Goal: Task Accomplishment & Management: Manage account settings

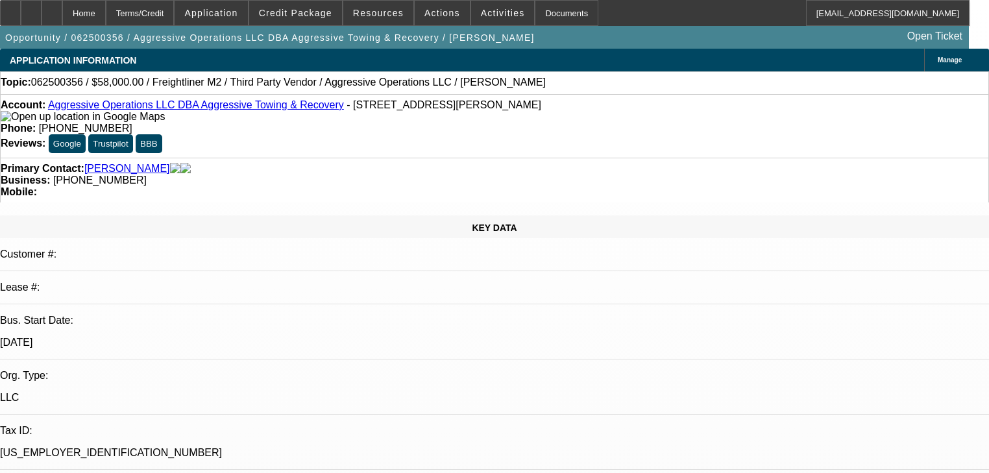
select select "0"
select select "2"
select select "0"
select select "6"
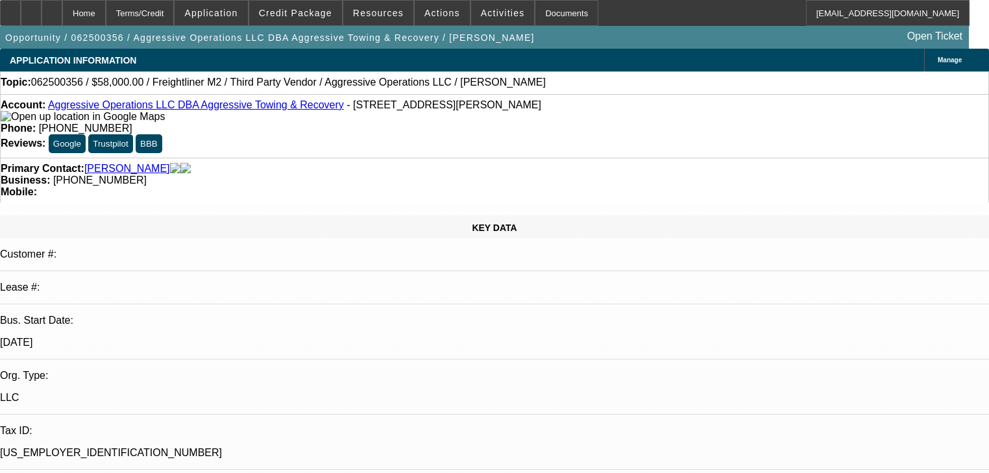
select select "0"
select select "2"
select select "0"
select select "6"
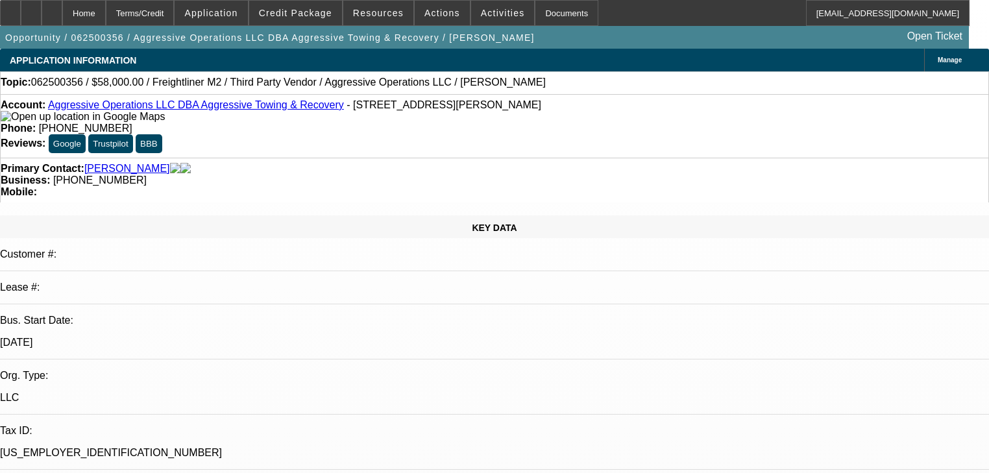
select select "0.15"
select select "2"
select select "0"
select select "6"
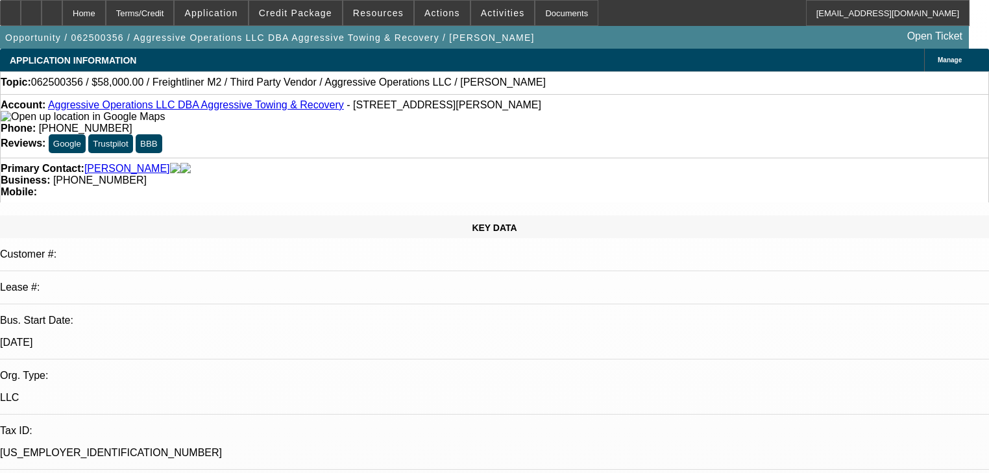
select select "0.15"
select select "2"
select select "0"
select select "6"
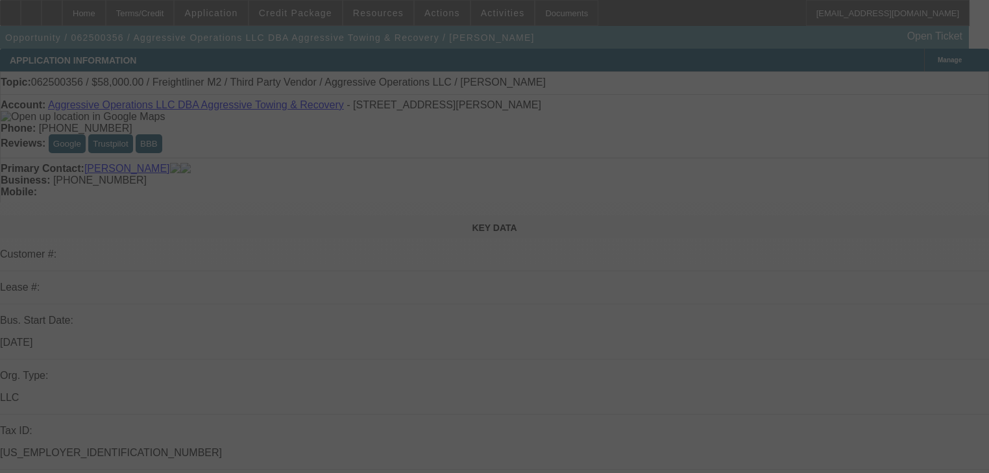
select select "0"
select select "2"
select select "0"
select select "6"
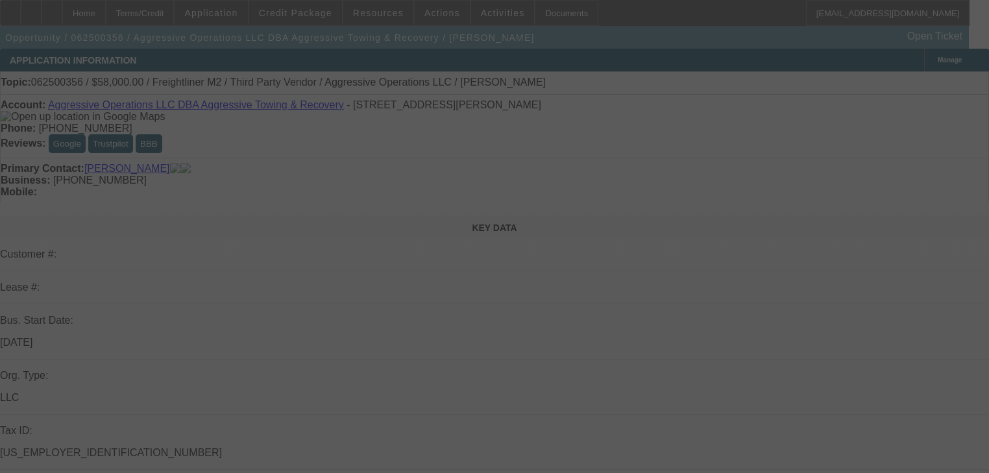
select select "0"
select select "2"
select select "0"
select select "6"
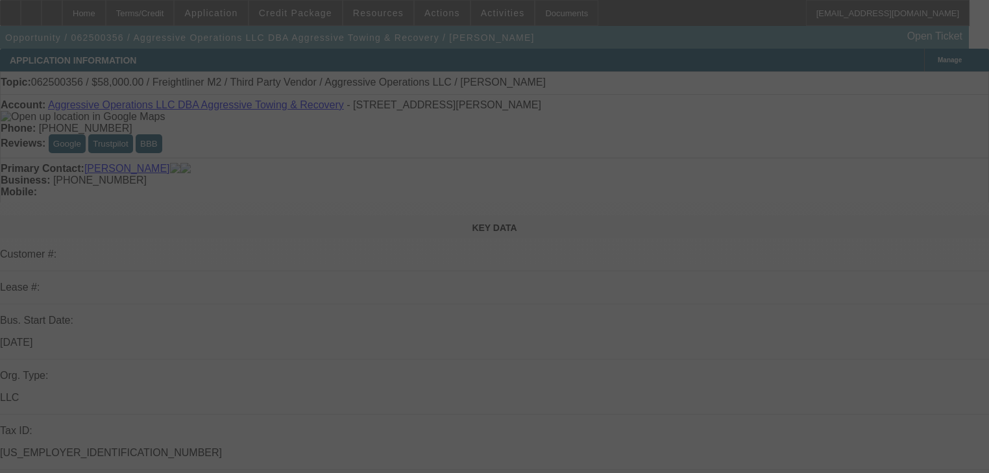
select select "0.15"
select select "2"
select select "0"
select select "6"
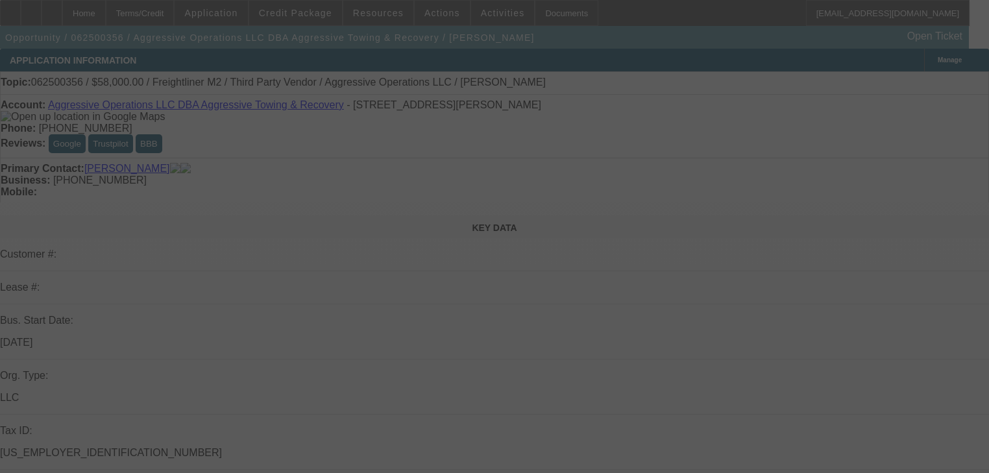
select select "0.15"
select select "2"
select select "0"
select select "6"
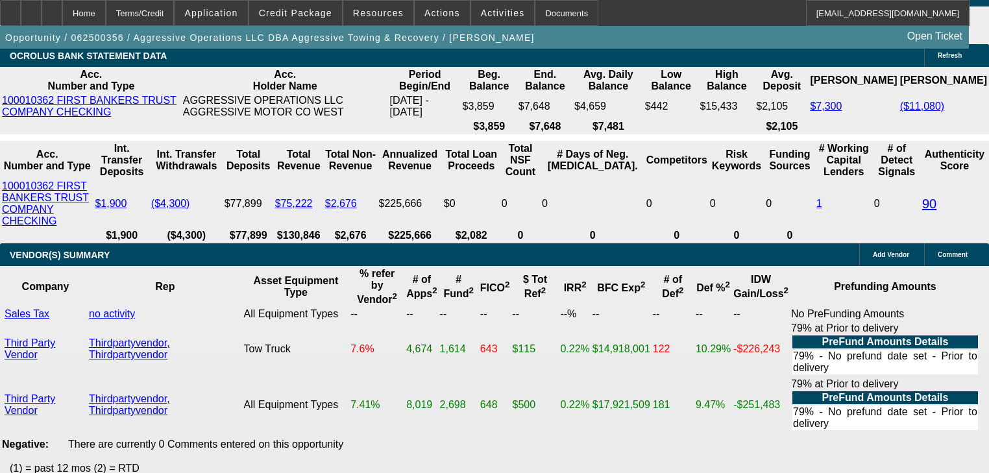
scroll to position [2310, 0]
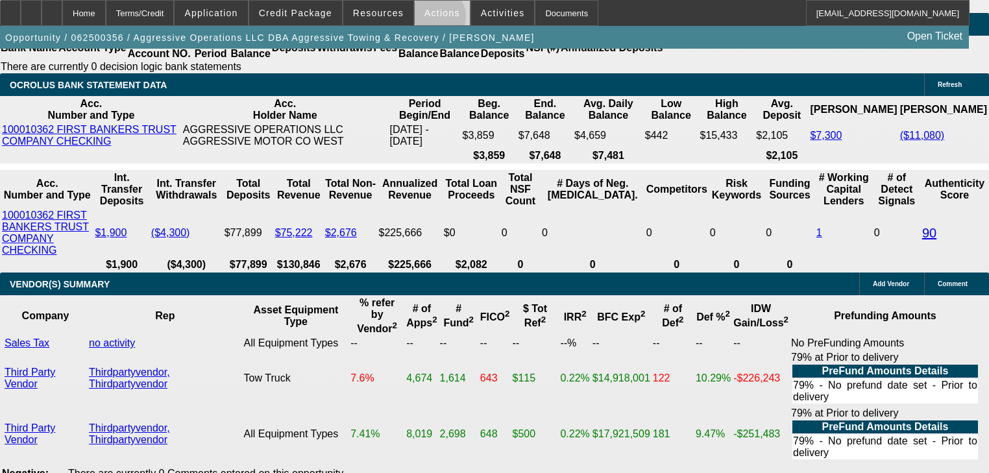
click at [428, 19] on span at bounding box center [442, 12] width 55 height 31
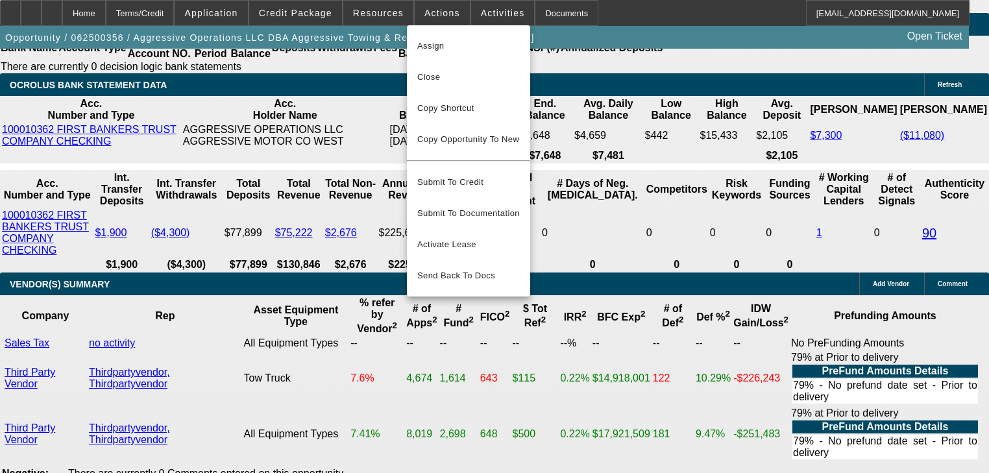
click at [397, 21] on div at bounding box center [494, 236] width 989 height 473
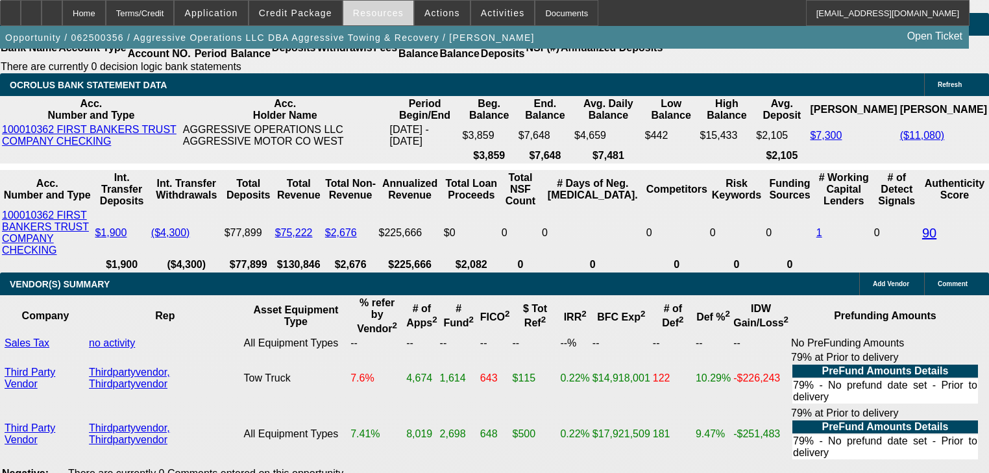
click at [395, 19] on span at bounding box center [378, 12] width 70 height 31
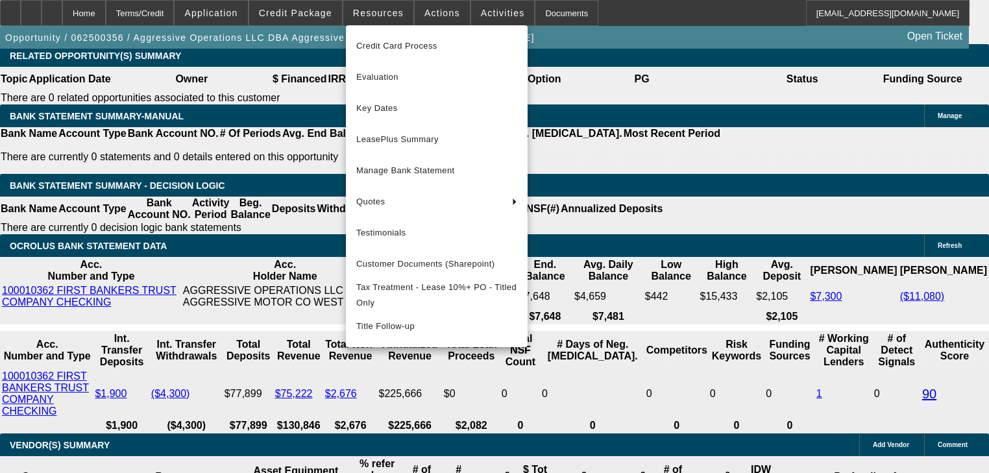
scroll to position [2102, 0]
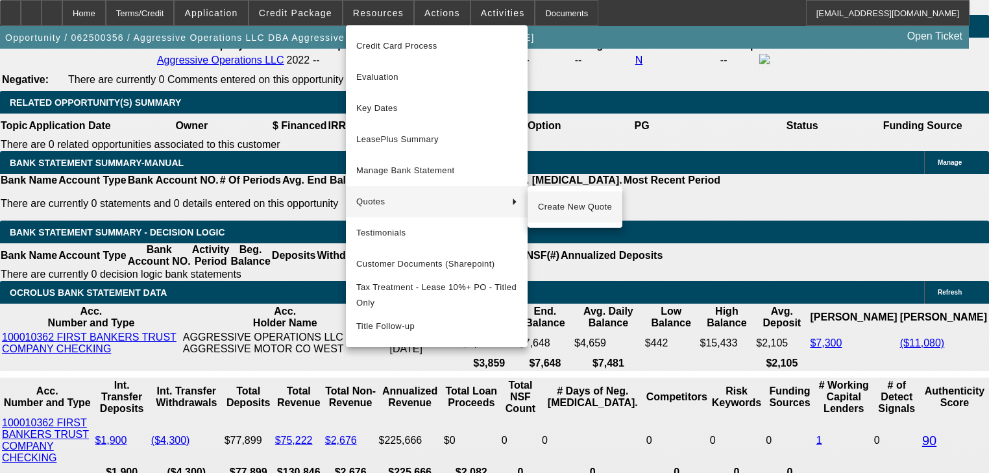
click at [560, 208] on span "Create New Quote" at bounding box center [575, 207] width 74 height 16
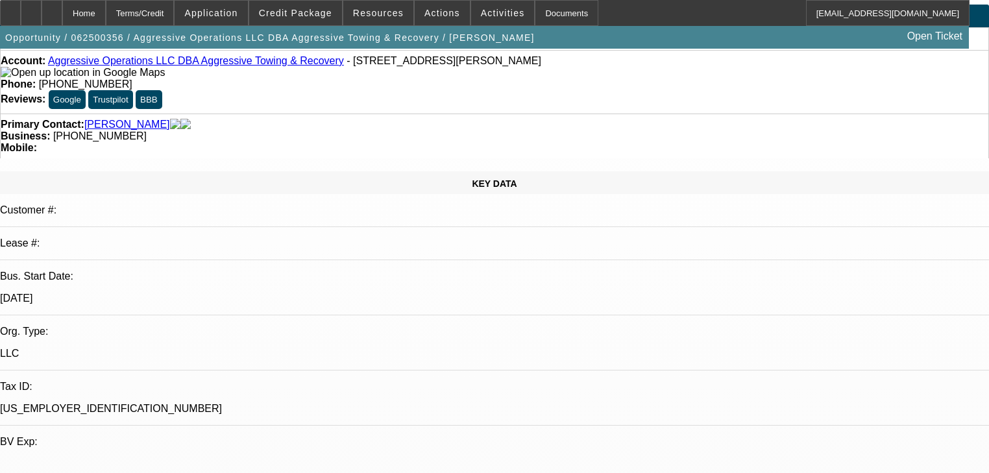
scroll to position [0, 0]
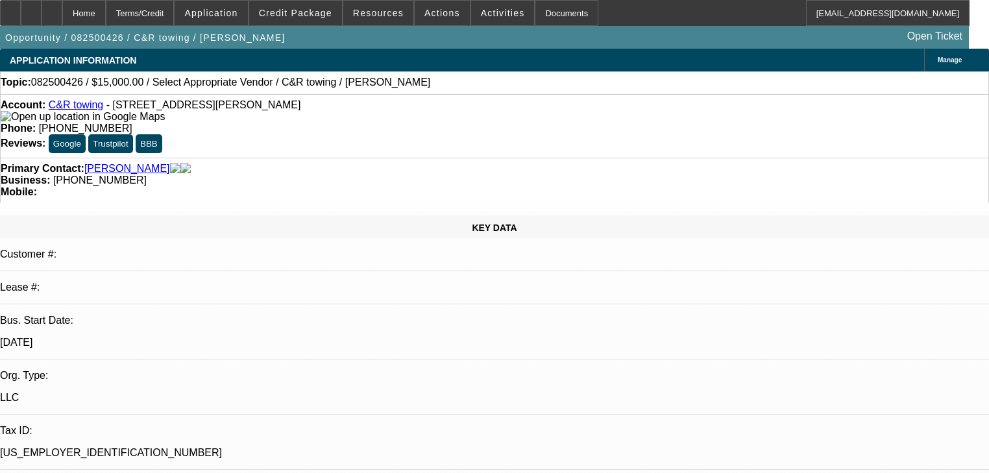
select select "0"
select select "2"
select select "0.1"
select select "4"
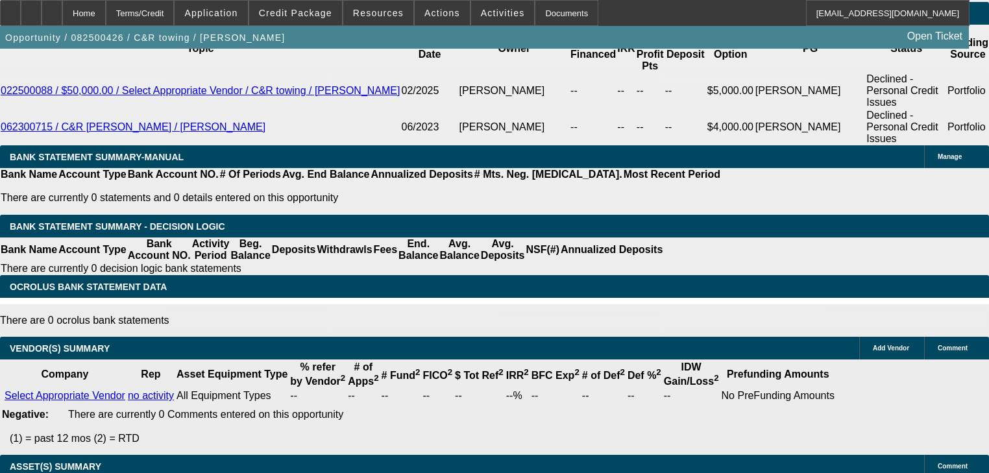
scroll to position [1818, 0]
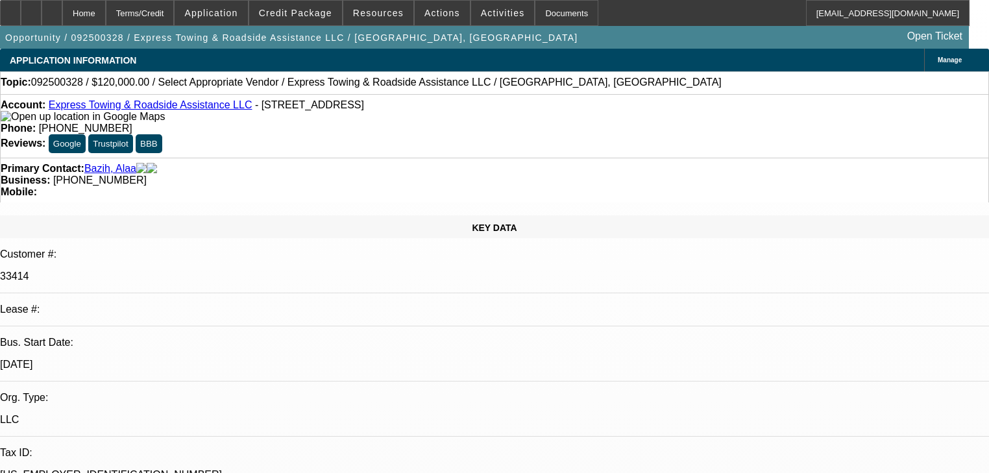
select select "0"
select select "2"
select select "0.1"
select select "4"
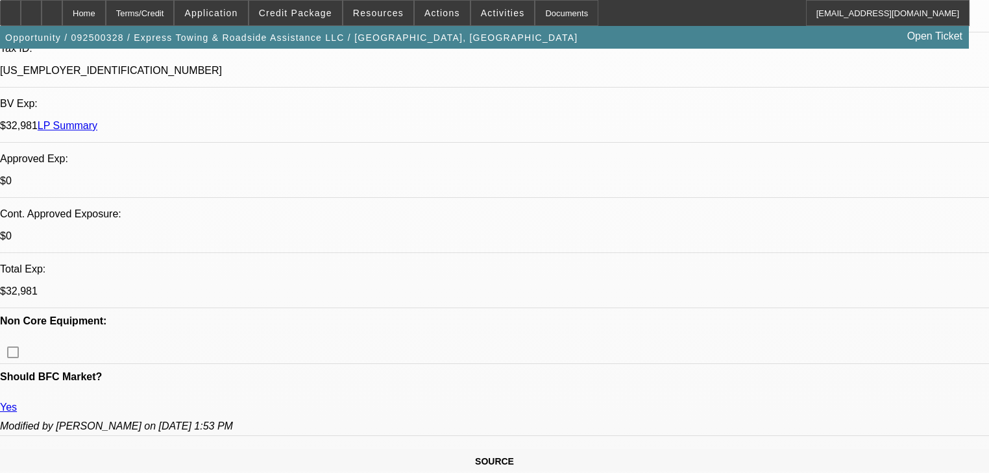
scroll to position [415, 0]
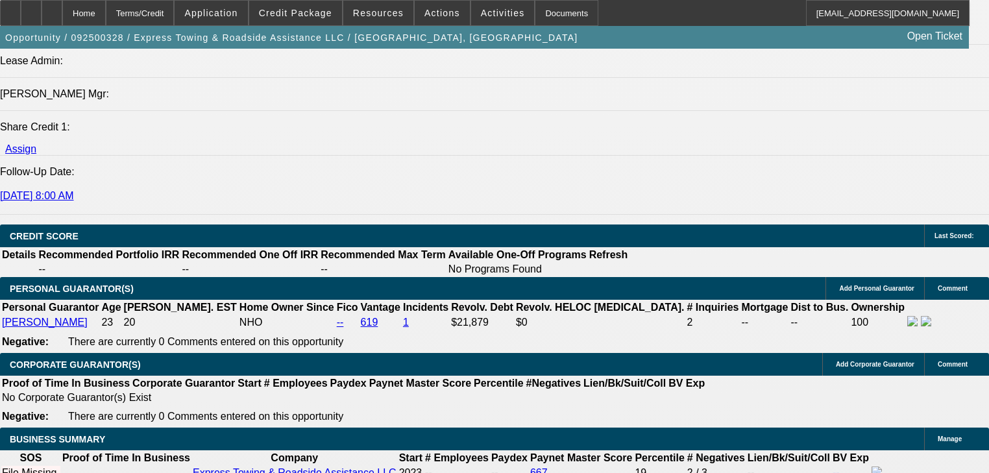
scroll to position [1662, 0]
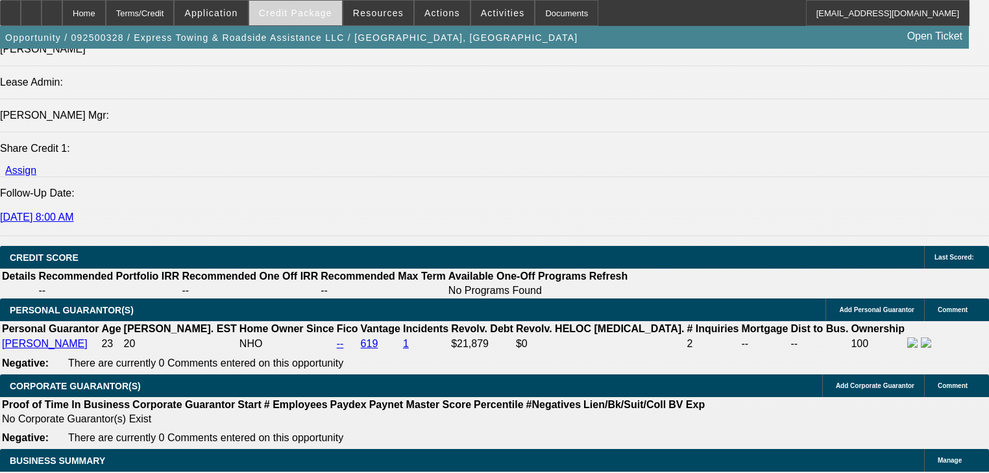
click at [293, 7] on span at bounding box center [295, 12] width 93 height 31
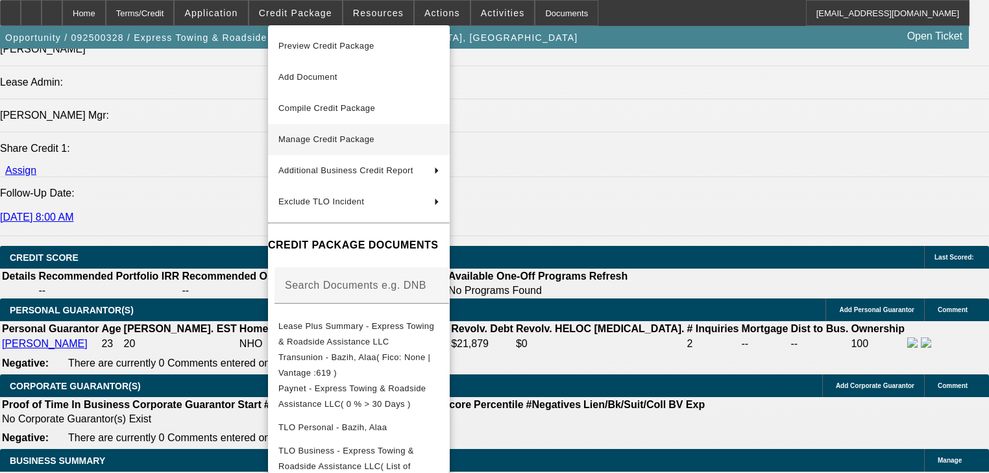
click at [316, 129] on button "Manage Credit Package" at bounding box center [359, 139] width 182 height 31
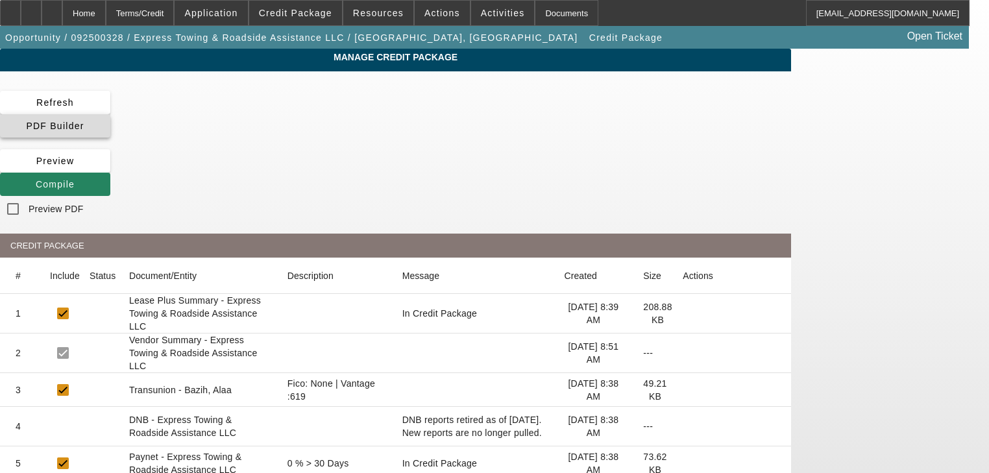
click at [110, 112] on span at bounding box center [55, 125] width 110 height 31
click at [941, 216] on app-manage-credit-package "Manage Credit Package Refresh PDF Builder Preview Compile Preview PDF CREDIT PA…" at bounding box center [494, 369] width 989 height 641
click at [110, 169] on span at bounding box center [55, 184] width 110 height 31
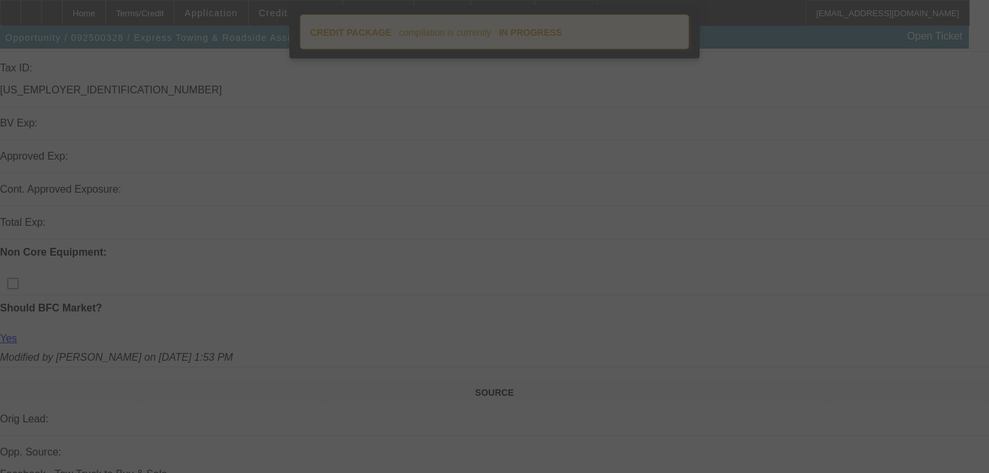
scroll to position [519, 0]
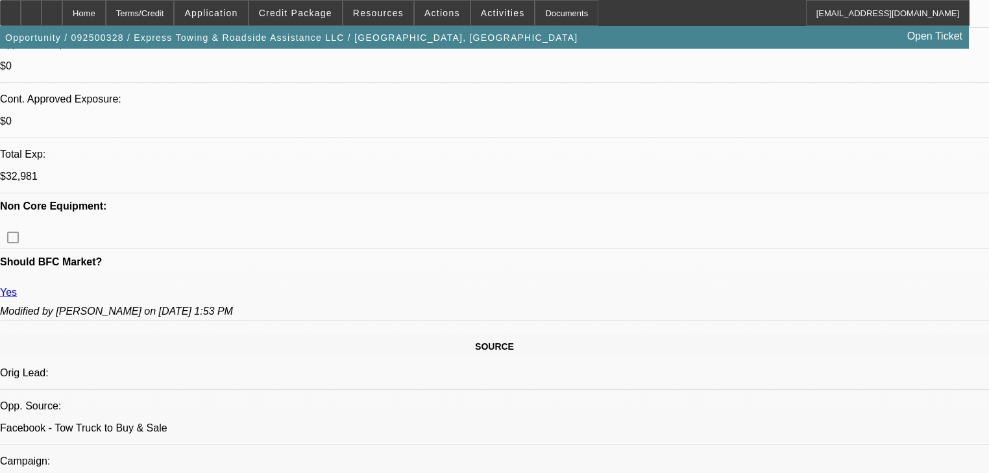
select select "0"
select select "2"
select select "0.1"
select select "4"
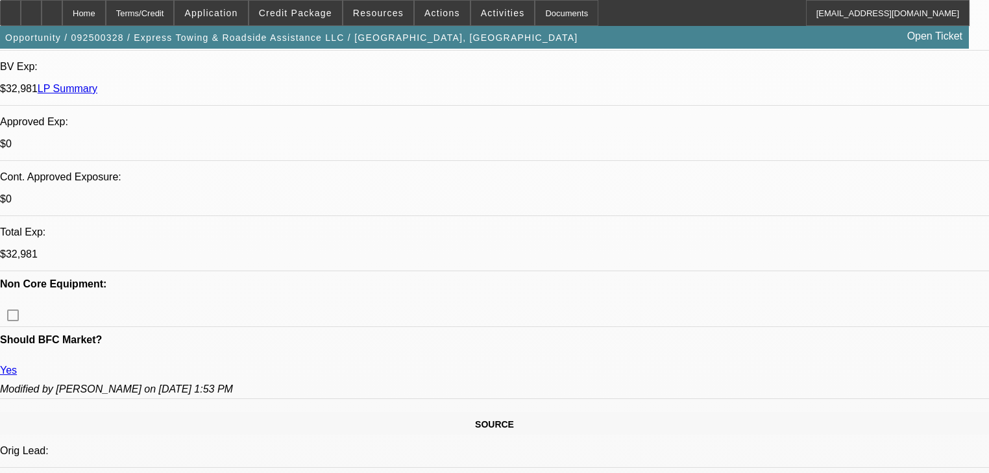
scroll to position [415, 0]
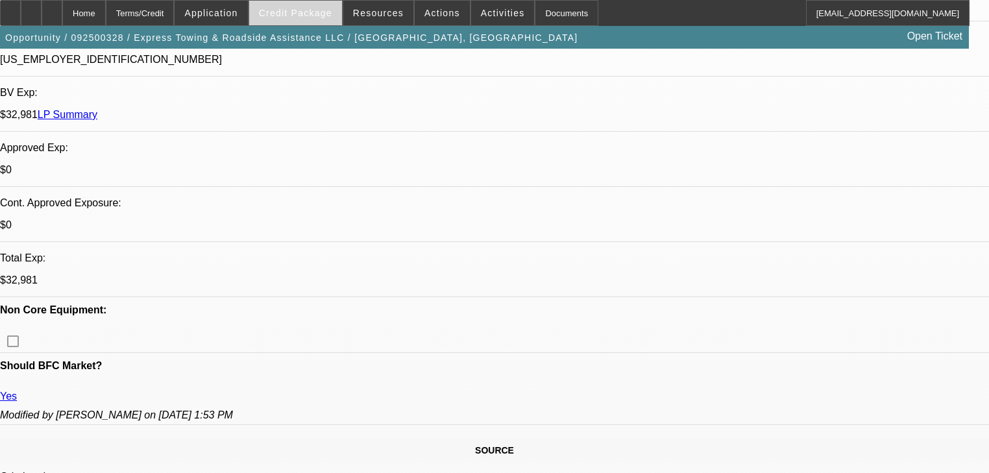
click at [306, 21] on span at bounding box center [295, 12] width 93 height 31
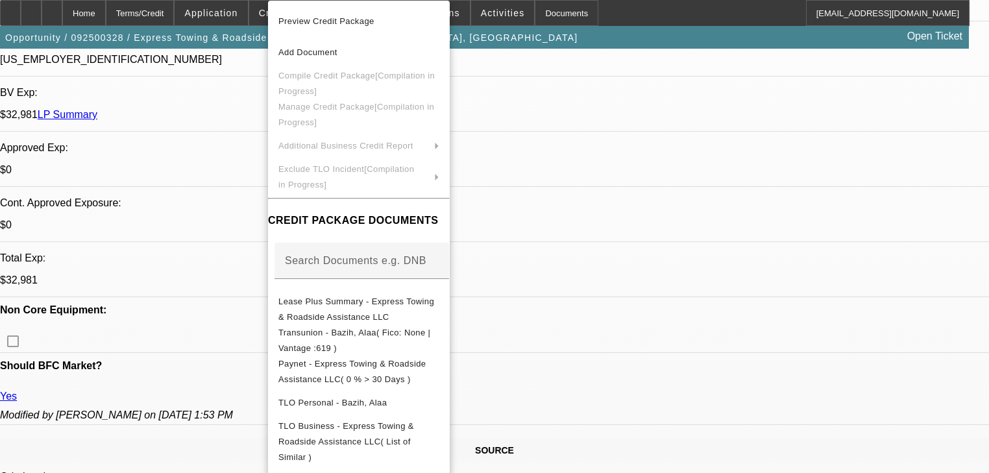
drag, startPoint x: 231, startPoint y: 156, endPoint x: 253, endPoint y: 179, distance: 31.2
click at [231, 158] on div at bounding box center [494, 236] width 989 height 473
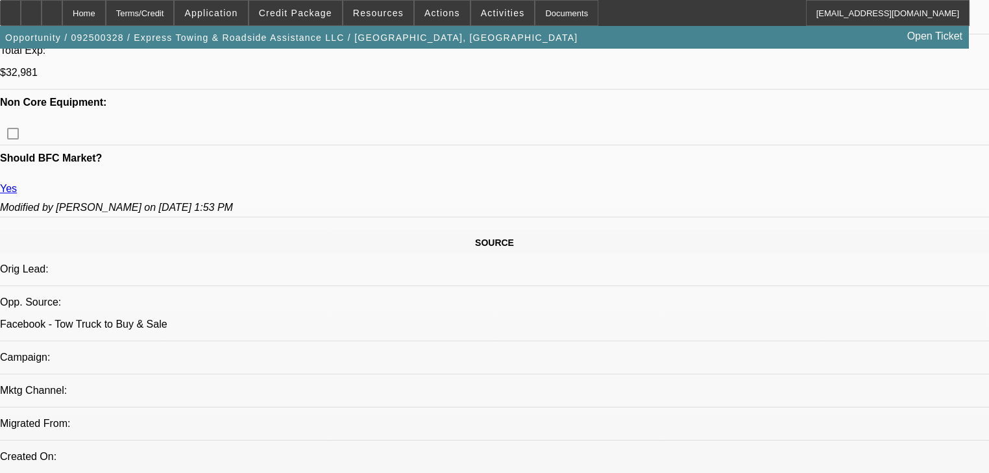
scroll to position [649, 0]
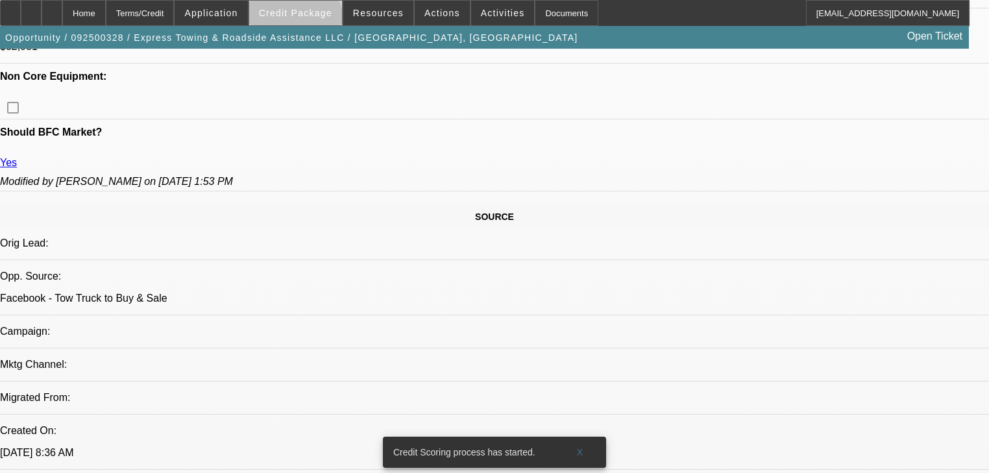
click at [313, 23] on span at bounding box center [295, 12] width 93 height 31
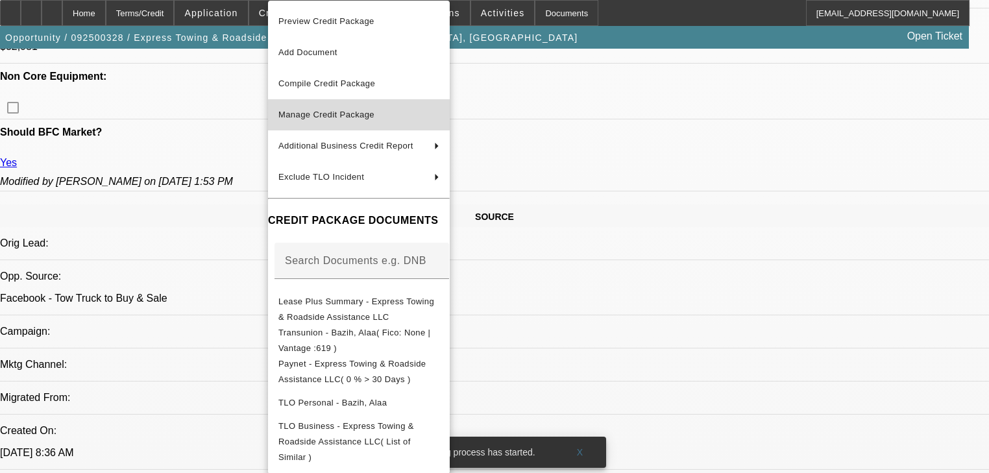
click at [322, 110] on span "Manage Credit Package" at bounding box center [326, 115] width 96 height 10
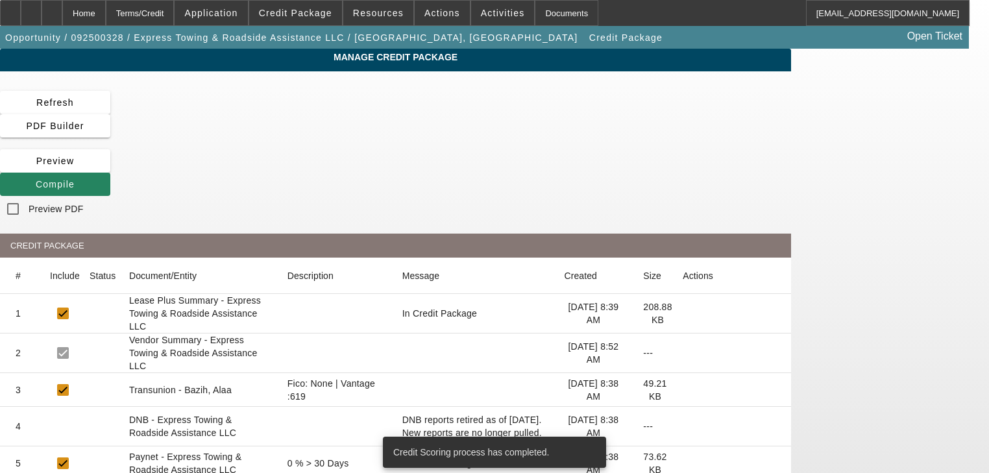
click at [672, 373] on mat-cell "49.21 KB" at bounding box center [653, 390] width 40 height 34
click at [765, 373] on mat-cell at bounding box center [731, 390] width 119 height 34
click at [683, 390] on icon at bounding box center [683, 390] width 0 height 0
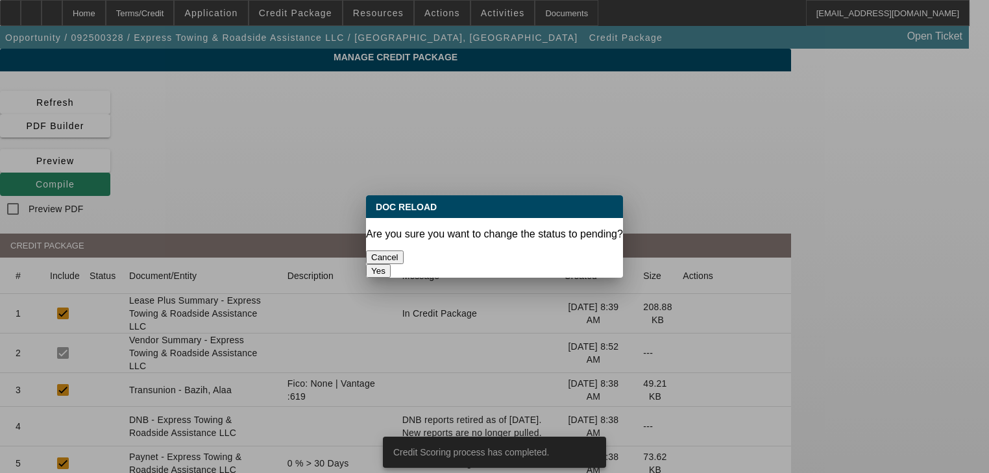
click at [391, 264] on button "Yes" at bounding box center [378, 271] width 25 height 14
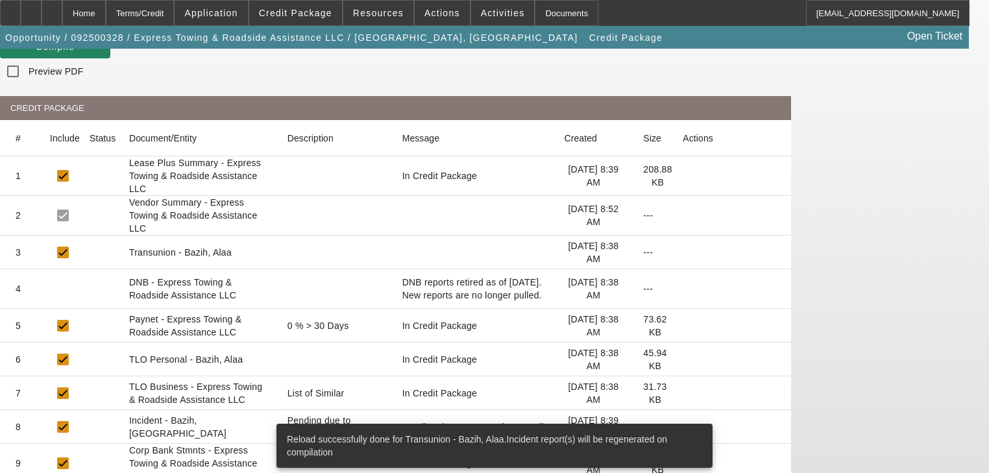
scroll to position [156, 0]
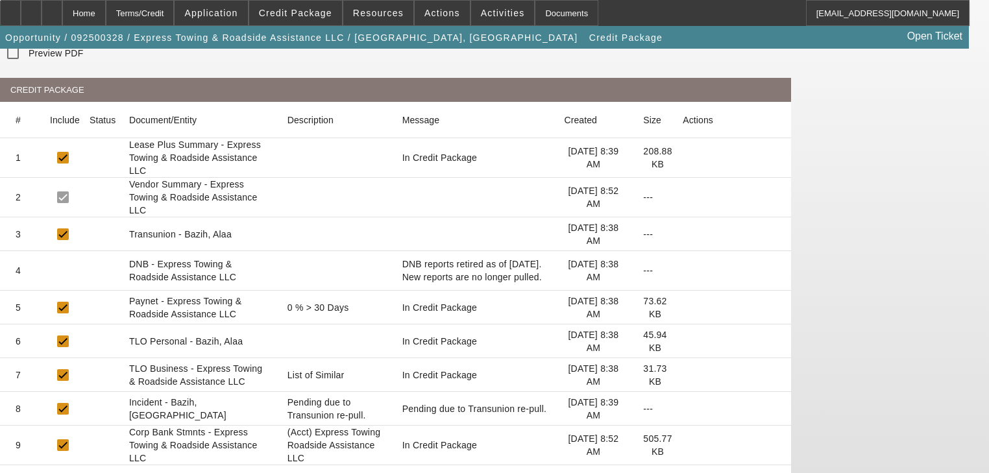
click at [683, 308] on icon at bounding box center [683, 308] width 0 height 0
click at [683, 341] on icon at bounding box center [683, 341] width 0 height 0
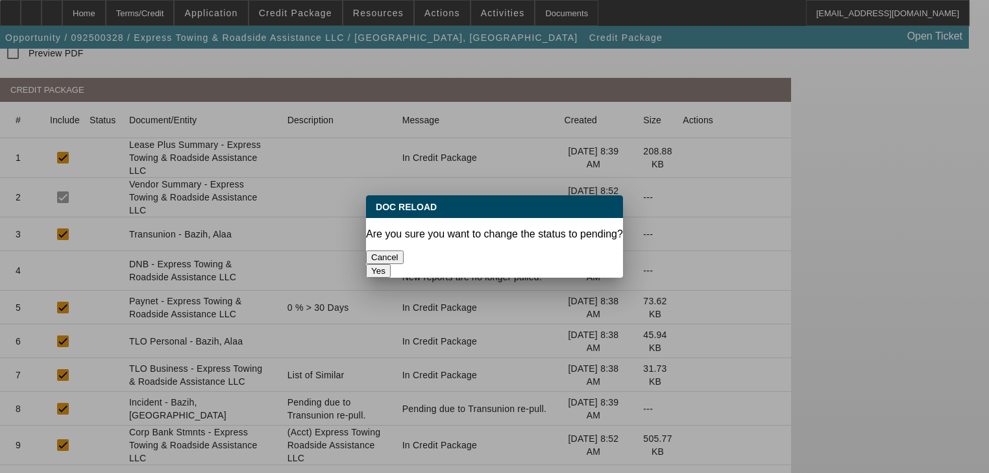
click at [391, 264] on button "Yes" at bounding box center [378, 271] width 25 height 14
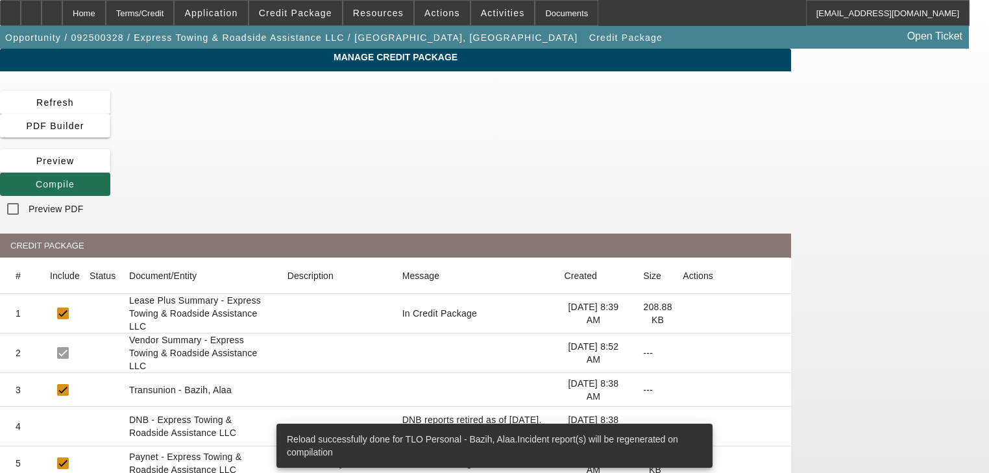
click at [110, 169] on span at bounding box center [55, 184] width 110 height 31
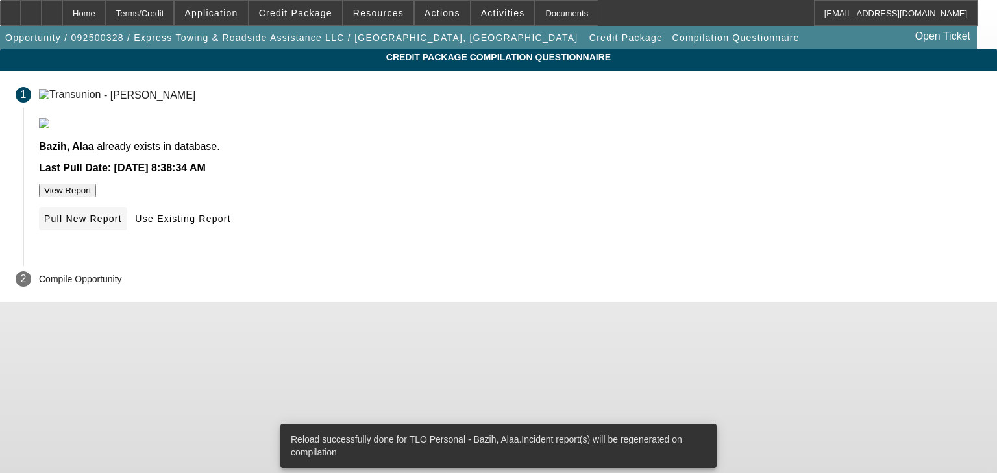
click at [122, 224] on span "Pull New Report" at bounding box center [83, 219] width 78 height 10
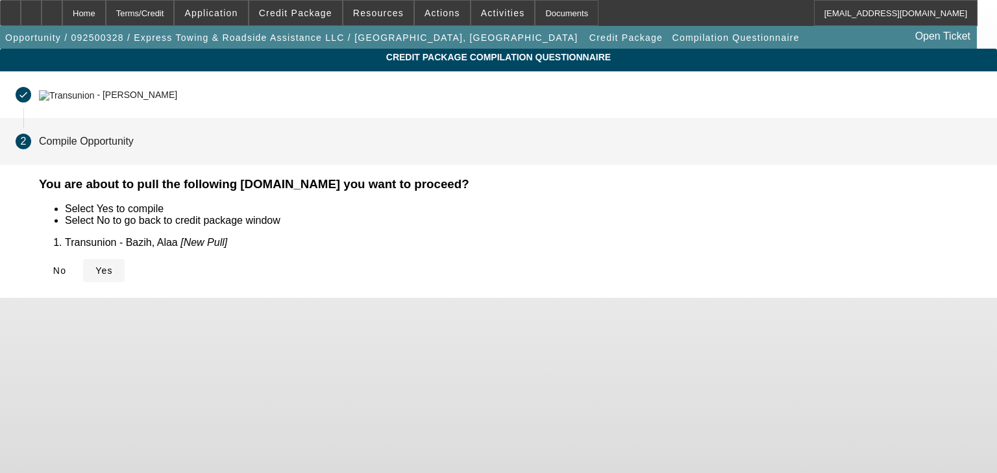
click at [125, 280] on span at bounding box center [104, 270] width 42 height 31
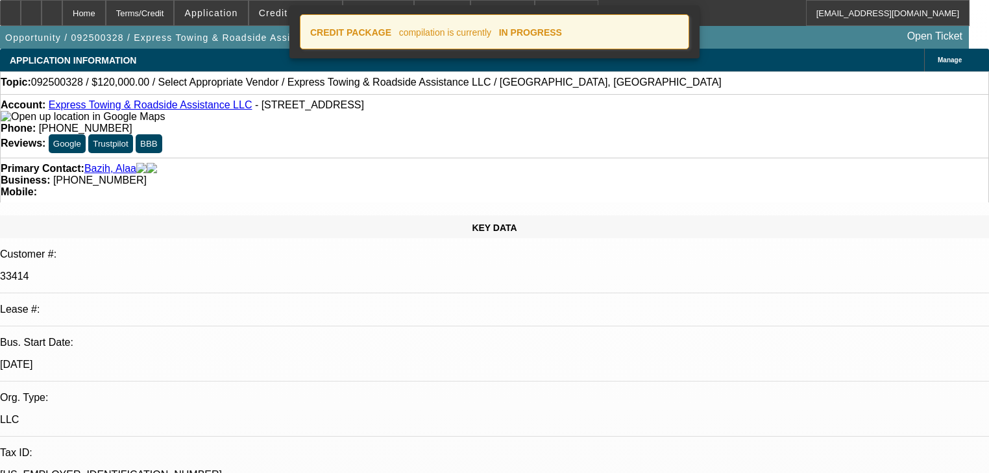
select select "0"
select select "2"
select select "0.1"
select select "4"
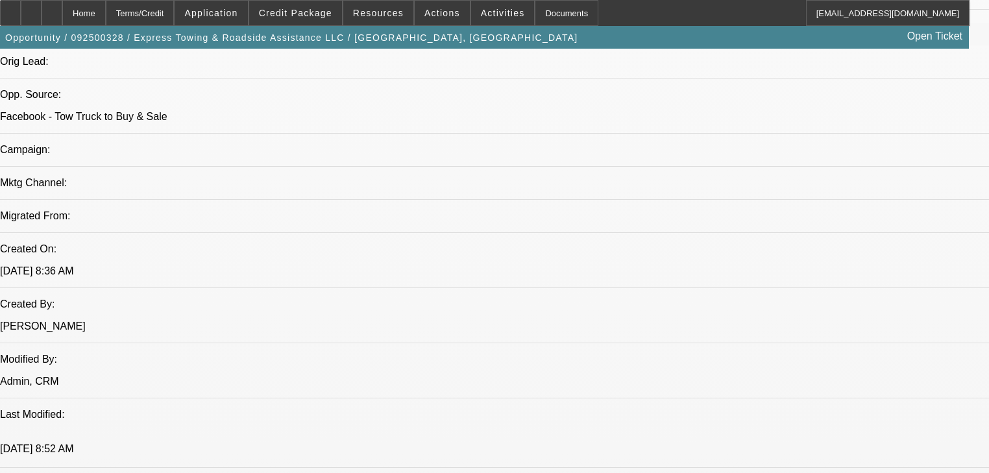
scroll to position [571, 0]
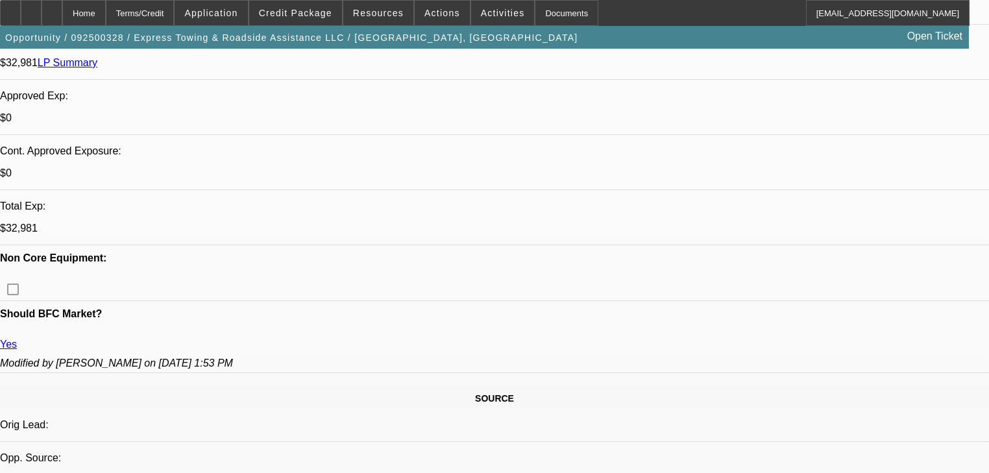
scroll to position [3, 0]
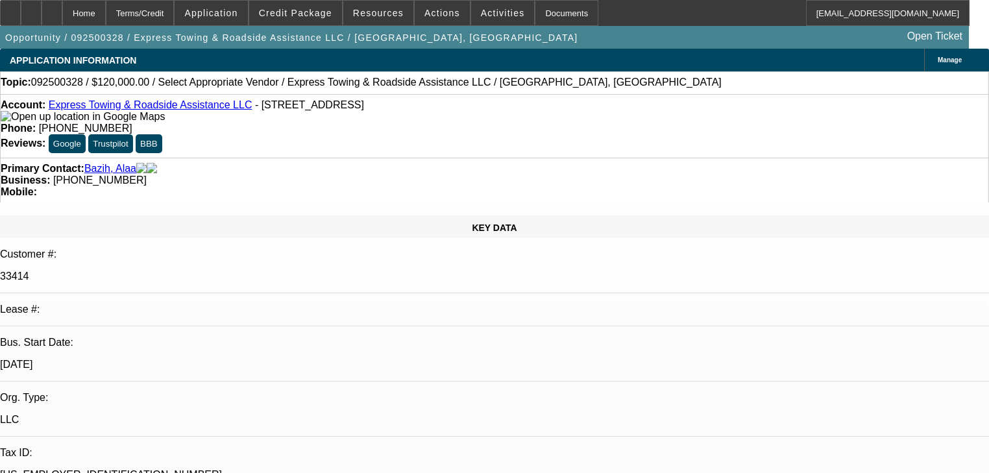
select select "0"
select select "2"
select select "0.1"
select select "4"
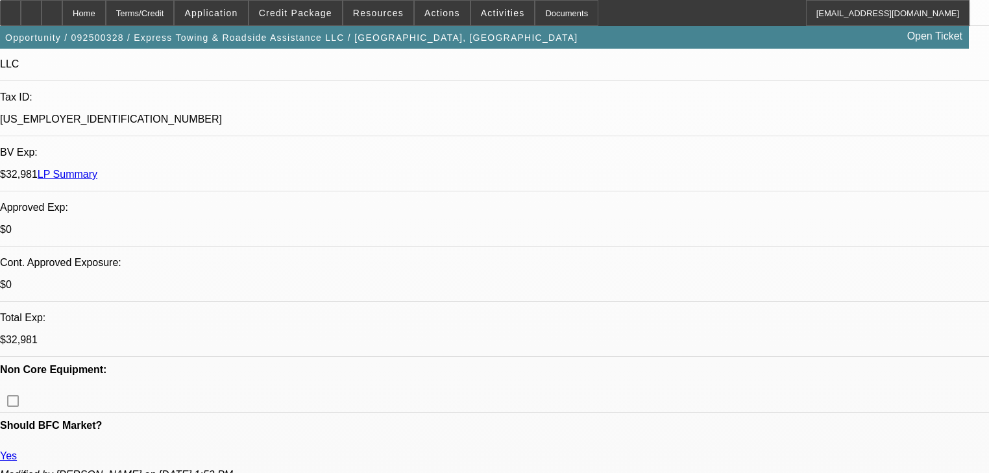
scroll to position [415, 0]
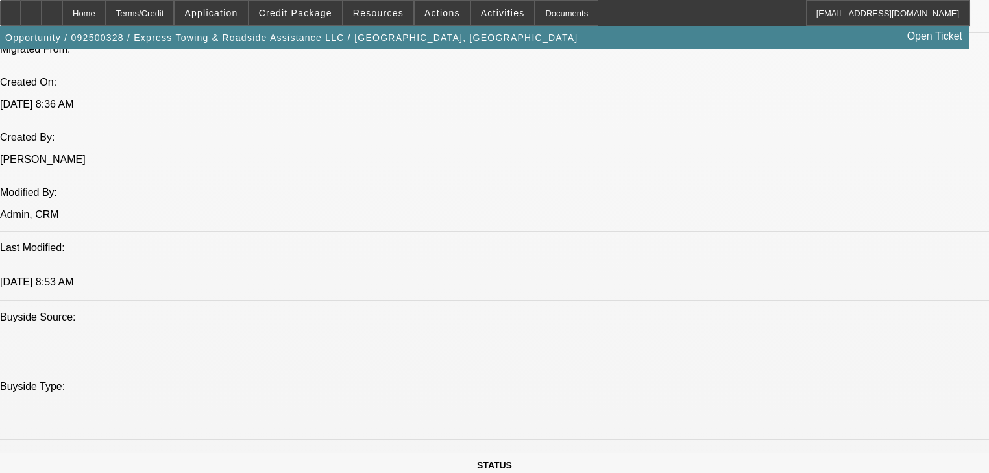
scroll to position [987, 0]
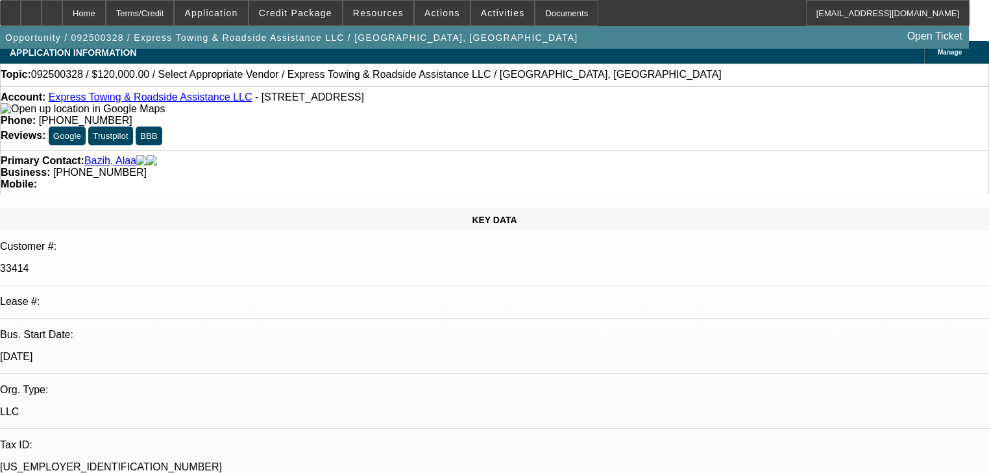
scroll to position [0, 0]
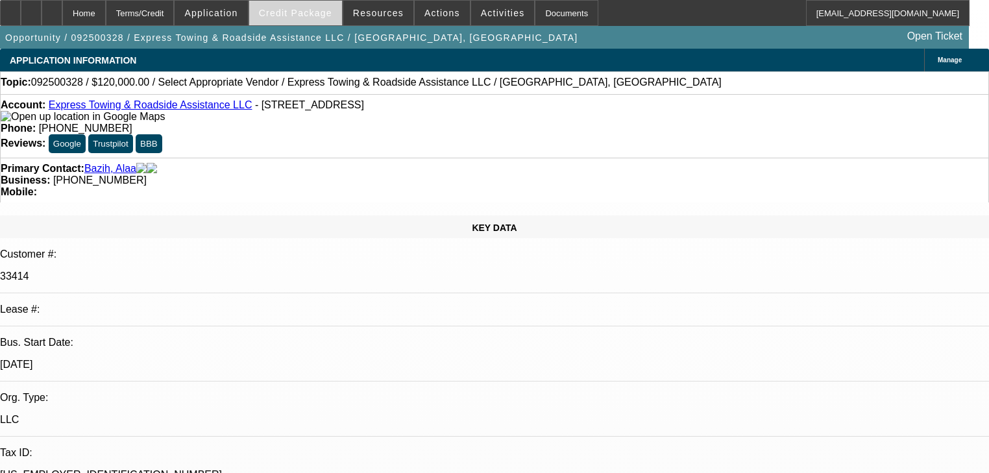
click at [292, 14] on span "Credit Package" at bounding box center [295, 13] width 73 height 10
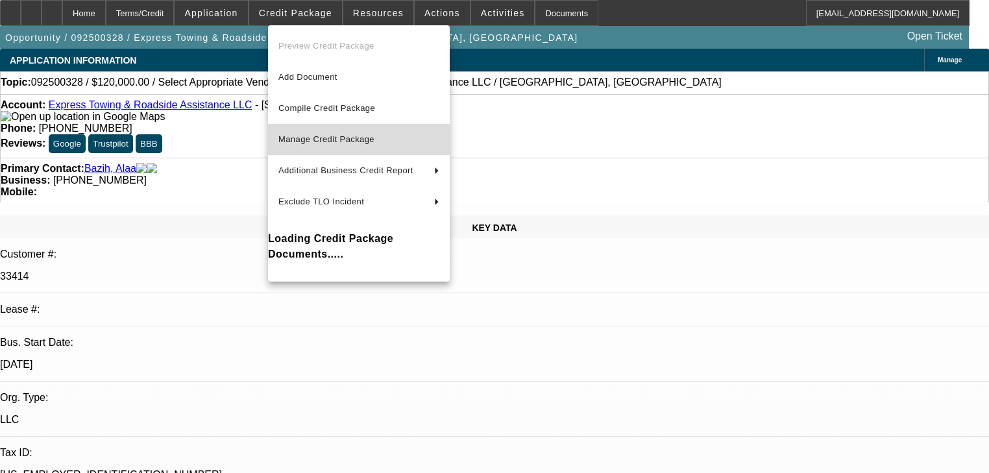
click at [317, 147] on button "Manage Credit Package" at bounding box center [359, 139] width 182 height 31
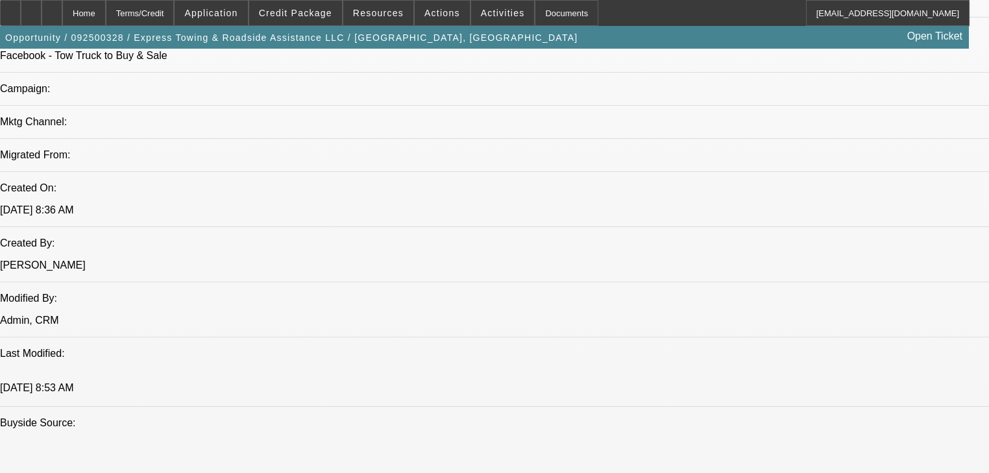
scroll to position [935, 0]
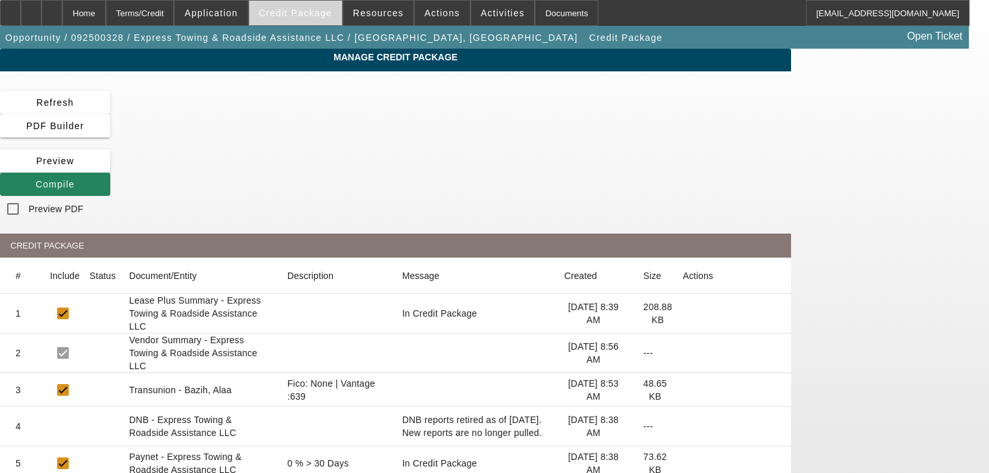
click at [317, 18] on span "Credit Package" at bounding box center [295, 13] width 73 height 10
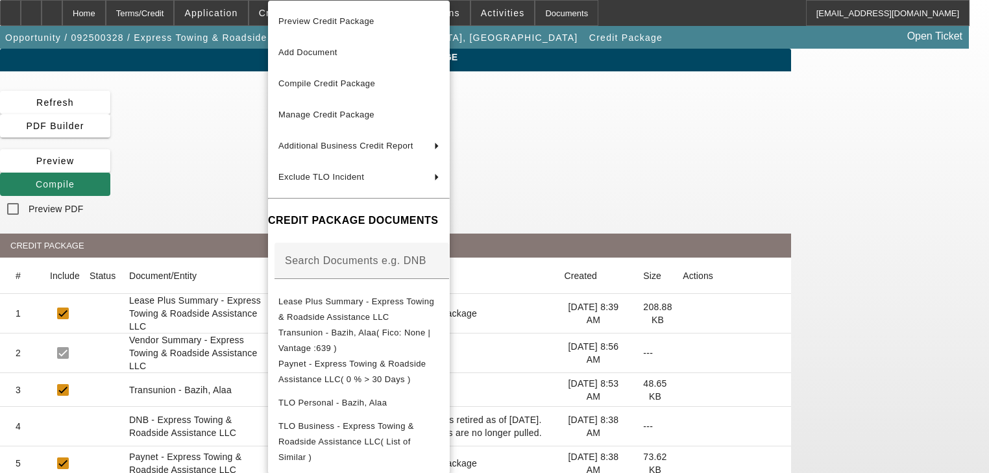
click at [115, 49] on div at bounding box center [494, 236] width 989 height 473
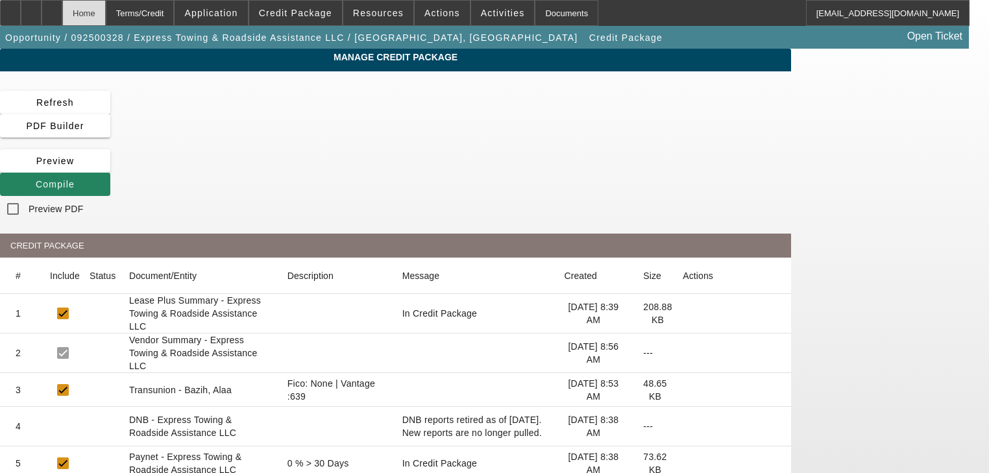
click at [106, 16] on div "Home" at bounding box center [83, 13] width 43 height 26
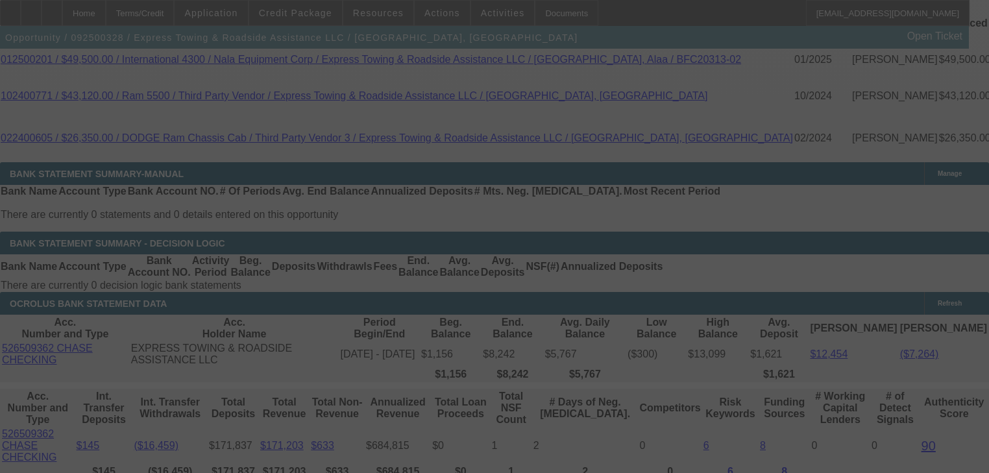
scroll to position [2226, 0]
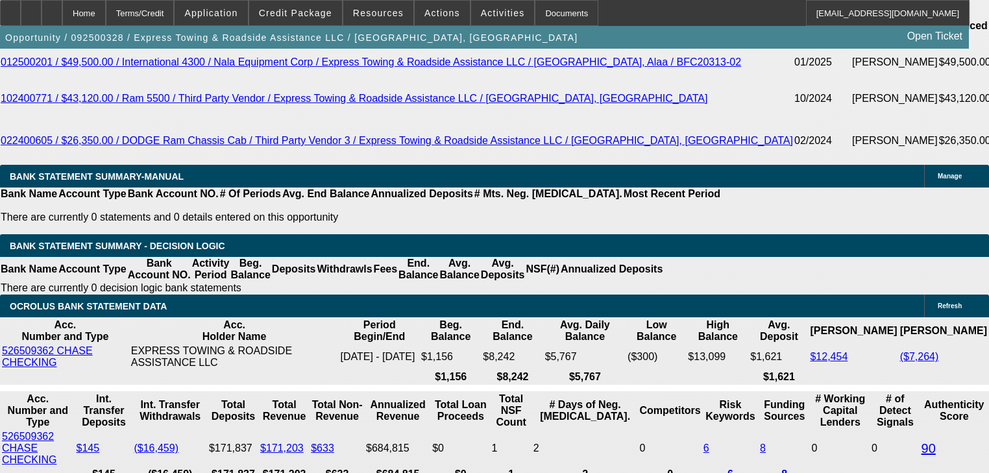
select select "0"
select select "2"
select select "0.1"
select select "4"
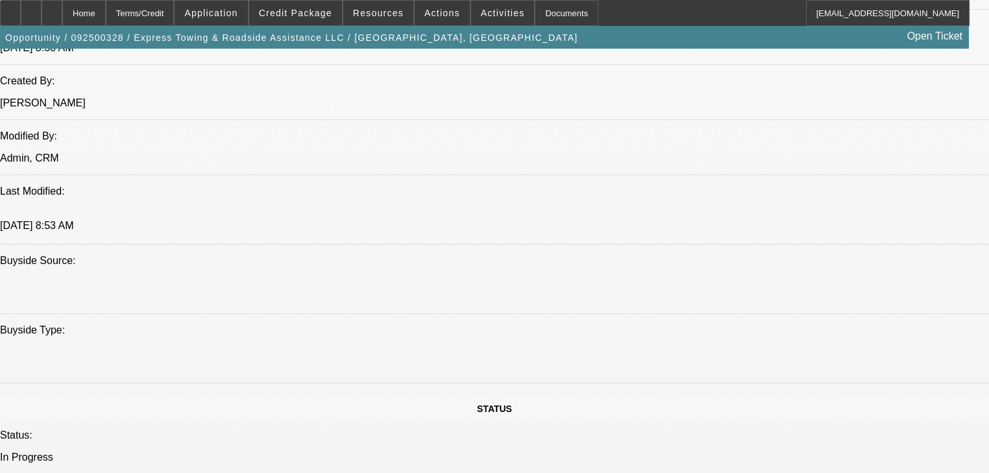
scroll to position [893, 0]
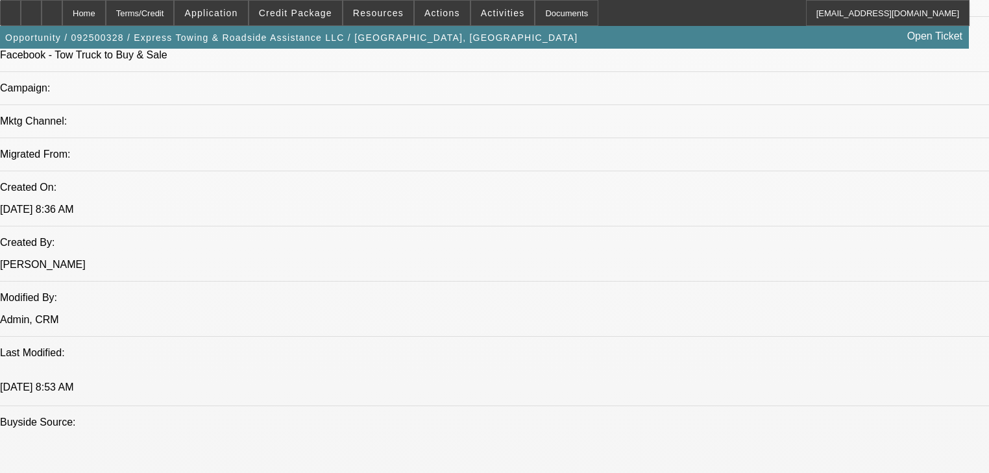
click at [305, 18] on span "Credit Package" at bounding box center [295, 13] width 73 height 10
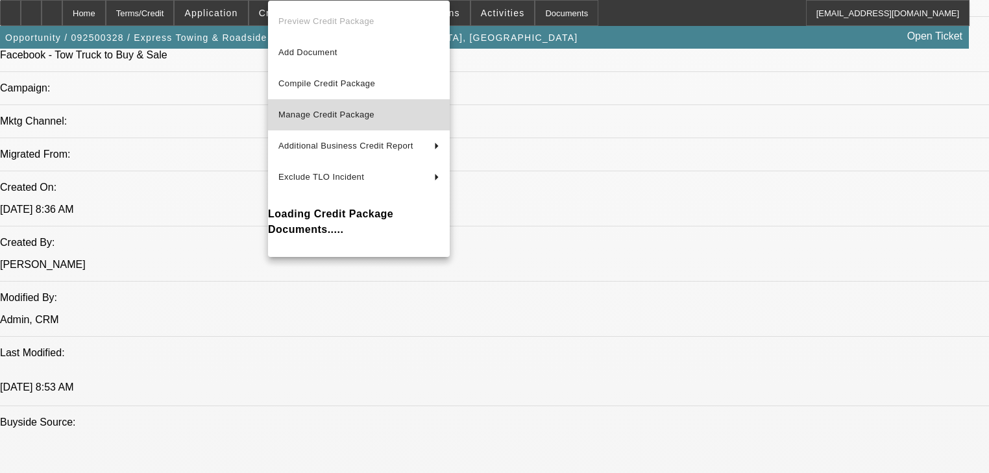
click at [337, 116] on span "Manage Credit Package" at bounding box center [326, 115] width 96 height 10
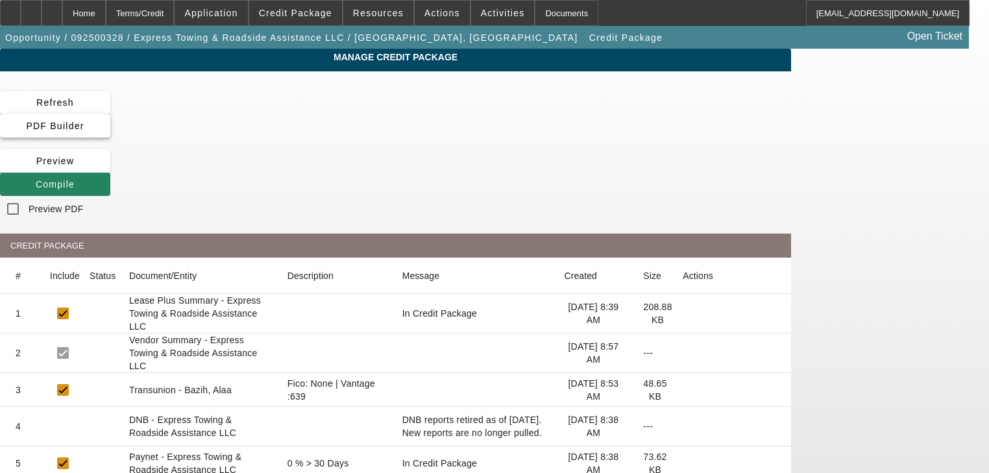
click at [110, 116] on span at bounding box center [55, 125] width 110 height 31
click at [944, 193] on app-manage-credit-package "Manage Credit Package Refresh PDF Builder Preview Compile Preview PDF CREDIT PA…" at bounding box center [494, 389] width 989 height 680
click at [75, 179] on span "Compile" at bounding box center [55, 184] width 39 height 10
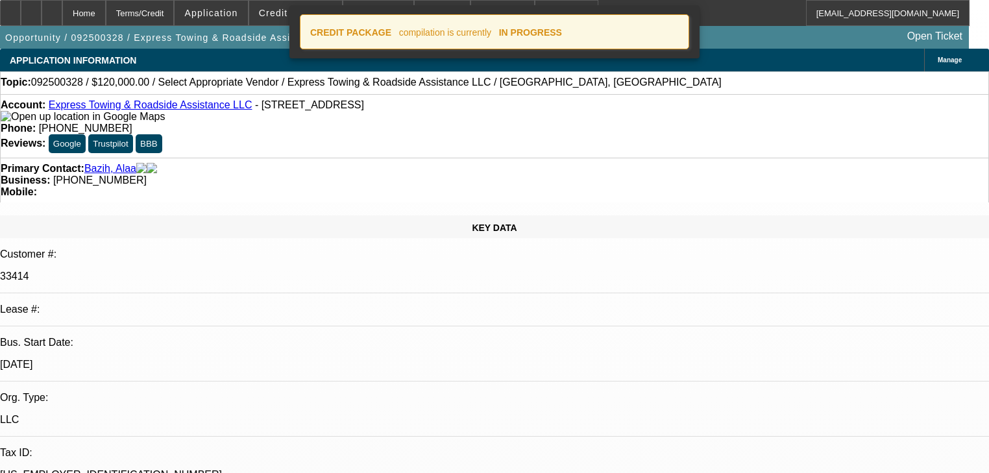
select select "0"
select select "2"
select select "0.1"
select select "4"
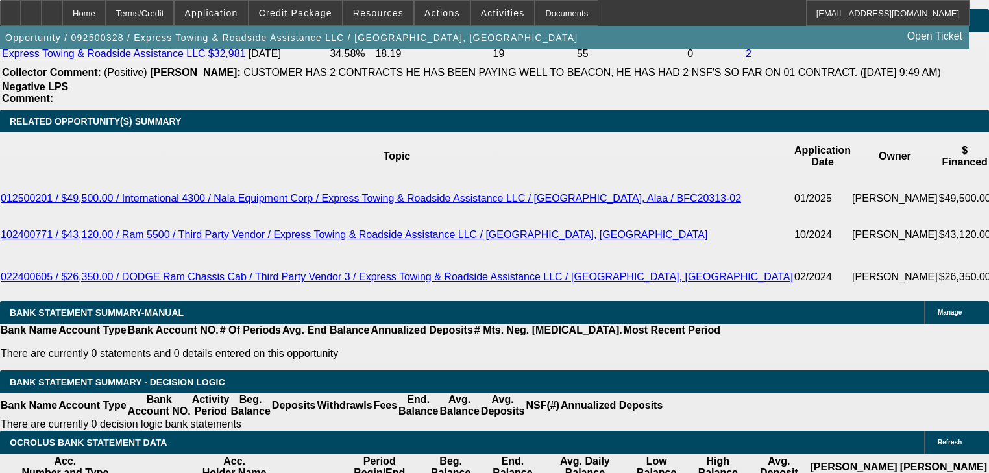
scroll to position [2144, 0]
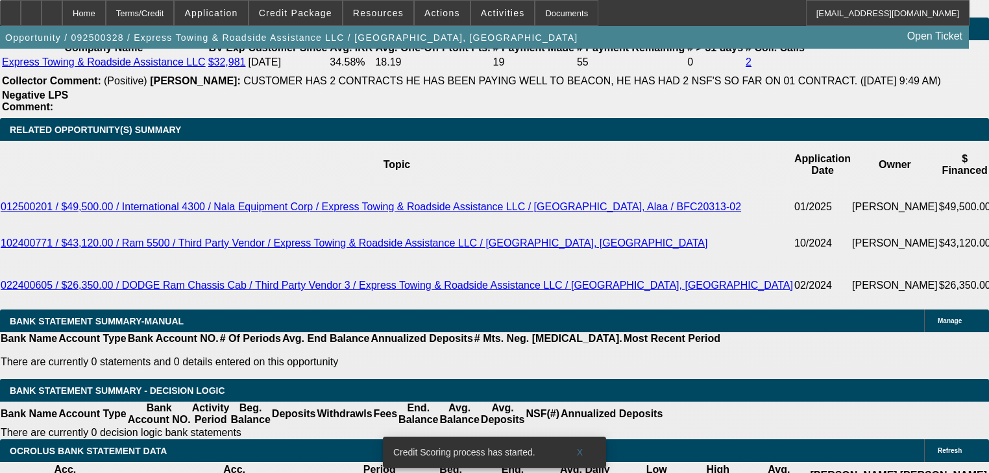
type input "$0.00"
select select "0.2"
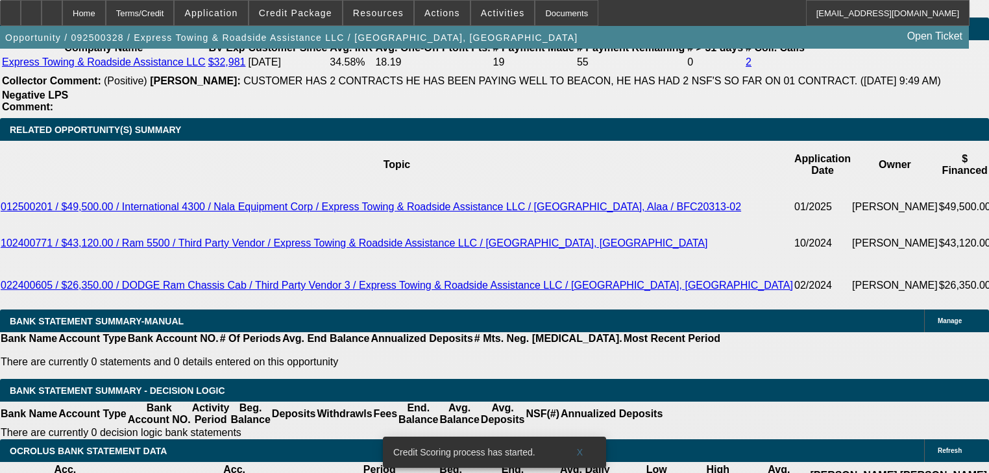
type input "$24,000.00"
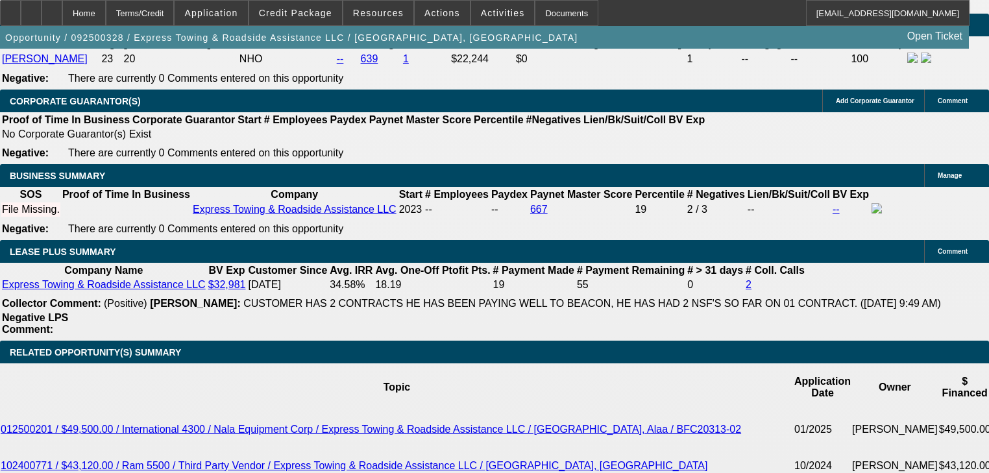
scroll to position [2233, 0]
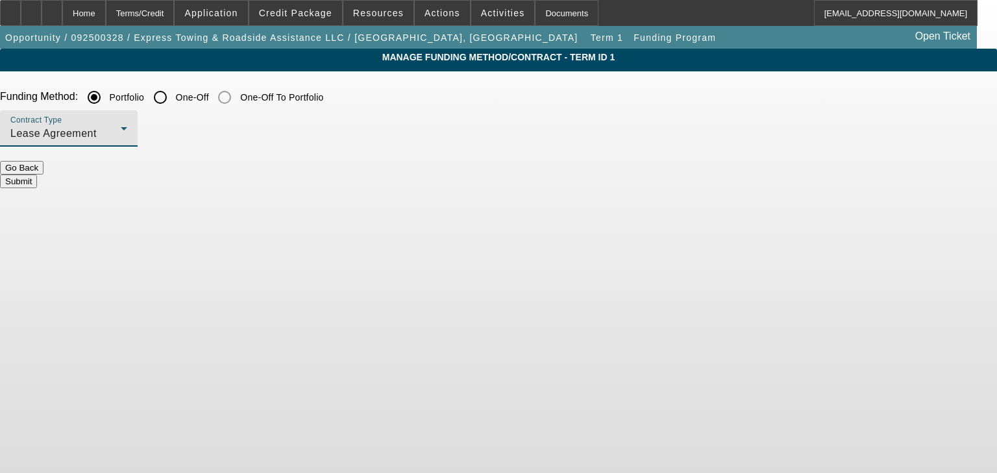
click at [121, 139] on div "Lease Agreement" at bounding box center [65, 134] width 110 height 16
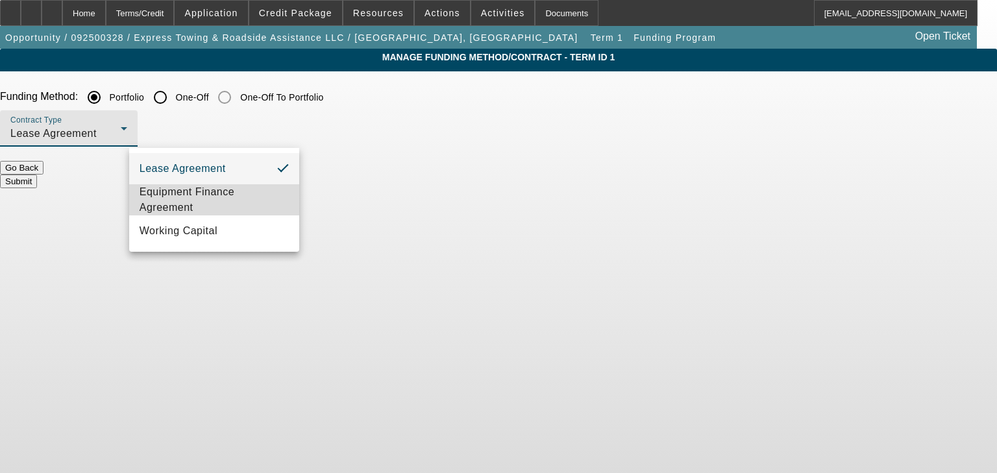
drag, startPoint x: 254, startPoint y: 190, endPoint x: 201, endPoint y: 199, distance: 54.6
click at [201, 199] on span "Equipment Finance Agreement" at bounding box center [214, 199] width 149 height 31
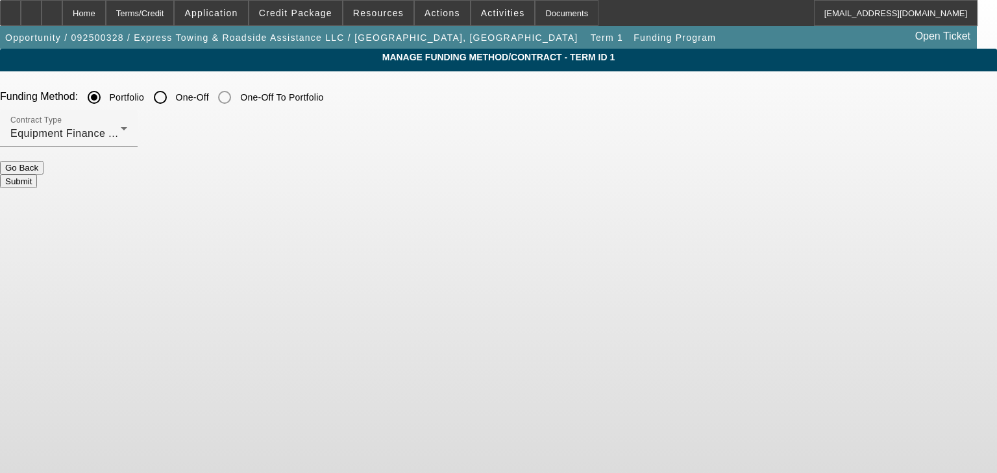
click at [37, 175] on button "Submit" at bounding box center [18, 182] width 37 height 14
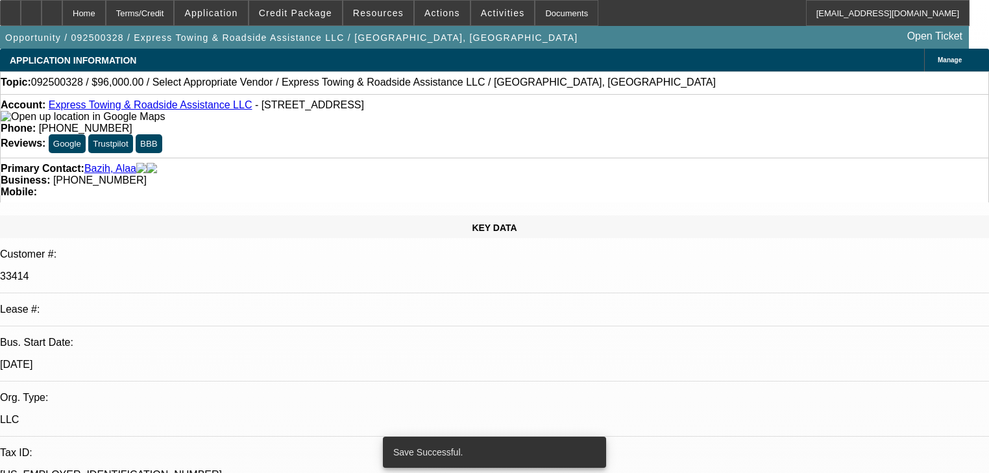
select select "0.2"
select select "2"
select select "0"
select select "6"
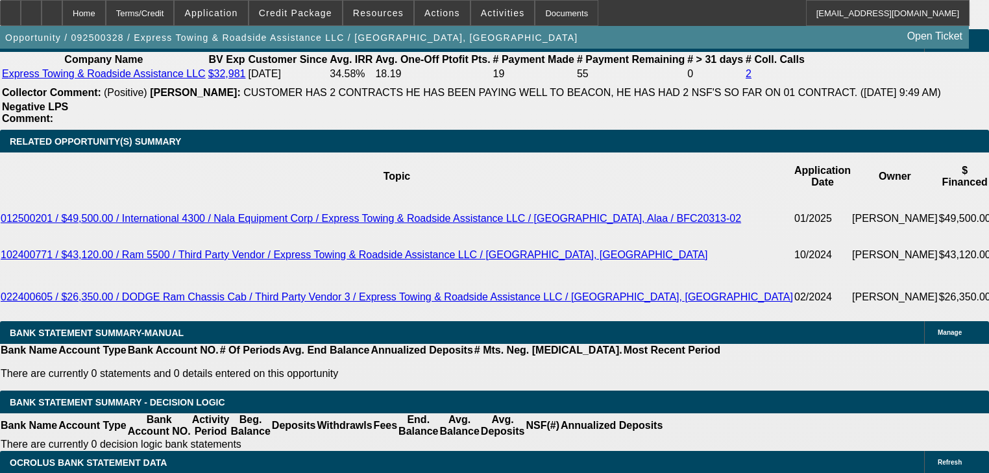
scroll to position [2181, 0]
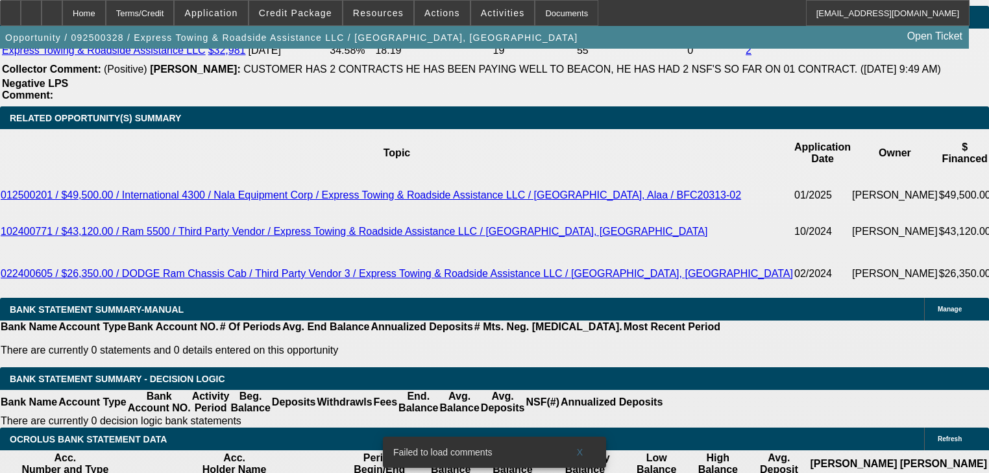
scroll to position [2224, 0]
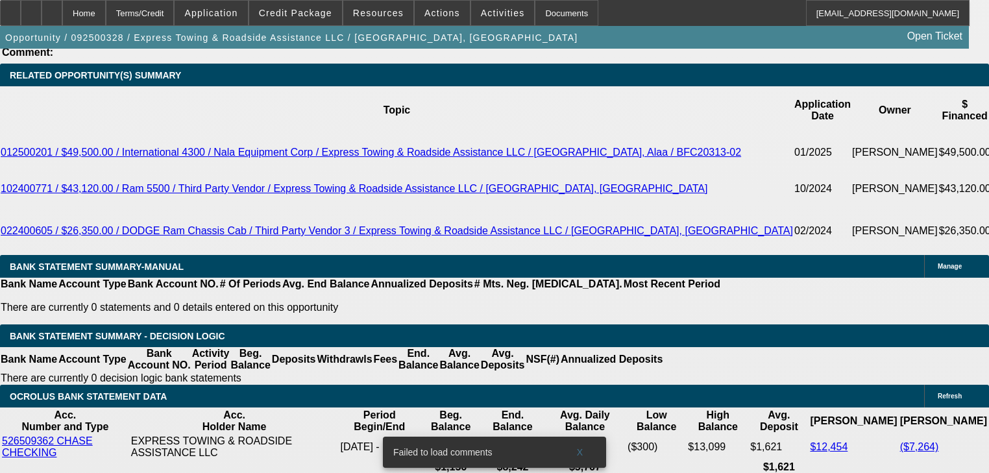
type input "60"
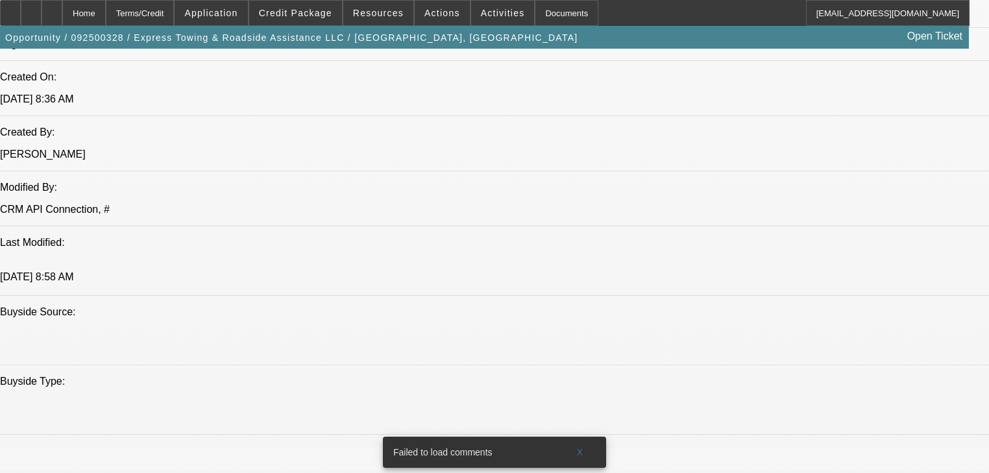
scroll to position [926, 0]
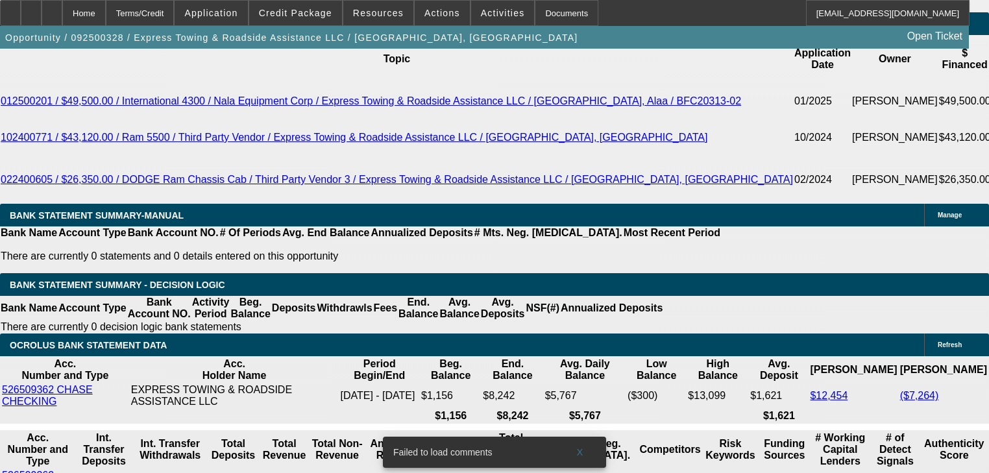
scroll to position [2276, 0]
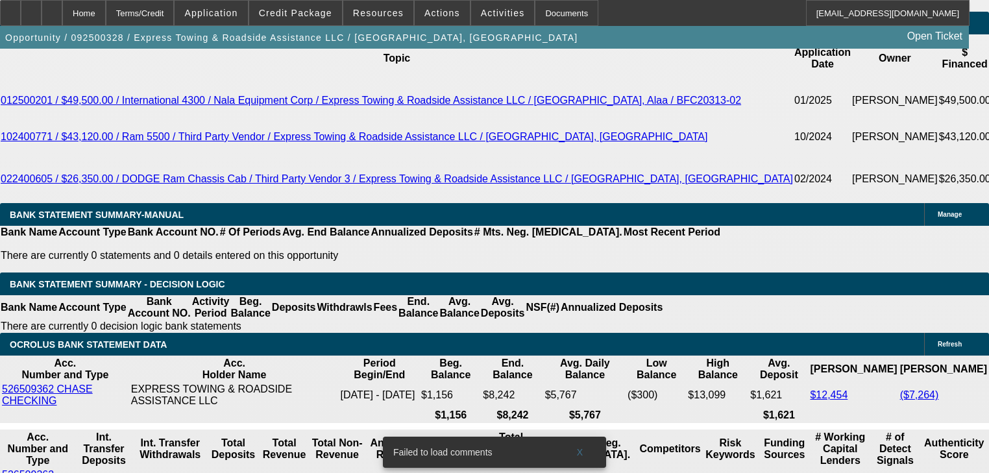
type input "2"
type input "$3,365.32"
type input "$1,682.66"
type input "23"
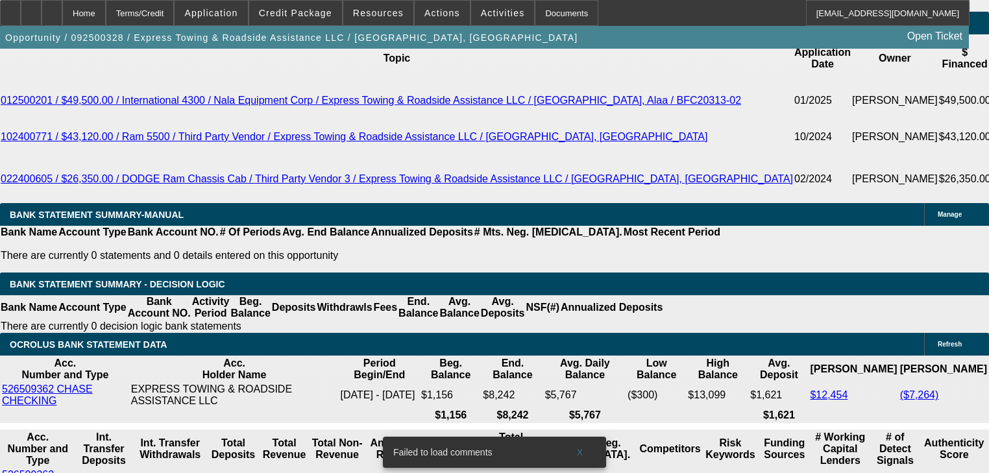
type input "$5,412.58"
type input "$2,706.29"
type input "23.8"
type input "$5,501.18"
type input "$2,750.59"
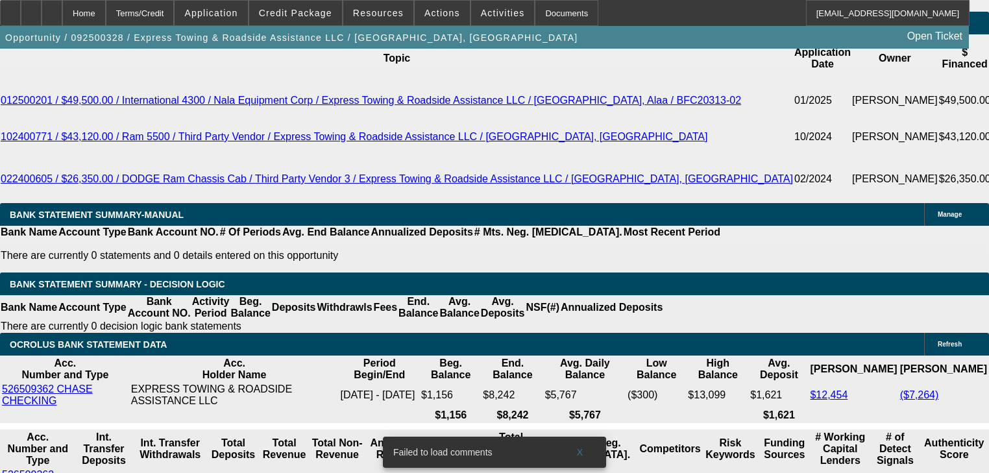
type input "23."
type input "$5,412.58"
type input "$2,706.29"
type input "2"
type input "$3,365.32"
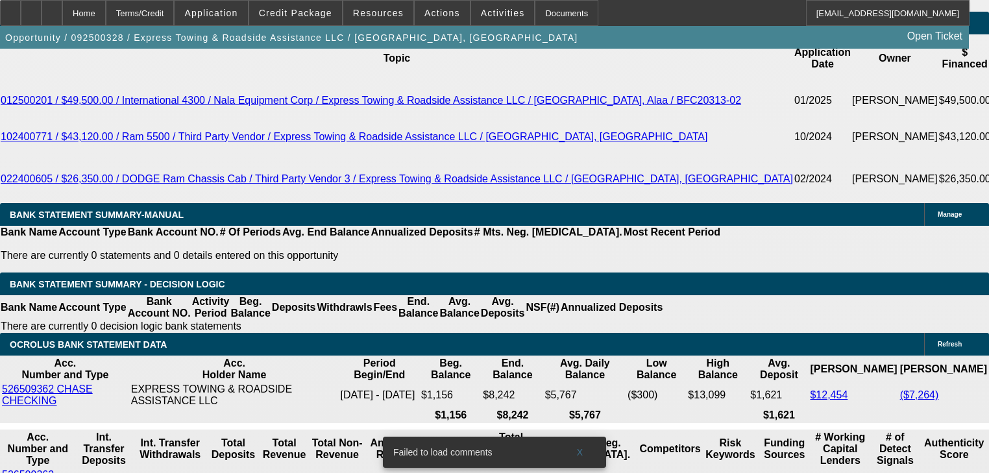
type input "$1,682.66"
type input "2"
type input "21"
type input "$5,194.24"
type input "$2,597.12"
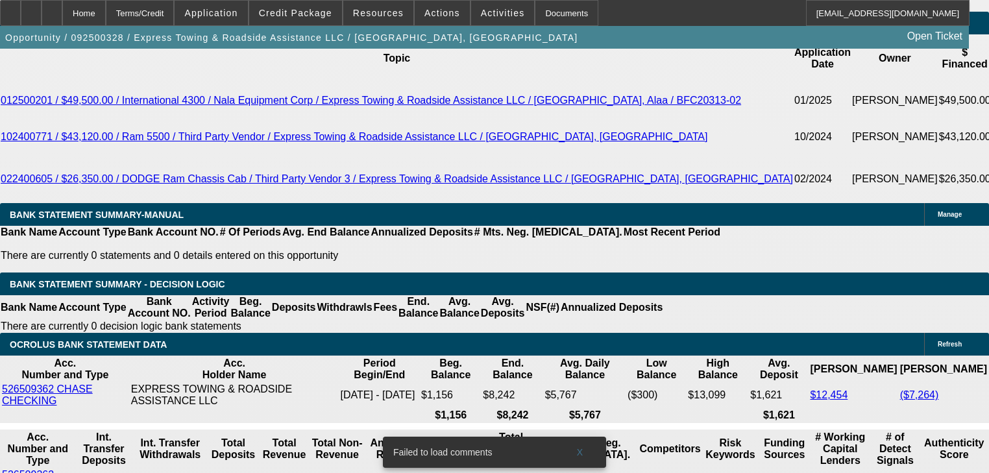
type input "218"
type input "$34,881.56"
type input "$17,440.78"
type input "18"
type input "$4,875.54"
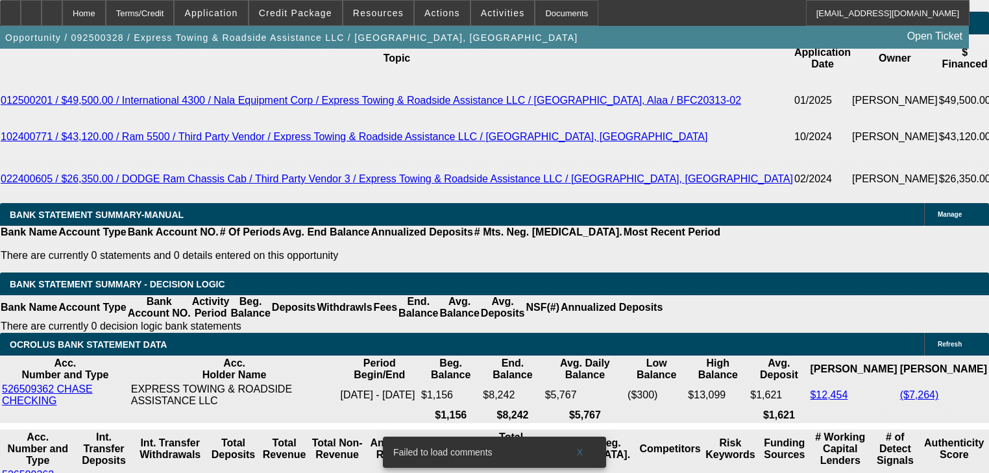
type input "$2,437.77"
type input "18"
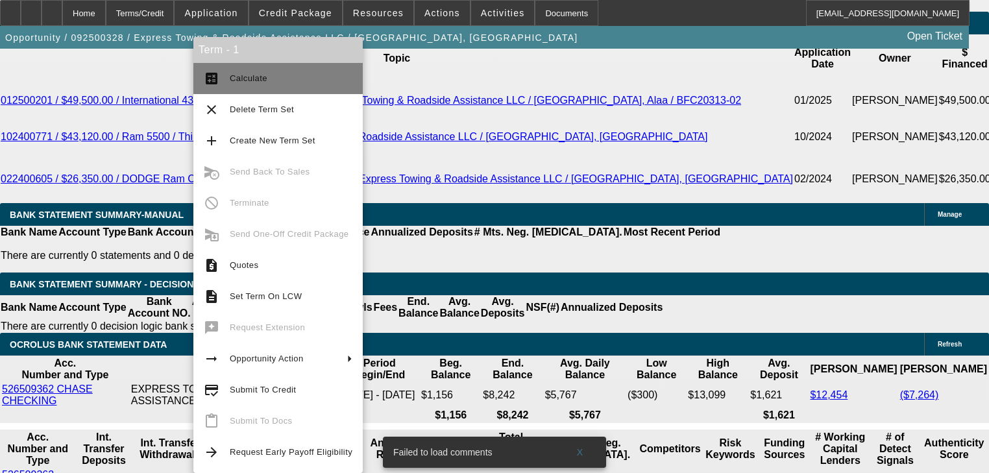
click at [229, 78] on button "calculate Calculate" at bounding box center [277, 78] width 169 height 31
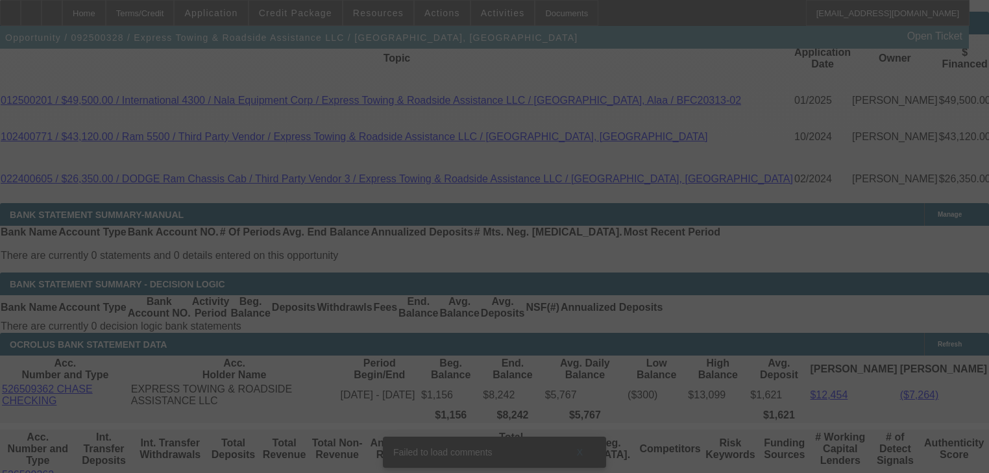
select select "0.2"
select select "2"
select select "0"
select select "6"
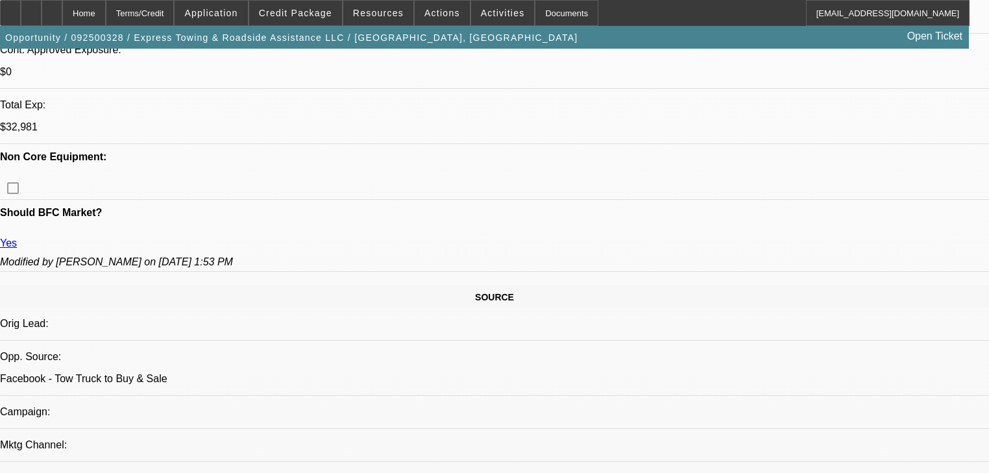
scroll to position [562, 0]
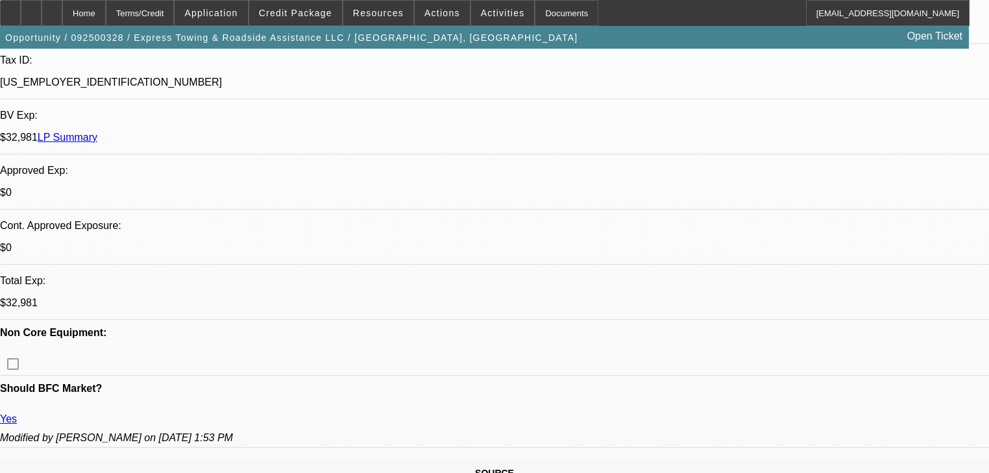
scroll to position [364, 0]
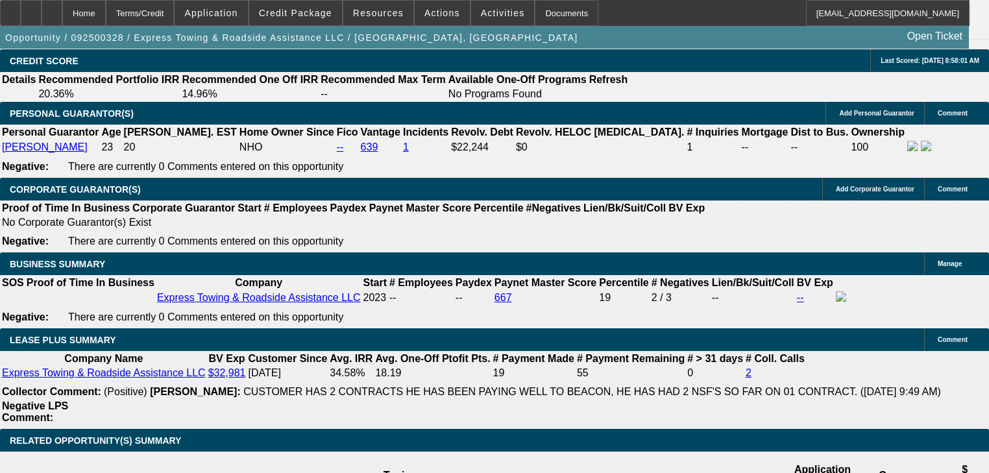
scroll to position [2181, 0]
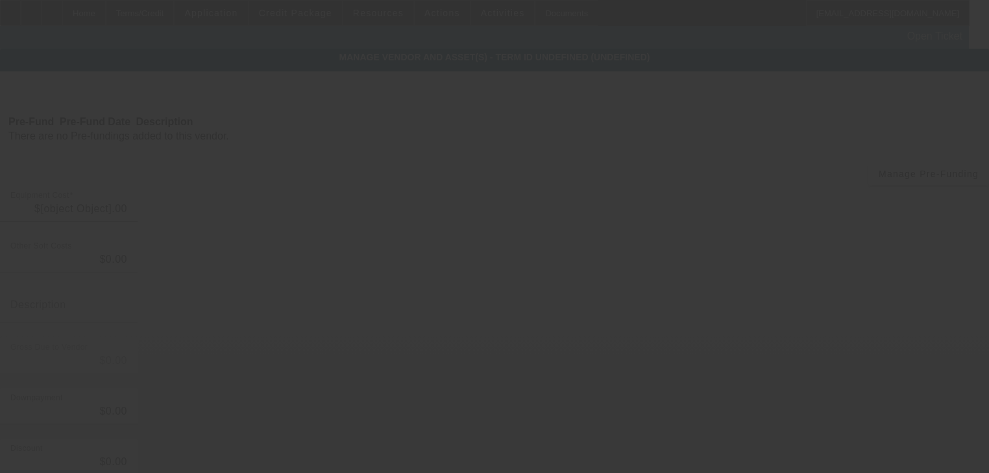
type input "$120,000.00"
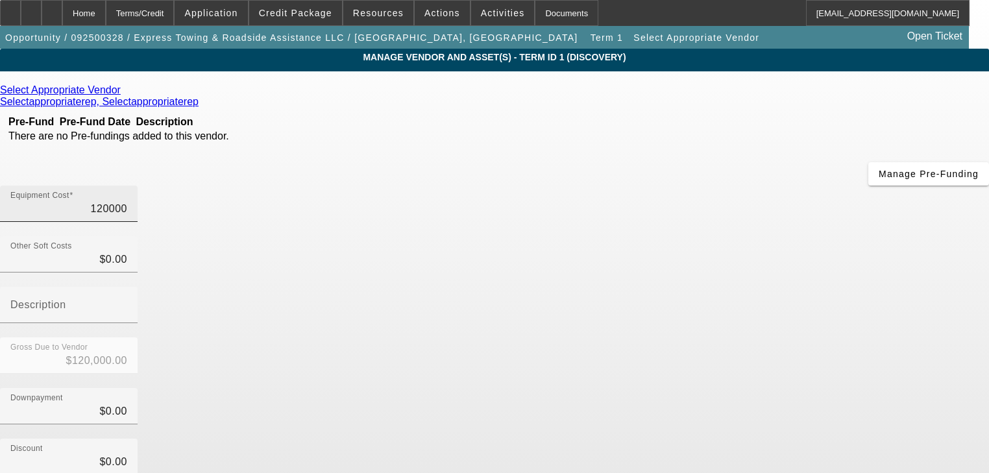
click at [127, 201] on input "120000" at bounding box center [68, 209] width 117 height 16
type input "1"
type input "$1.00"
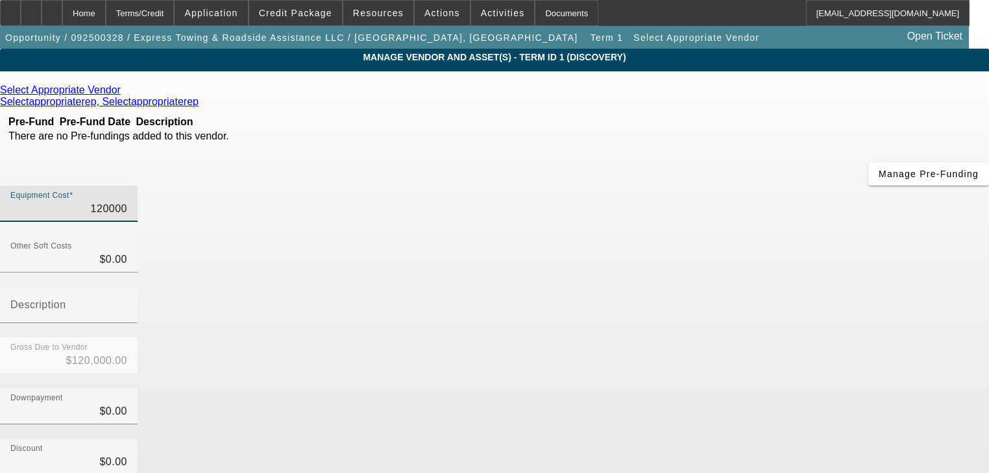
type input "$1.00"
type input "10"
type input "$10.00"
type input "105"
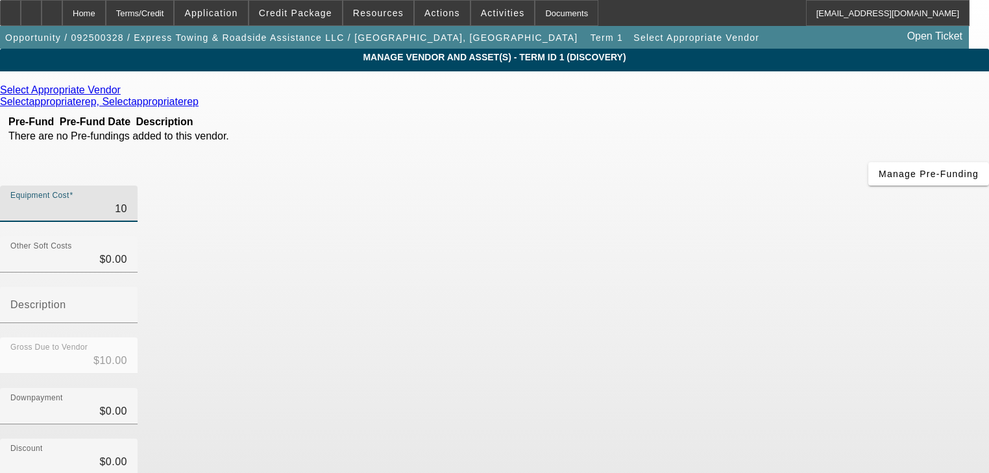
type input "$105.00"
type input "1050"
type input "$1,050.00"
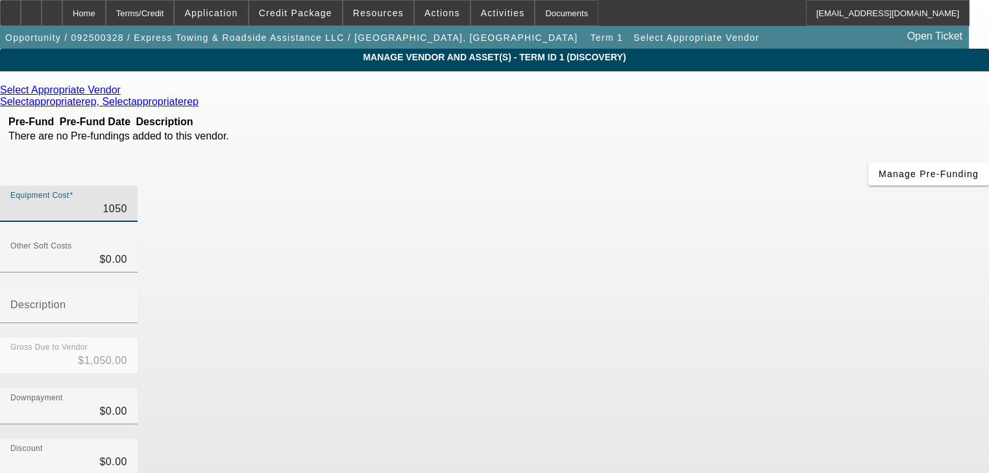
type input "10500"
type input "$10,500.00"
type input "105000"
type input "$105,000.00"
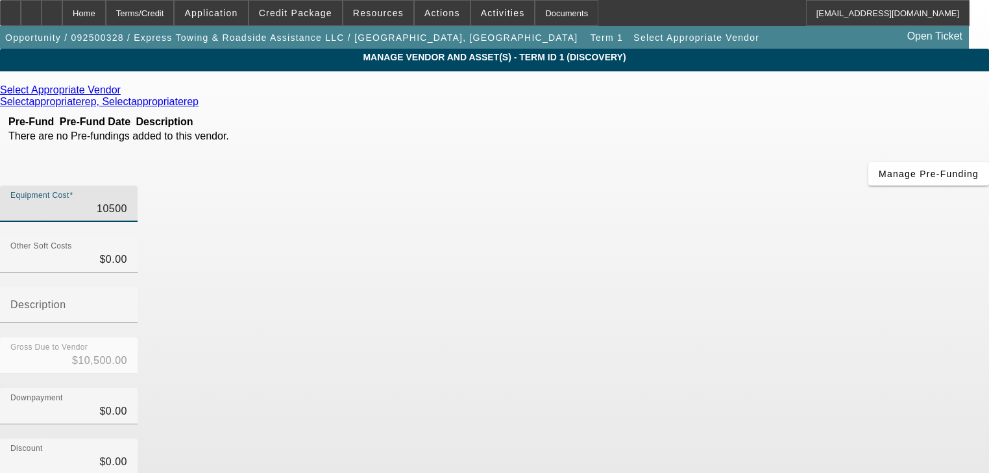
type input "$105,000.00"
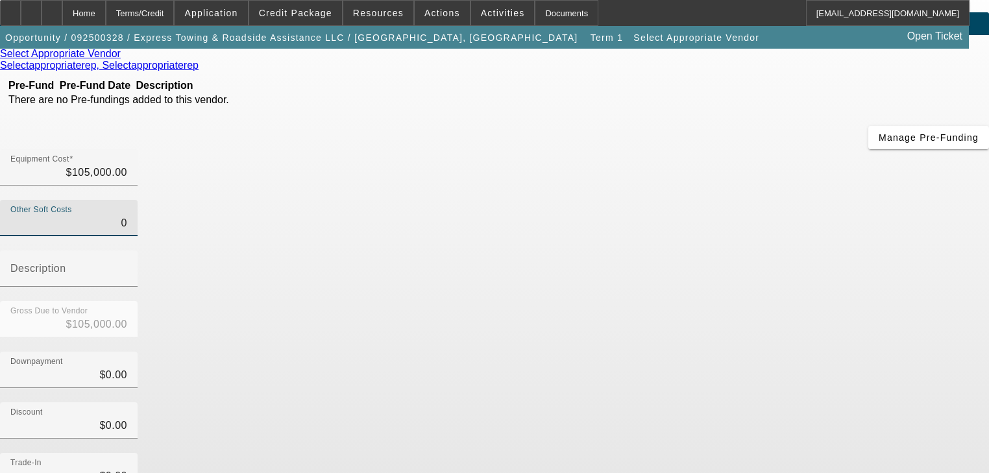
scroll to position [127, 0]
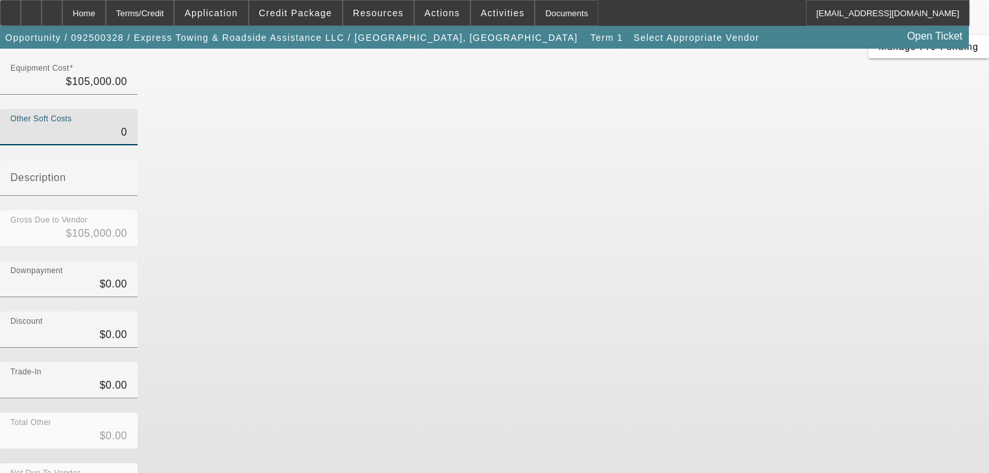
type input "$0.00"
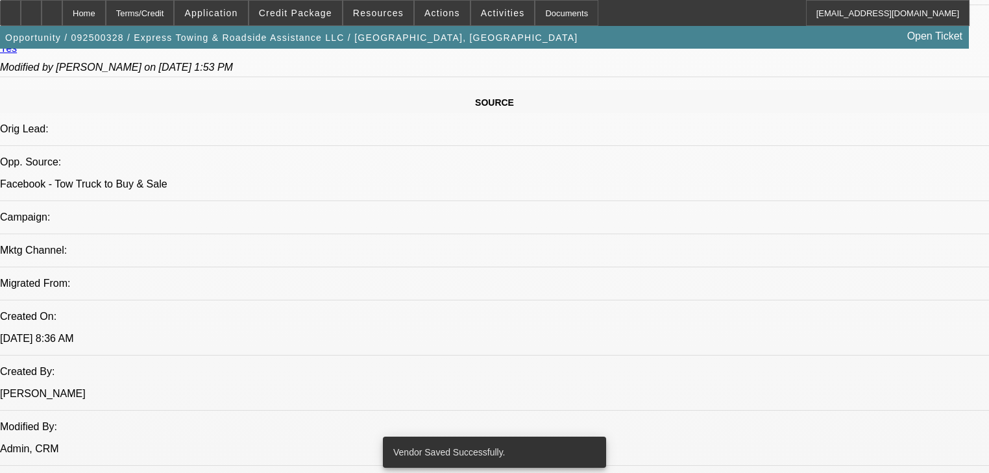
select select "0.2"
select select "2"
select select "0"
select select "6"
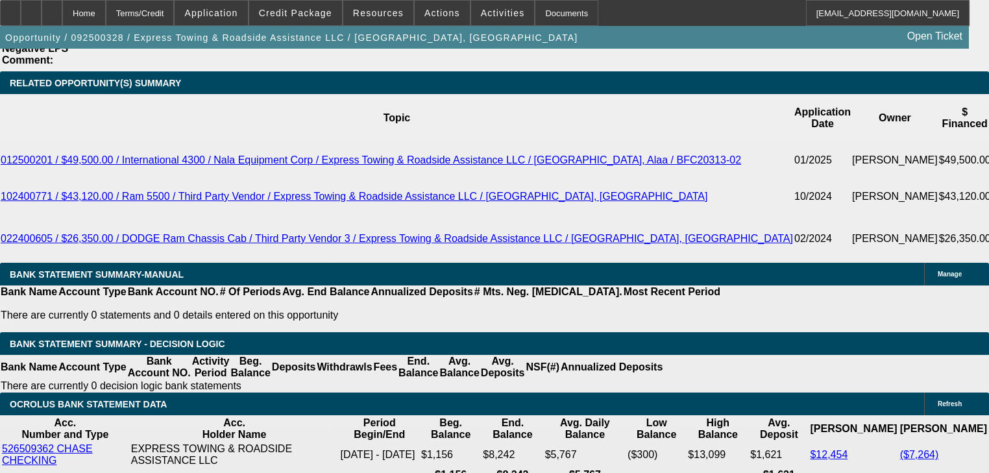
scroll to position [2068, 0]
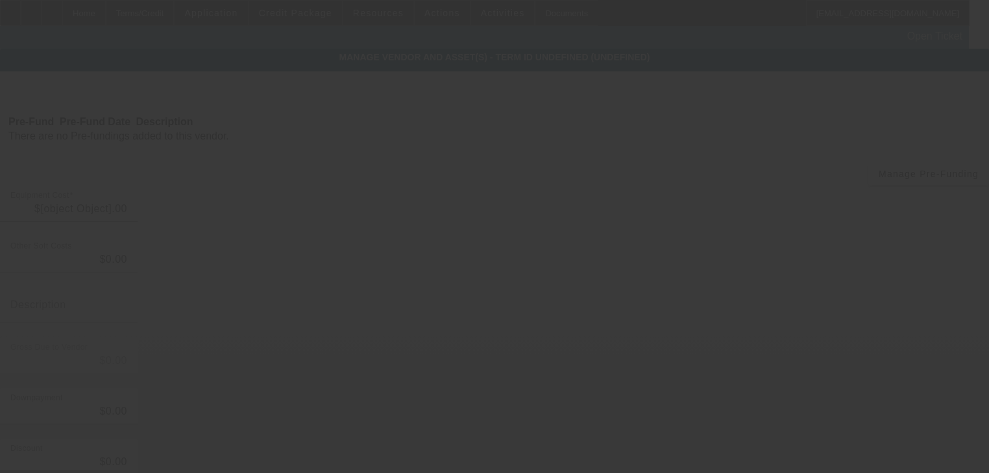
type input "$105,000.00"
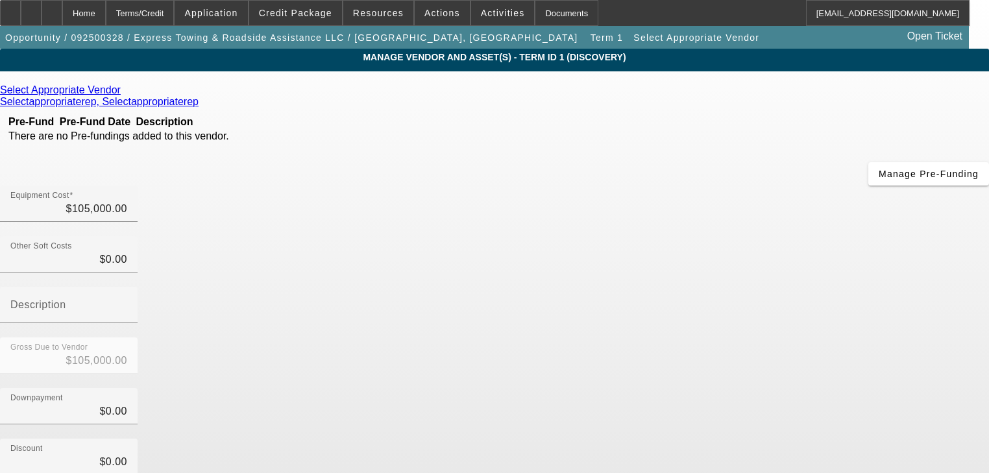
click at [124, 95] on icon at bounding box center [124, 89] width 0 height 11
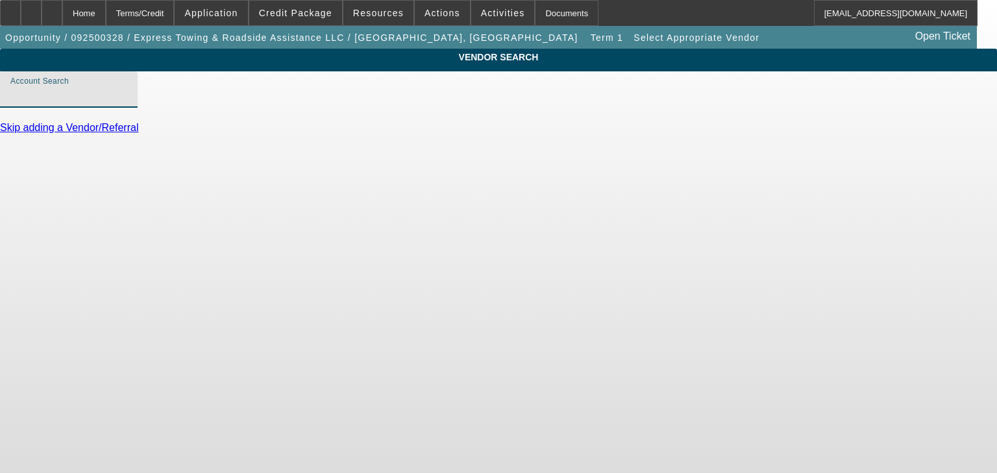
click at [127, 103] on input "Account Search" at bounding box center [68, 95] width 117 height 16
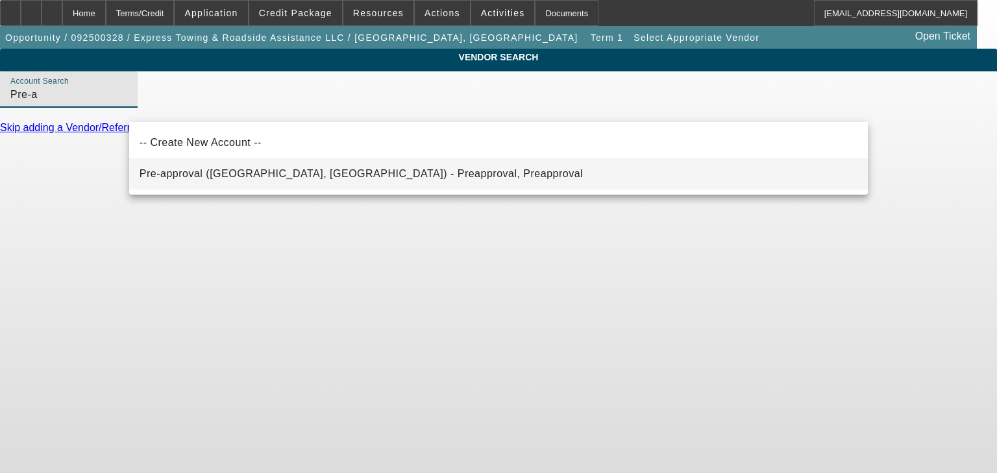
click at [271, 173] on span "Pre-approval (Northbrook, IL) - Preapproval, Preapproval" at bounding box center [361, 173] width 443 height 11
type input "Pre-approval (Northbrook, IL) - Preapproval, Preapproval"
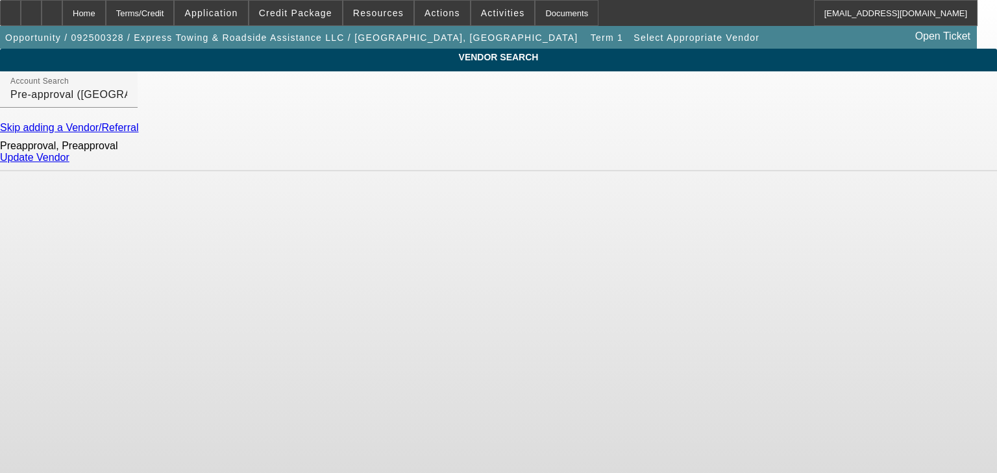
click at [69, 163] on link "Update Vendor" at bounding box center [34, 157] width 69 height 11
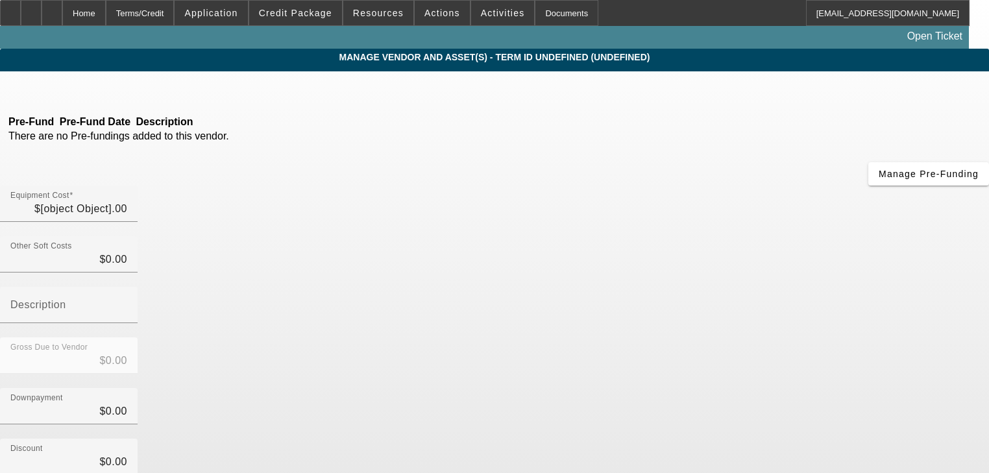
type input "$105,000.00"
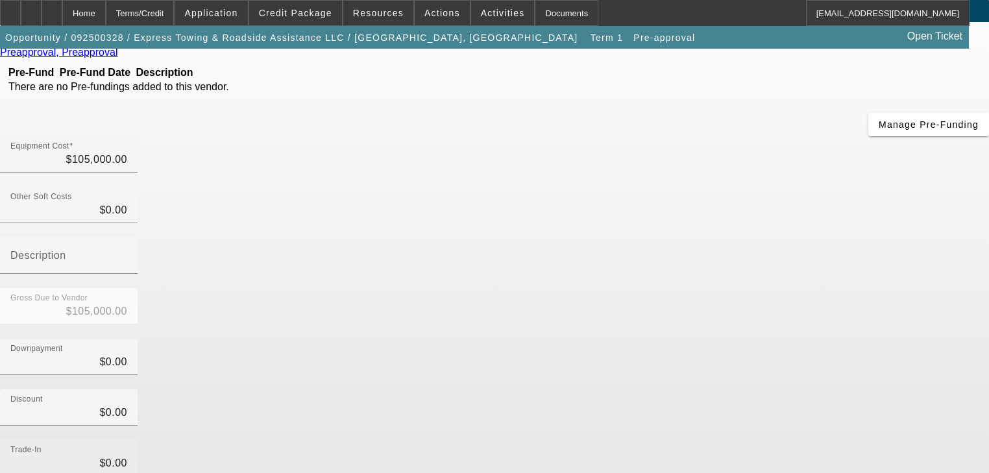
scroll to position [127, 0]
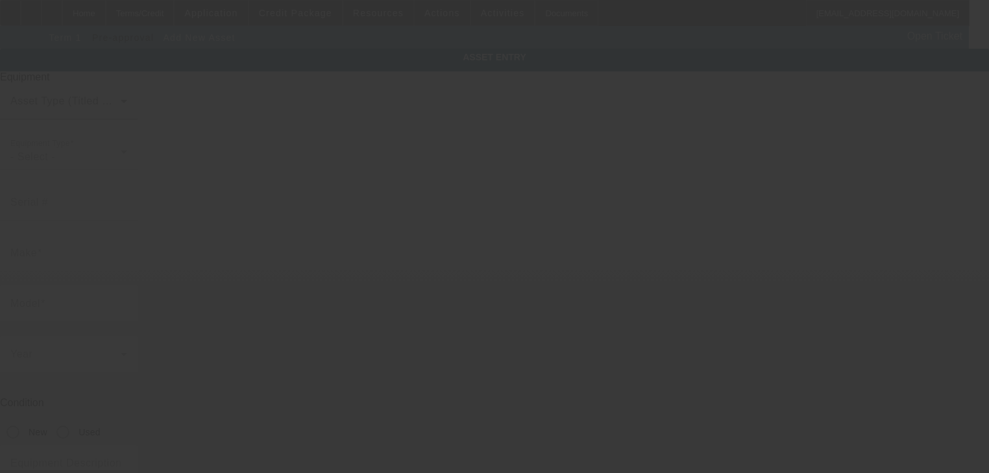
type input "2462 Colony Way"
type input "Ypsilanti"
type input "48197"
type input "Washtenaw"
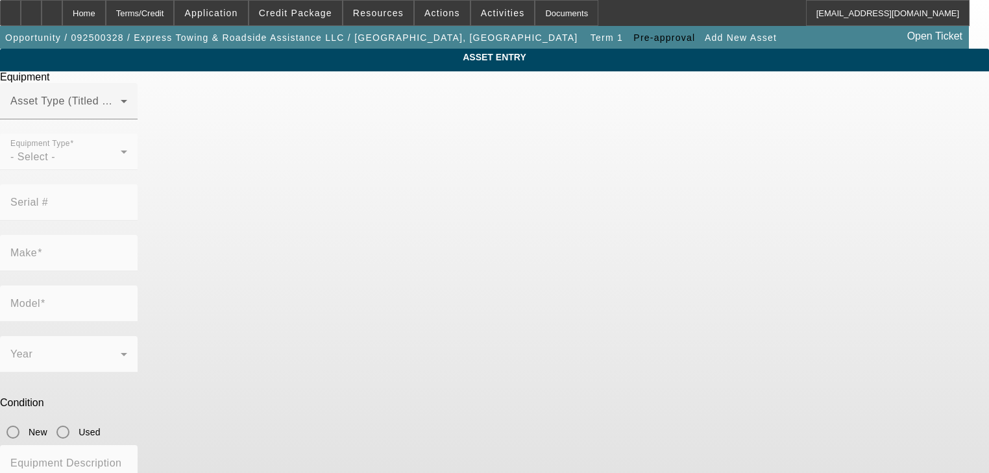
click at [138, 134] on div at bounding box center [69, 126] width 138 height 14
click at [169, 106] on mat-label "Asset Type (Titled or Non-Titled)" at bounding box center [89, 100] width 159 height 11
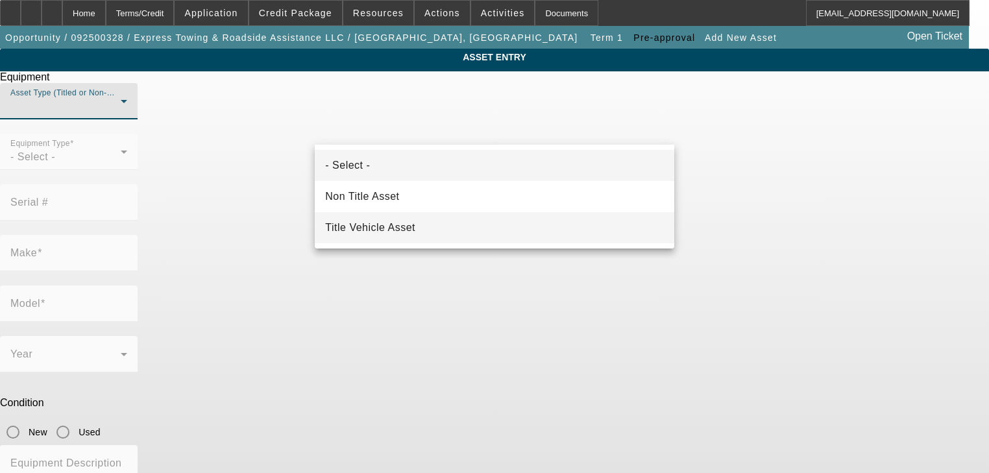
click at [388, 226] on span "Title Vehicle Asset" at bounding box center [370, 228] width 90 height 16
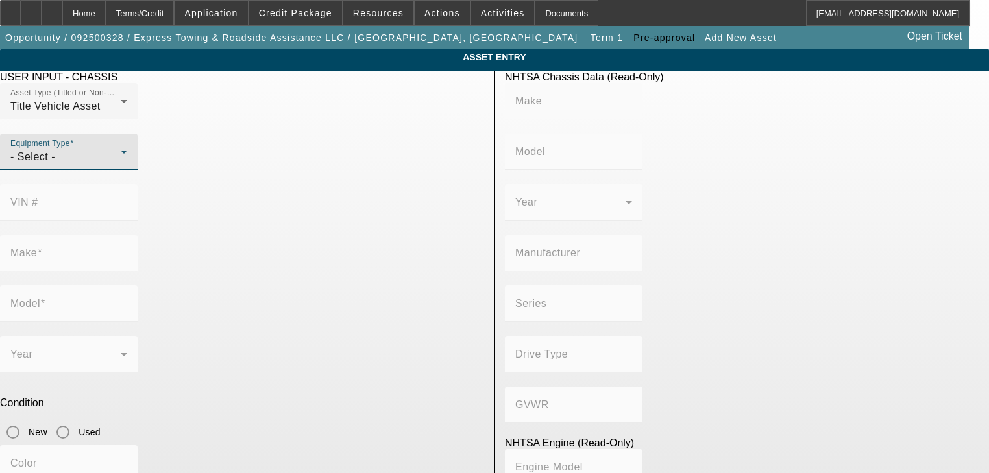
click at [121, 165] on div "- Select -" at bounding box center [65, 157] width 110 height 16
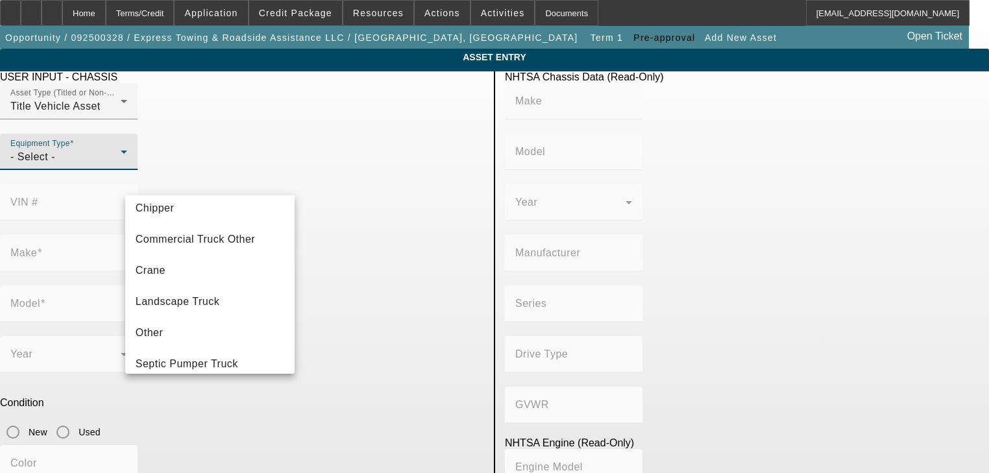
scroll to position [143, 0]
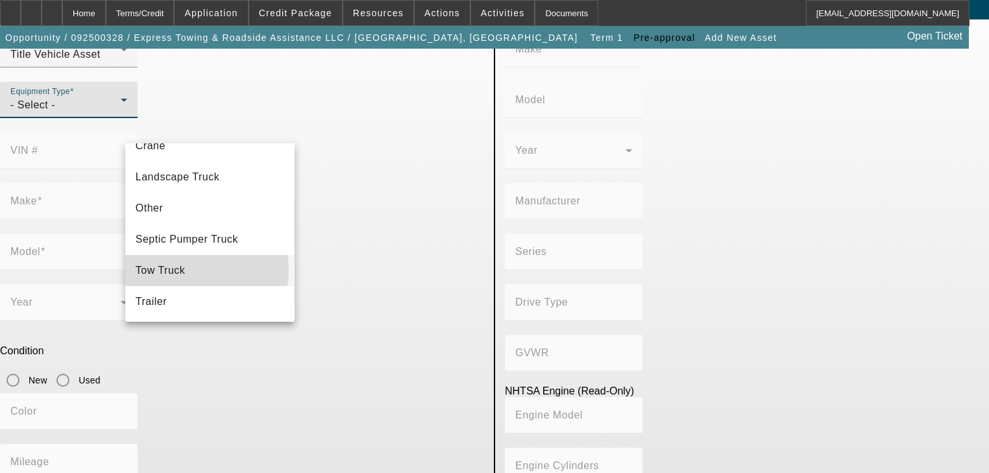
click at [199, 270] on mat-option "Tow Truck" at bounding box center [210, 270] width 170 height 31
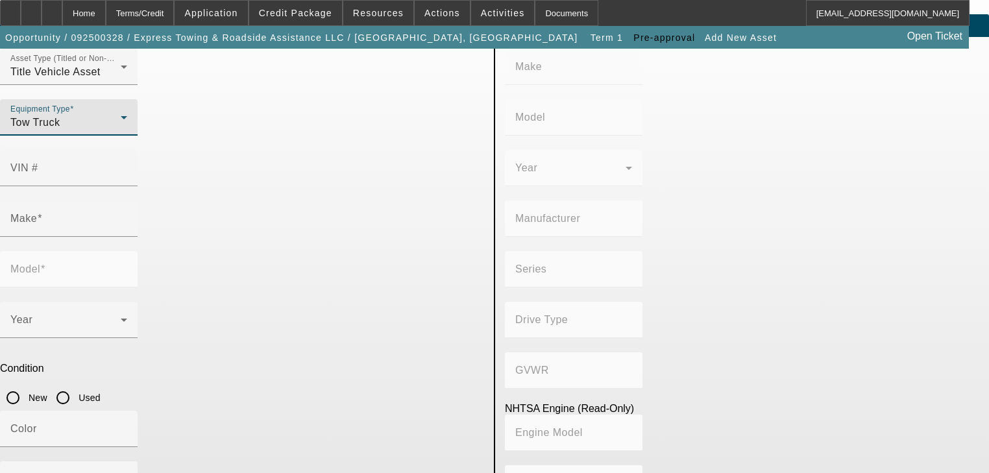
scroll to position [52, 0]
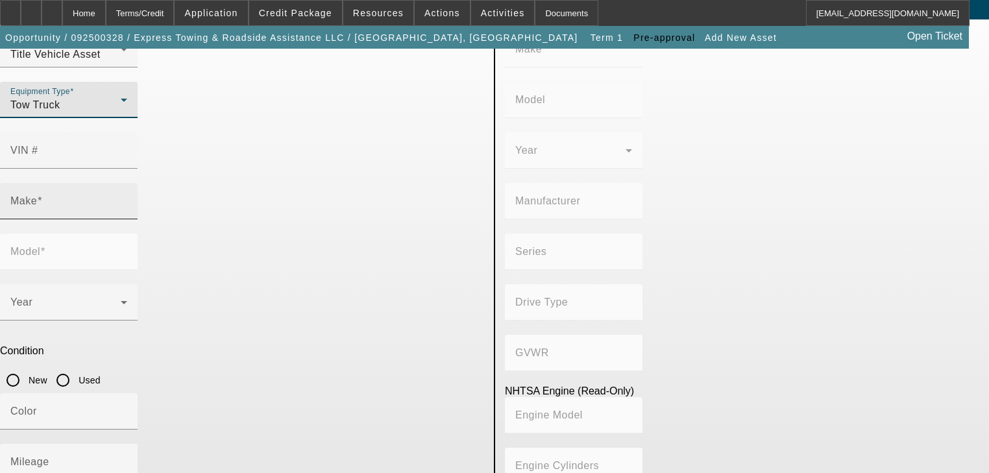
click at [127, 183] on div "Make" at bounding box center [68, 201] width 117 height 36
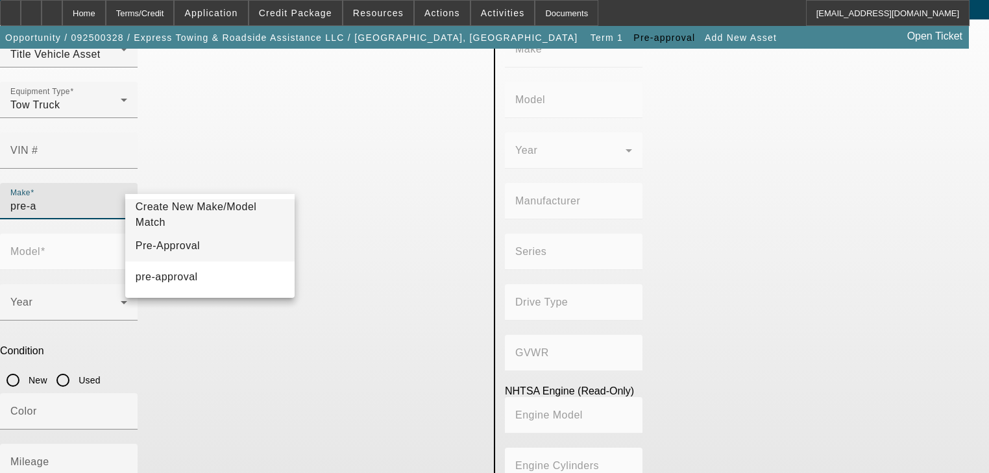
click at [231, 241] on mat-option "Pre-Approval" at bounding box center [210, 245] width 170 height 31
type input "Pre-Approval"
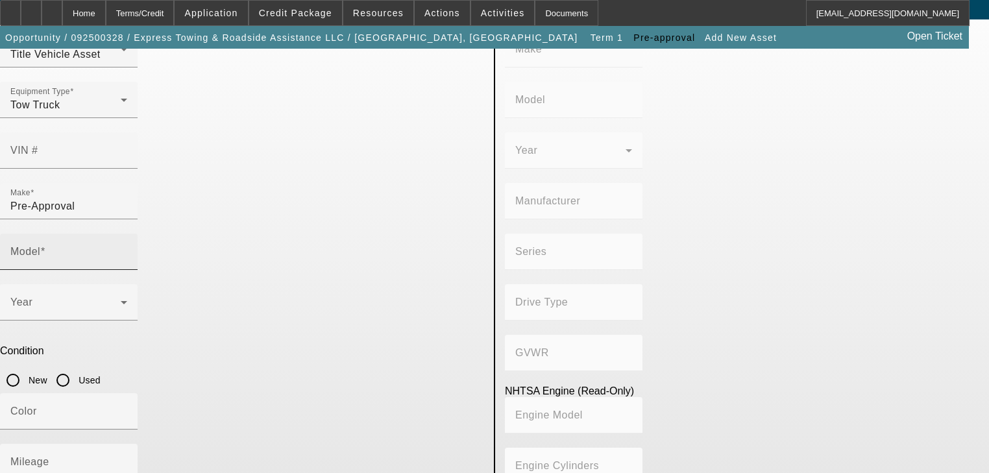
click at [127, 234] on div "Model" at bounding box center [68, 252] width 117 height 36
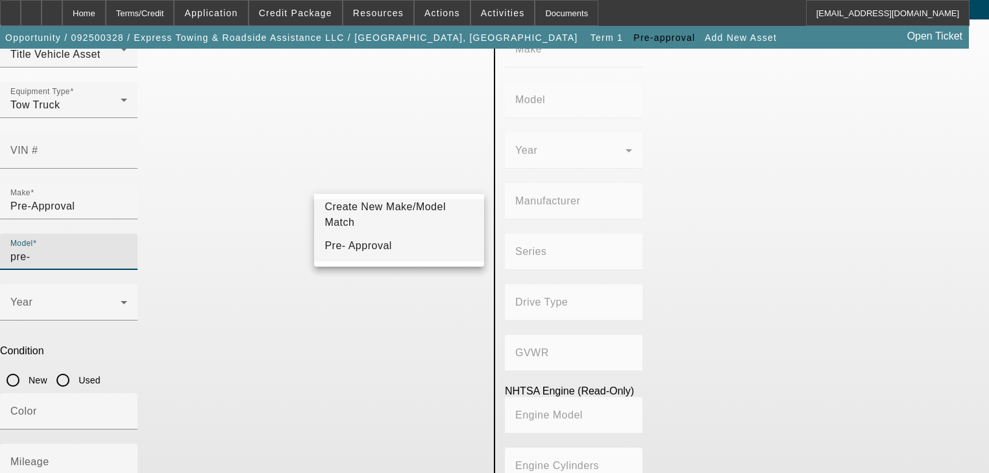
click at [439, 252] on mat-option "Pre- Approval" at bounding box center [399, 245] width 170 height 31
type input "Pre- Approval"
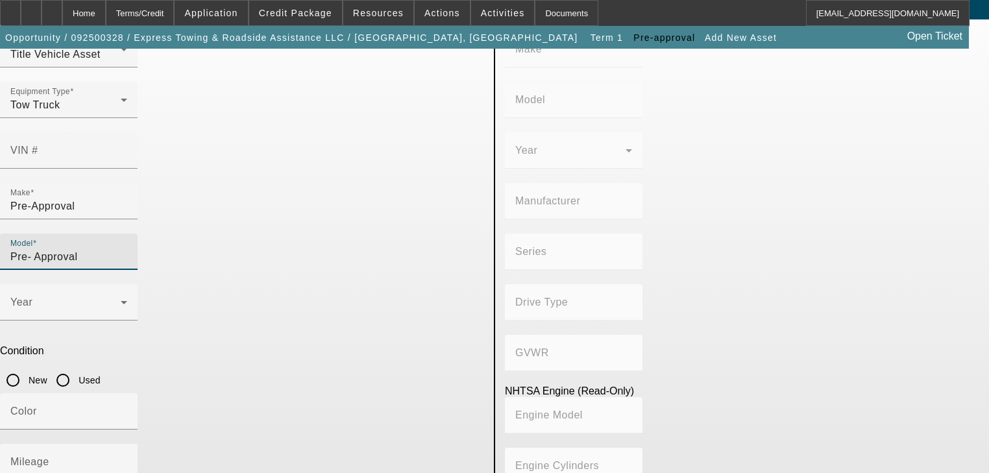
type textarea "R"
type textarea "Ram 5500 Jerr Dan Bed"
click at [26, 367] on input "New" at bounding box center [13, 380] width 26 height 26
radio input "true"
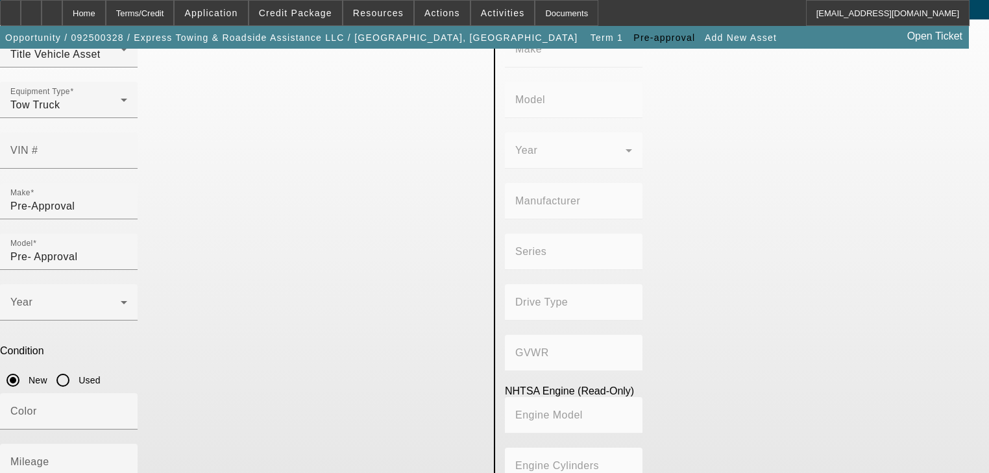
scroll to position [93, 0]
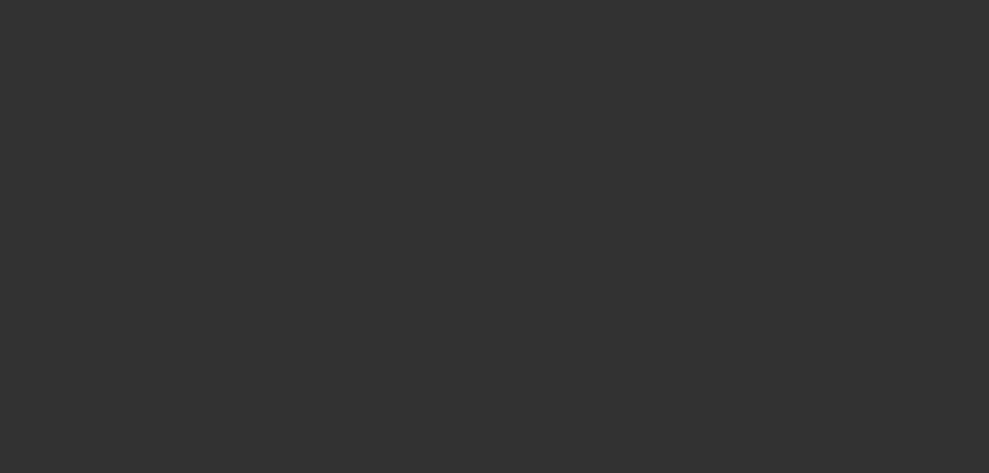
type input "$105,000.00"
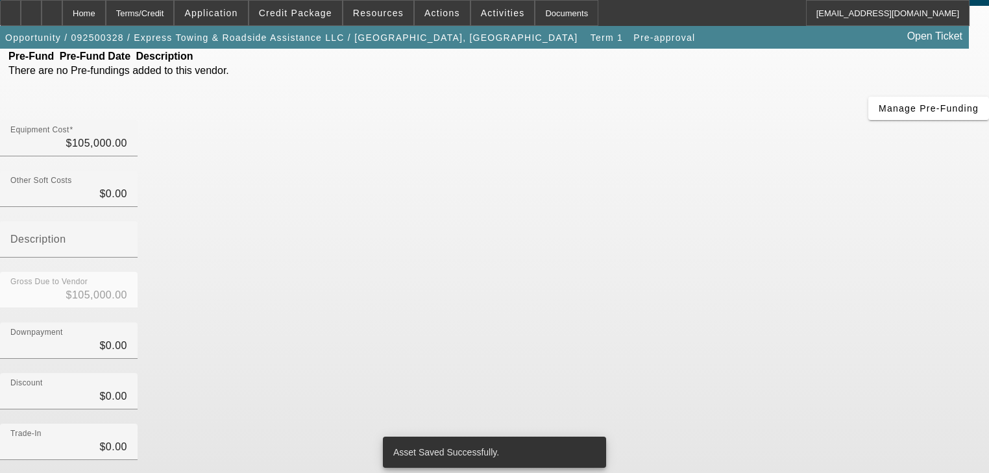
scroll to position [132, 0]
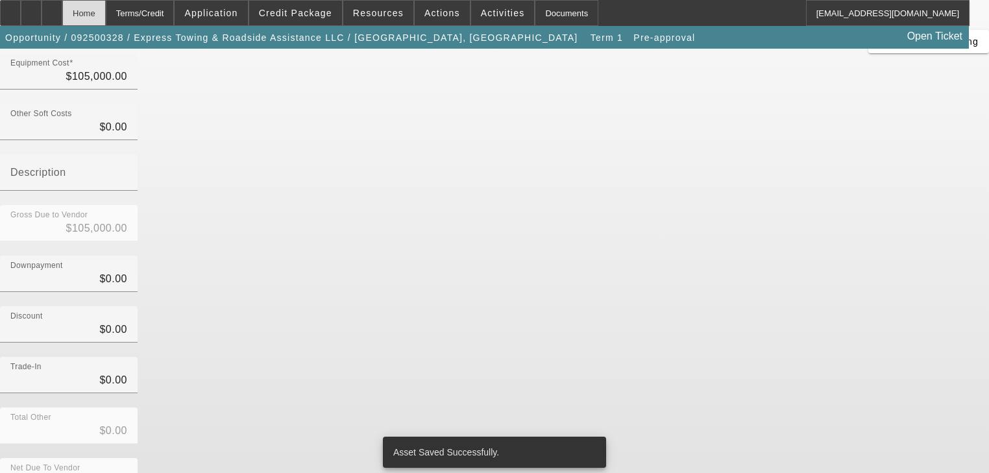
click at [106, 18] on div "Home" at bounding box center [83, 13] width 43 height 26
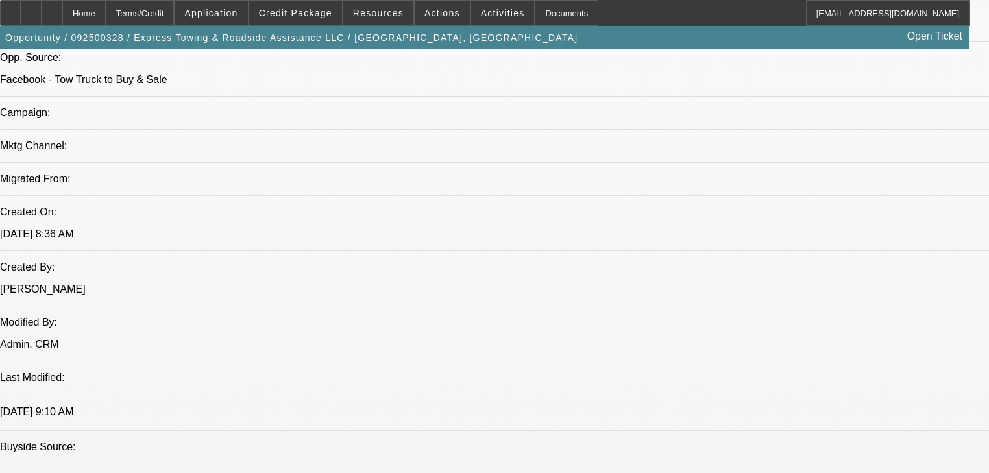
select select "0.2"
select select "2"
select select "0"
select select "6"
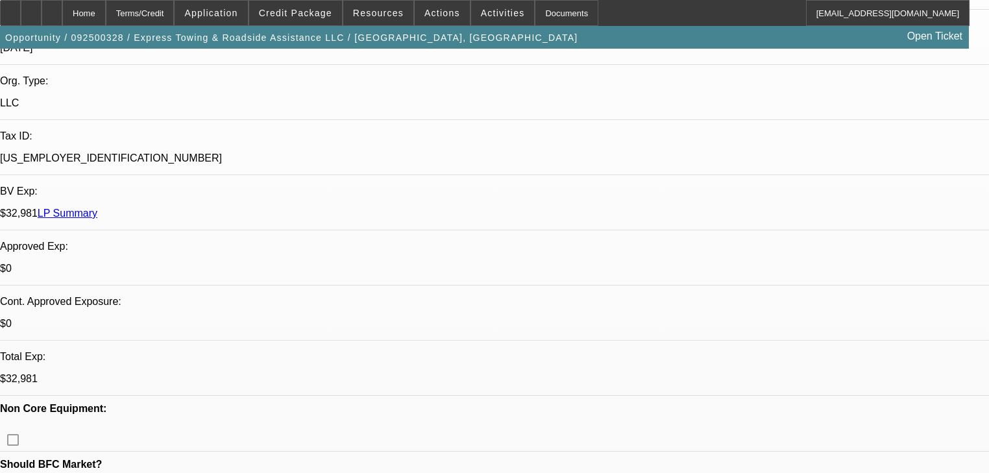
scroll to position [623, 0]
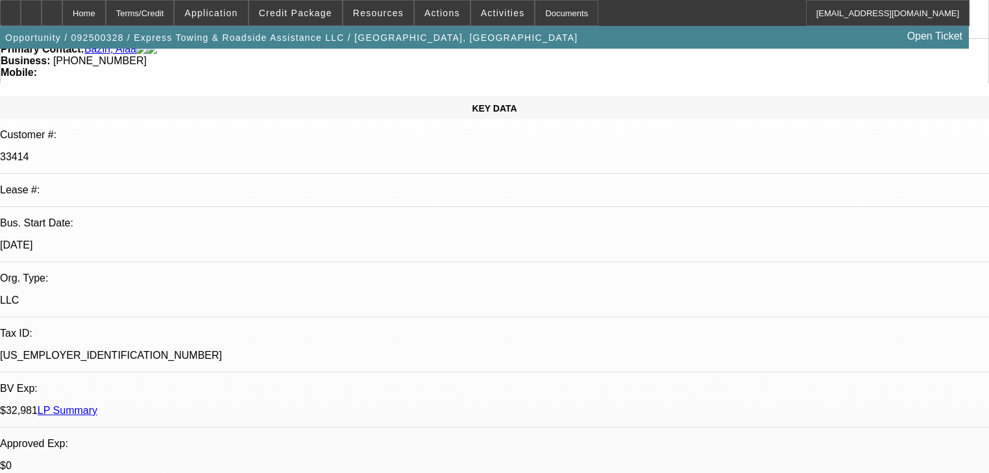
scroll to position [104, 0]
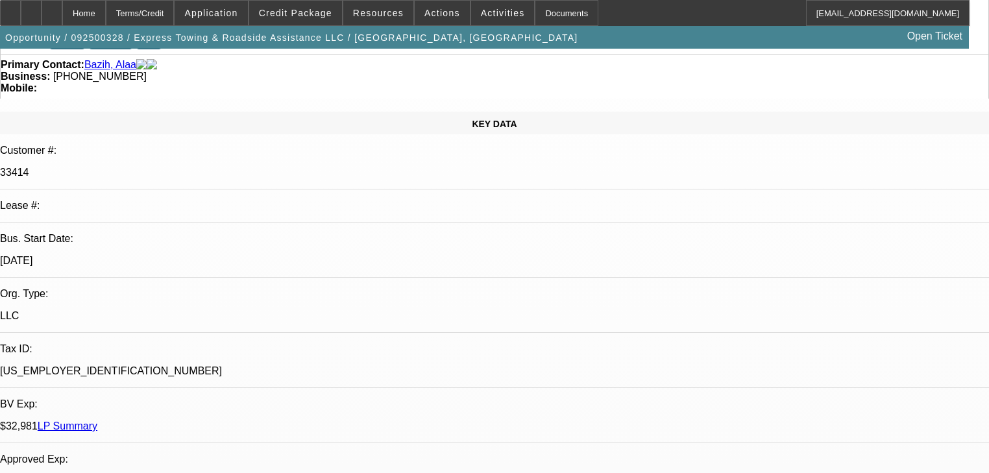
click at [97, 421] on link "LP Summary" at bounding box center [68, 426] width 60 height 11
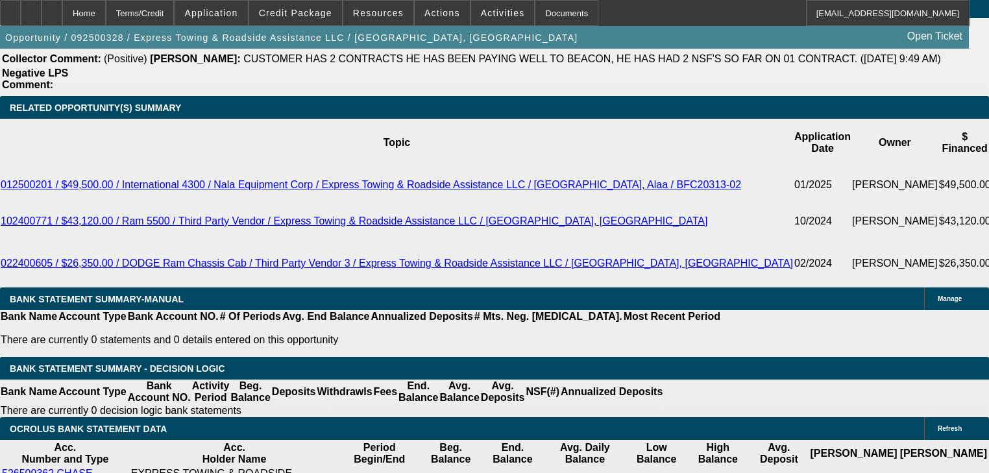
scroll to position [2191, 0]
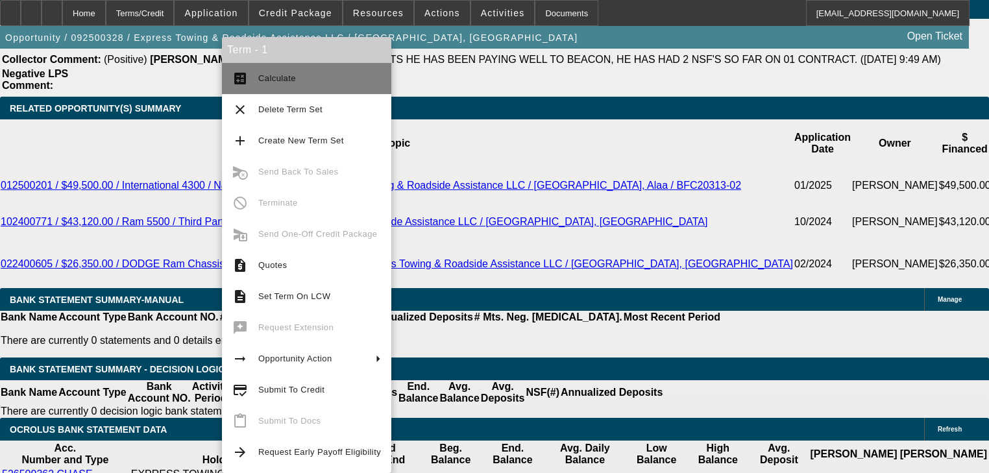
click at [268, 68] on button "calculate Calculate" at bounding box center [306, 78] width 169 height 31
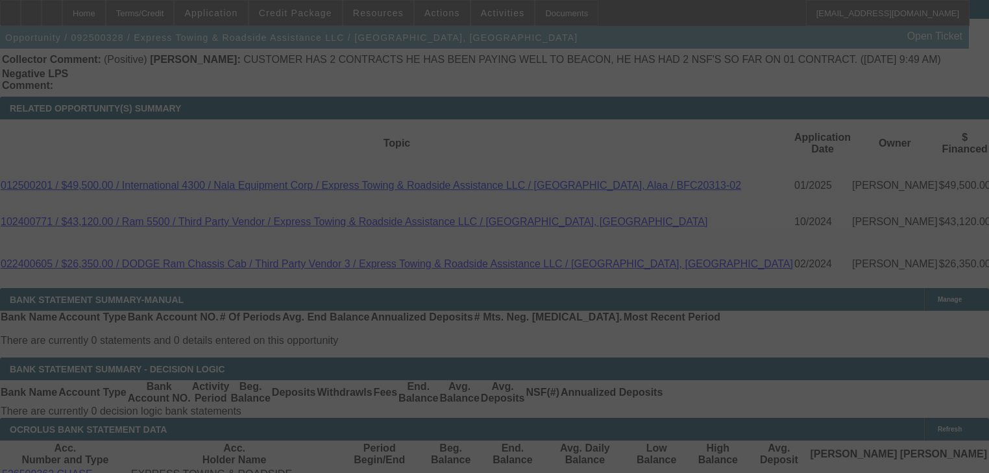
select select "0.2"
select select "2"
select select "0"
select select "6"
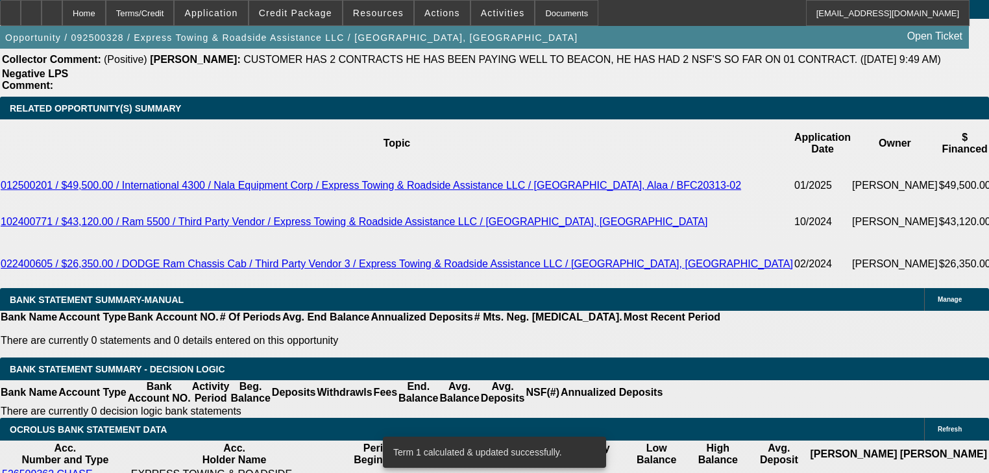
scroll to position [1879, 0]
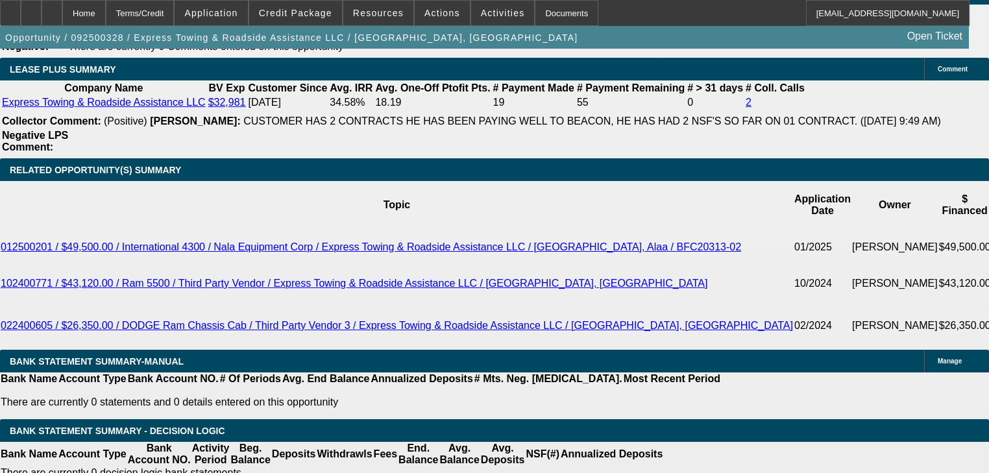
scroll to position [2389, 0]
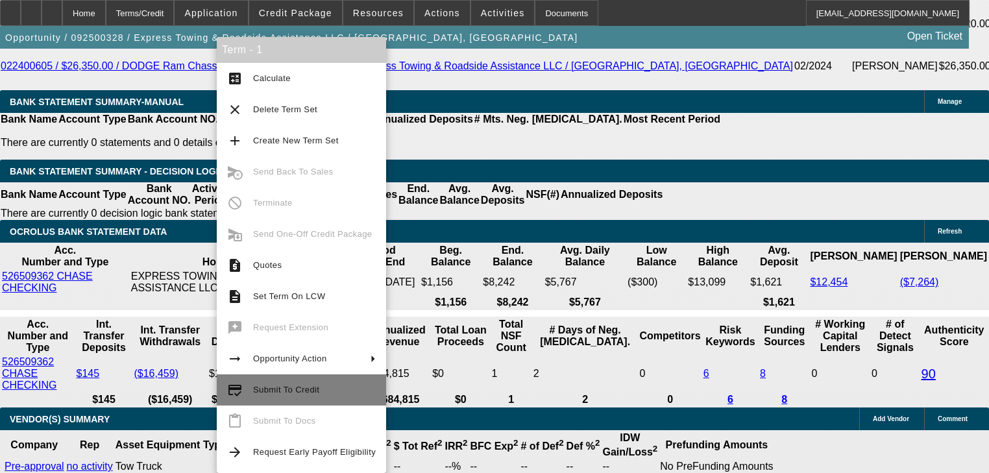
click at [352, 399] on button "credit_score Submit To Credit" at bounding box center [301, 390] width 169 height 31
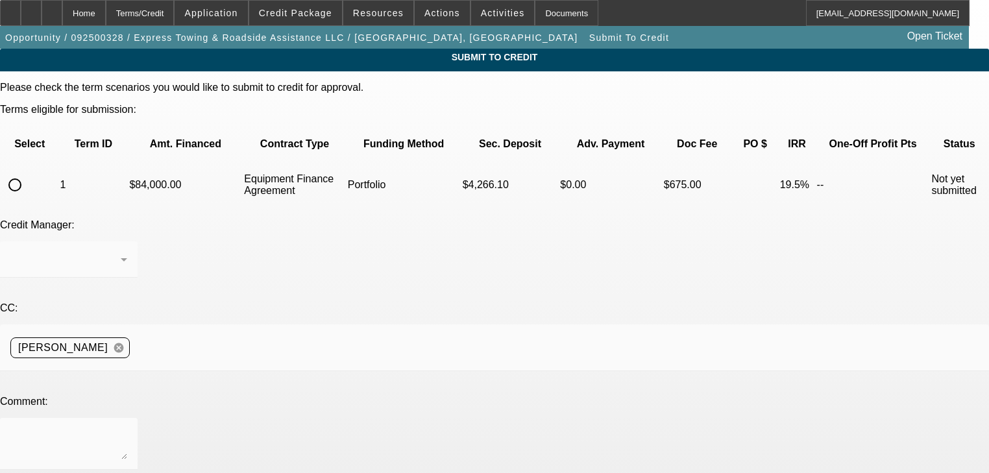
click at [28, 172] on input "radio" at bounding box center [15, 185] width 26 height 26
radio input "true"
drag, startPoint x: 223, startPoint y: 205, endPoint x: 223, endPoint y: 212, distance: 7.1
click at [127, 241] on div at bounding box center [68, 259] width 117 height 36
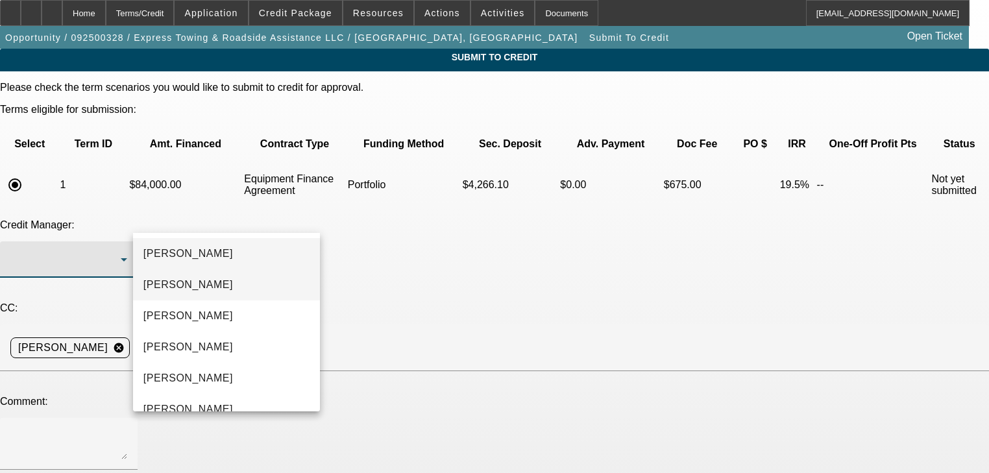
click at [241, 278] on mat-option "Arida, George" at bounding box center [226, 284] width 187 height 31
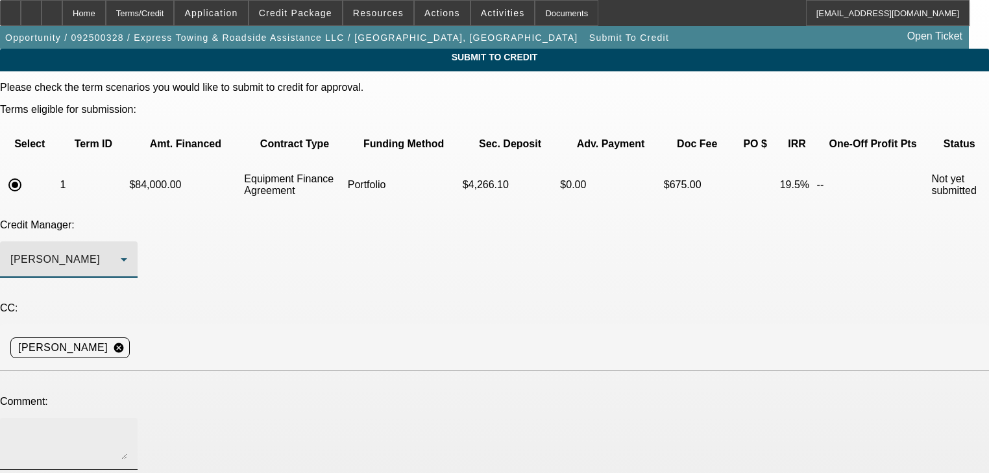
click at [127, 428] on textarea at bounding box center [68, 443] width 117 height 31
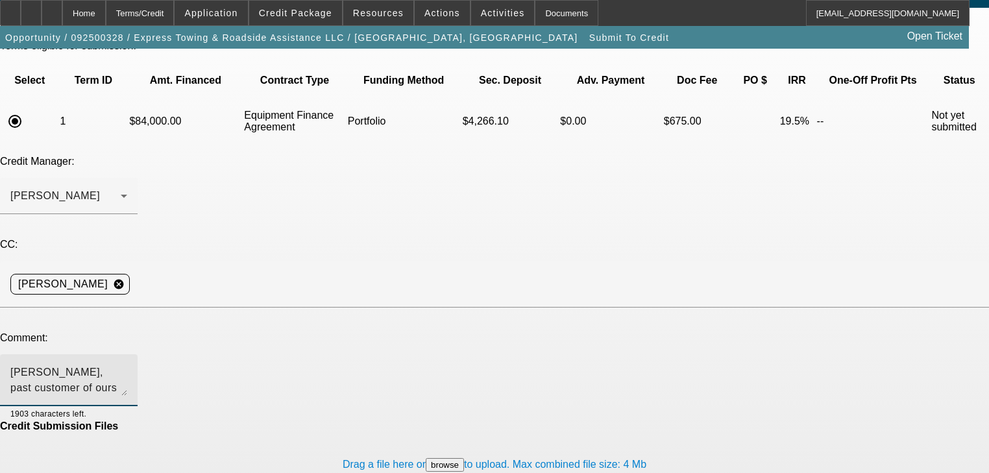
scroll to position [78, 0]
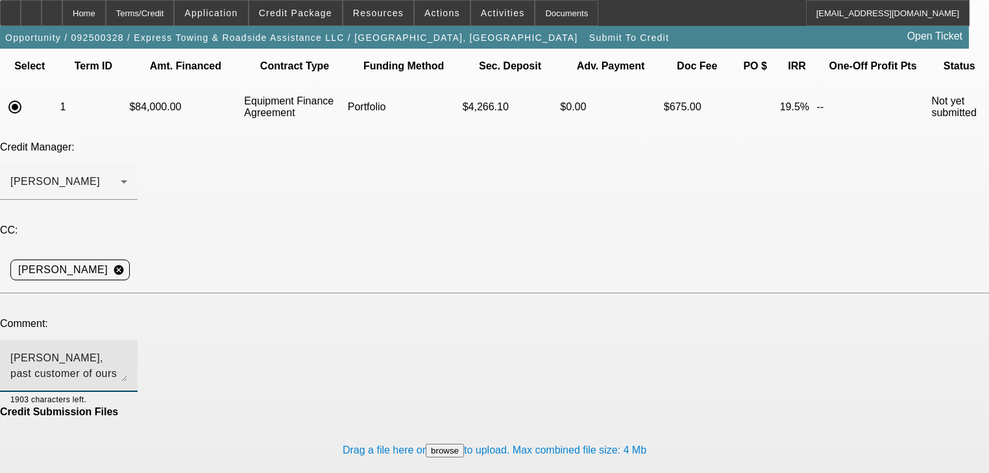
type textarea "George, past customer of ours looking to add a new ram 5500 from atlanta wrecke…"
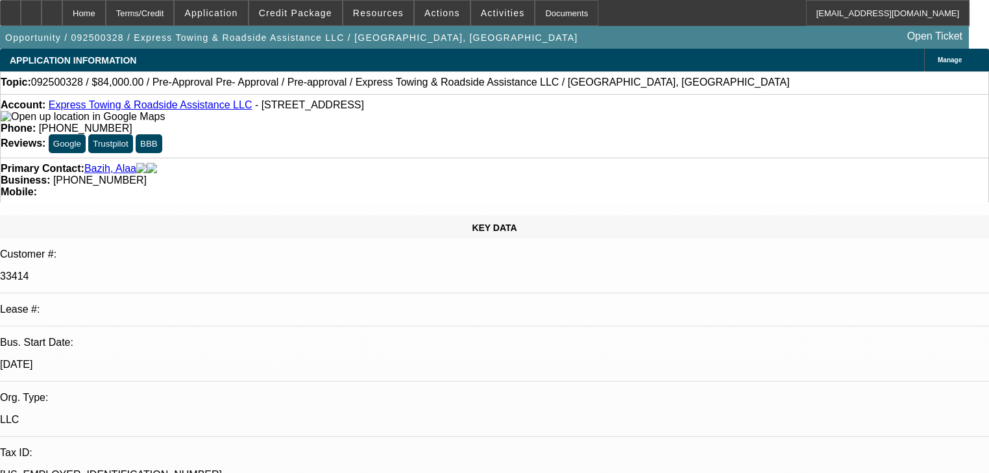
select select "0.2"
select select "2"
select select "0"
select select "6"
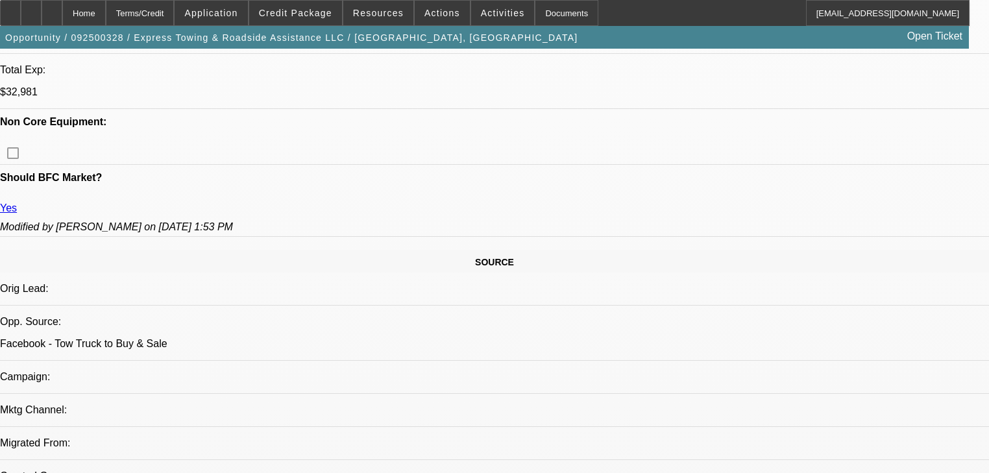
scroll to position [571, 0]
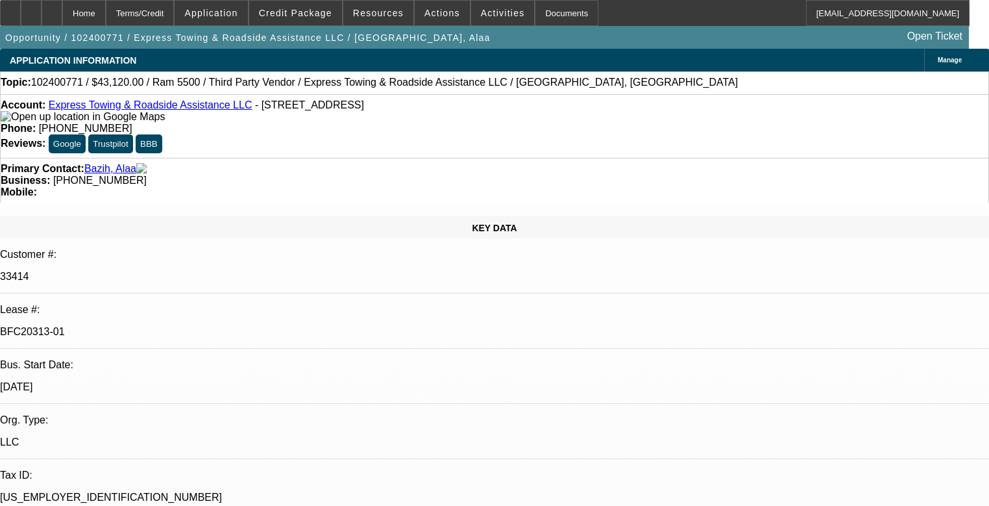
select select "0"
select select "2"
select select "0"
select select "6"
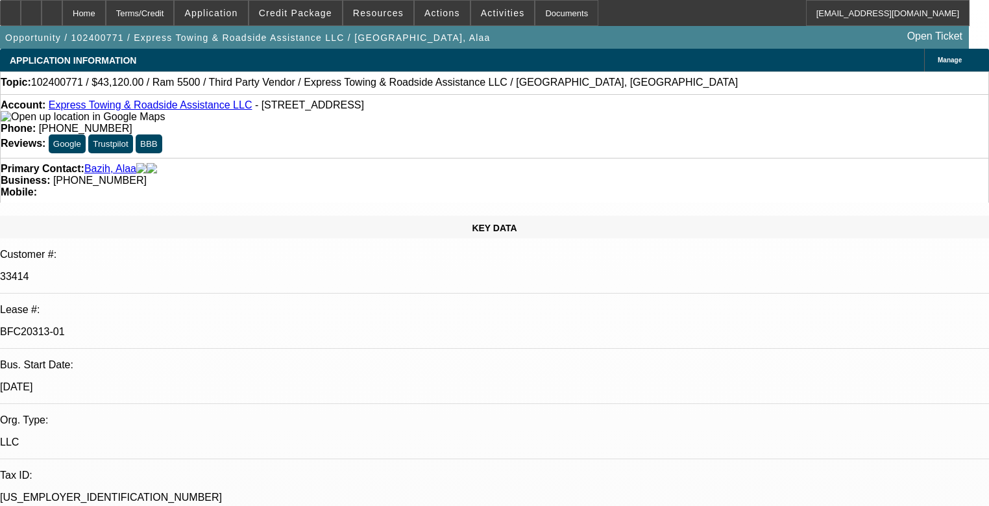
select select "0"
select select "2"
select select "0"
select select "6"
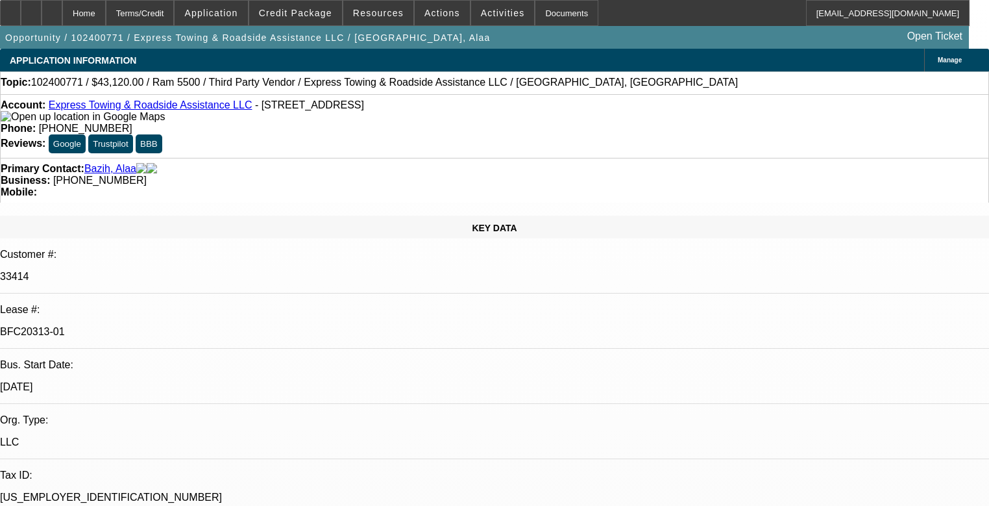
select select "0"
select select "2"
select select "0"
select select "6"
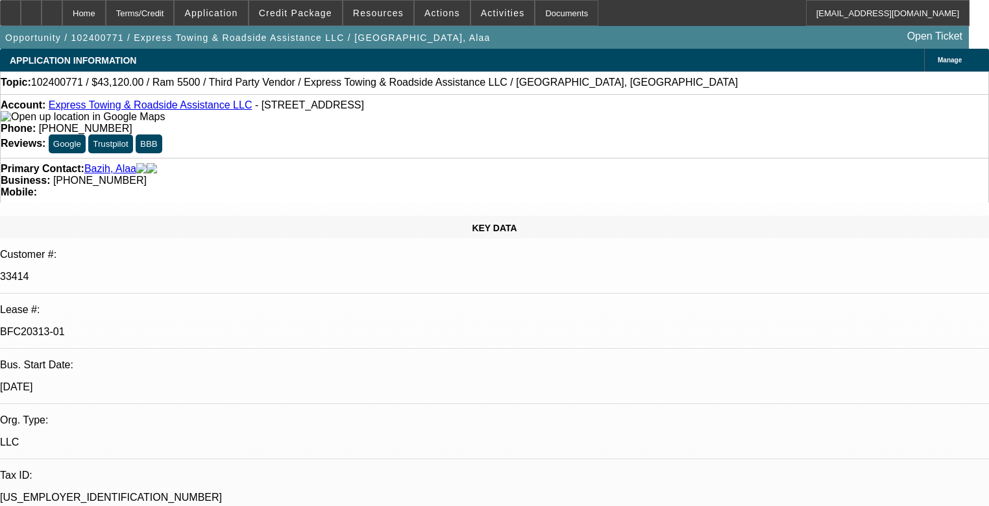
select select "0"
select select "2"
select select "0"
select select "6"
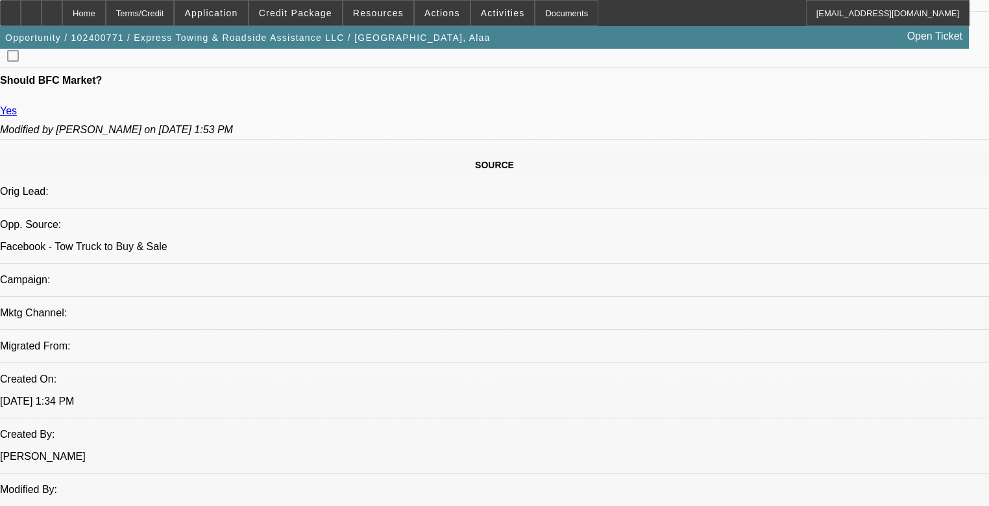
scroll to position [727, 0]
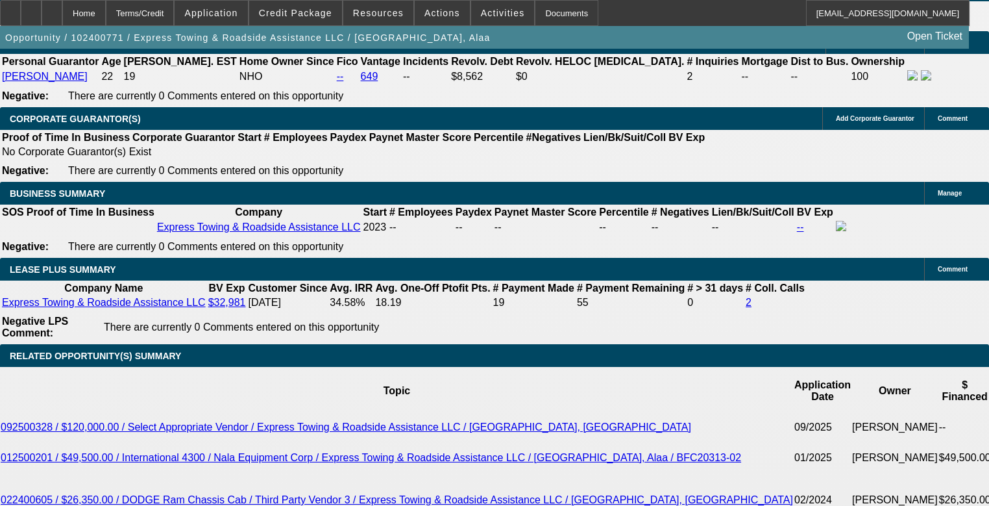
scroll to position [2139, 0]
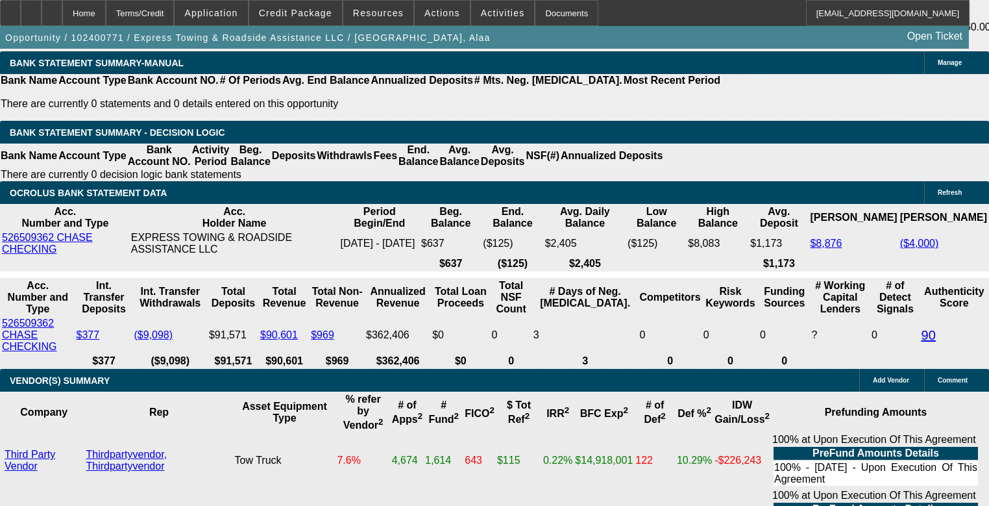
scroll to position [2450, 0]
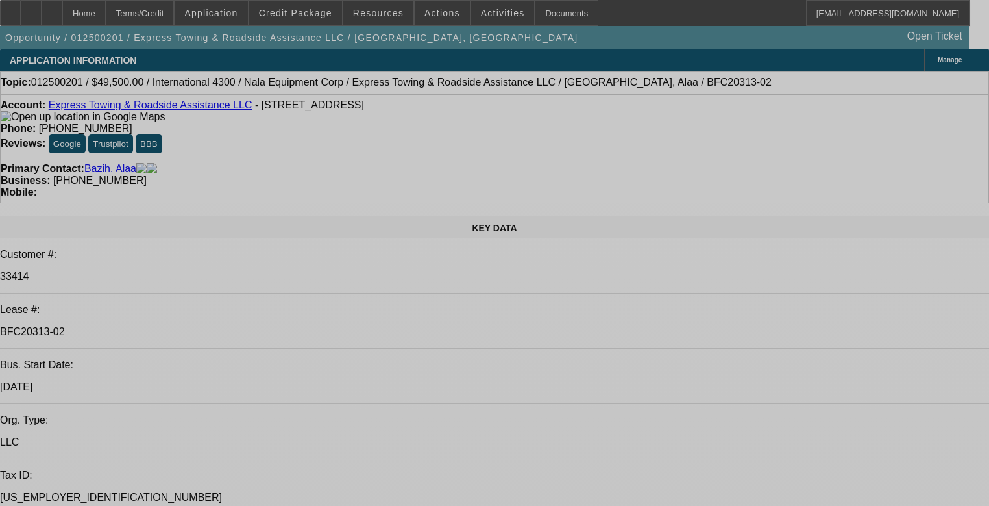
select select "0"
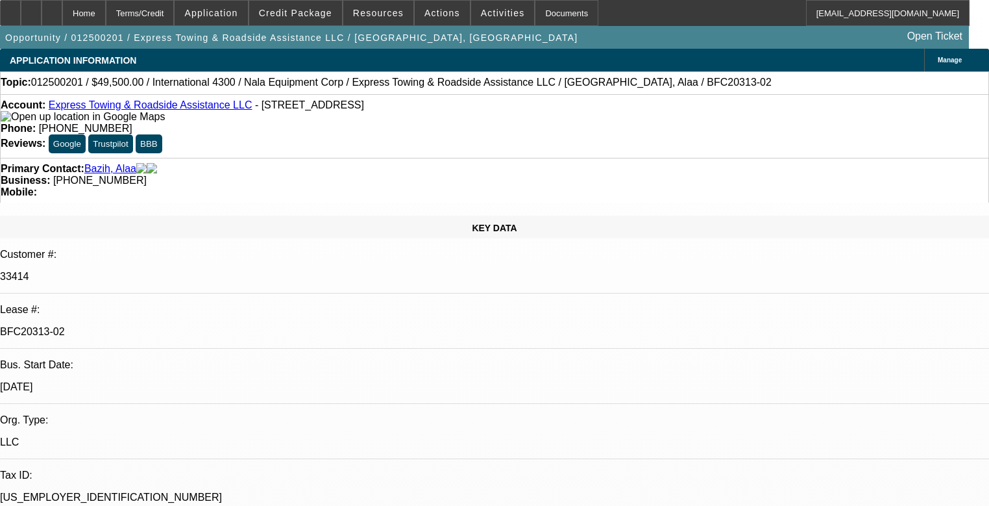
select select "0"
select select "6"
select select "0"
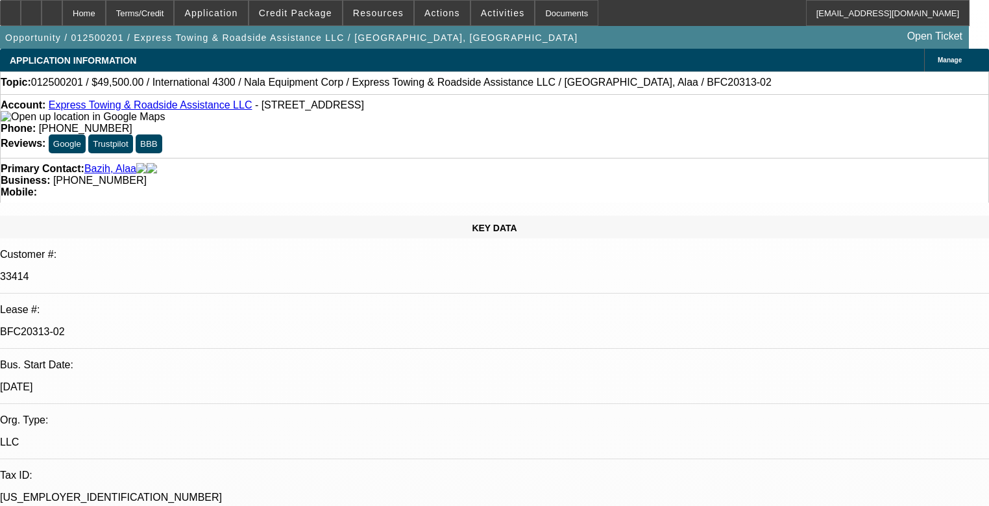
select select "6"
select select "0"
select select "0.1"
select select "4"
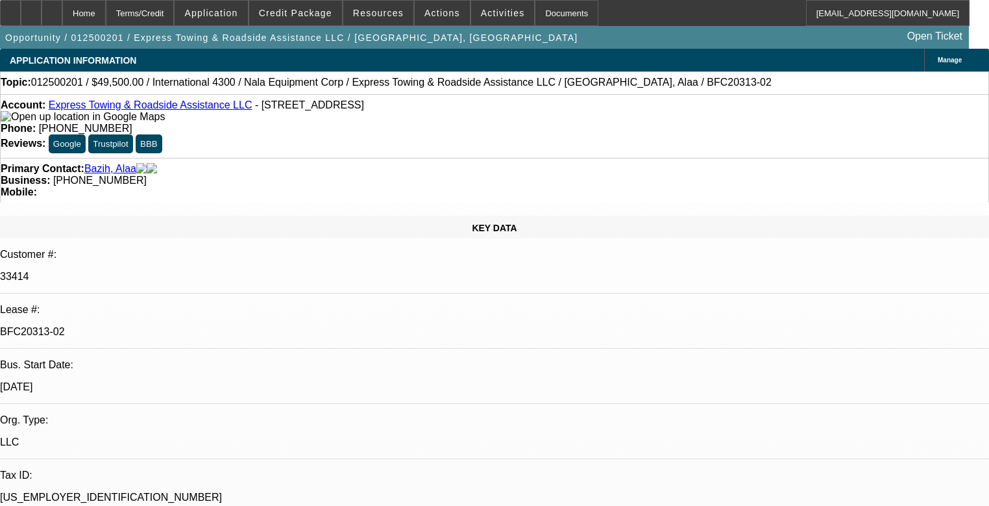
select select "0"
select select "6"
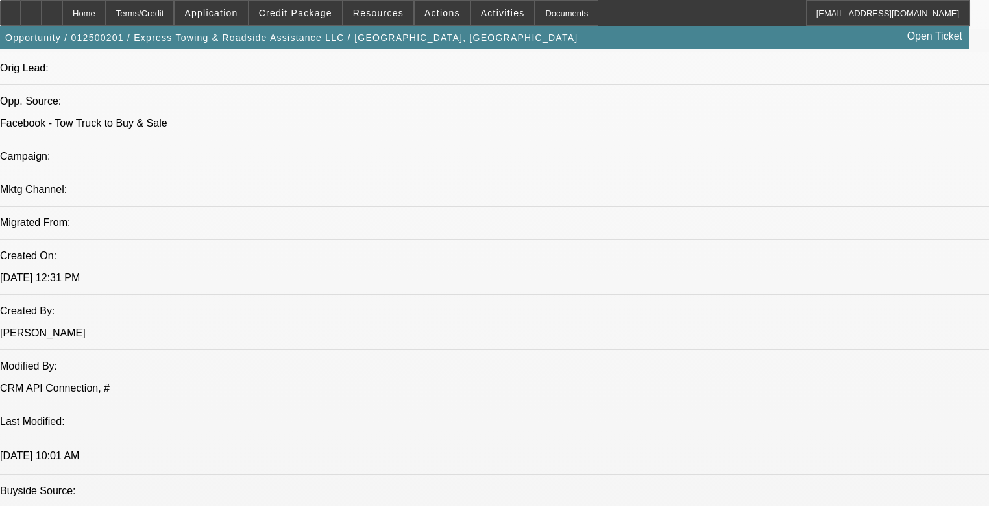
scroll to position [883, 0]
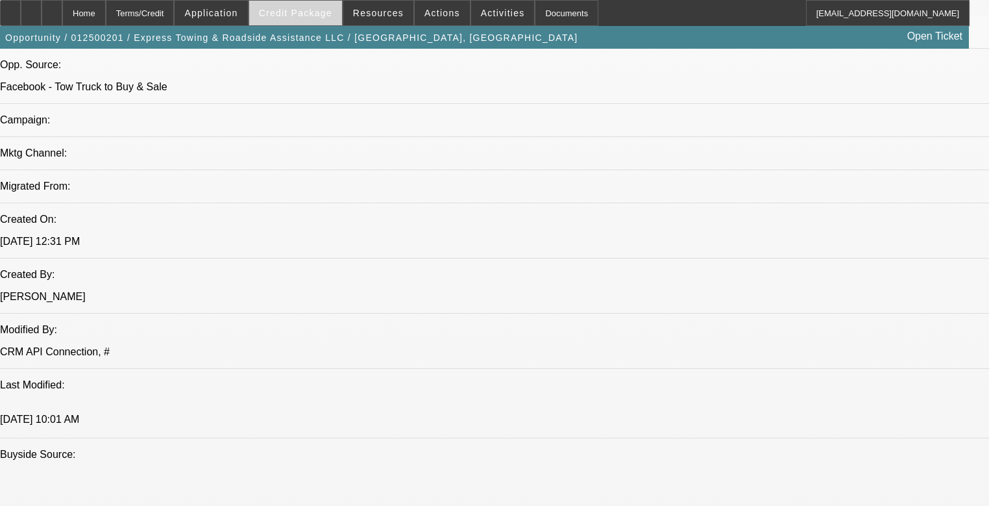
click at [323, 18] on span "Credit Package" at bounding box center [295, 13] width 73 height 10
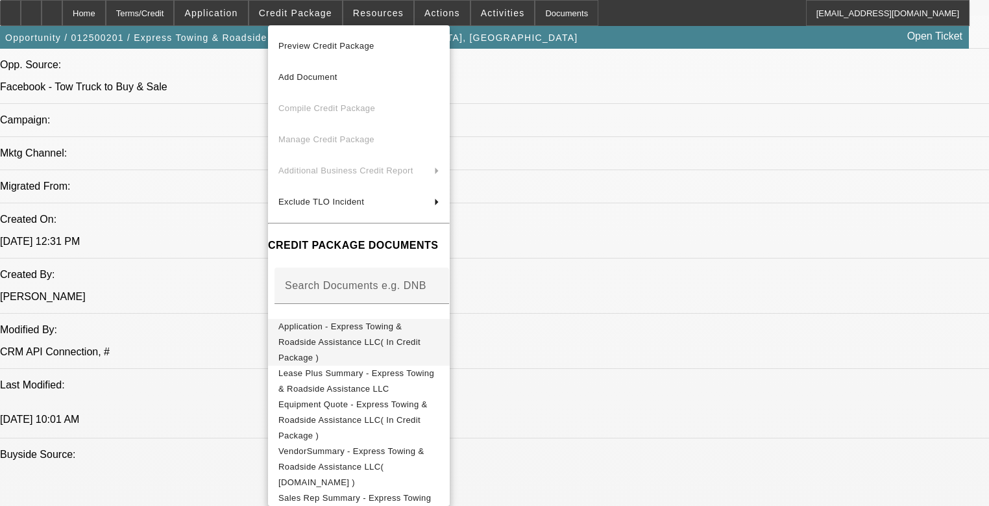
click at [387, 319] on button "Application - Express Towing & Roadside Assistance LLC( In Credit Package )" at bounding box center [359, 342] width 182 height 47
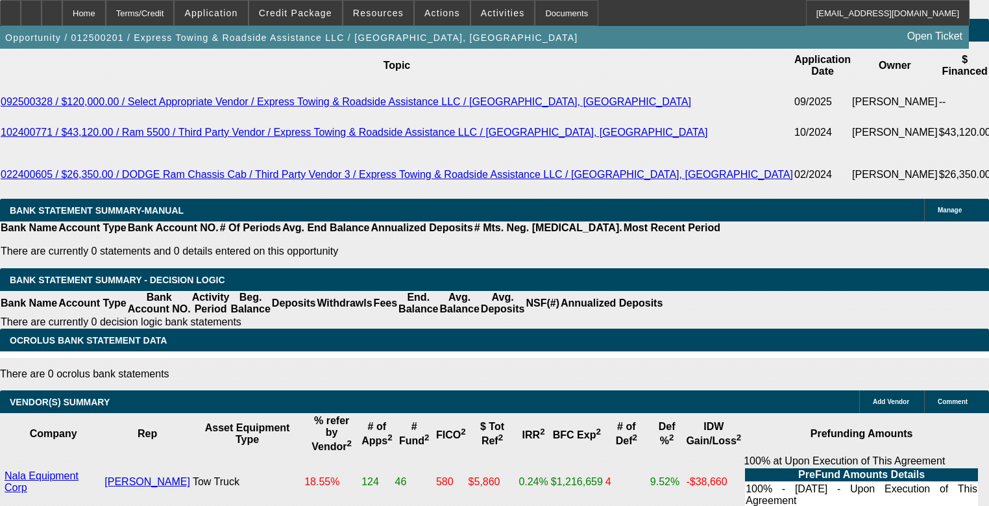
scroll to position [2225, 0]
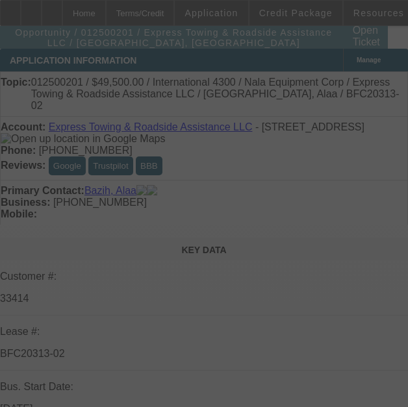
select select "0"
select select "6"
select select "0"
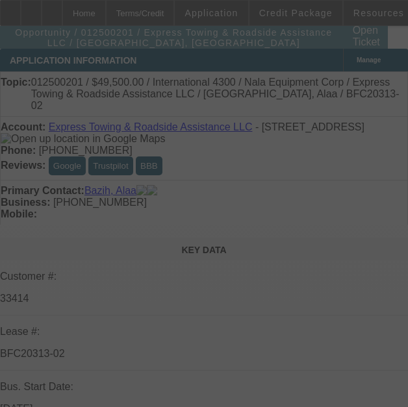
select select "0"
select select "6"
select select "0"
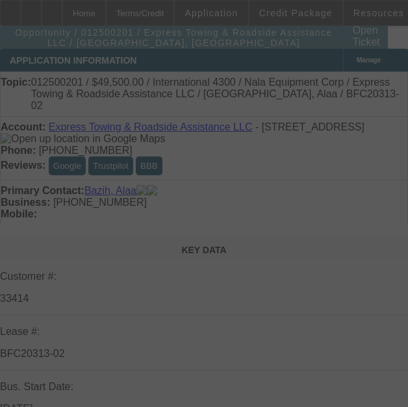
select select "0.1"
select select "4"
select select "0"
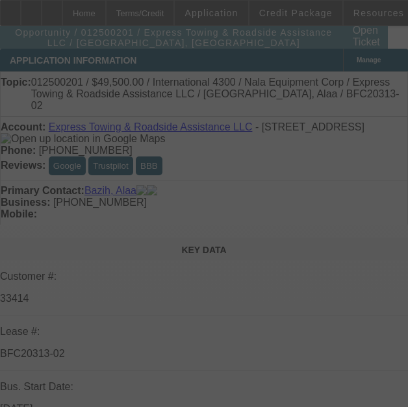
select select "6"
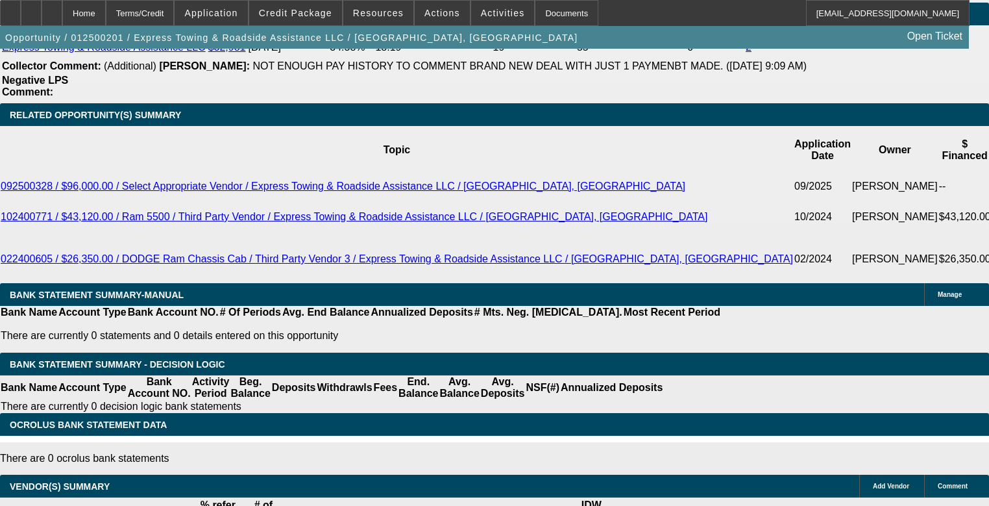
scroll to position [2129, 0]
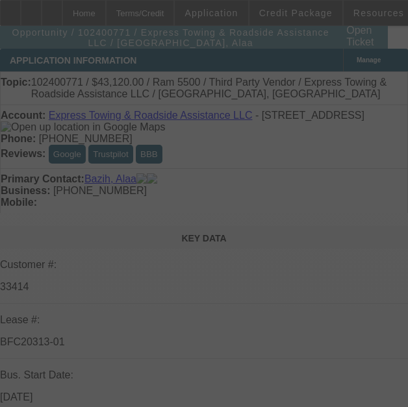
select select "0"
select select "2"
select select "0"
select select "6"
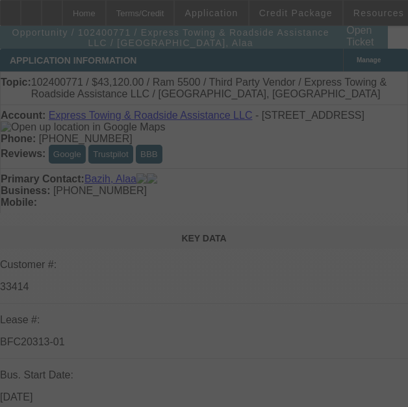
select select "0"
select select "2"
select select "0"
select select "6"
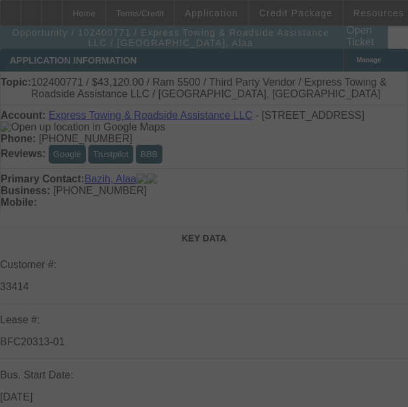
select select "0"
select select "2"
select select "0"
select select "6"
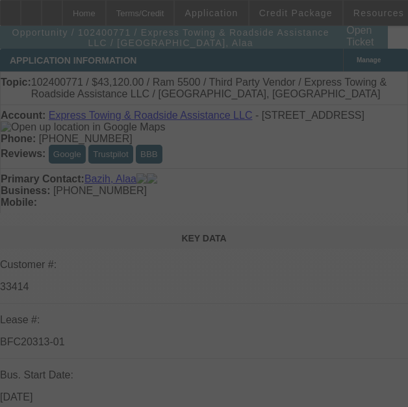
select select "0"
select select "2"
select select "0"
select select "6"
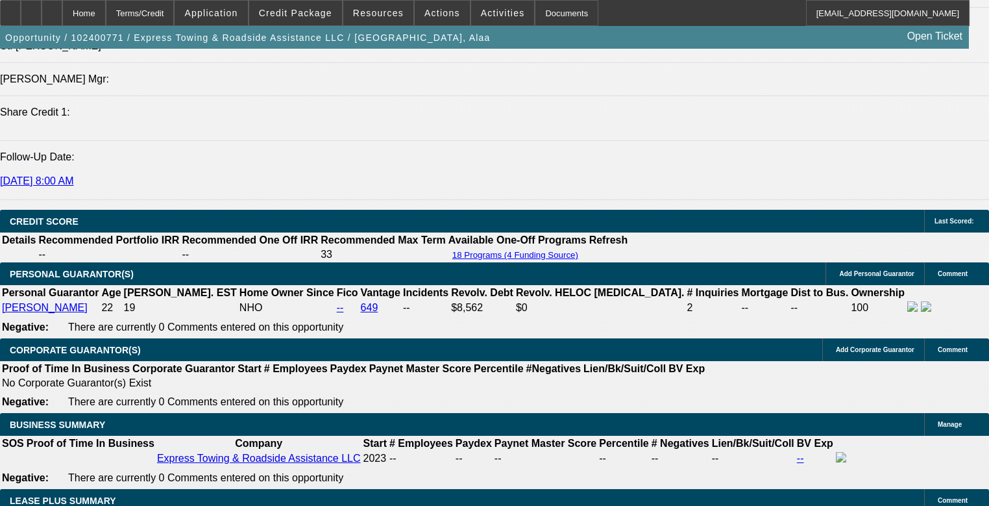
scroll to position [1766, 0]
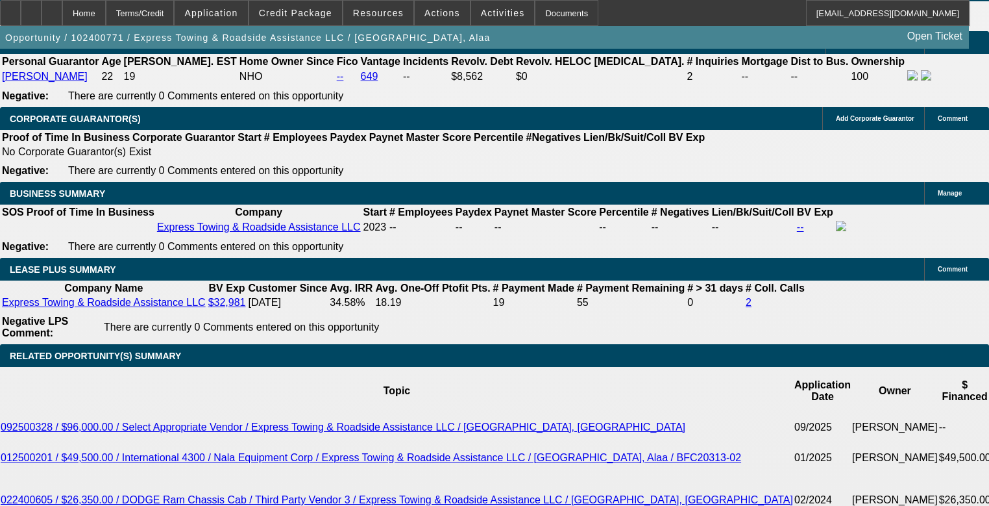
drag, startPoint x: 399, startPoint y: 207, endPoint x: 258, endPoint y: 162, distance: 147.2
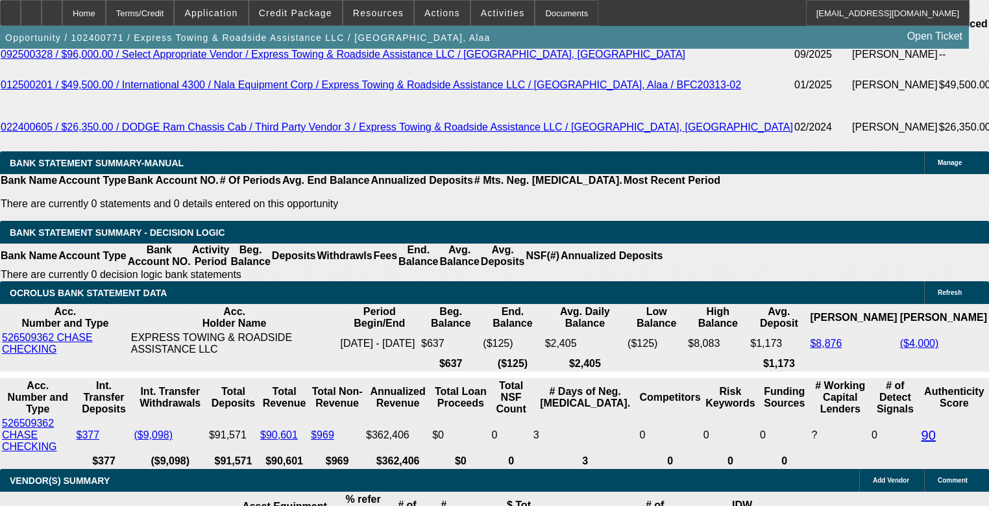
scroll to position [1039, 0]
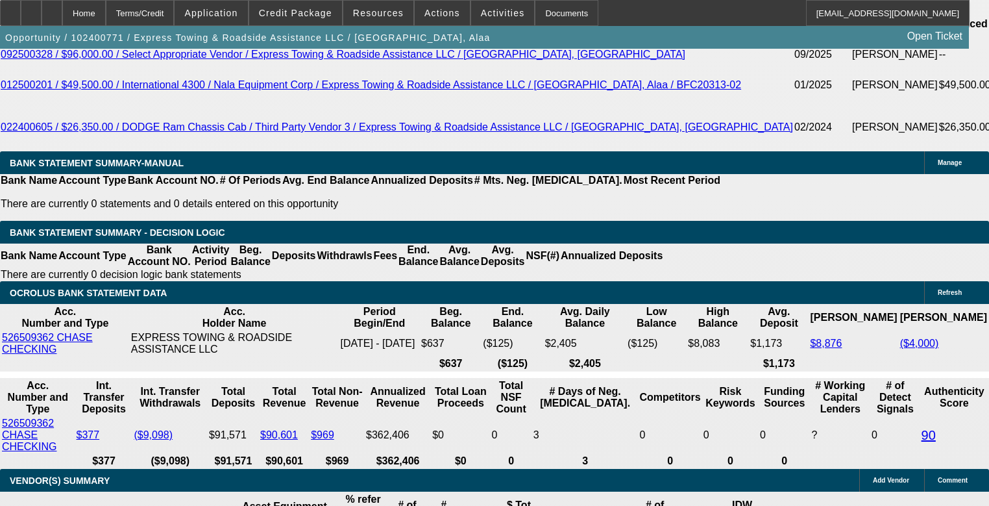
scroll to position [1714, 0]
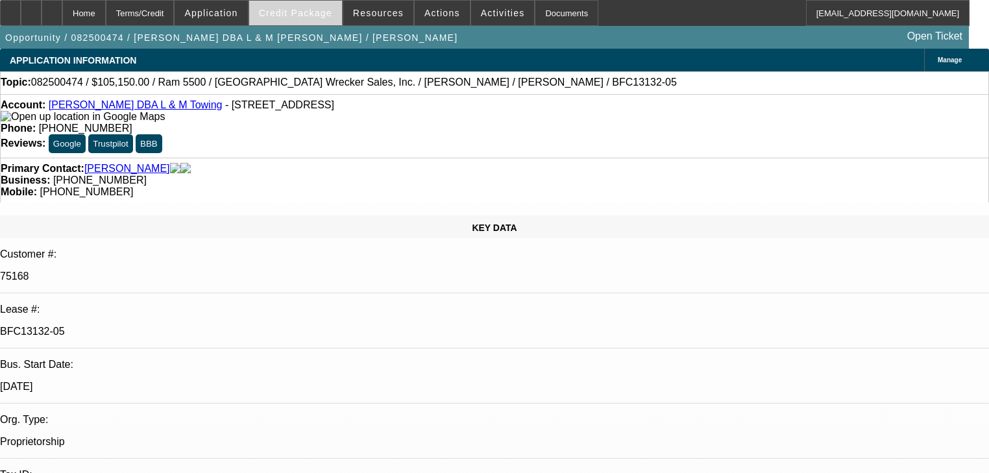
select select "0"
select select "3"
select select "0"
select select "6"
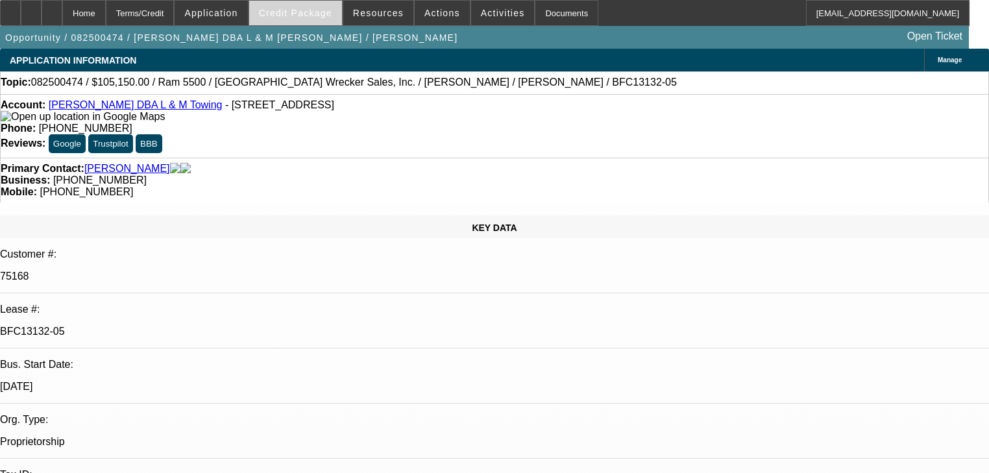
select select "0"
select select "6"
select select "0"
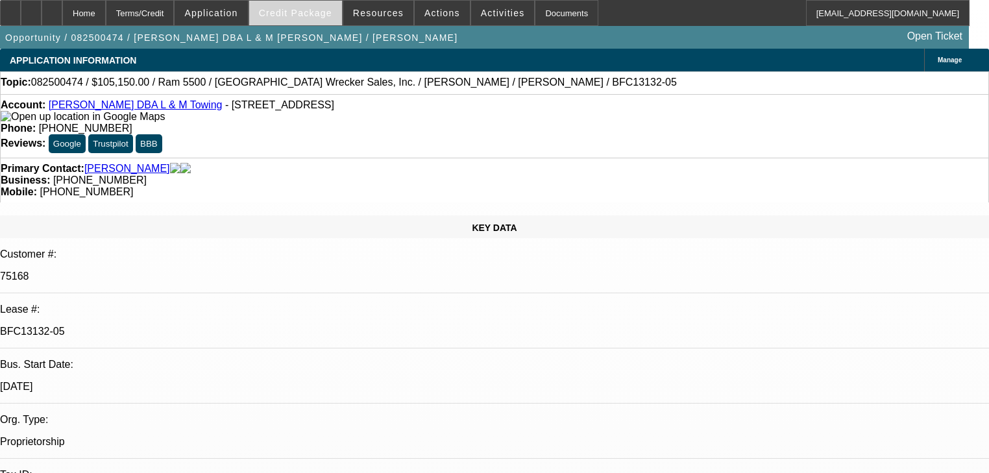
select select "0"
select select "3"
select select "0"
select select "6"
select select "0"
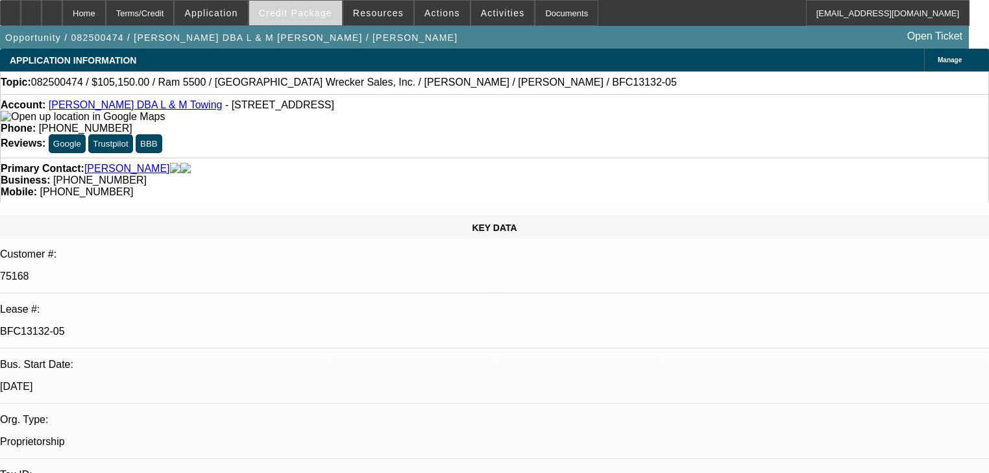
select select "0"
select select "2"
select select "0"
select select "6"
click at [294, 18] on span at bounding box center [295, 12] width 93 height 31
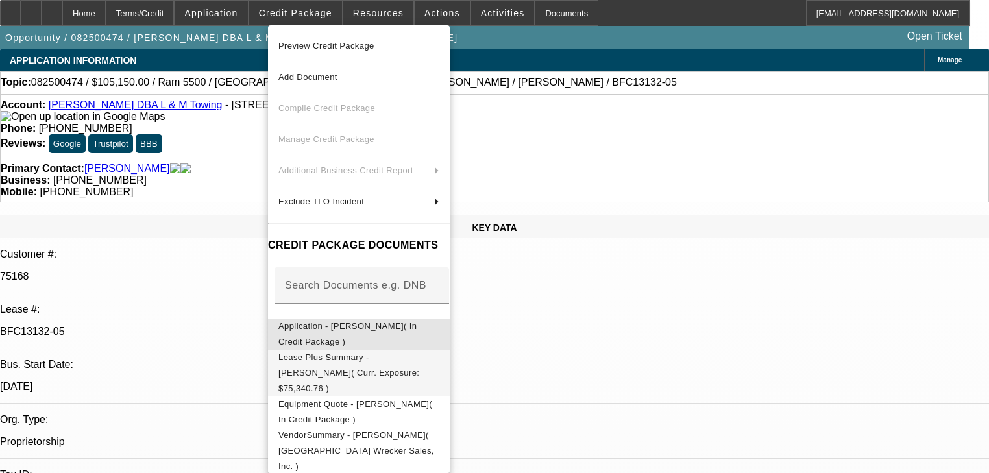
drag, startPoint x: 423, startPoint y: 338, endPoint x: 423, endPoint y: 367, distance: 29.2
click at [423, 367] on div "Preview Credit Package Add Document Compile Credit Package Manage Credit Packag…" at bounding box center [359, 361] width 182 height 672
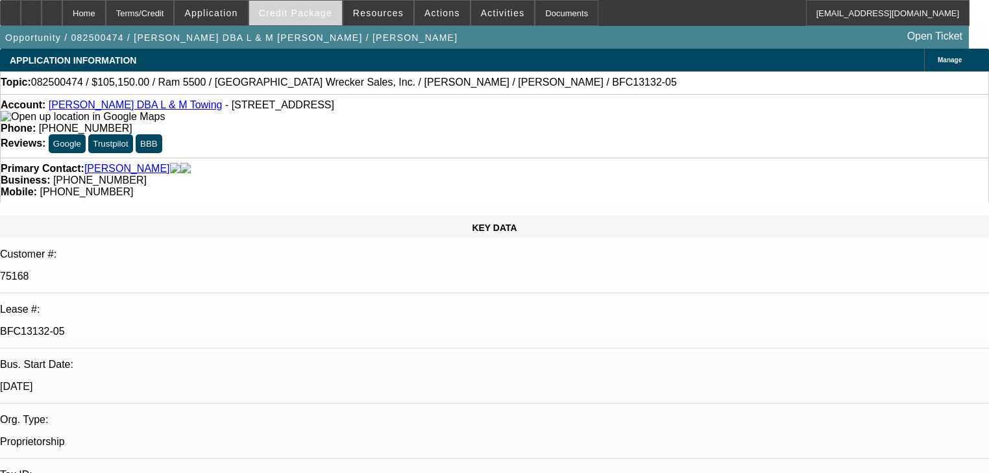
click at [321, 21] on span at bounding box center [295, 12] width 93 height 31
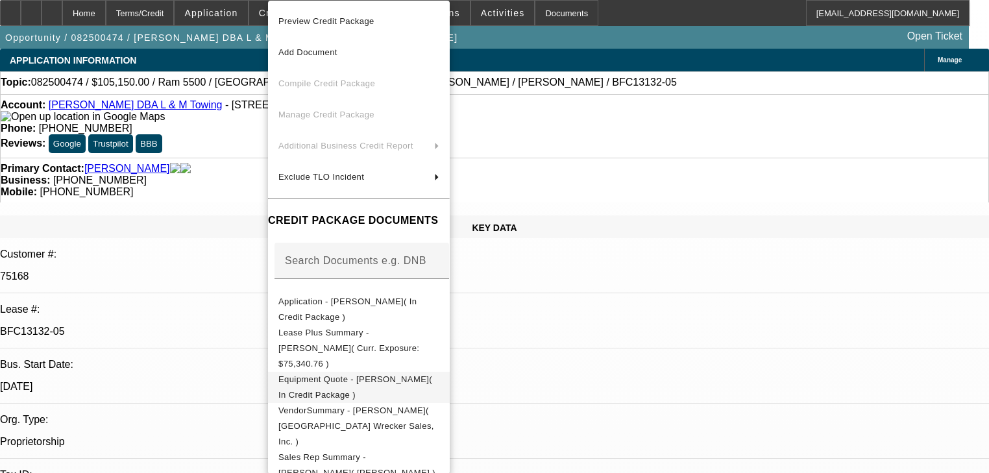
click at [405, 372] on button "Equipment Quote - [PERSON_NAME]( In Credit Package )" at bounding box center [359, 387] width 182 height 31
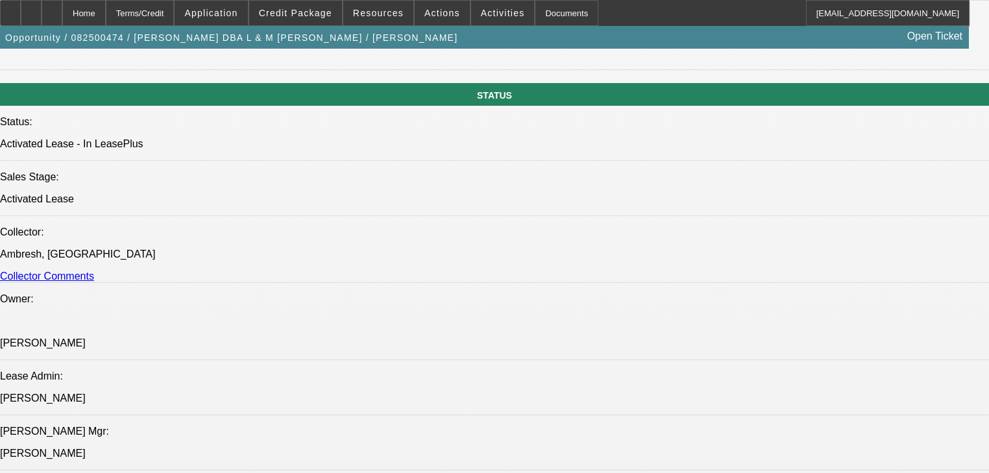
scroll to position [1402, 0]
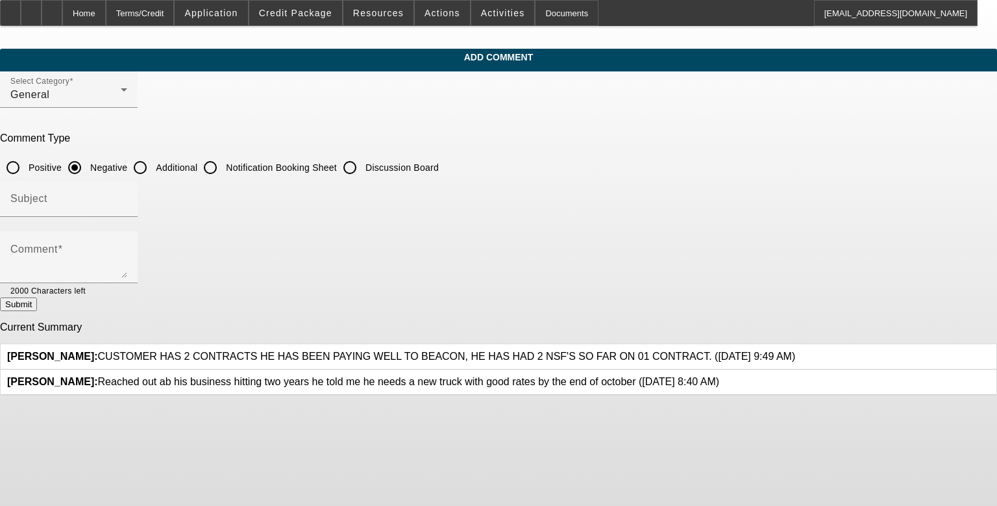
click at [153, 168] on input "Additional" at bounding box center [140, 167] width 26 height 26
radio input "true"
click at [127, 204] on input "Subject" at bounding box center [68, 204] width 117 height 16
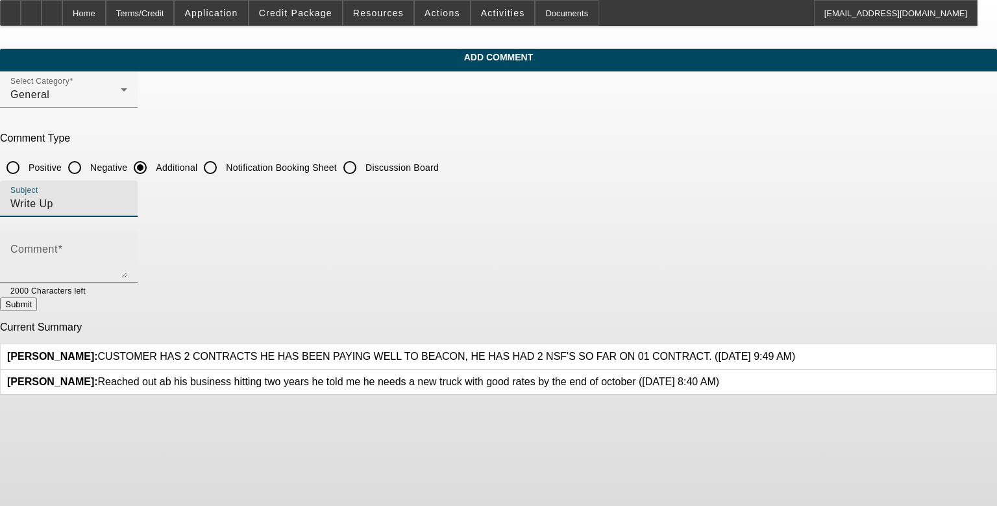
type input "Write Up"
click at [127, 259] on textarea "Comment" at bounding box center [68, 262] width 117 height 31
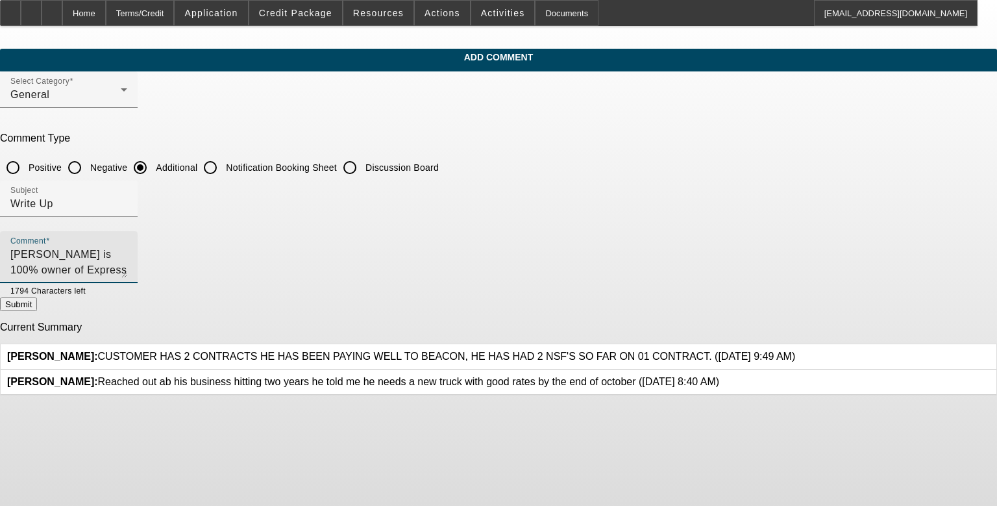
type textarea "Alaa Baziih is 100% owner of Express Towing. He has been in business over two y…"
click at [127, 261] on textarea "Alaa Baziih is 100% owner of Express Towing. He has been in business over two y…" at bounding box center [68, 262] width 117 height 31
type textarea "Alaa Baziih is 100% owner of Express Towing. He has been in business over two y…"
click at [37, 306] on button "Submit" at bounding box center [18, 304] width 37 height 14
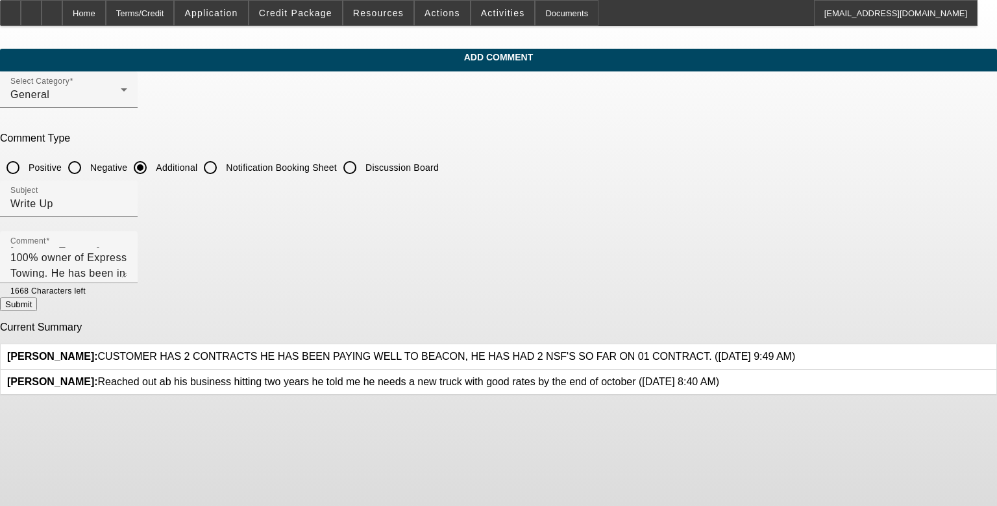
radio input "true"
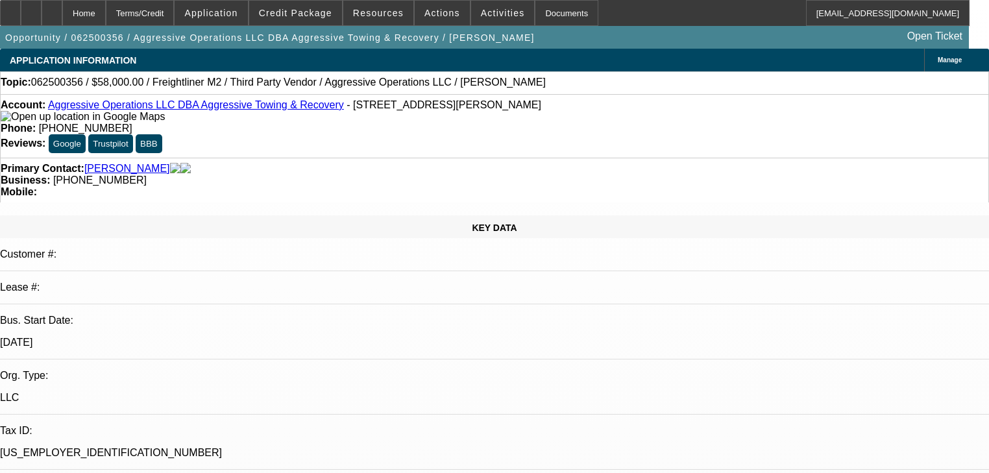
select select "0"
select select "2"
select select "0"
select select "6"
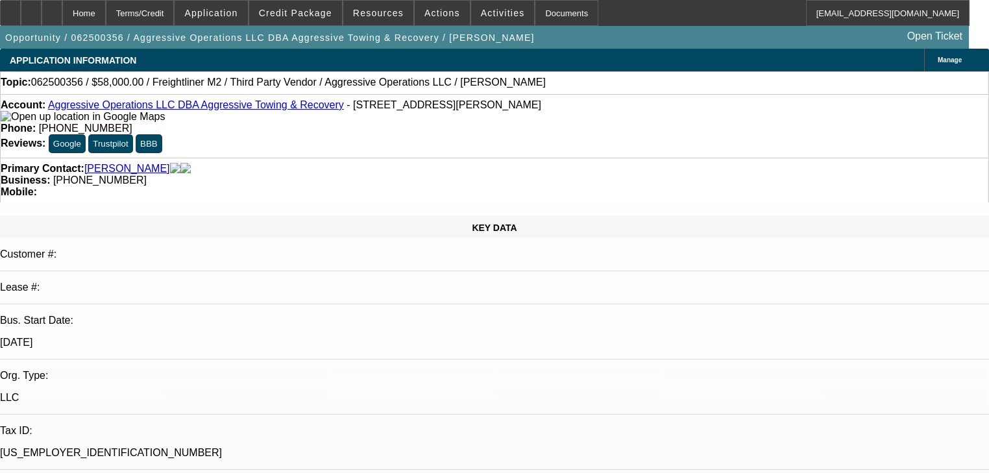
select select "0"
select select "2"
select select "0"
select select "6"
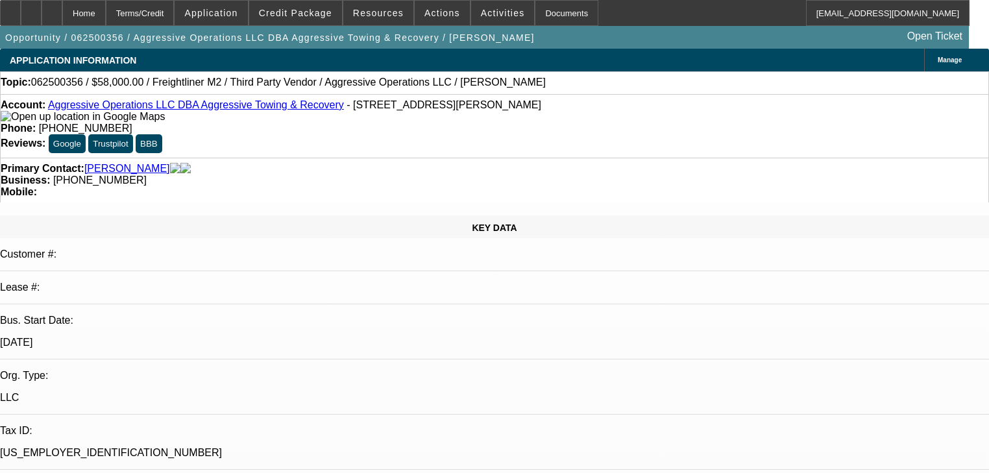
select select "0.15"
select select "2"
select select "0"
select select "6"
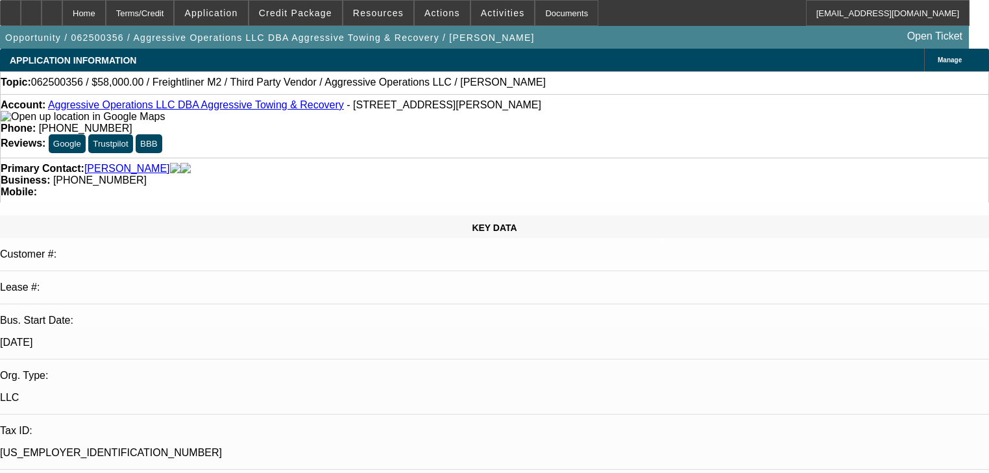
select select "0.15"
select select "2"
select select "0"
select select "6"
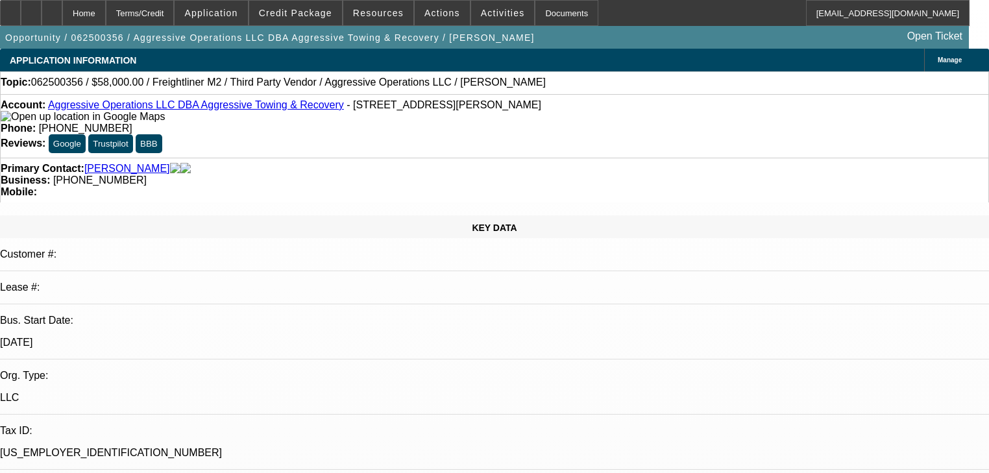
click at [330, 3] on span at bounding box center [295, 12] width 93 height 31
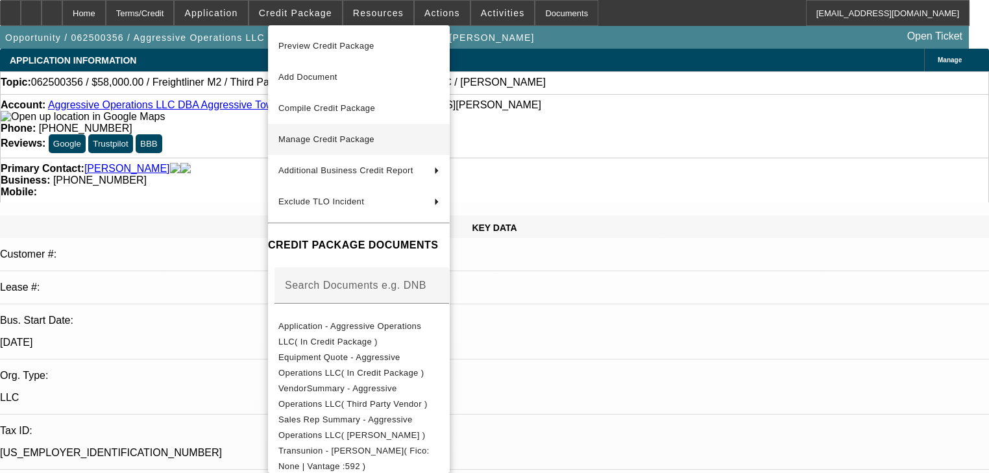
click at [374, 142] on span "Manage Credit Package" at bounding box center [326, 139] width 96 height 10
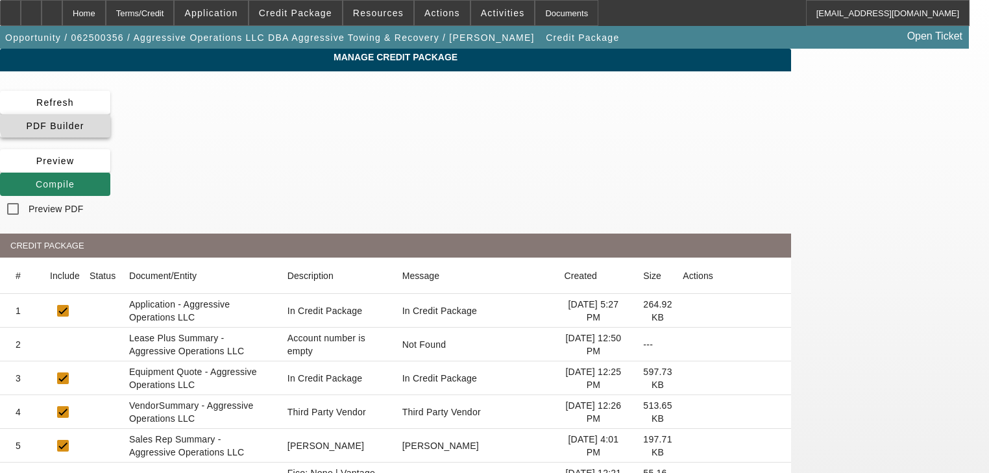
click at [110, 110] on span at bounding box center [55, 125] width 110 height 31
click at [75, 179] on span "Compile" at bounding box center [55, 184] width 39 height 10
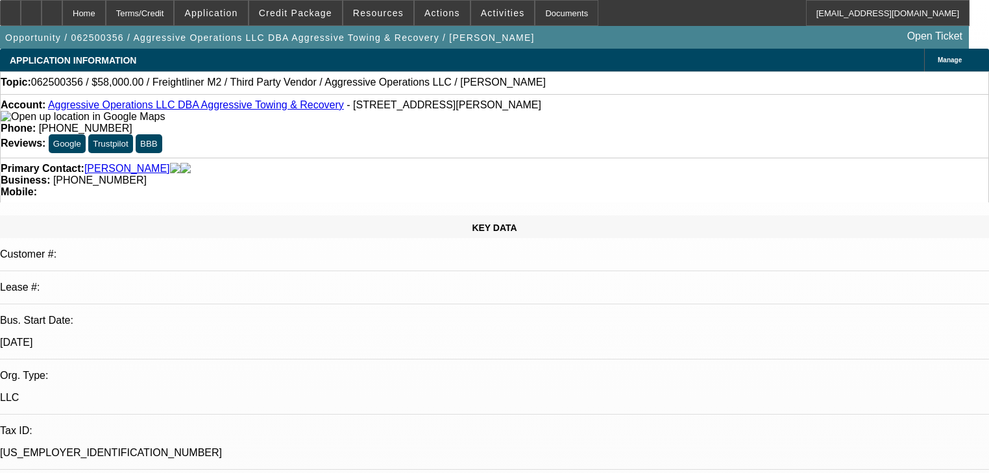
select select "0"
select select "2"
select select "0"
select select "6"
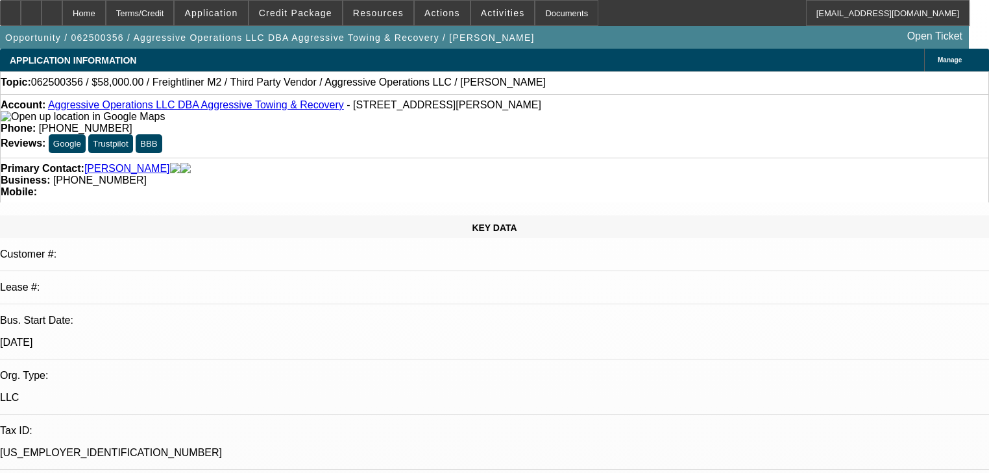
select select "0"
select select "2"
select select "0"
select select "6"
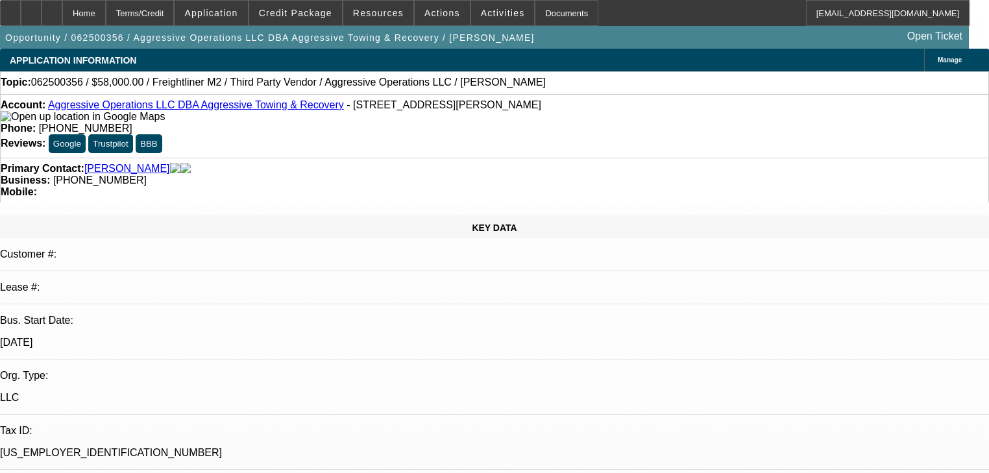
select select "0.15"
select select "2"
select select "0"
select select "6"
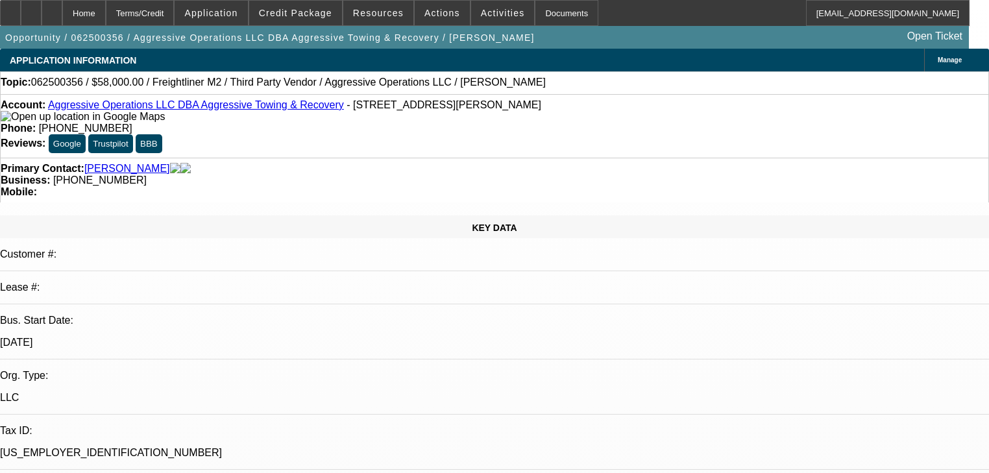
select select "0.15"
select select "2"
select select "0"
select select "6"
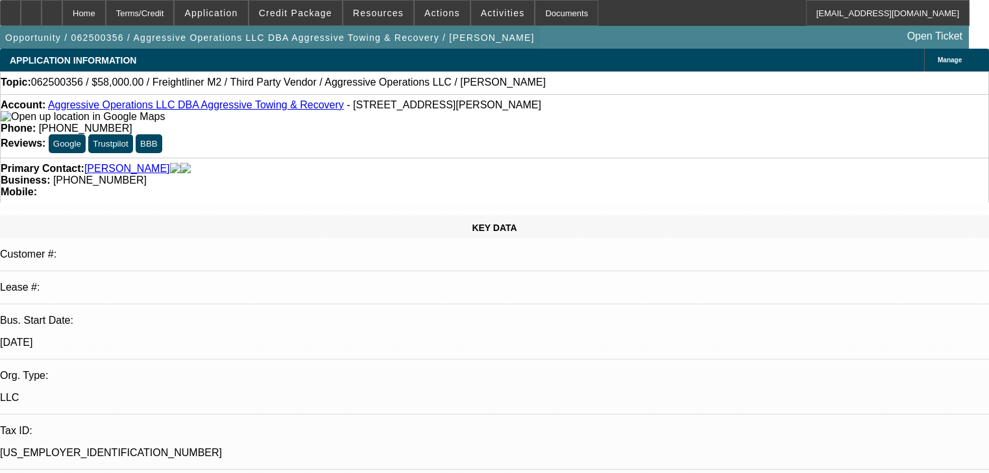
drag, startPoint x: 117, startPoint y: 40, endPoint x: 190, endPoint y: 55, distance: 73.6
click at [190, 49] on button "Opportunity / 062500356 / Aggressive Operations LLC DBA Aggressive Towing & Rec…" at bounding box center [270, 37] width 540 height 23
drag, startPoint x: 302, startPoint y: 112, endPoint x: 54, endPoint y: 112, distance: 248.0
click at [54, 112] on div "Account: Aggressive Operations LLC DBA Aggressive Towing & Recovery - 5420 [PER…" at bounding box center [495, 110] width 988 height 23
copy div ": Aggressive Operations LLC DBA Aggressive Towing & Recovery"
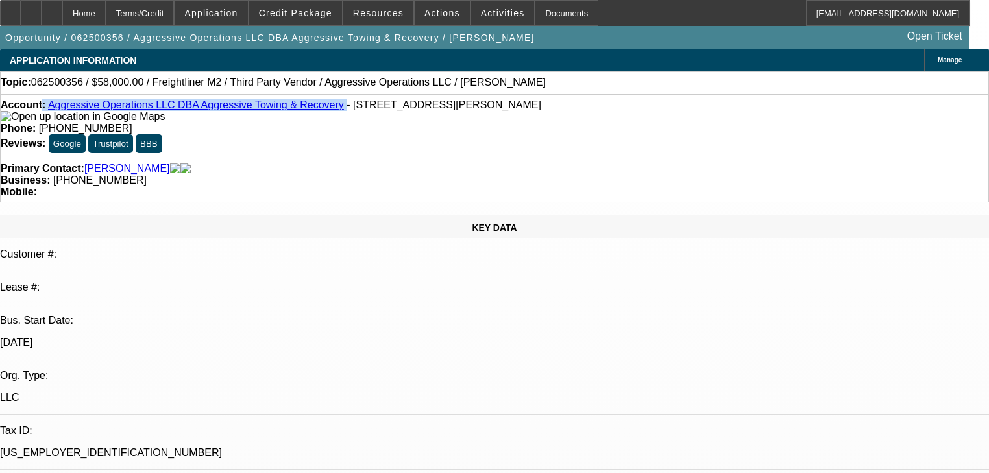
drag, startPoint x: 251, startPoint y: 145, endPoint x: 126, endPoint y: 143, distance: 124.7
click at [250, 158] on div "Primary Contact: Buss, Jeremy Business: (217) 224-3250 Mobile:" at bounding box center [494, 180] width 989 height 45
drag, startPoint x: 21, startPoint y: 121, endPoint x: 176, endPoint y: 122, distance: 155.1
click at [176, 122] on div "Account: Aggressive Operations LLC DBA Aggressive Towing & Recovery - 5420 Gard…" at bounding box center [495, 110] width 988 height 23
drag, startPoint x: 129, startPoint y: 128, endPoint x: 138, endPoint y: 118, distance: 12.9
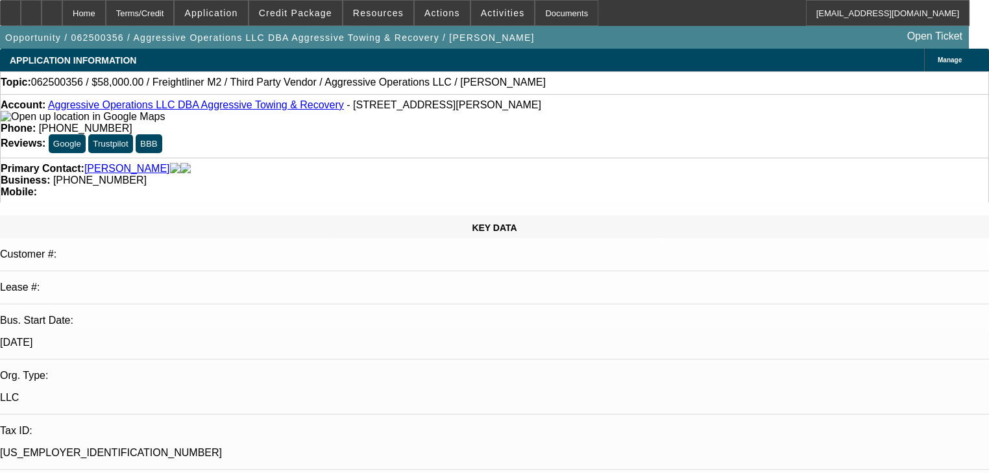
click at [347, 110] on span "- 5420 Gardner Expy, Quincy, IL 62305" at bounding box center [444, 104] width 195 height 11
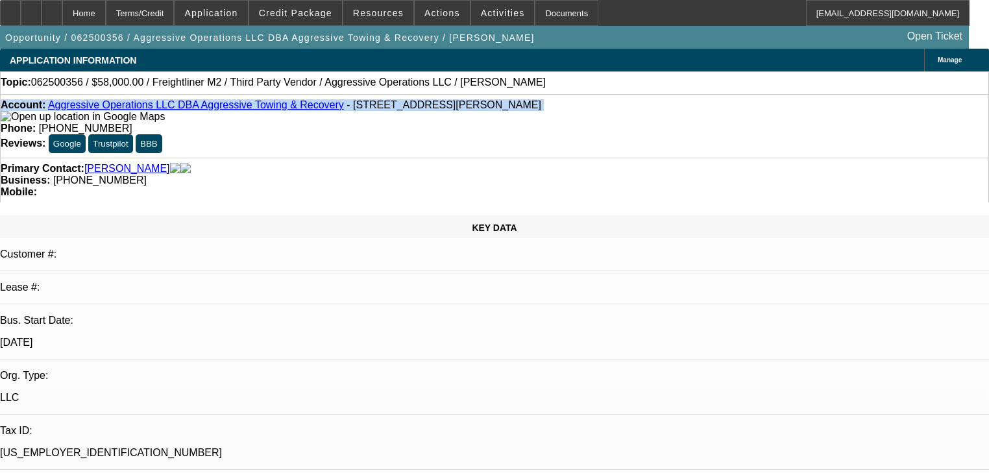
click at [347, 110] on span "- 5420 Gardner Expy, Quincy, IL 62305" at bounding box center [444, 104] width 195 height 11
drag, startPoint x: 138, startPoint y: 118, endPoint x: 173, endPoint y: 120, distance: 35.1
click at [347, 110] on span "- 5420 Gardner Expy, Quincy, IL 62305" at bounding box center [444, 104] width 195 height 11
click at [173, 120] on div "Account: Aggressive Operations LLC DBA Aggressive Towing & Recovery - 5420 Gard…" at bounding box center [495, 110] width 988 height 23
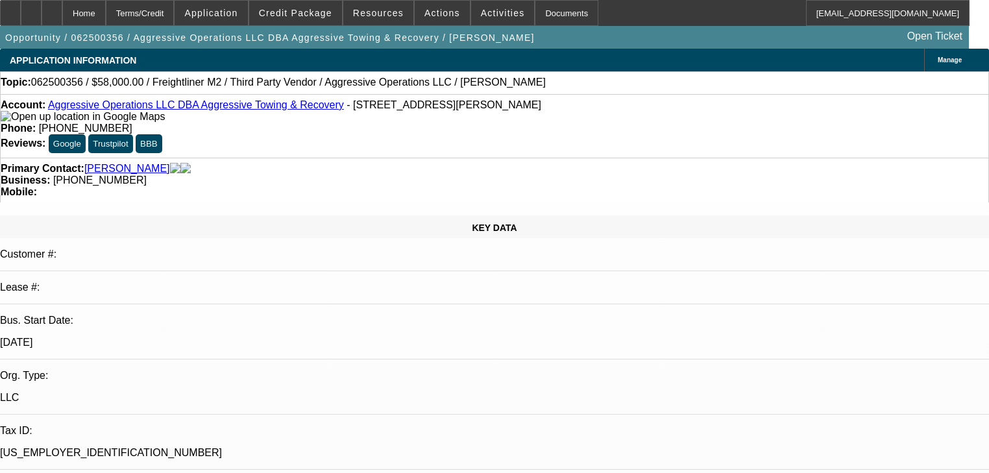
drag, startPoint x: 159, startPoint y: 122, endPoint x: 11, endPoint y: 119, distance: 148.0
click at [11, 119] on div "Account: Aggressive Operations LLC DBA Aggressive Towing & Recovery - 5420 Gard…" at bounding box center [495, 110] width 988 height 23
copy span "5420 Gardner Expy, Quincy, IL 62305"
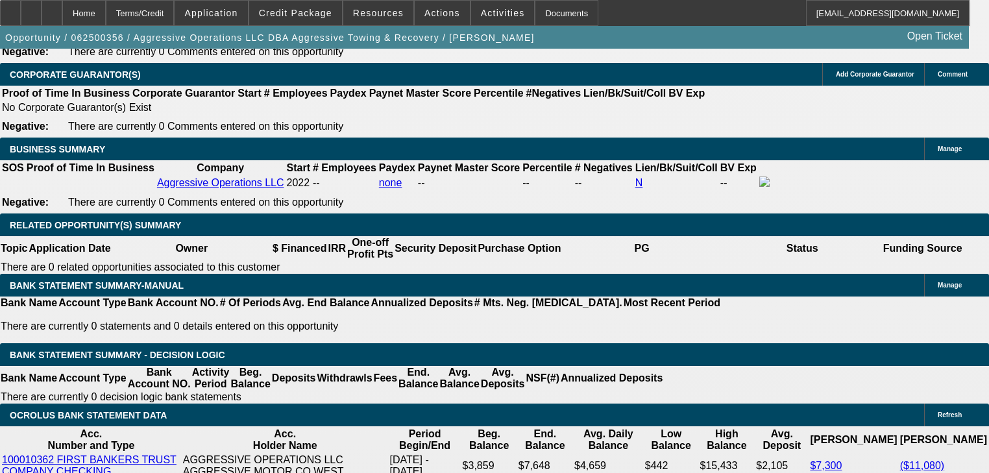
scroll to position [2181, 0]
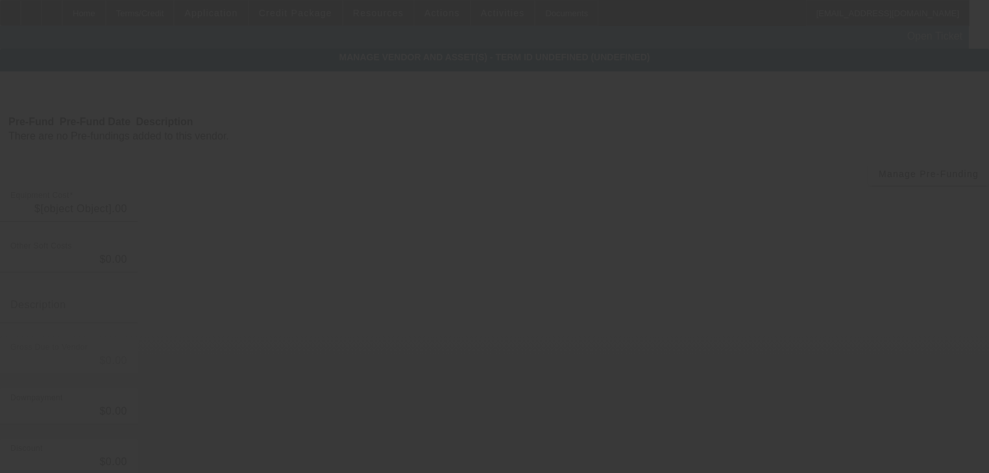
type input "$65,000.00"
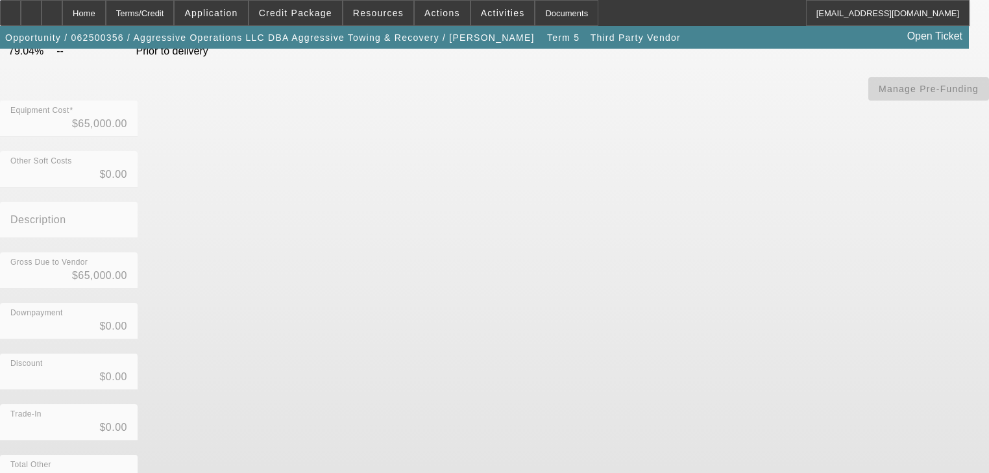
scroll to position [218, 0]
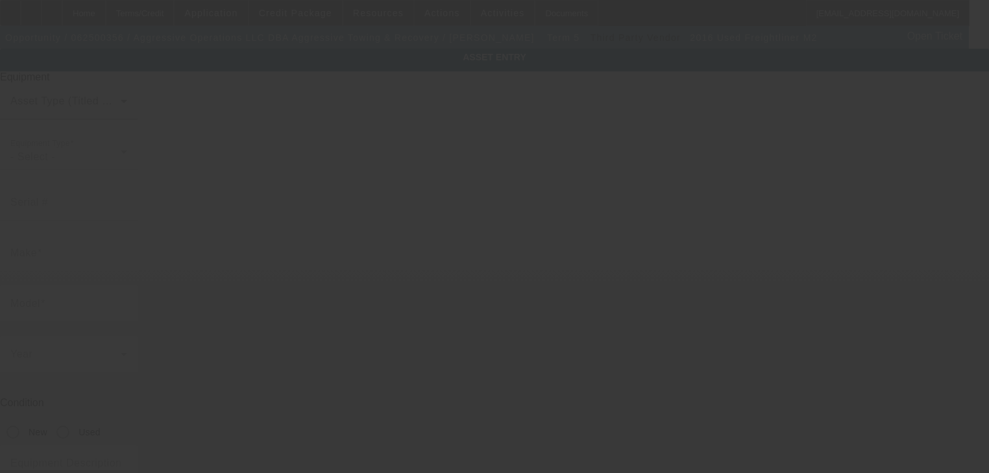
type input "1FVACWDT3GHHC6498"
type input "Freightliner"
type input "M2"
radio input "true"
type textarea "Medium Duty Rollback: Likely Freightliner"
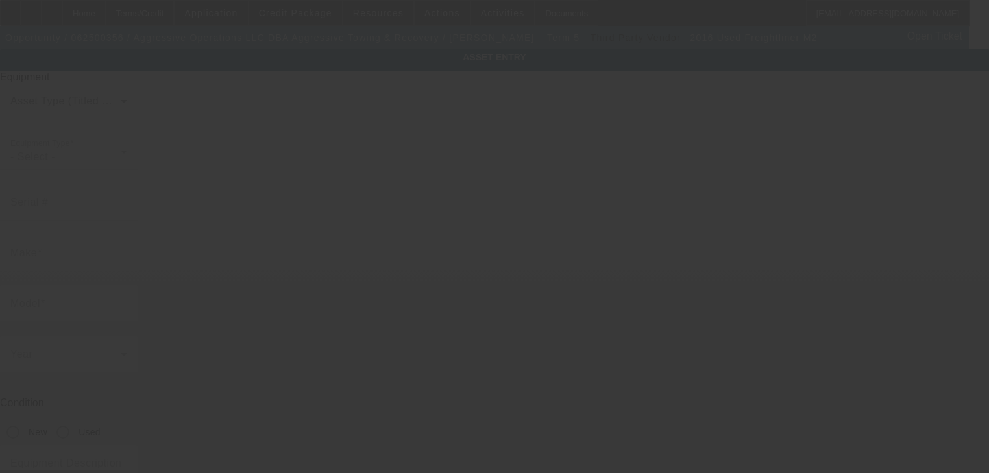
type input "5420 Gardner Expy"
type input "Quincy"
type input "62305"
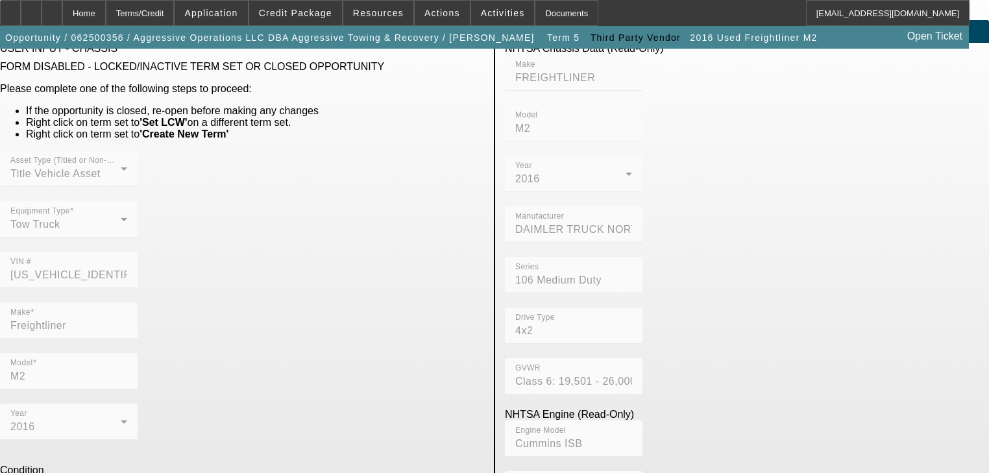
scroll to position [104, 0]
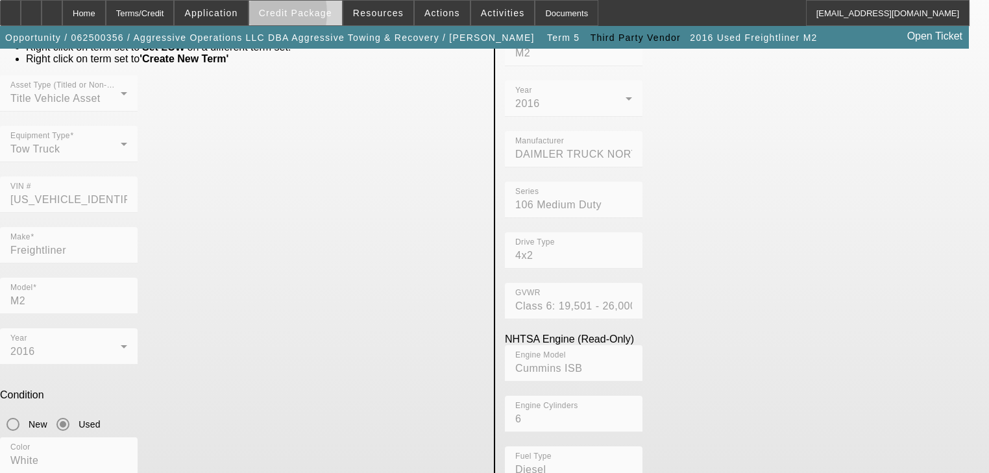
click at [275, 16] on span at bounding box center [295, 12] width 93 height 31
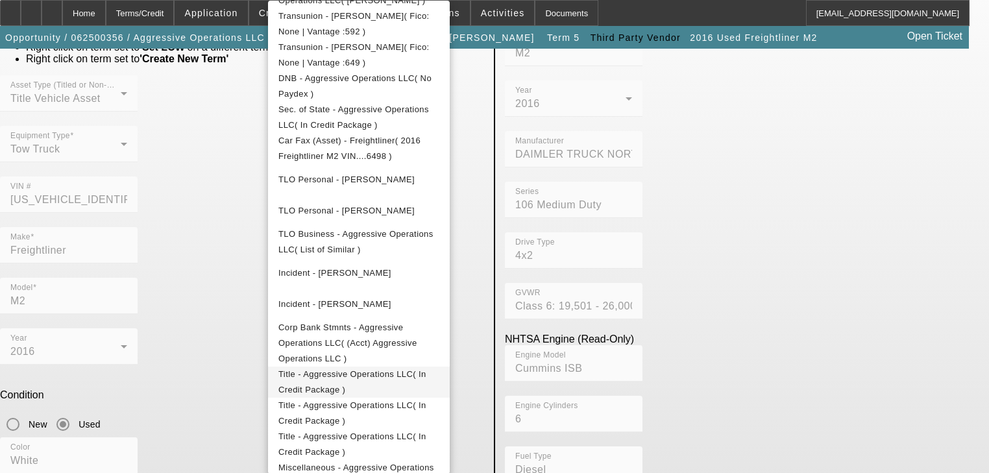
scroll to position [415, 0]
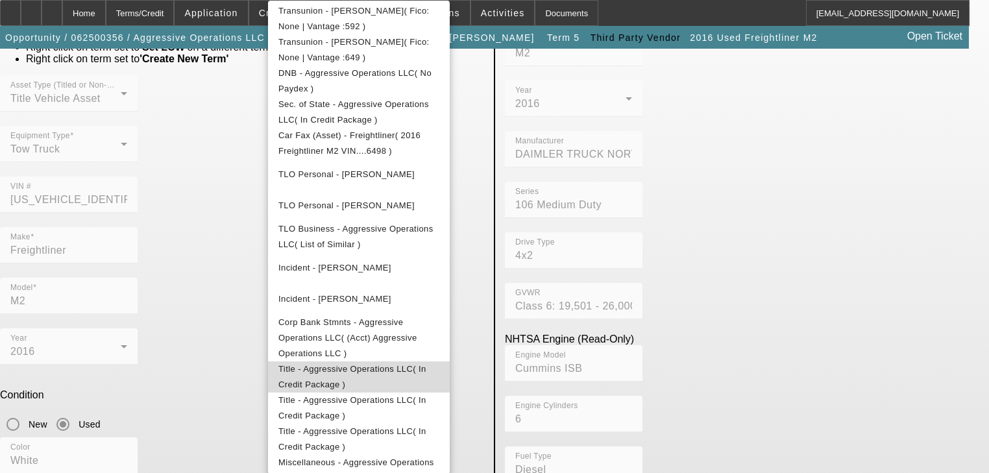
click at [365, 363] on span "Title - Aggressive Operations LLC( In Credit Package )" at bounding box center [358, 377] width 161 height 31
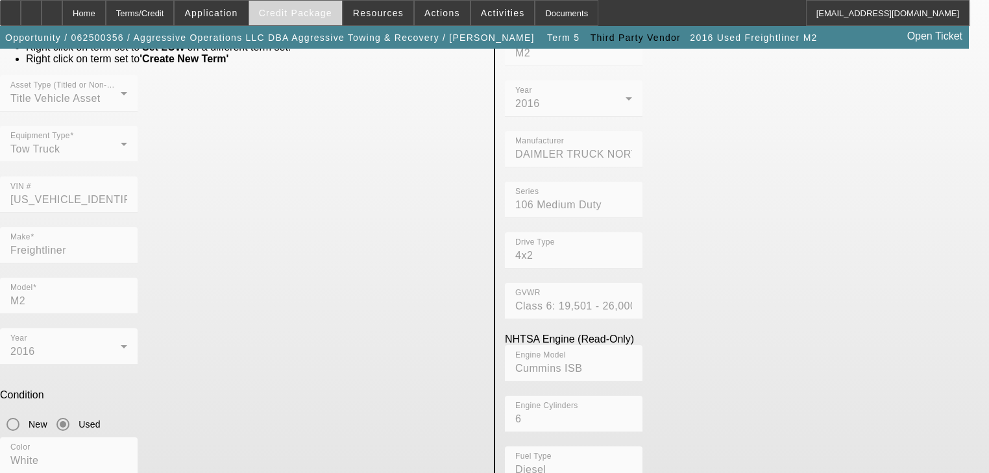
click at [295, 16] on span "Credit Package" at bounding box center [295, 13] width 73 height 10
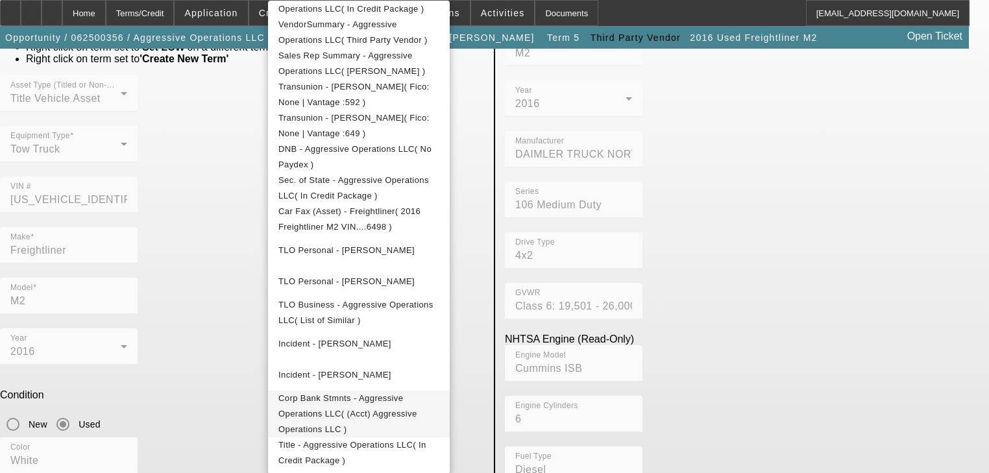
scroll to position [364, 0]
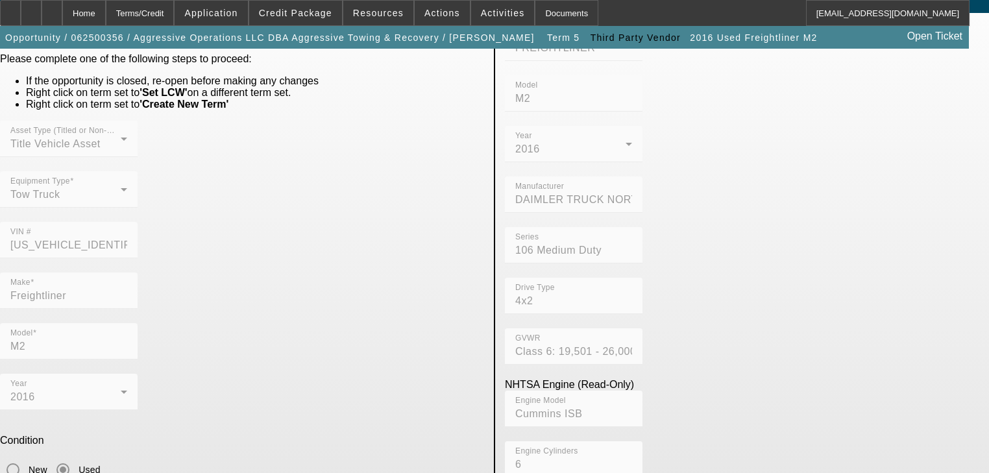
scroll to position [0, 0]
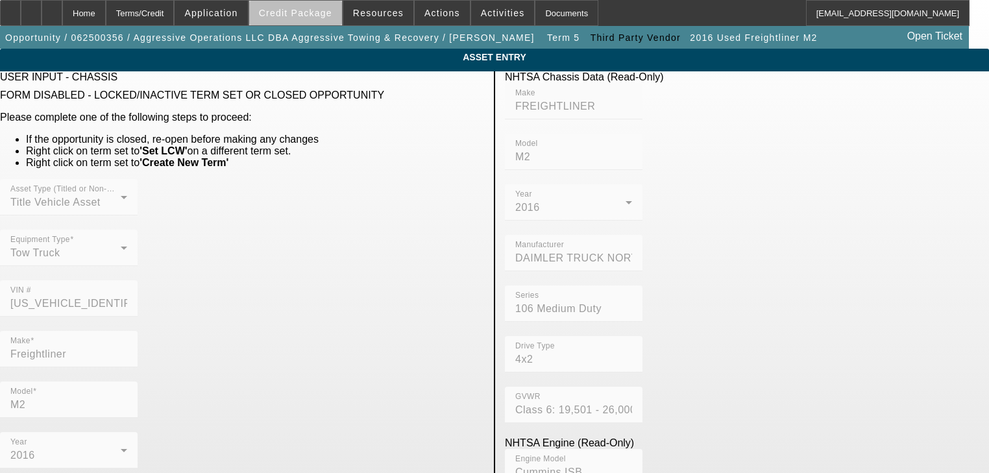
click at [332, 17] on span "Credit Package" at bounding box center [295, 13] width 73 height 10
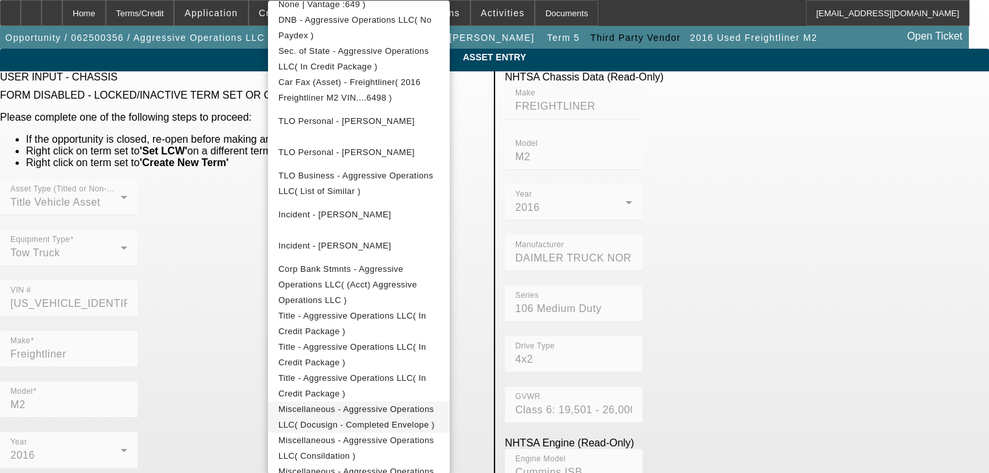
scroll to position [474, 0]
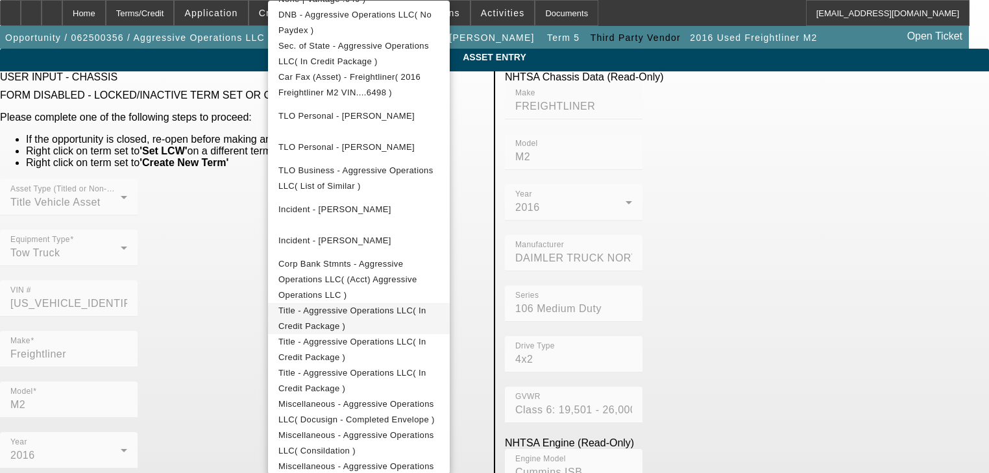
click at [389, 303] on span "Title - Aggressive Operations LLC( In Credit Package )" at bounding box center [358, 318] width 161 height 31
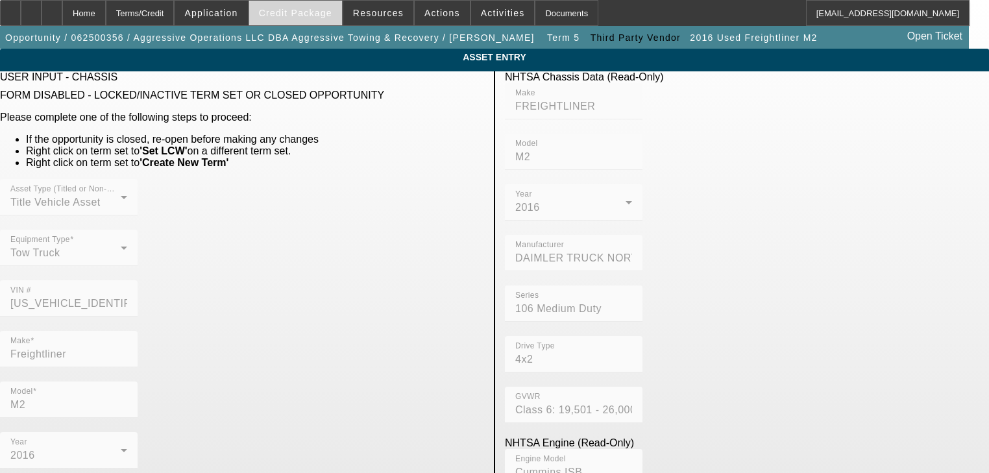
click at [315, 13] on span "Credit Package" at bounding box center [295, 13] width 73 height 10
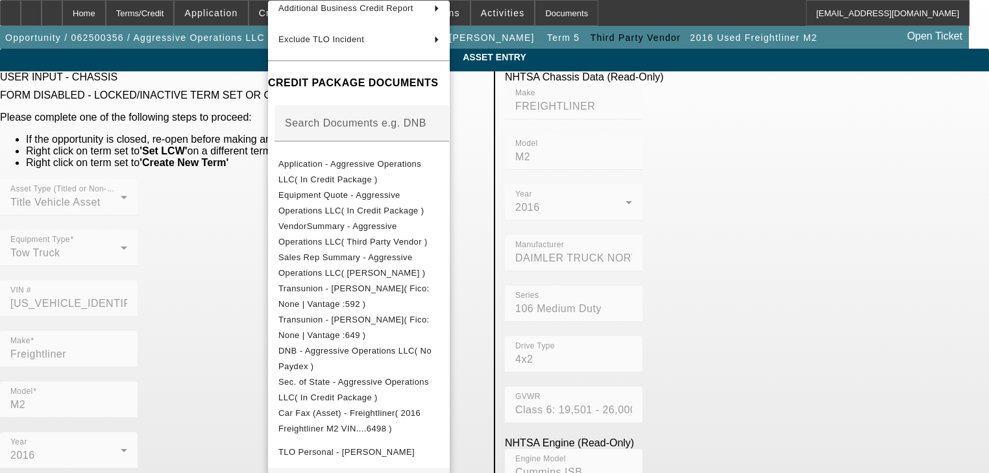
scroll to position [415, 0]
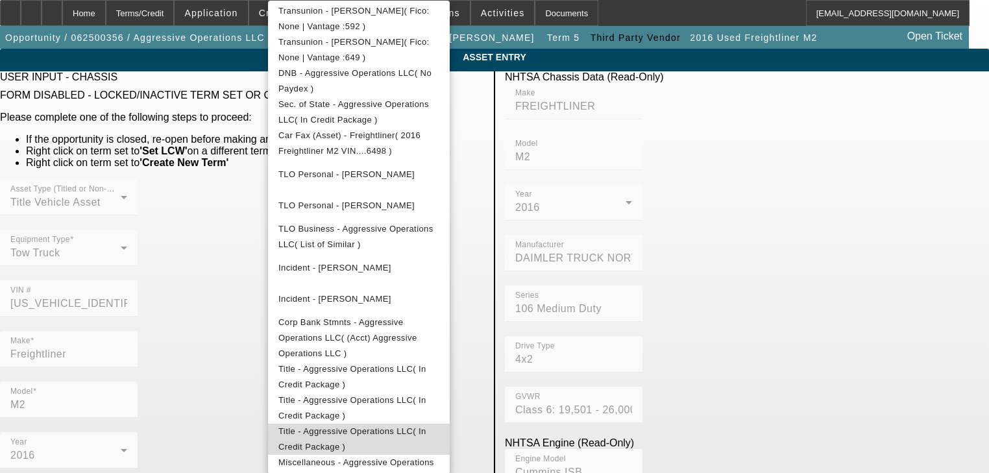
click at [369, 426] on span "Title - Aggressive Operations LLC( In Credit Package )" at bounding box center [352, 438] width 148 height 25
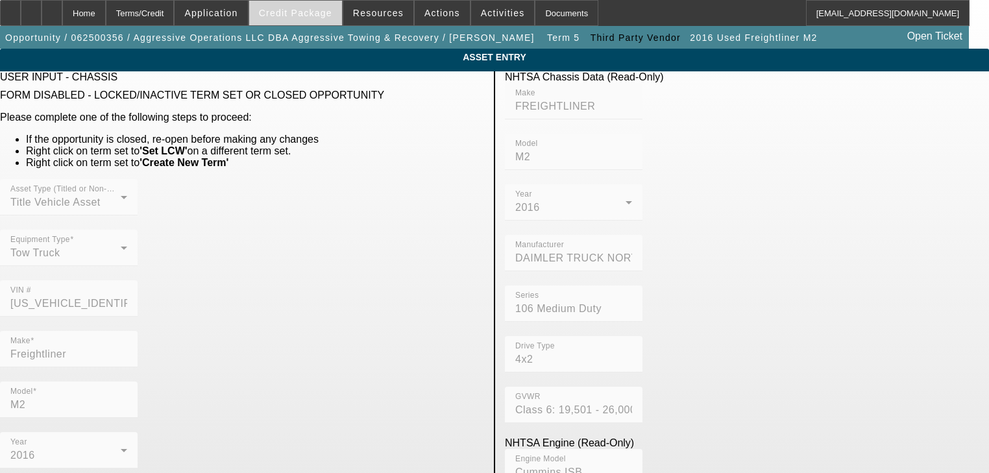
click at [314, 9] on span "Credit Package" at bounding box center [295, 13] width 73 height 10
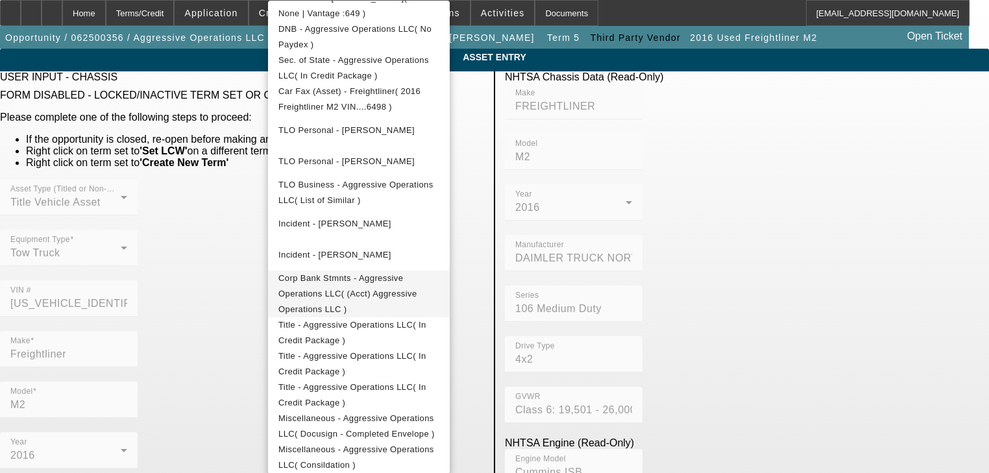
scroll to position [474, 0]
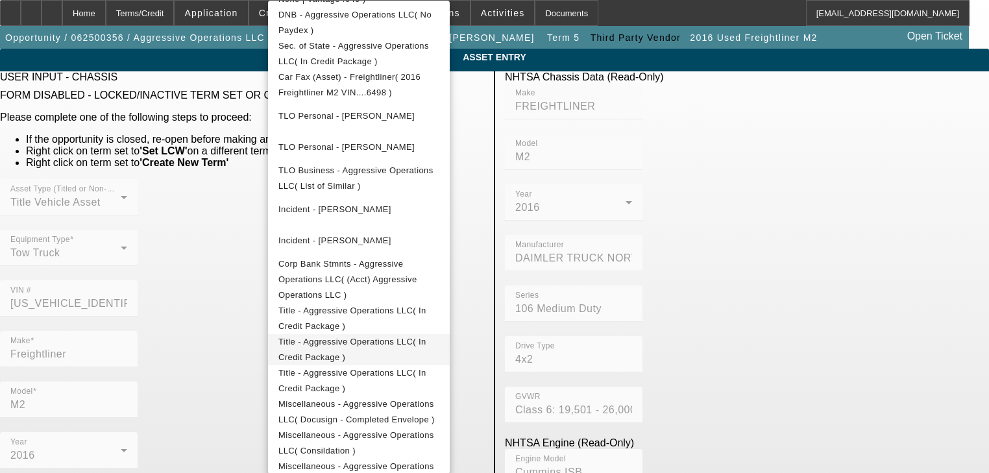
click at [378, 337] on span "Title - Aggressive Operations LLC( In Credit Package )" at bounding box center [352, 349] width 148 height 25
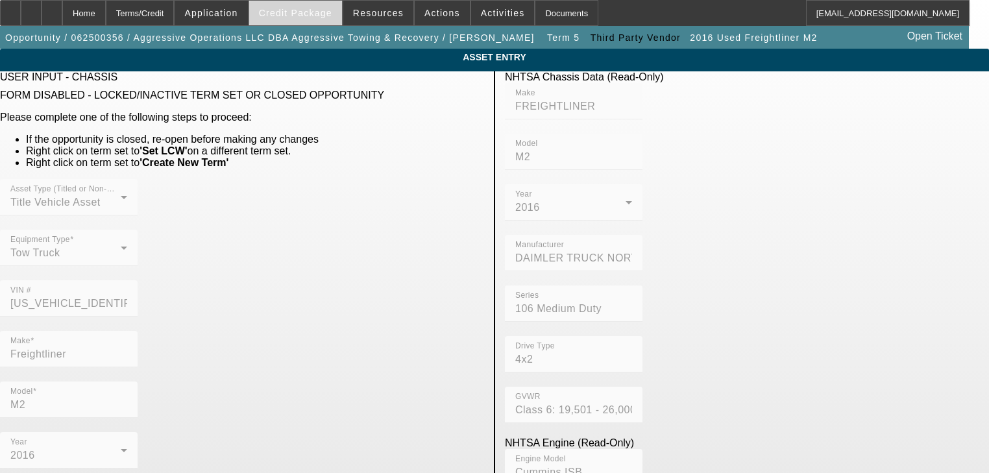
click at [306, 14] on span "Credit Package" at bounding box center [295, 13] width 73 height 10
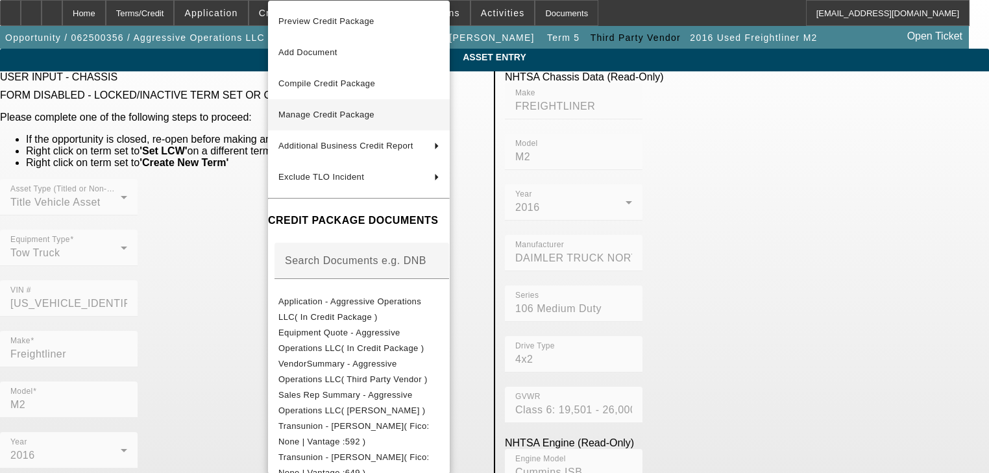
click at [338, 116] on span "Manage Credit Package" at bounding box center [326, 115] width 96 height 10
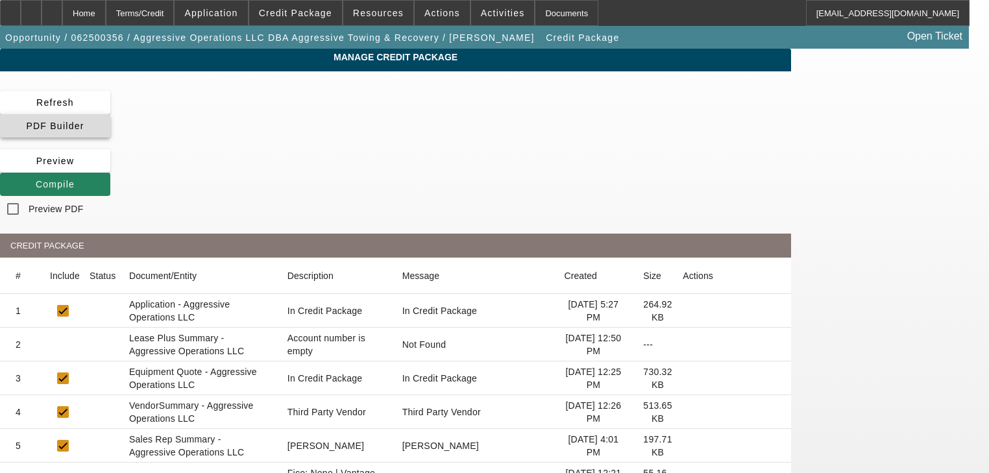
click at [110, 113] on span at bounding box center [55, 125] width 110 height 31
drag, startPoint x: 943, startPoint y: 231, endPoint x: 913, endPoint y: 210, distance: 35.8
click at [75, 179] on span "Compile" at bounding box center [55, 184] width 39 height 10
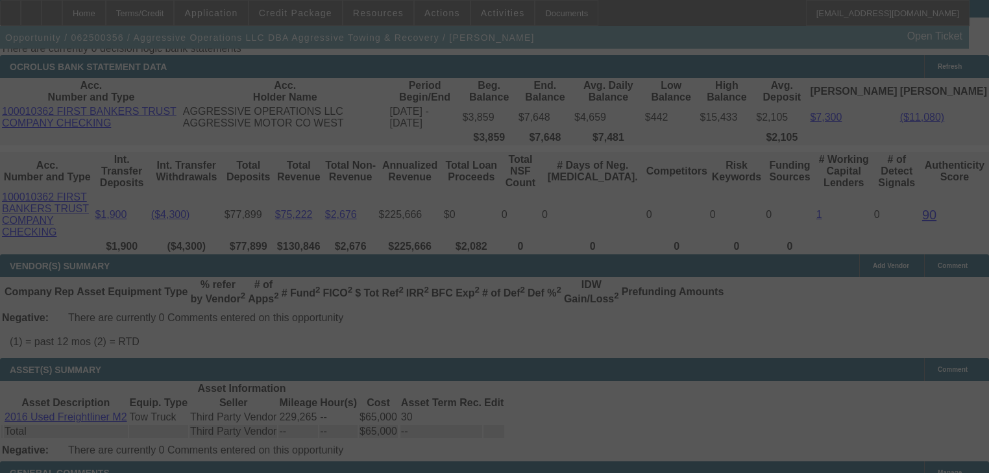
scroll to position [2252, 0]
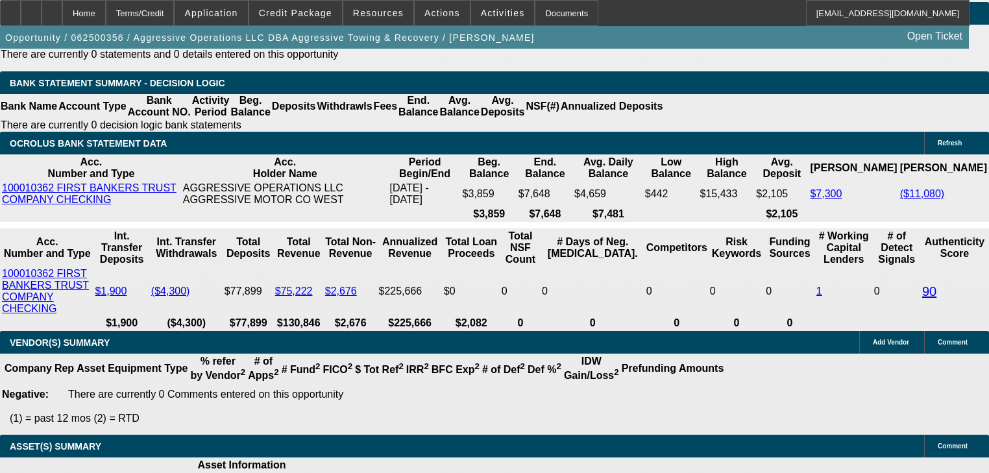
select select "0"
select select "2"
select select "0"
select select "6"
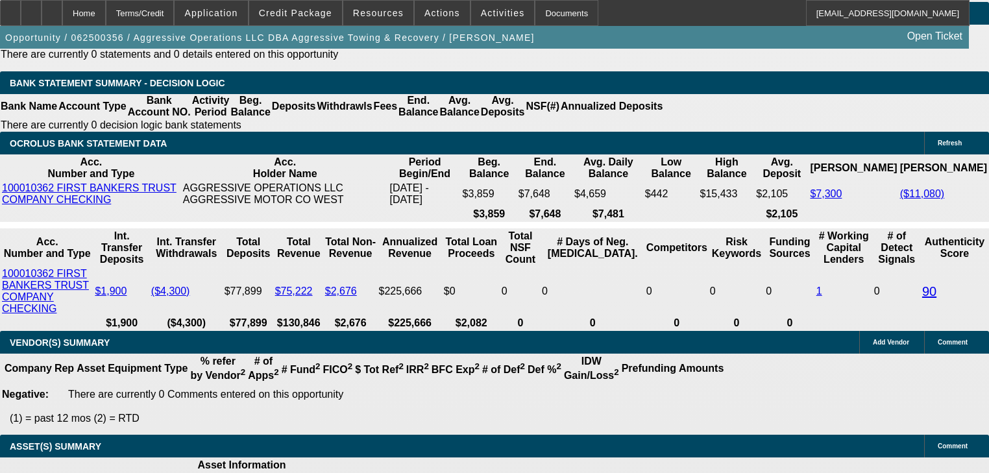
select select "0"
select select "2"
select select "0"
select select "6"
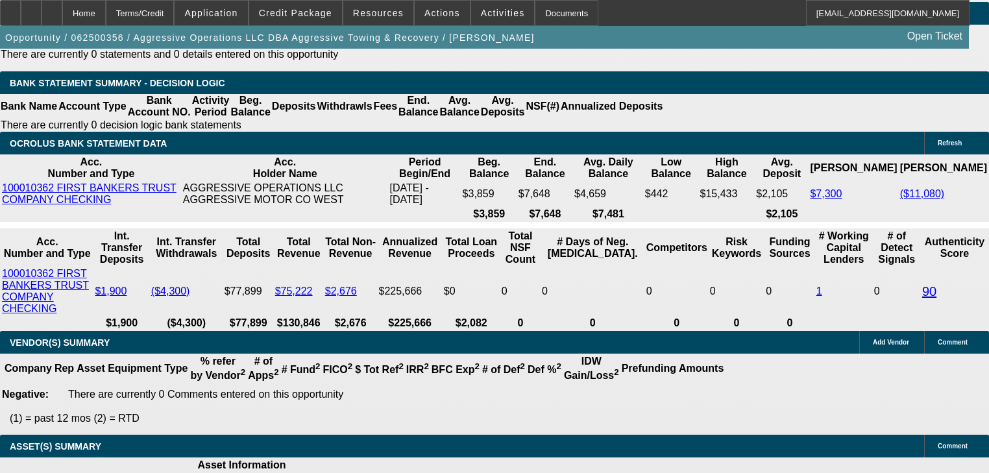
select select "0.15"
select select "2"
select select "0"
select select "6"
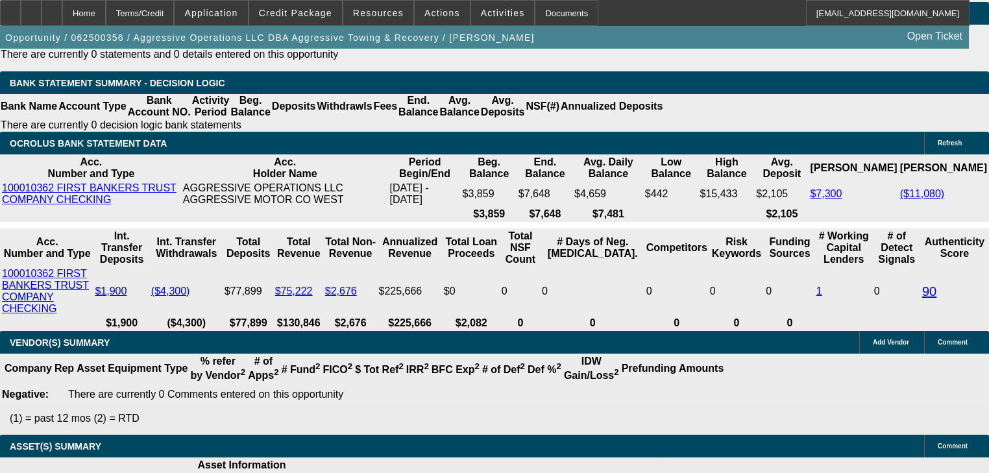
select select "0.15"
select select "2"
select select "0"
select select "6"
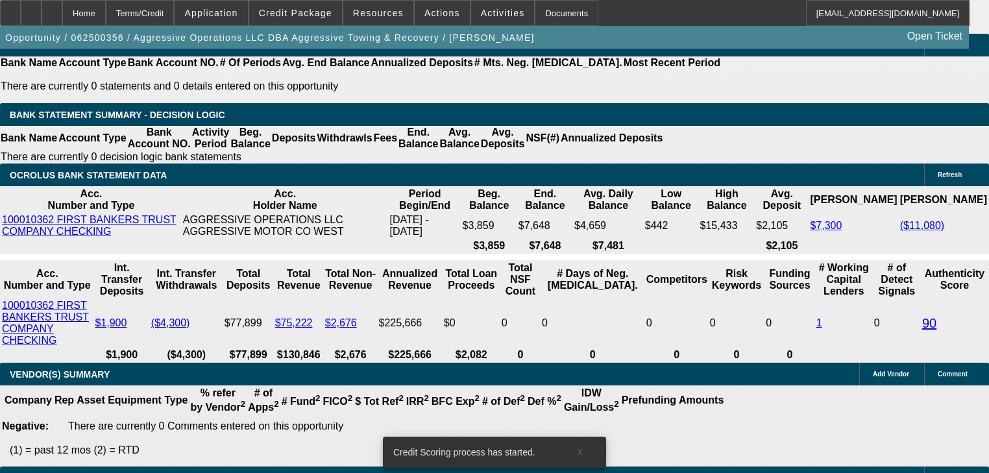
scroll to position [2208, 0]
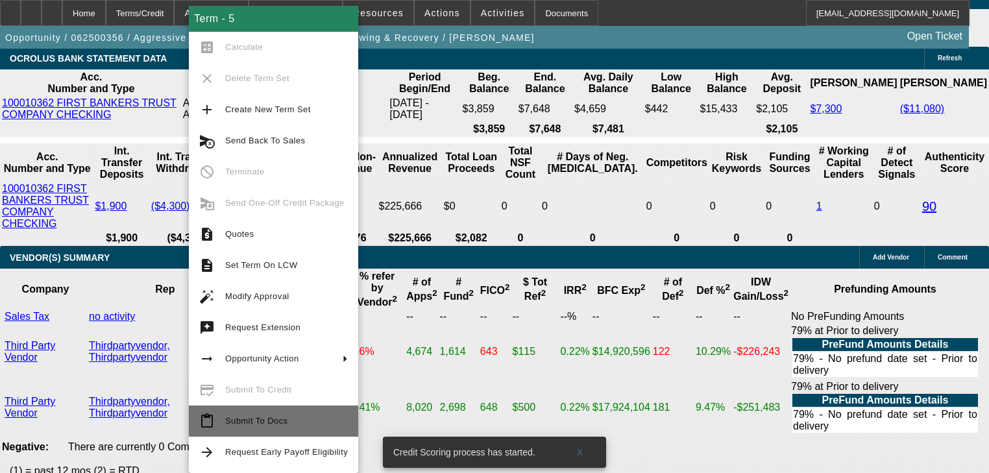
click at [289, 421] on span "Submit To Docs" at bounding box center [286, 421] width 123 height 16
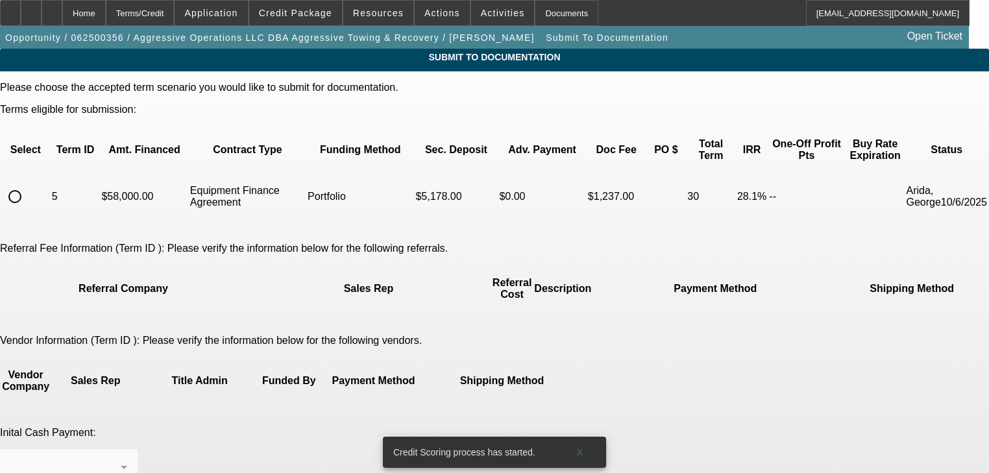
click at [50, 158] on th "Select" at bounding box center [25, 149] width 49 height 45
click at [28, 190] on input "radio" at bounding box center [15, 197] width 26 height 26
radio input "true"
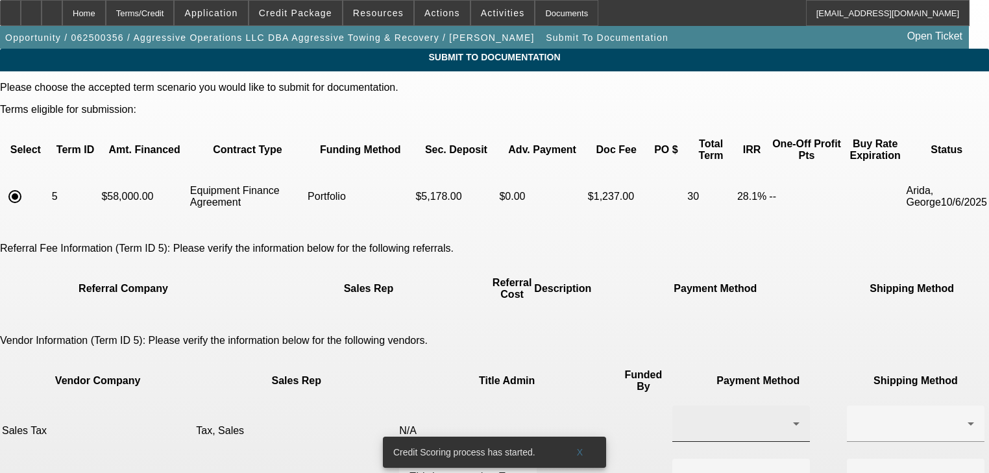
click at [683, 406] on div at bounding box center [741, 424] width 117 height 36
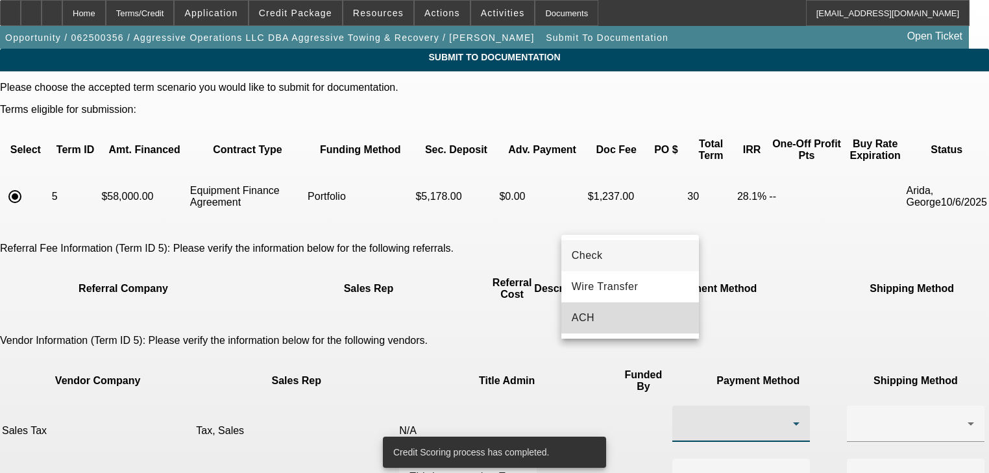
click at [627, 317] on mat-option "ACH" at bounding box center [630, 317] width 138 height 31
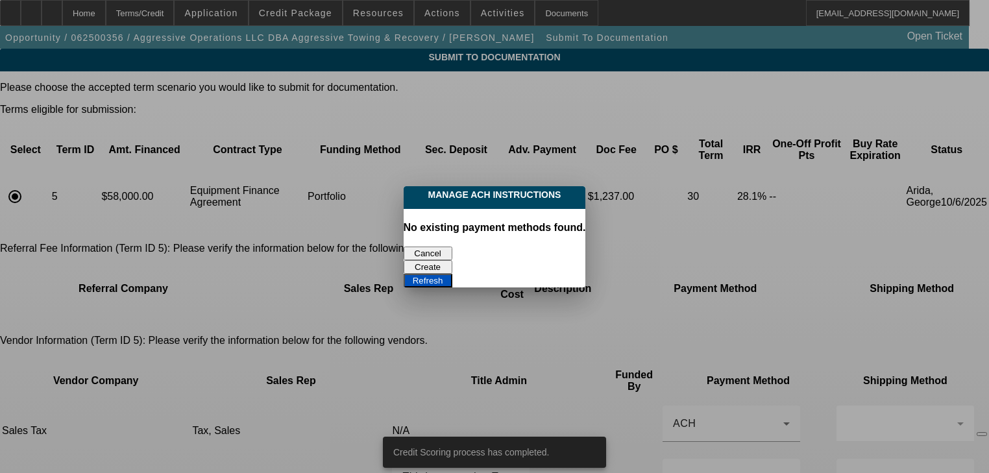
click at [430, 252] on button "Cancel" at bounding box center [428, 254] width 49 height 14
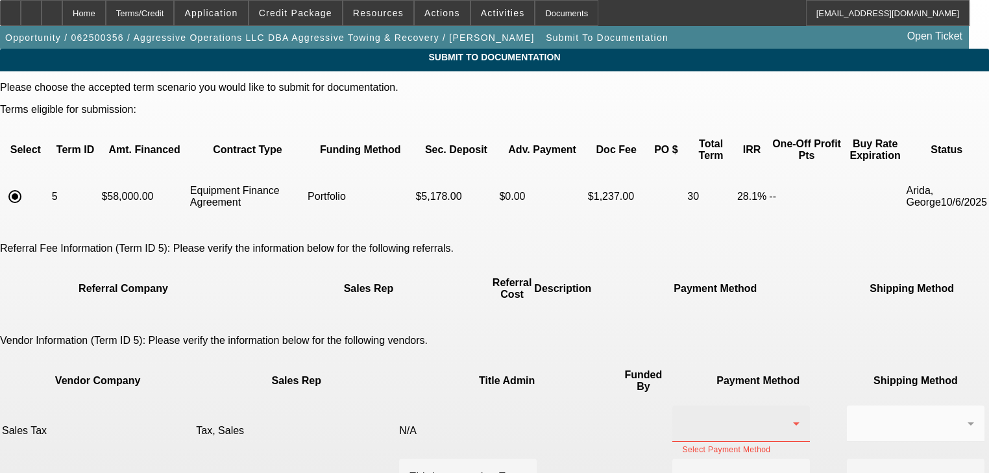
click at [683, 416] on div at bounding box center [738, 424] width 110 height 16
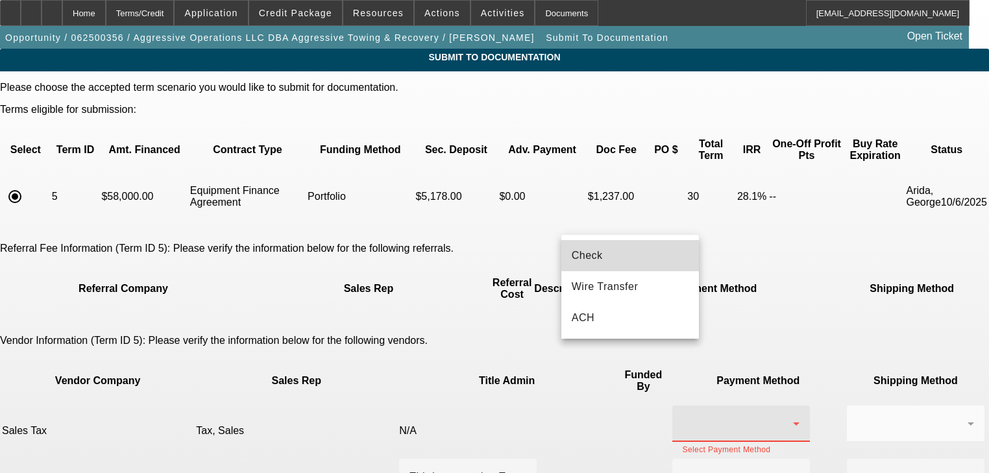
click at [611, 265] on mat-option "Check" at bounding box center [630, 255] width 138 height 31
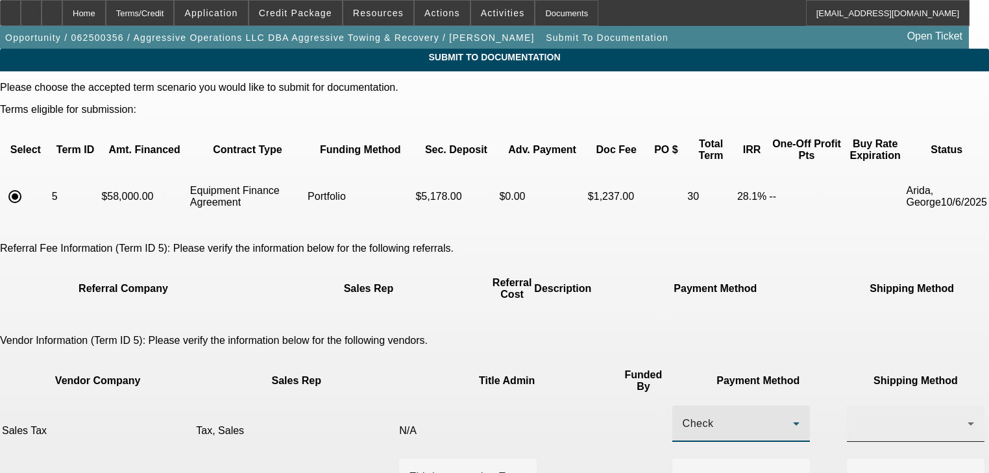
click at [857, 406] on div at bounding box center [915, 424] width 117 height 36
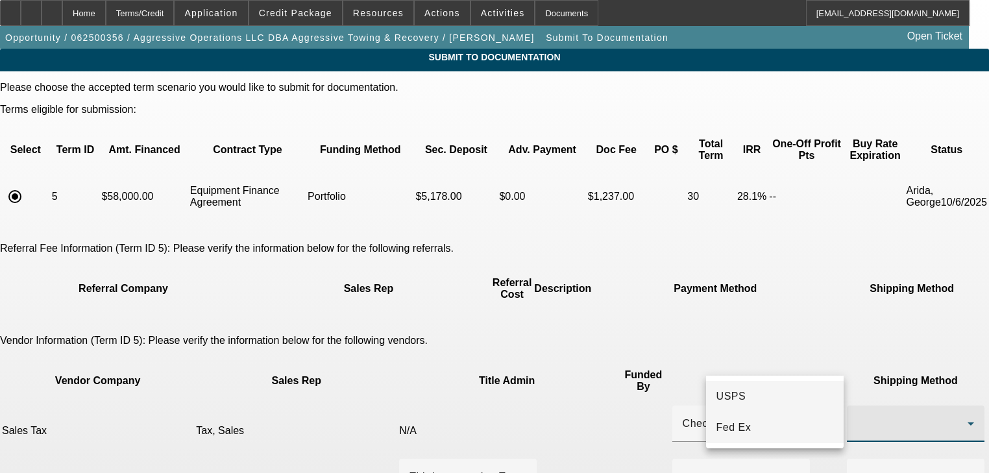
click at [756, 437] on mat-option "Fed Ex" at bounding box center [775, 427] width 138 height 31
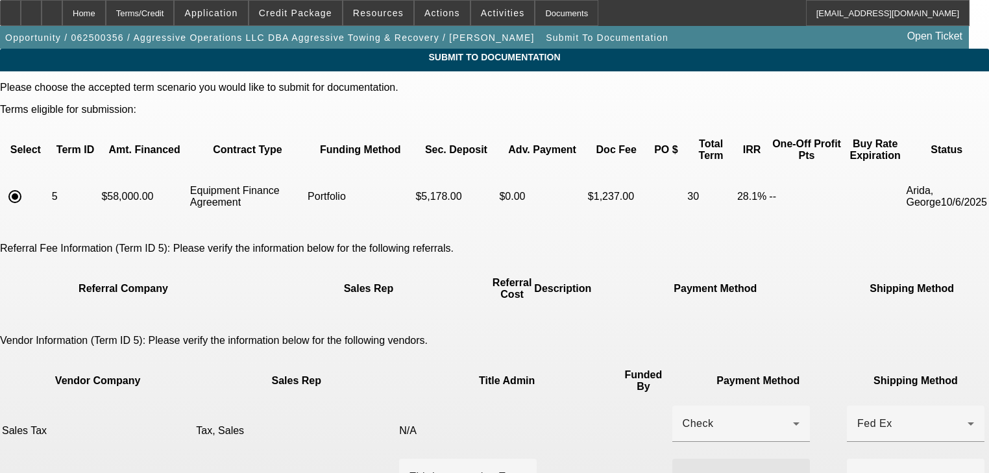
click at [683, 469] on div at bounding box center [738, 477] width 110 height 16
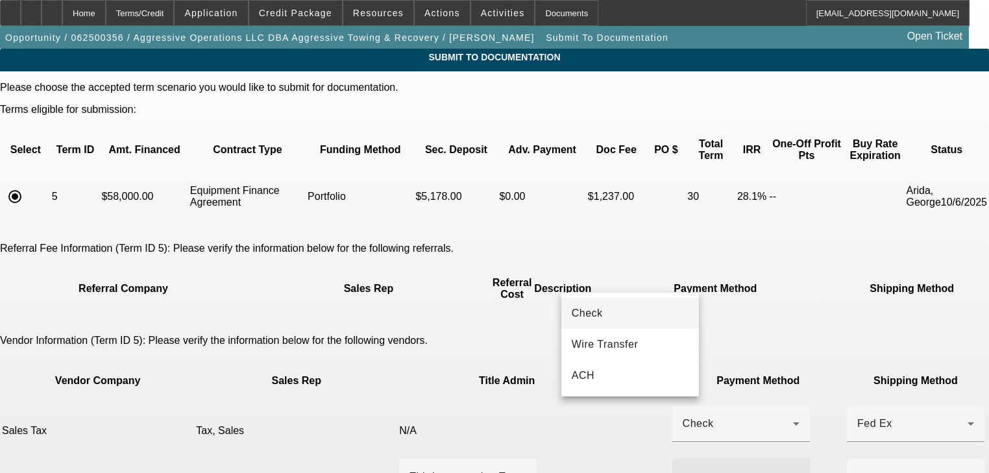
click at [615, 315] on mat-option "Check" at bounding box center [630, 313] width 138 height 31
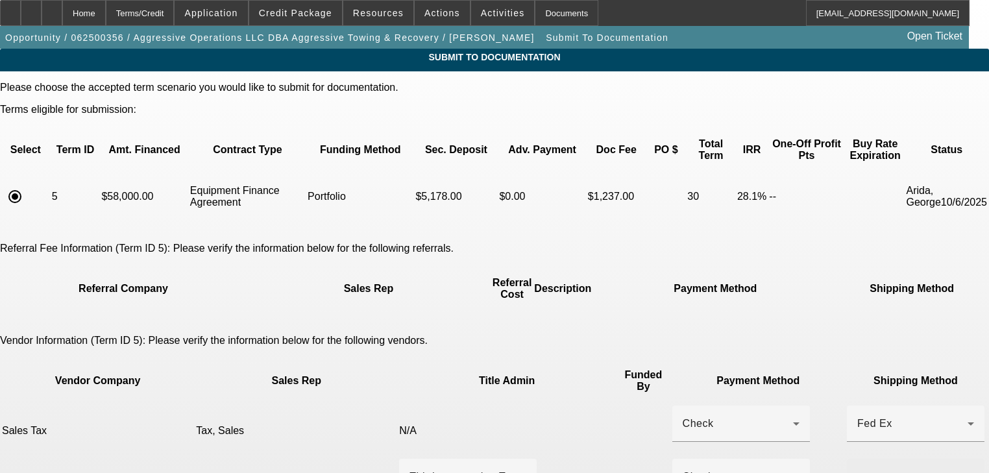
click at [857, 459] on div at bounding box center [915, 477] width 117 height 36
click at [740, 382] on mat-option "Fed Ex" at bounding box center [775, 375] width 138 height 31
click at [740, 382] on span "Fed Ex" at bounding box center [734, 376] width 35 height 16
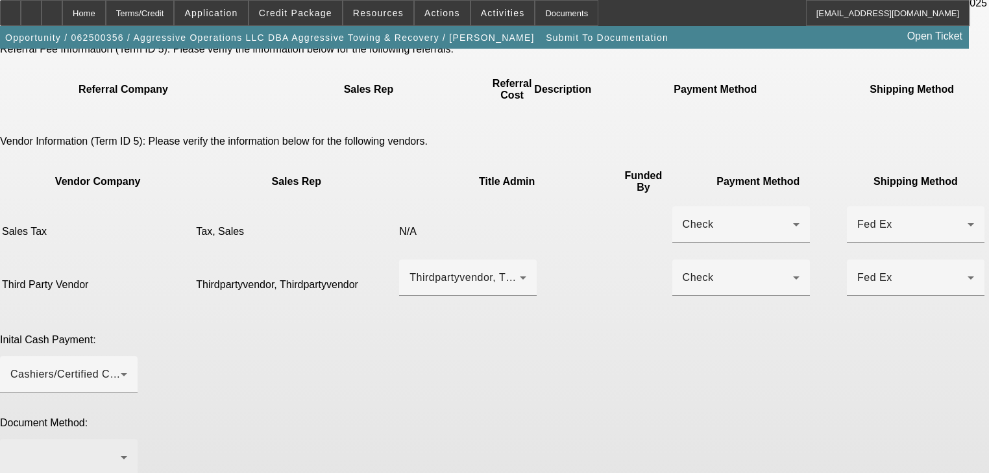
scroll to position [208, 0]
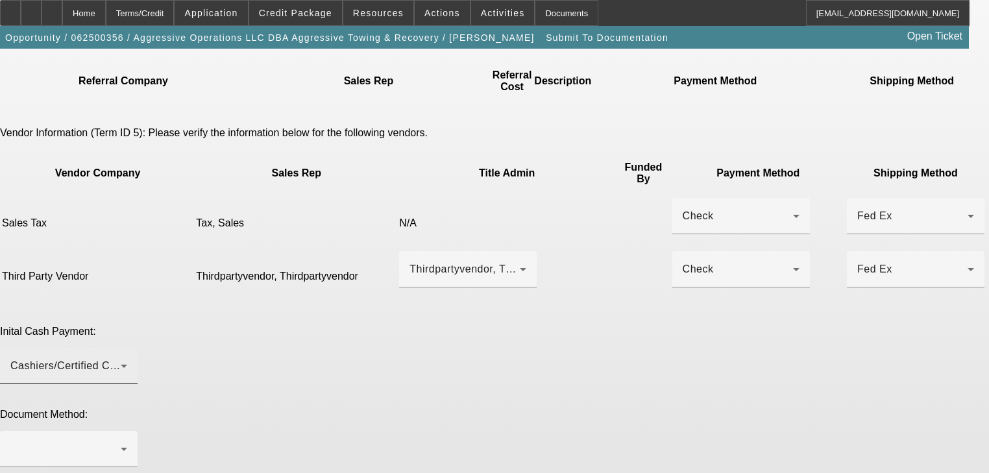
click at [127, 348] on div "Cashiers/Certified Check" at bounding box center [68, 366] width 117 height 36
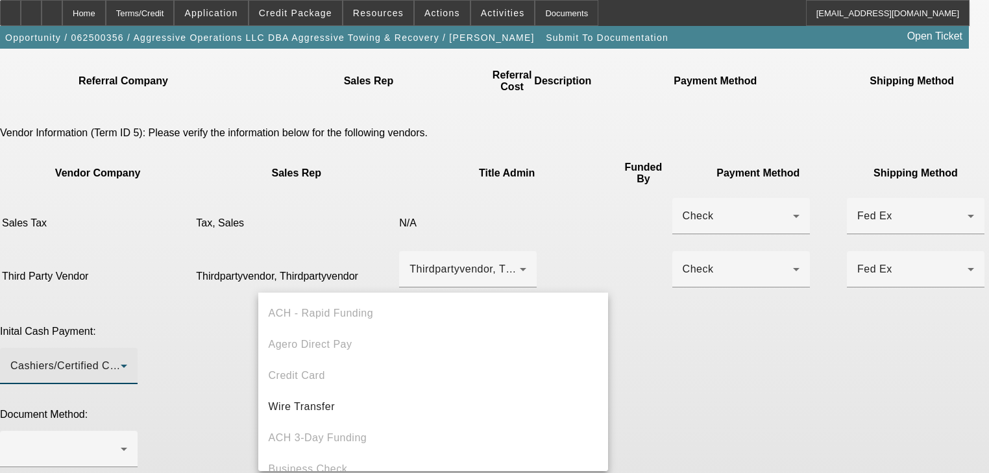
scroll to position [44, 0]
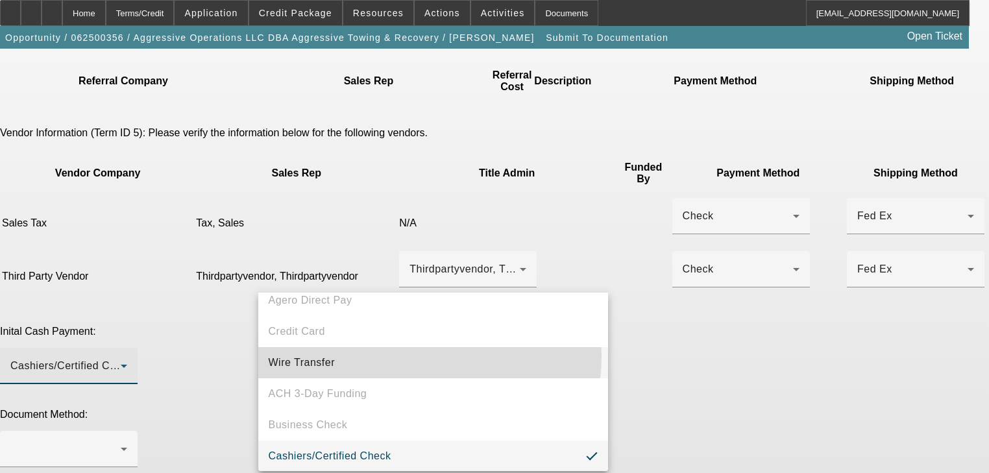
click at [418, 356] on mat-option "Wire Transfer" at bounding box center [433, 362] width 350 height 31
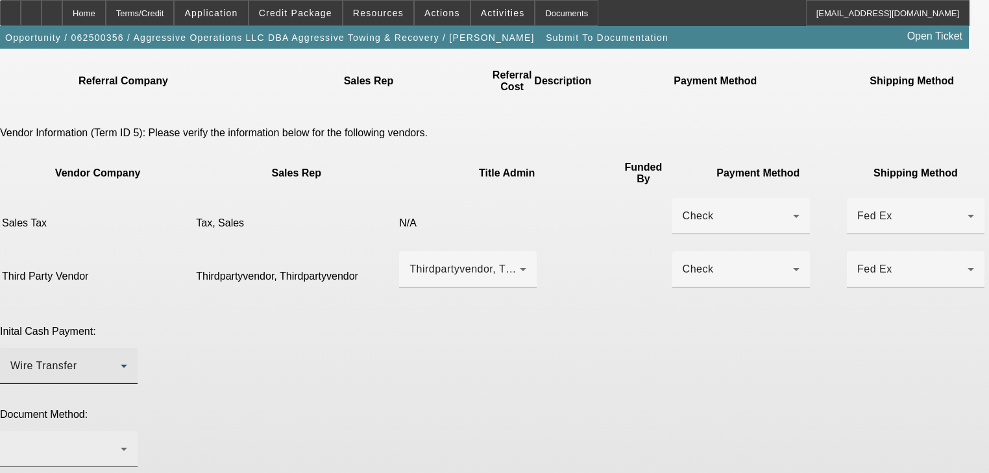
click at [121, 441] on div at bounding box center [65, 449] width 110 height 16
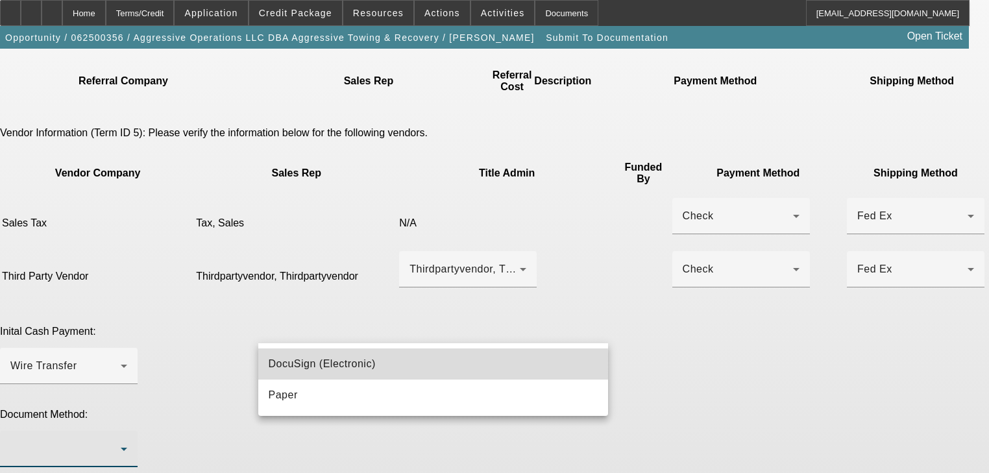
click at [413, 366] on mat-option "DocuSign (Electronic)" at bounding box center [433, 364] width 350 height 31
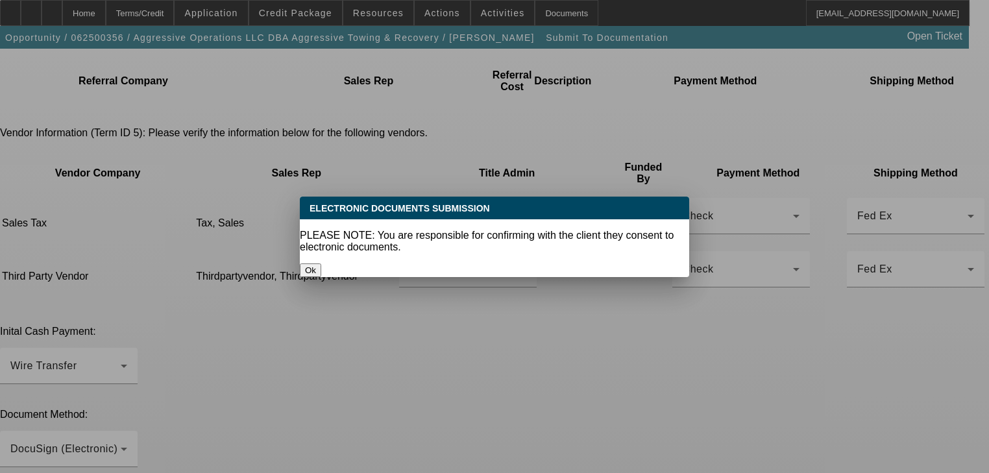
click at [321, 264] on button "Ok" at bounding box center [310, 271] width 21 height 14
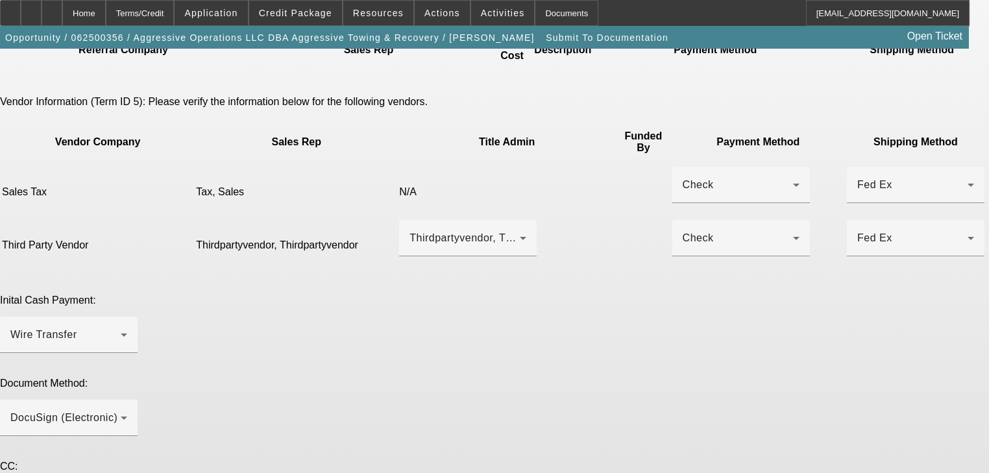
scroll to position [270, 0]
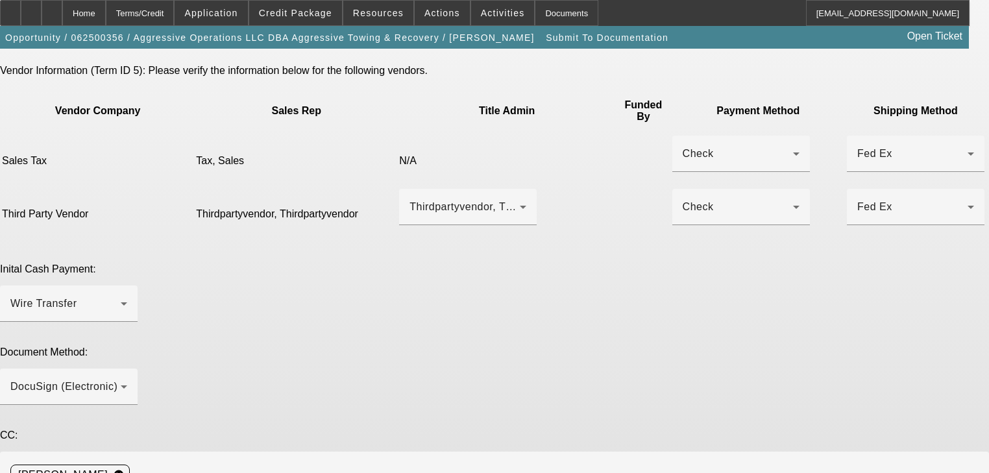
type textarea "J"
paste textarea "Jeremy Buss <aggressiveoperations@gmail.com>"
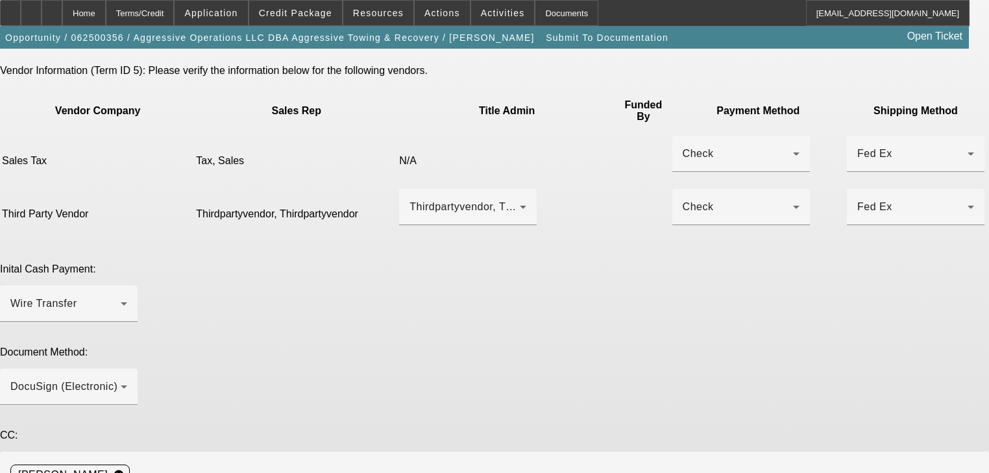
click at [312, 18] on span at bounding box center [295, 12] width 93 height 31
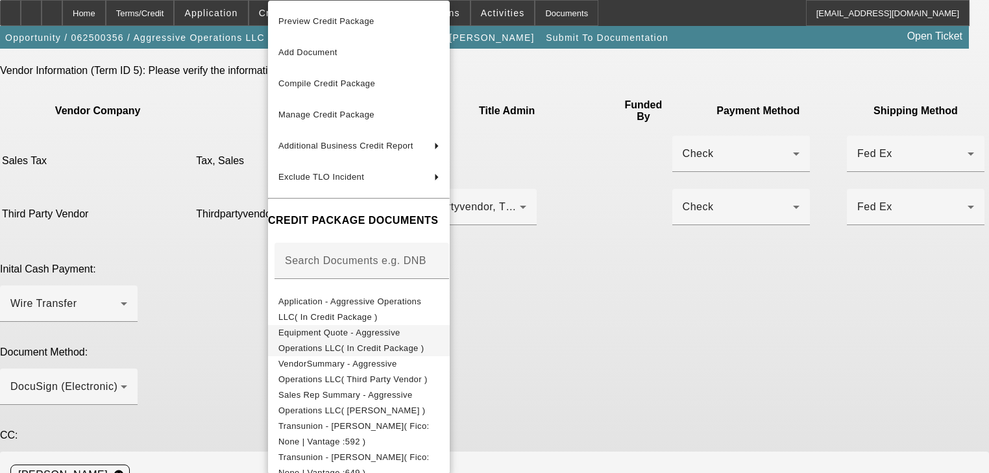
click at [426, 327] on span "Equipment Quote - Aggressive Operations LLC( In Credit Package )" at bounding box center [358, 340] width 161 height 31
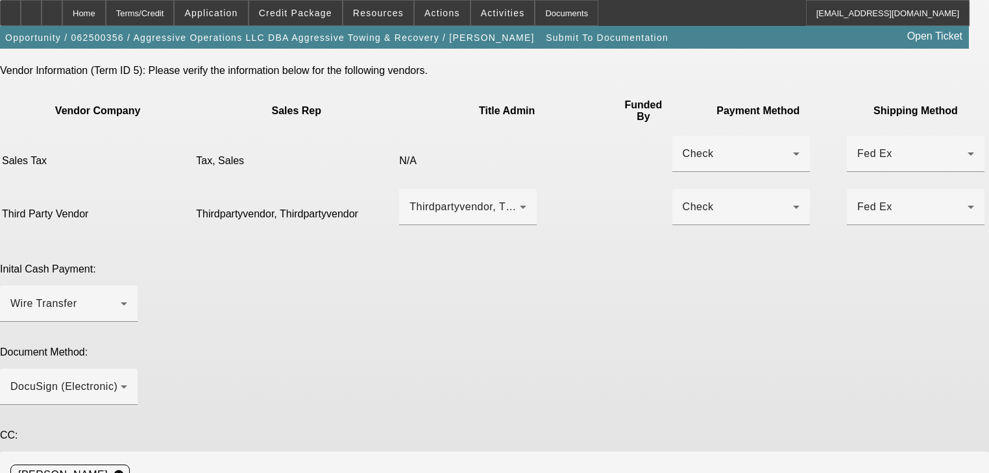
paste textarea "Emma Kemper"
drag, startPoint x: 976, startPoint y: 230, endPoint x: 719, endPoint y: 381, distance: 298.2
paste textarea "Emma Kemper"
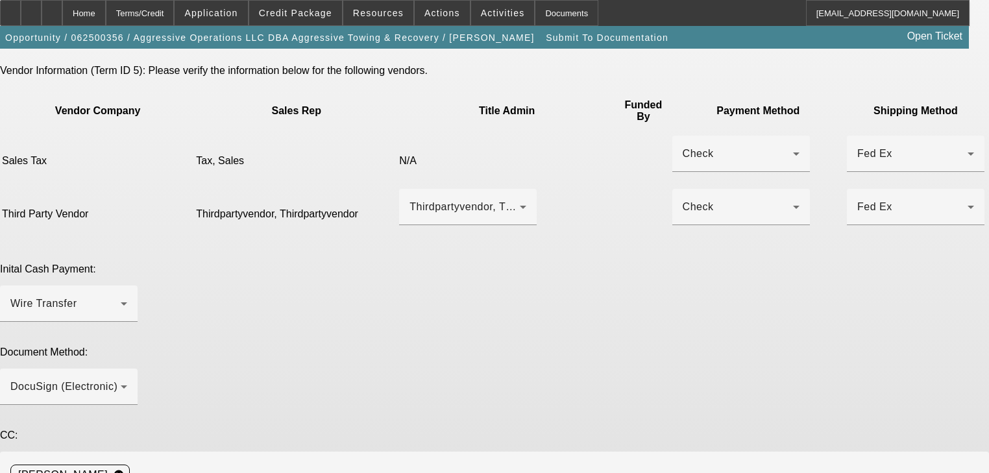
paste textarea "Emma Kemper"
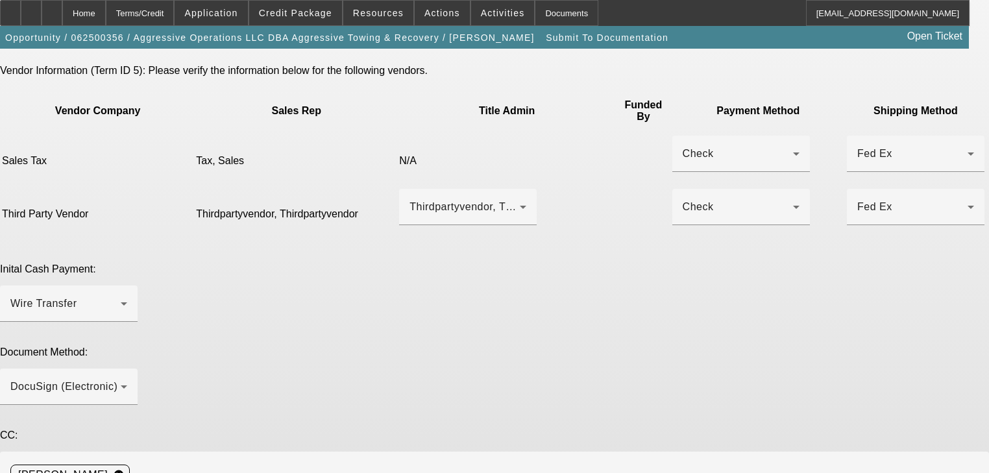
drag, startPoint x: 763, startPoint y: 374, endPoint x: 702, endPoint y: 378, distance: 61.2
drag, startPoint x: 981, startPoint y: 119, endPoint x: 792, endPoint y: 384, distance: 326.2
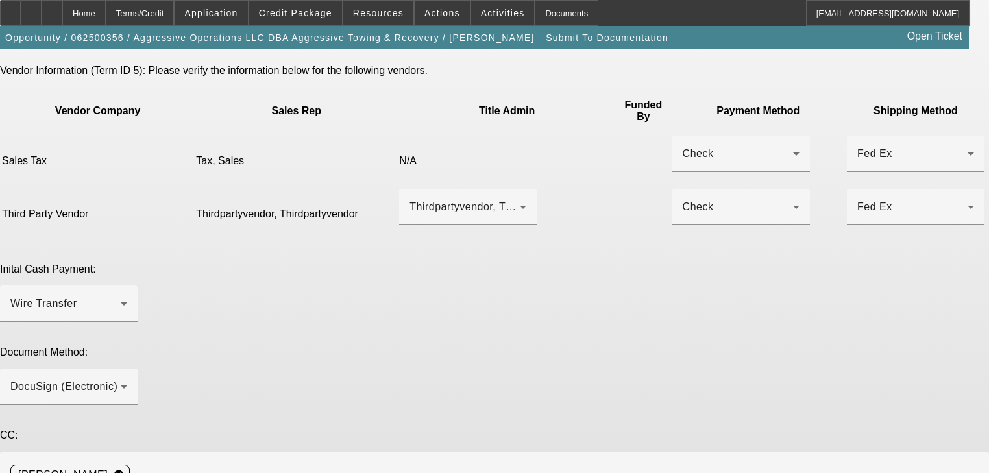
paste textarea "Emma Kemper"
drag, startPoint x: 756, startPoint y: 373, endPoint x: 821, endPoint y: 377, distance: 65.0
paste textarea "Patriot Towing, LLC <dispatch@patriottows4u.com>"
drag, startPoint x: 761, startPoint y: 376, endPoint x: 837, endPoint y: 377, distance: 75.9
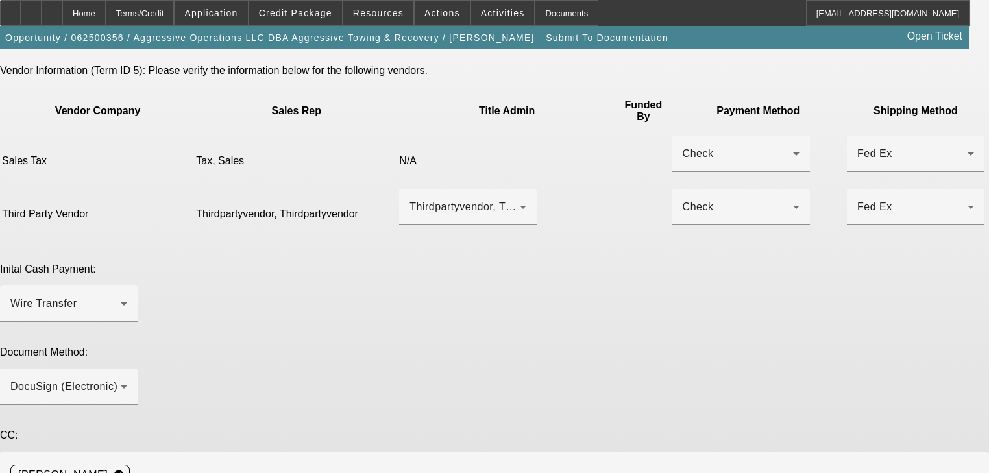
click at [338, 19] on span at bounding box center [295, 12] width 93 height 31
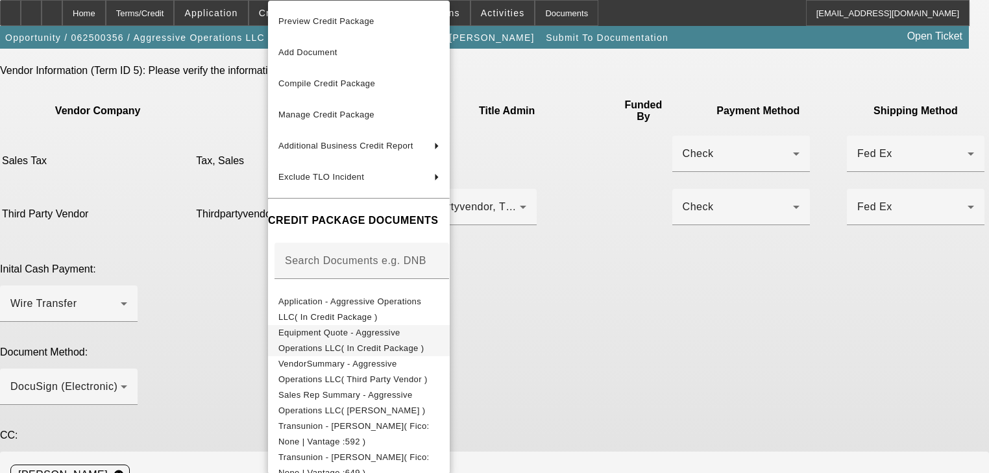
click at [425, 332] on span "Equipment Quote - Aggressive Operations LLC( In Credit Package )" at bounding box center [351, 340] width 146 height 25
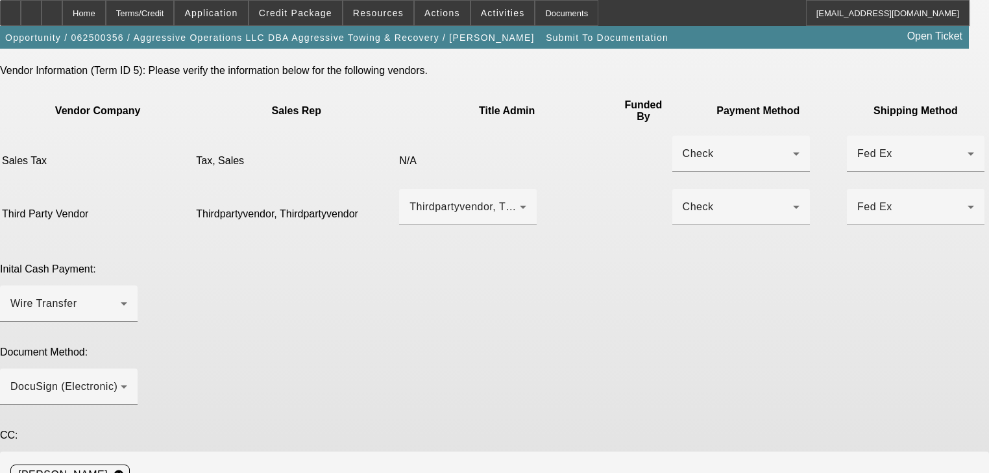
type textarea "Customer Contact: Jeremy Buss: 217-440-0078, aggressiveoperations@gmail.com. Se…"
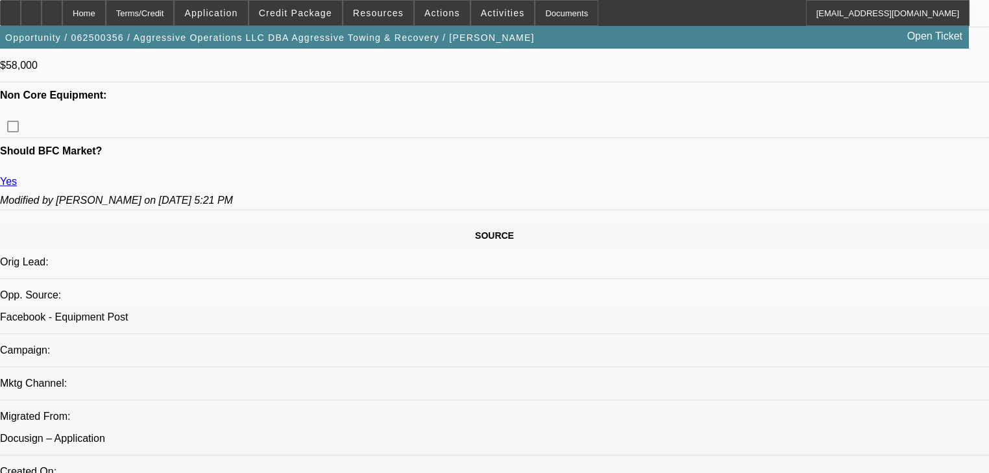
select select "0"
select select "2"
select select "0"
select select "6"
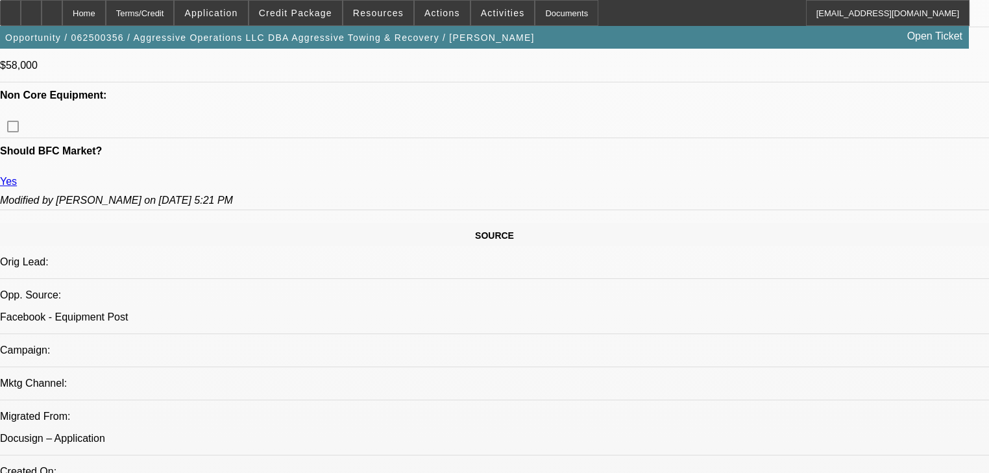
select select "0"
select select "2"
select select "0"
select select "6"
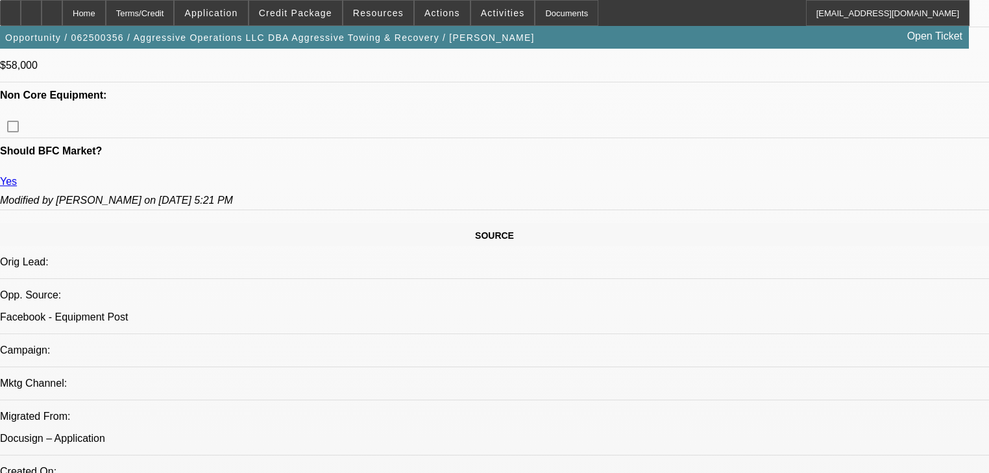
select select "0.15"
select select "2"
select select "0"
select select "6"
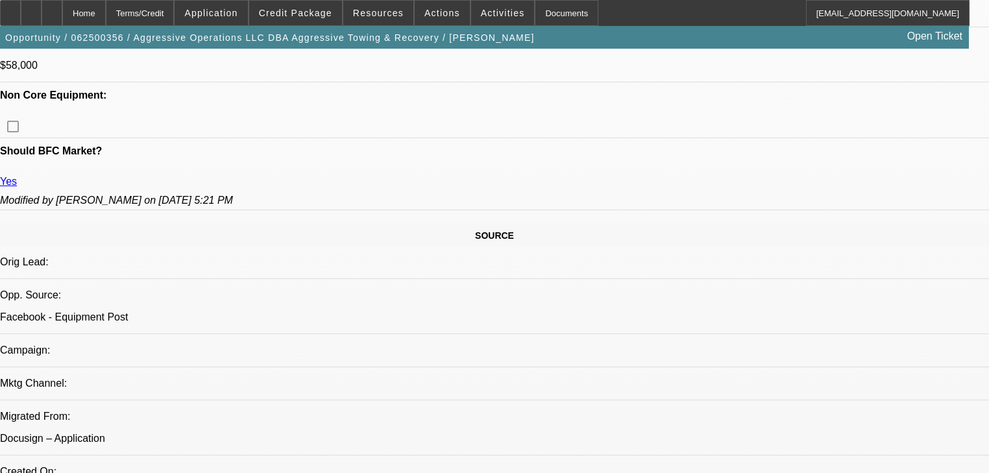
select select "0.15"
select select "2"
select select "0"
select select "6"
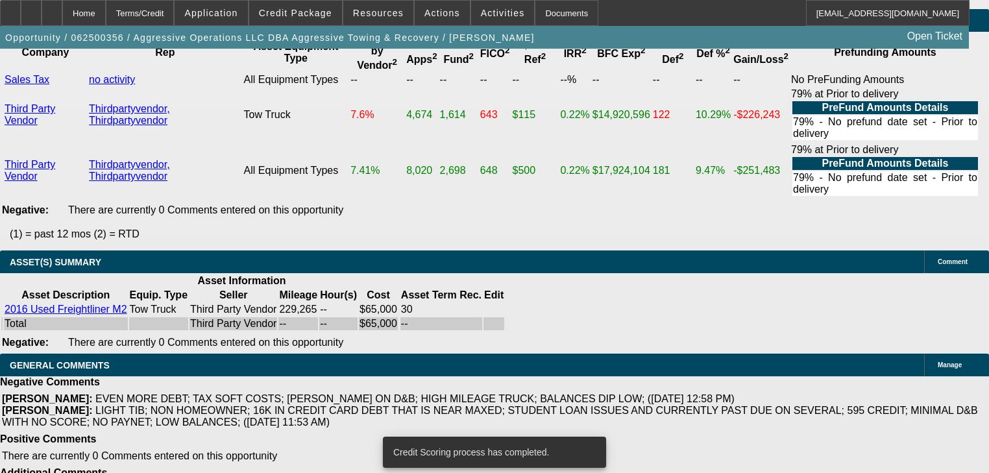
scroll to position [2591, 0]
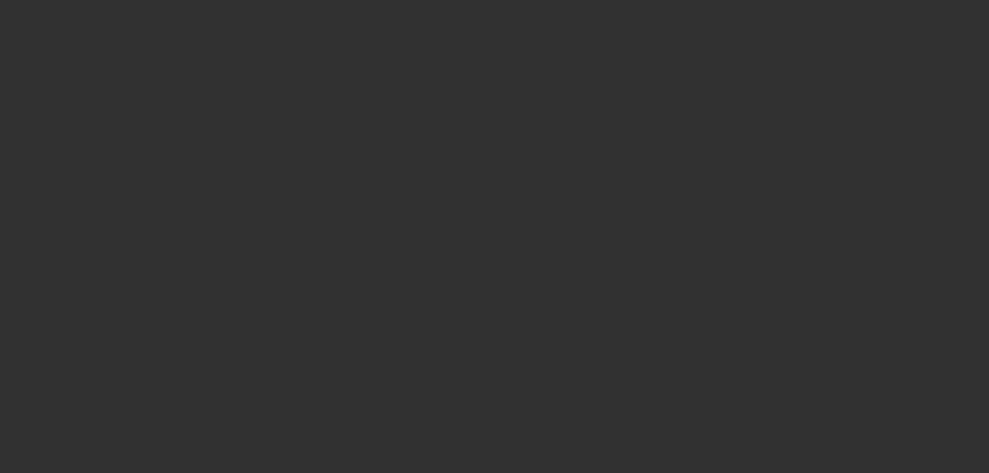
scroll to position [467, 0]
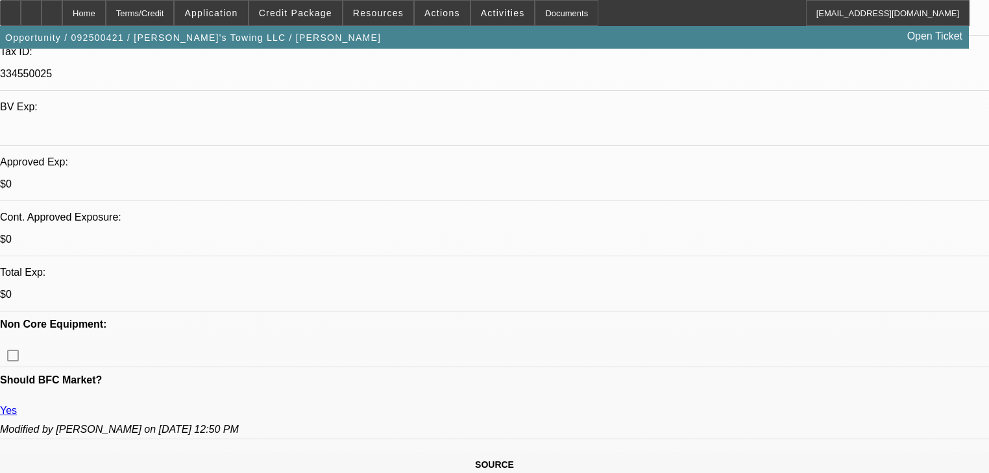
select select "0.2"
select select "2"
select select "0.1"
select select "4"
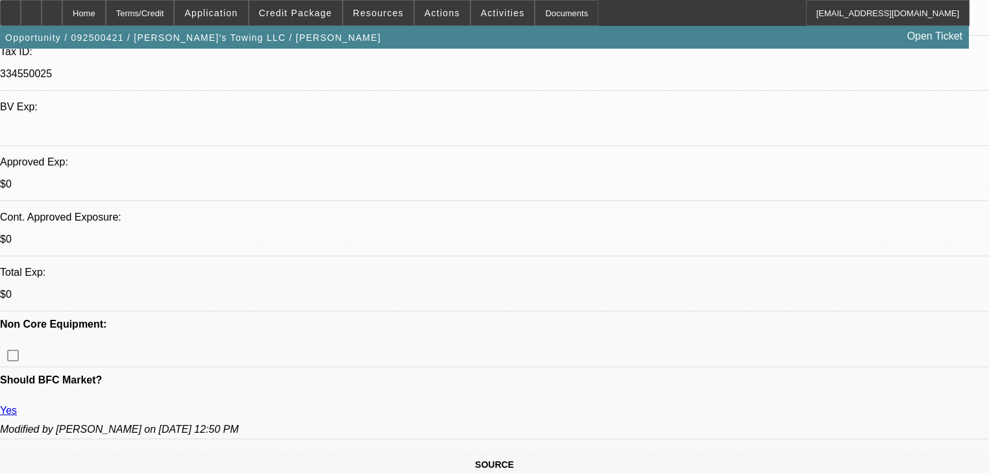
select select "0.2"
select select "2"
select select "0"
select select "6"
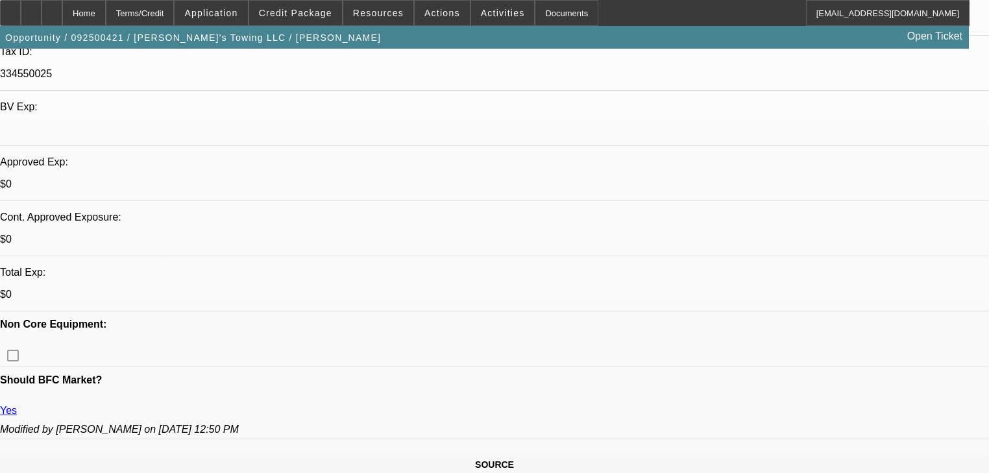
select select "0.2"
select select "2"
select select "0"
select select "6"
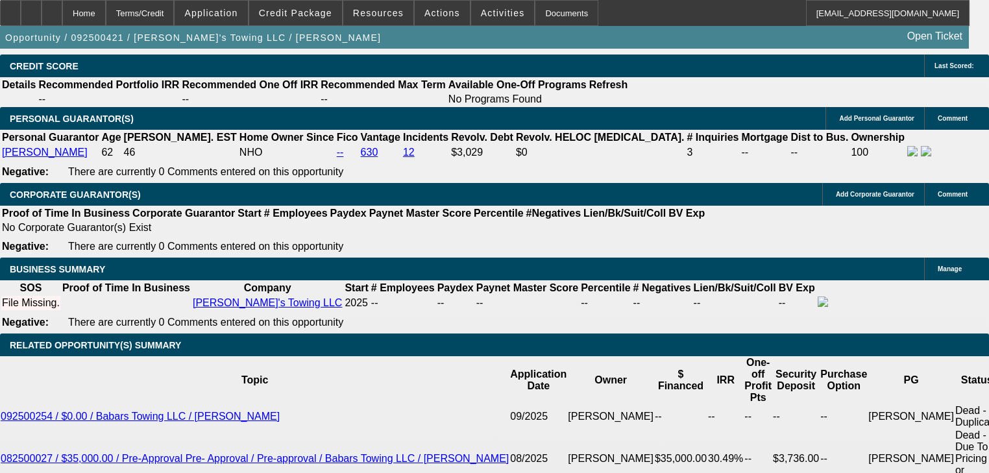
scroll to position [1943, 0]
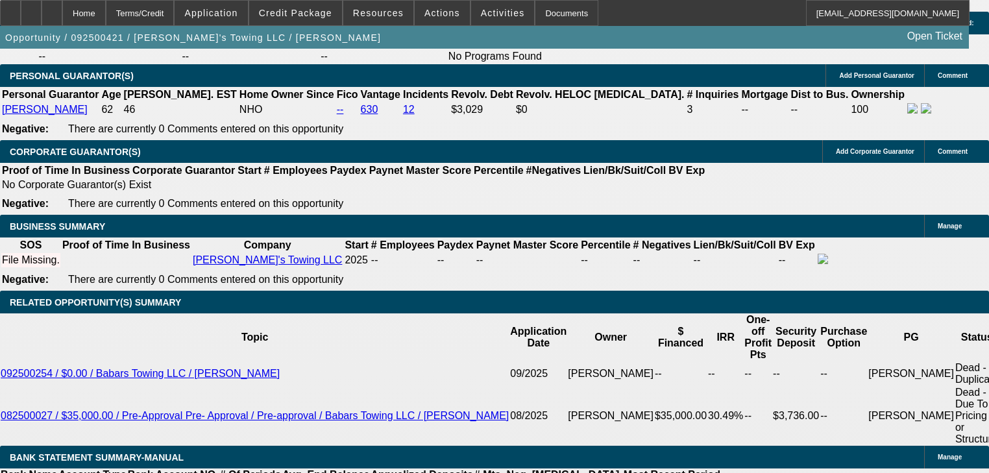
type input "UNKNOWN"
type input "2"
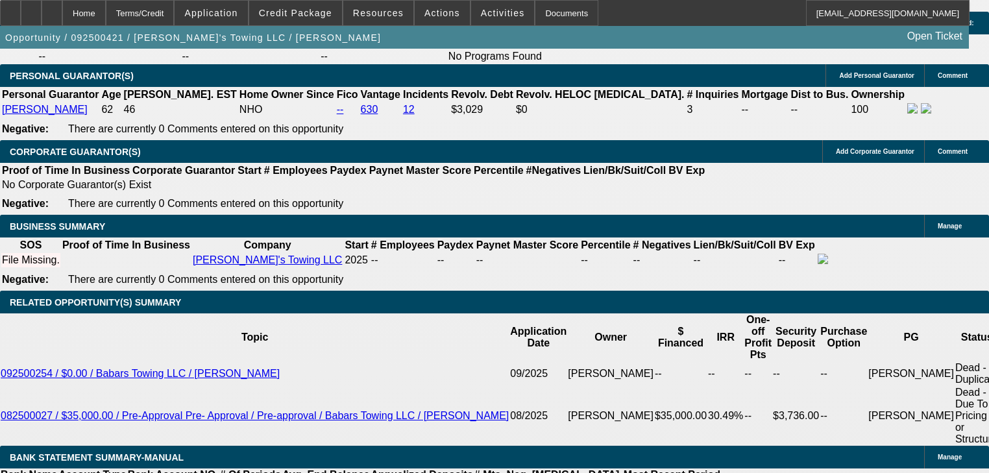
type input "$26,401.98"
type input "$13,200.99"
type input "21"
type input "$3,034.50"
type input "$1,517.25"
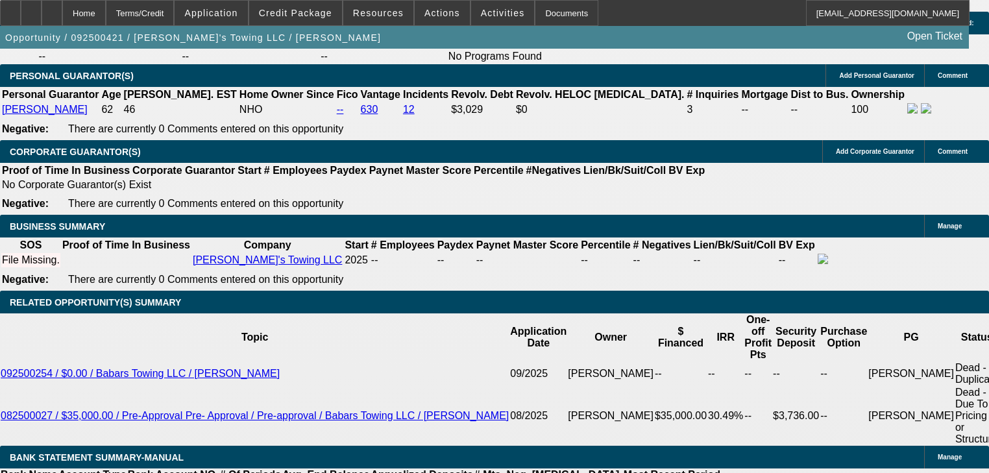
type input "2"
type input "$26,401.98"
type input "$13,200.99"
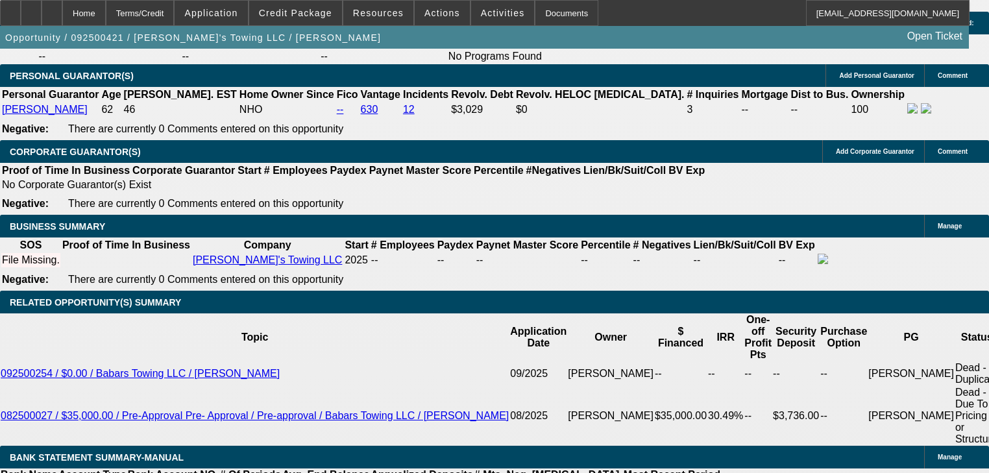
type input "24"
type input "$2,732.00"
type input "$1,366.00"
type input "21"
type input "$26,401.98"
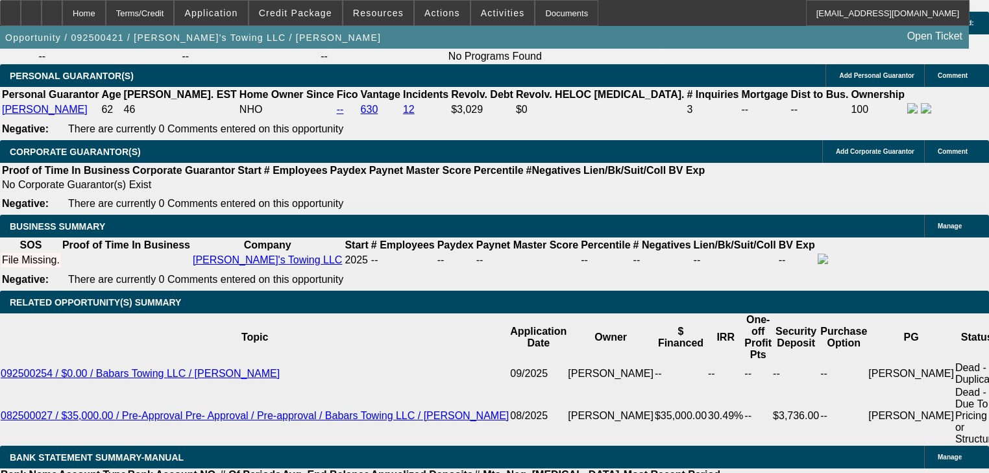
type input "$13,200.99"
type input "2"
type input "$3,034.50"
type input "$1,517.25"
type input "$26,401.98"
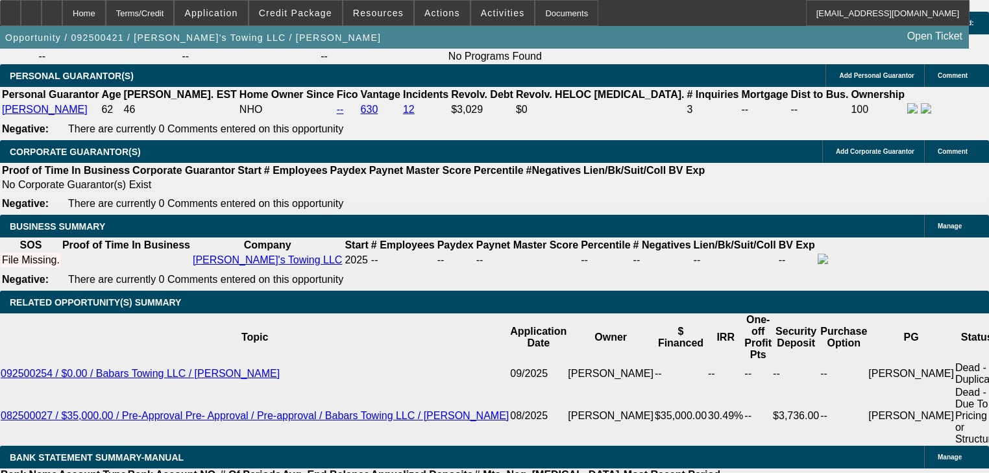
type input "$13,200.99"
type input "22"
type input "$2,924.34"
type input "$1,462.17"
type input "2"
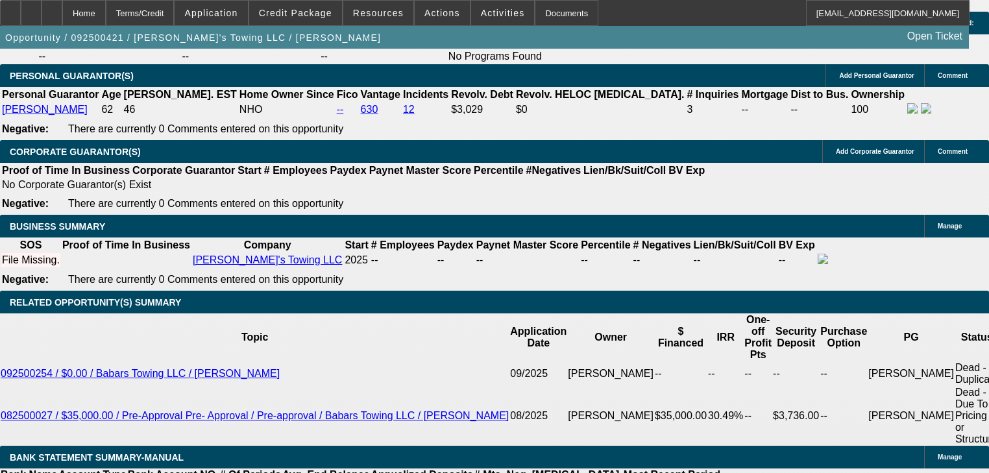
type input "$26,401.98"
type input "$13,200.99"
type input "21"
type input "$3,034.50"
type input "$1,517.25"
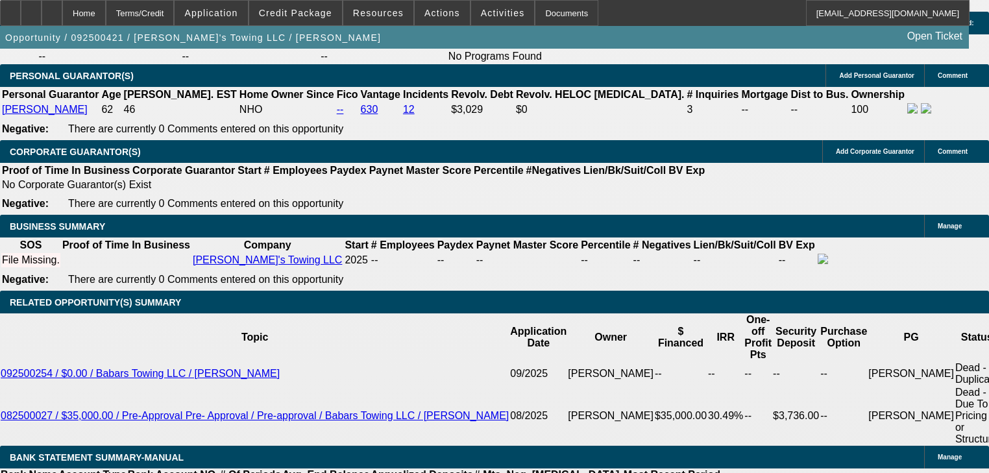
type input "24"
type input "$26,401.98"
type input "$13,200.99"
type input "$2,732.00"
type input "$1,366.00"
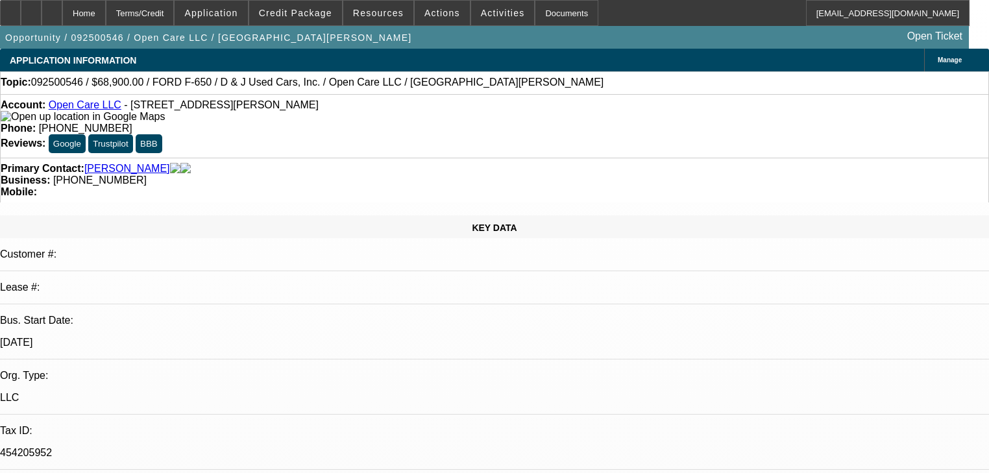
select select "0"
select select "3"
select select "0"
select select "6"
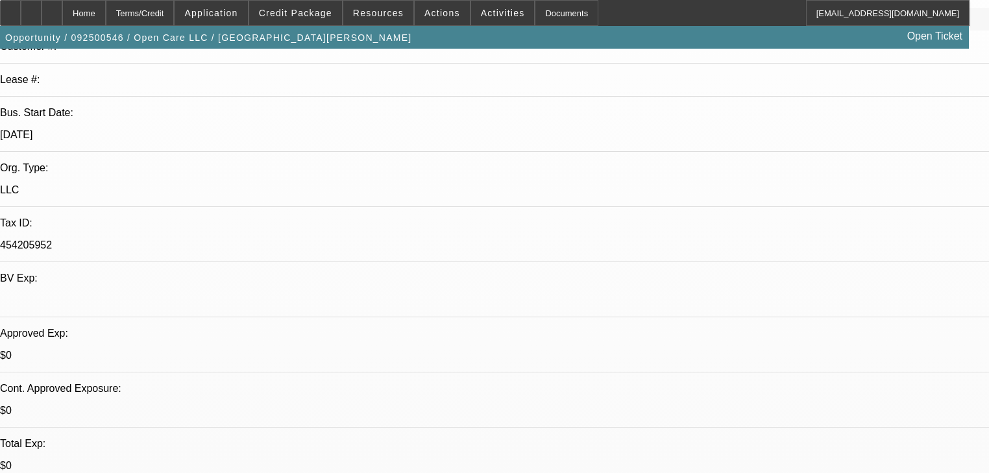
scroll to position [208, 0]
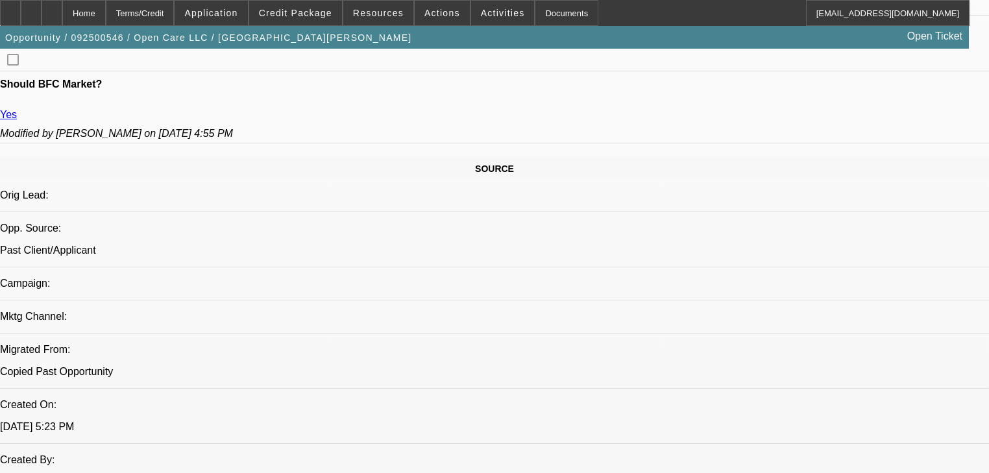
scroll to position [312, 0]
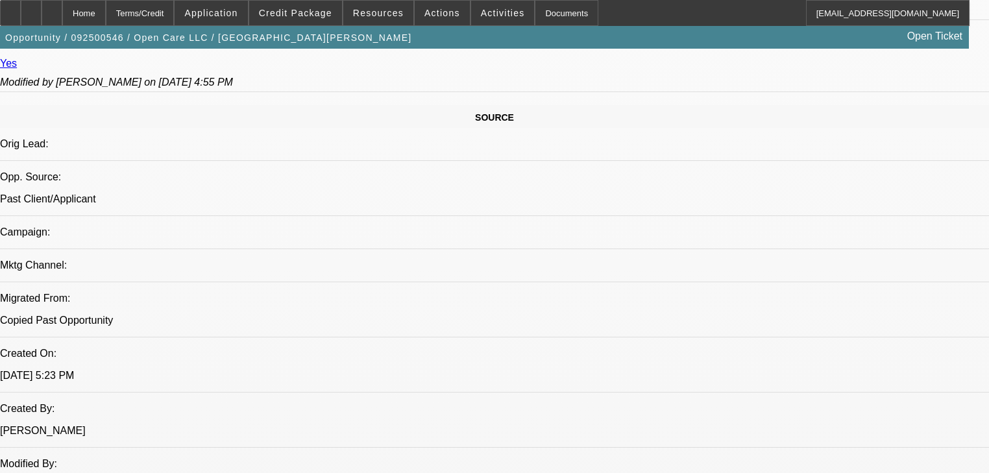
scroll to position [727, 0]
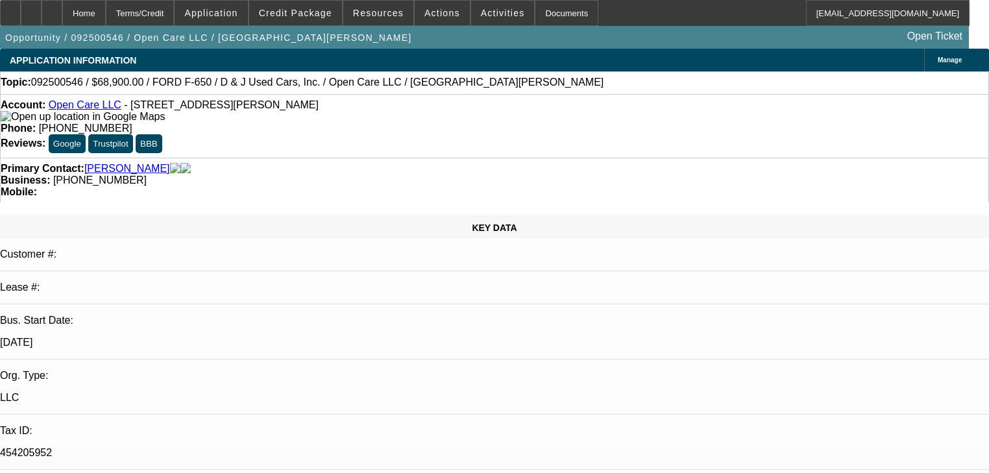
scroll to position [0, 0]
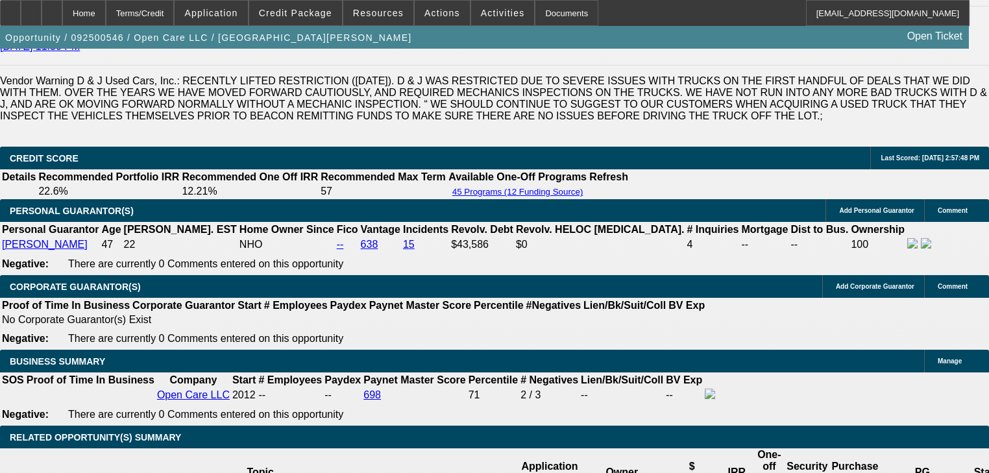
scroll to position [1869, 0]
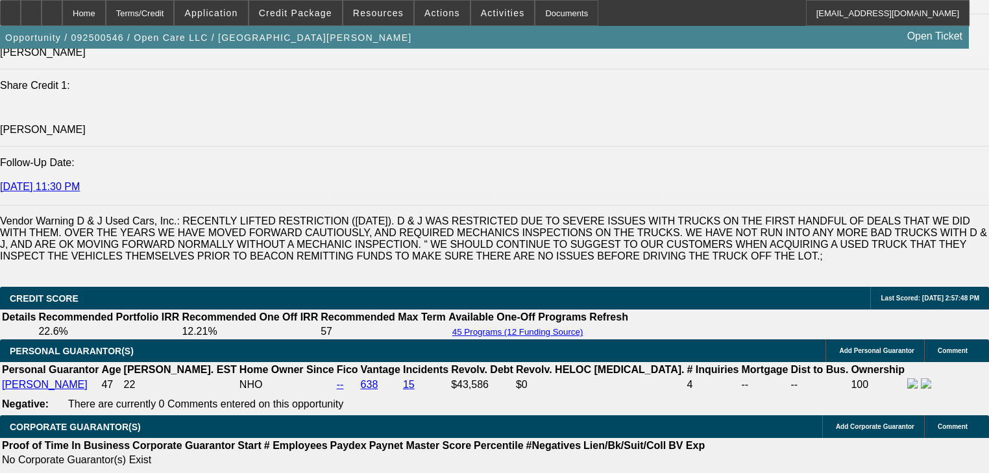
scroll to position [1714, 0]
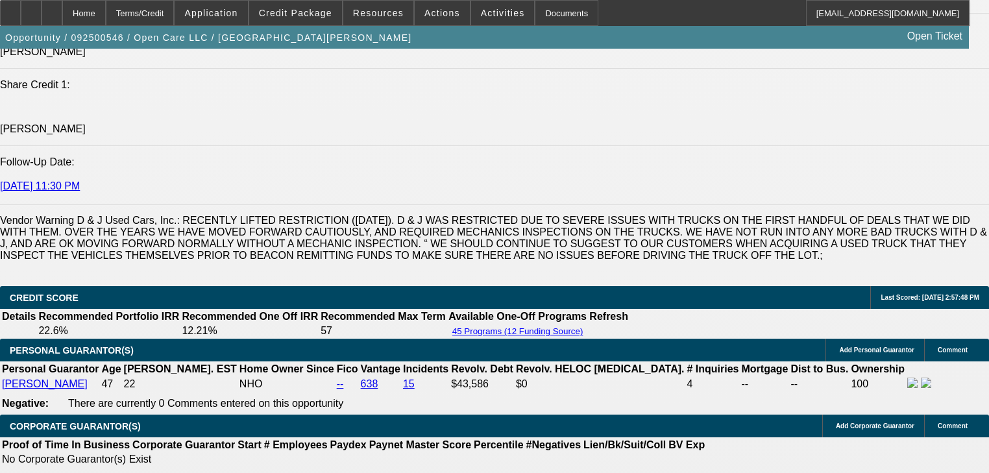
radio input "true"
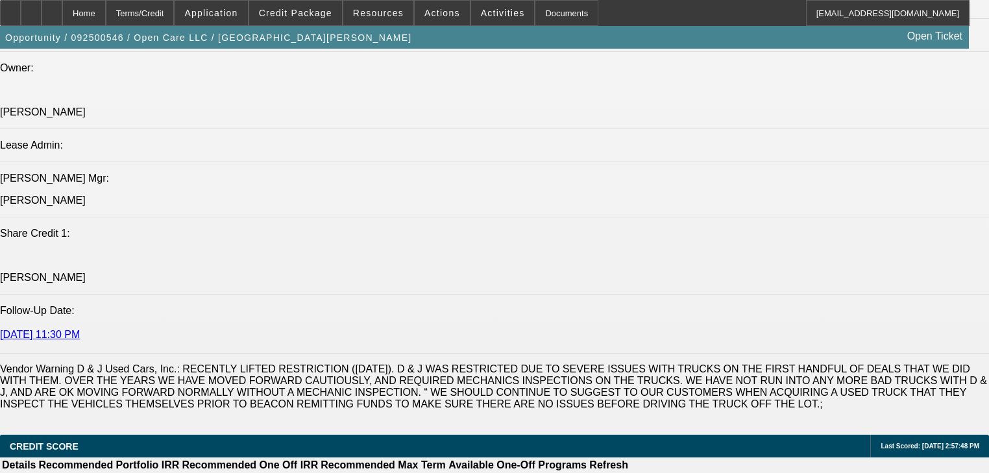
scroll to position [1818, 0]
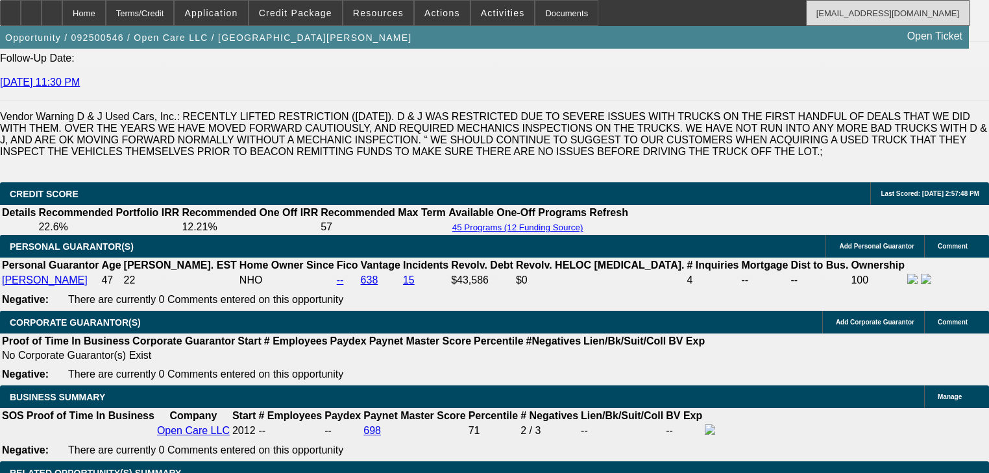
type textarea "67,000"
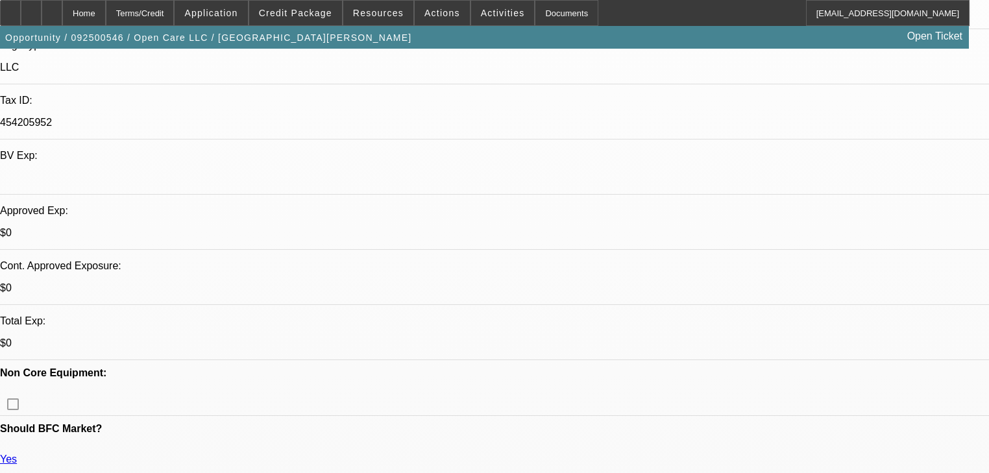
scroll to position [415, 0]
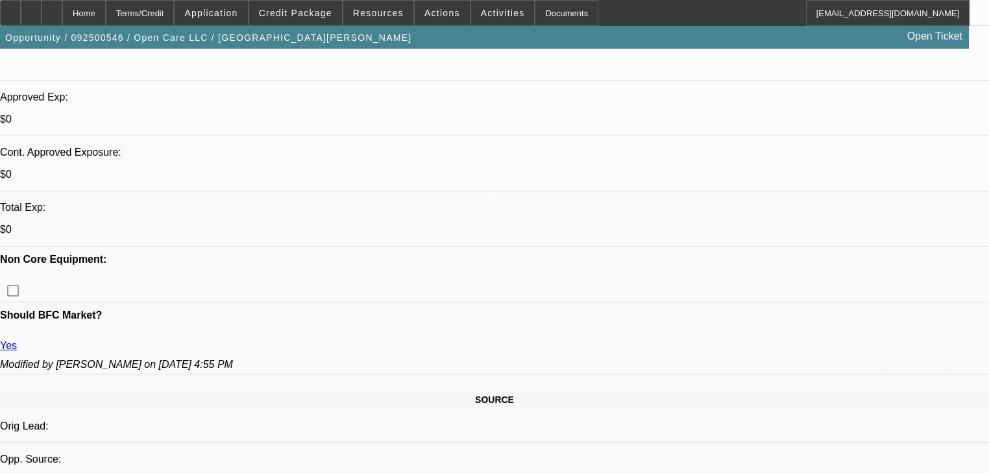
scroll to position [519, 0]
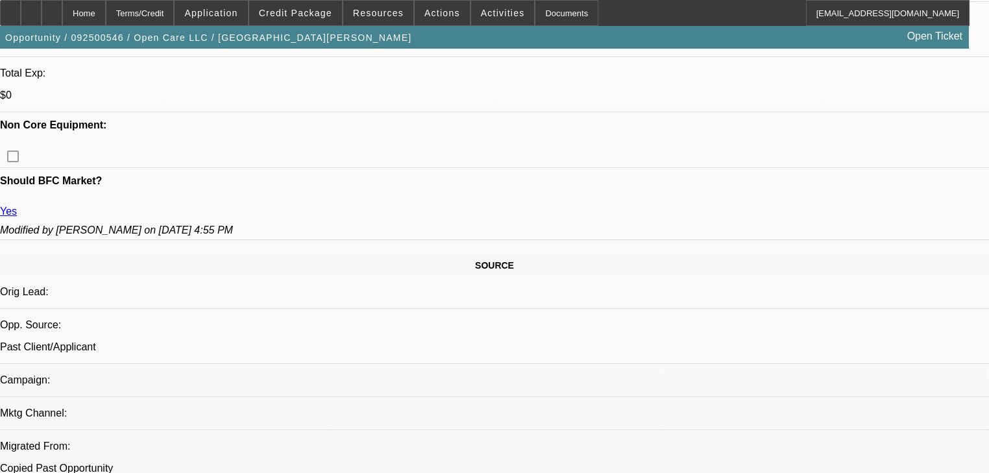
scroll to position [675, 0]
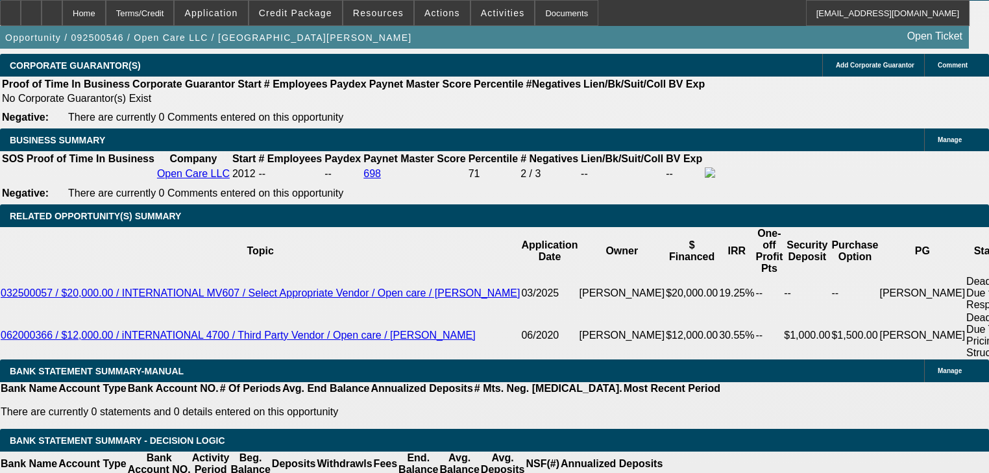
scroll to position [2025, 0]
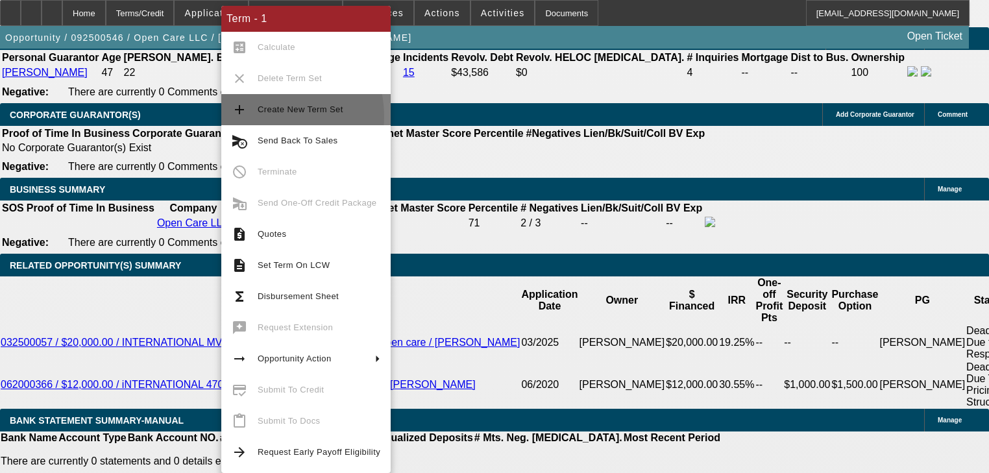
click at [263, 117] on span "Create New Term Set" at bounding box center [319, 110] width 123 height 16
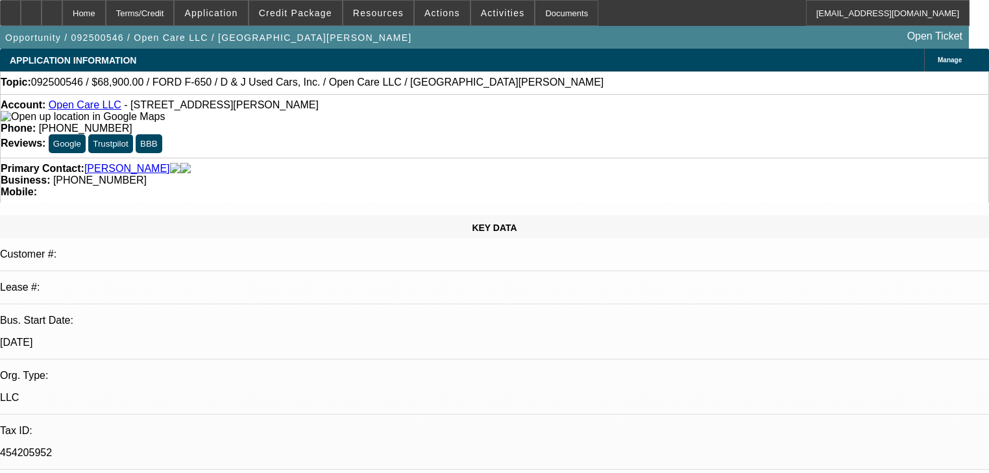
select select "0"
select select "3"
select select "0"
select select "6"
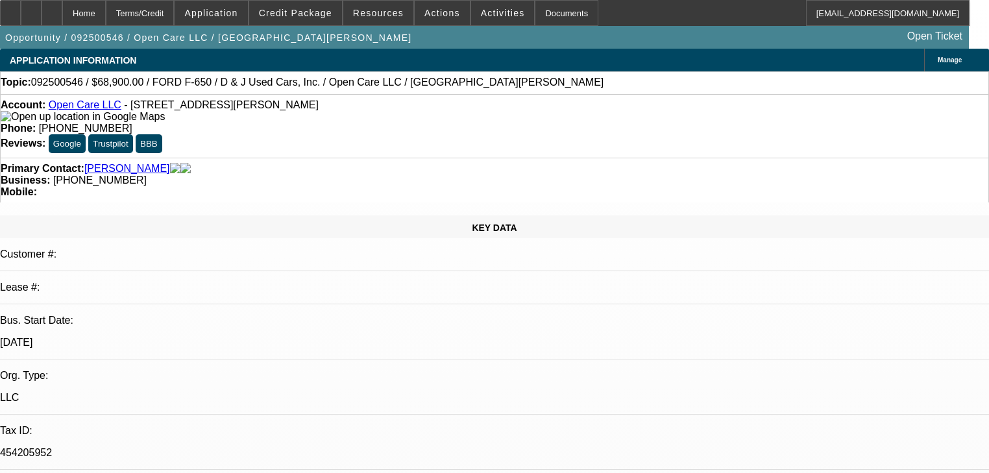
select select "0"
select select "3"
select select "0"
select select "6"
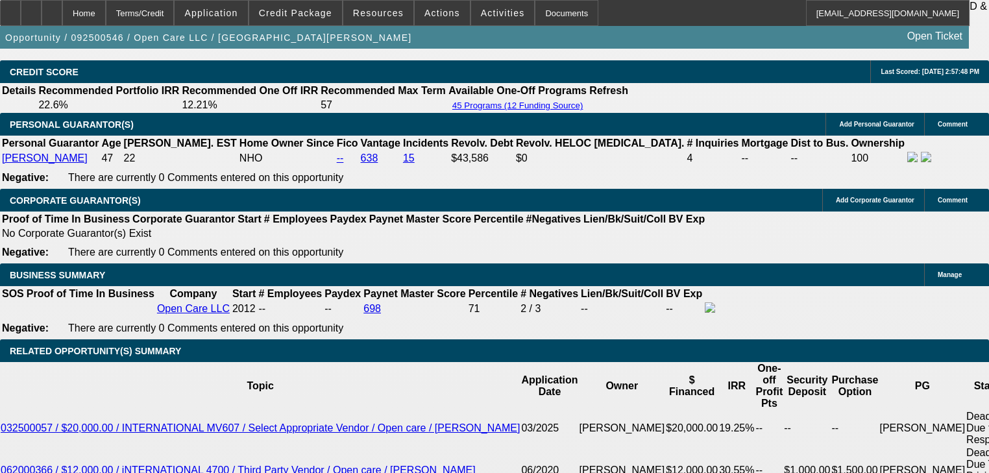
scroll to position [2038, 0]
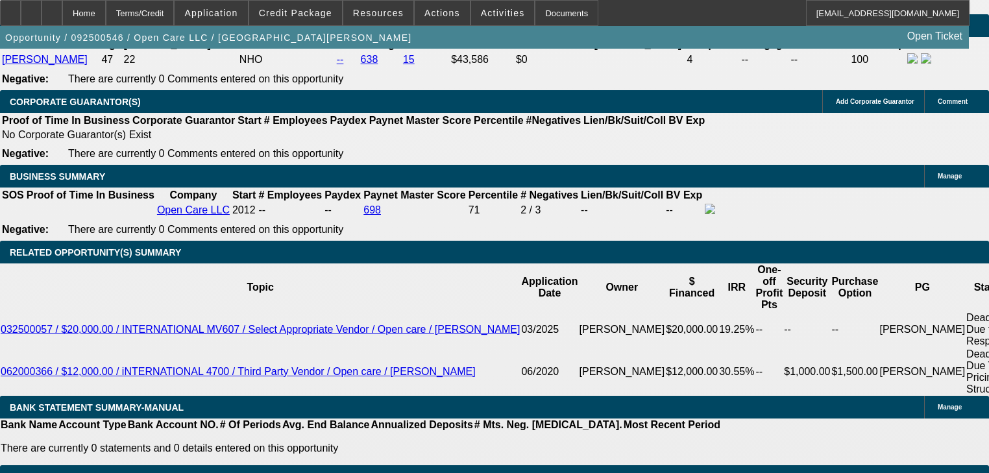
select select "0.2"
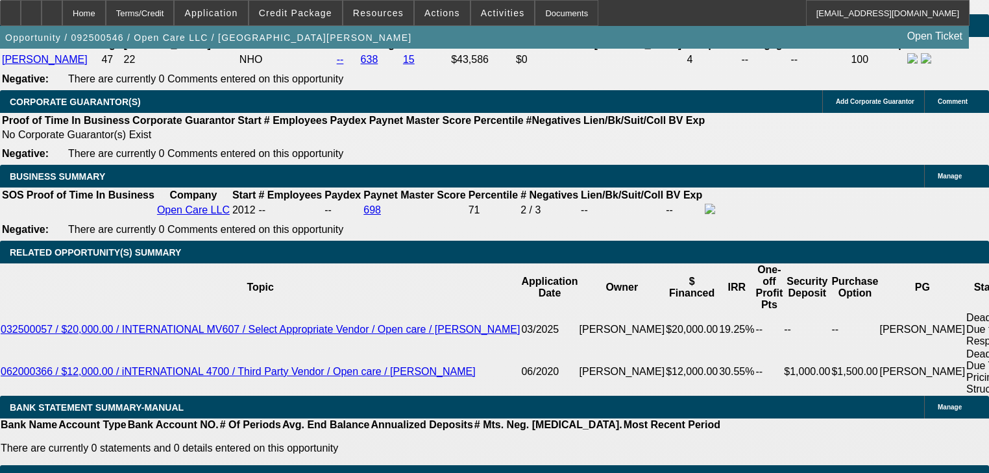
type input "$13,780.00"
type input "UNKNOWN"
type input "$1,460.01"
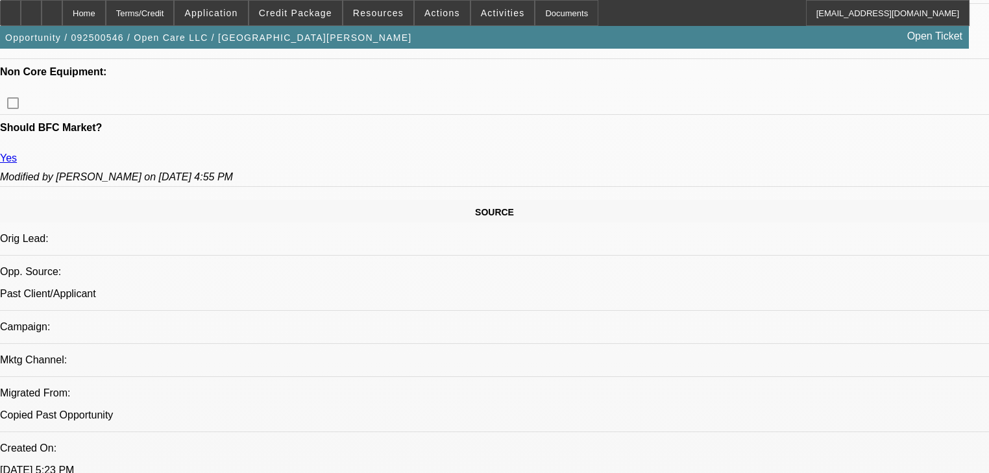
scroll to position [376, 0]
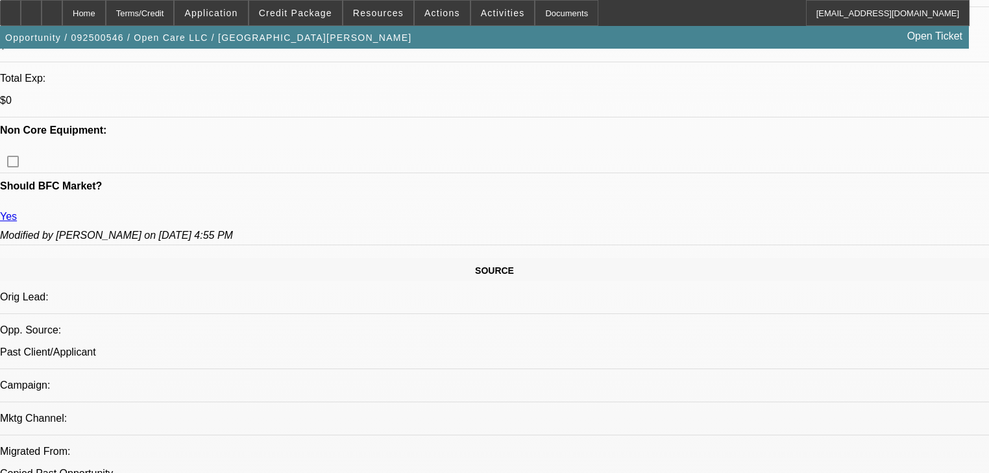
scroll to position [636, 0]
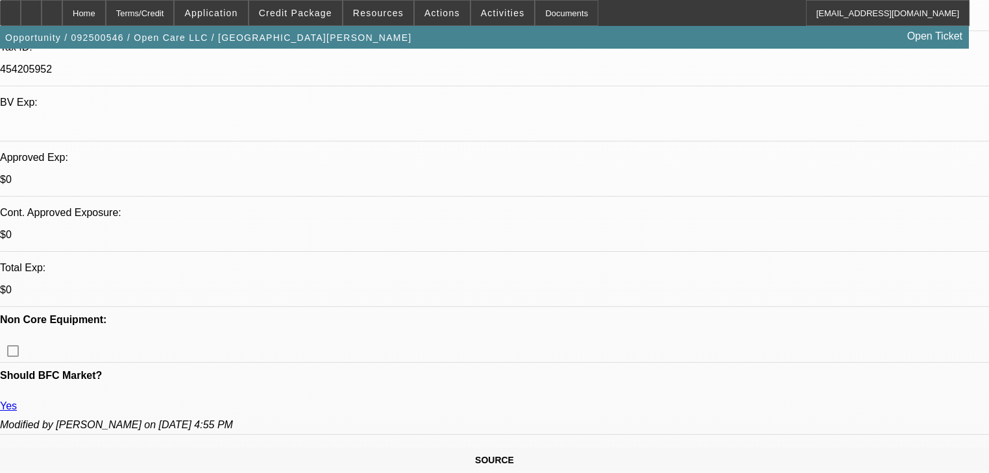
scroll to position [376, 0]
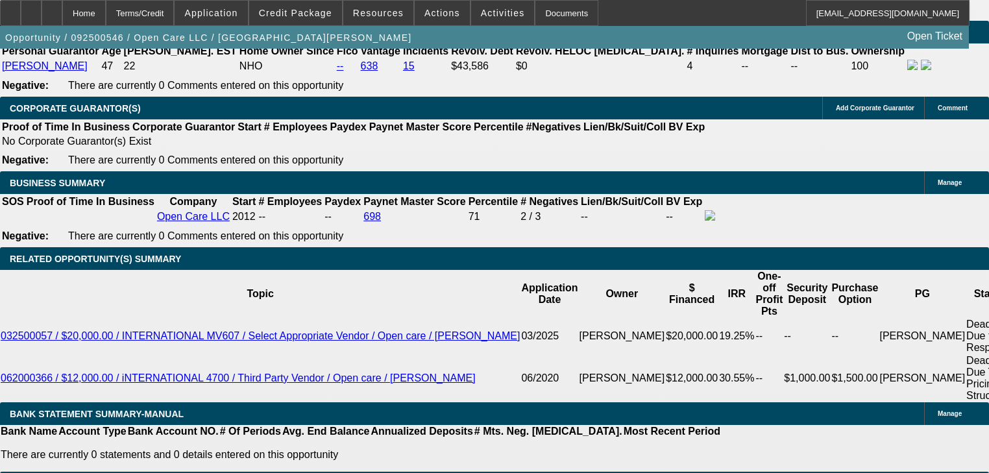
scroll to position [2038, 0]
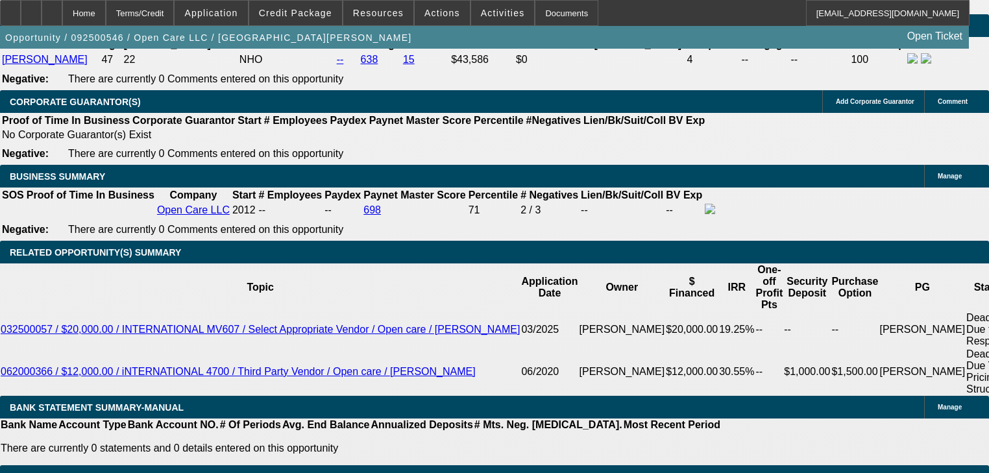
select select "0.05"
type input "$3,445.00"
type input "$1,733.76"
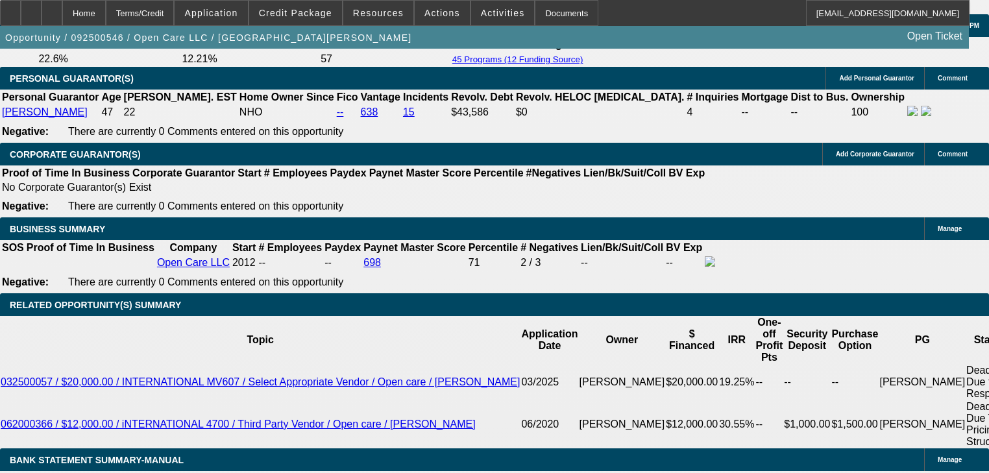
scroll to position [1986, 0]
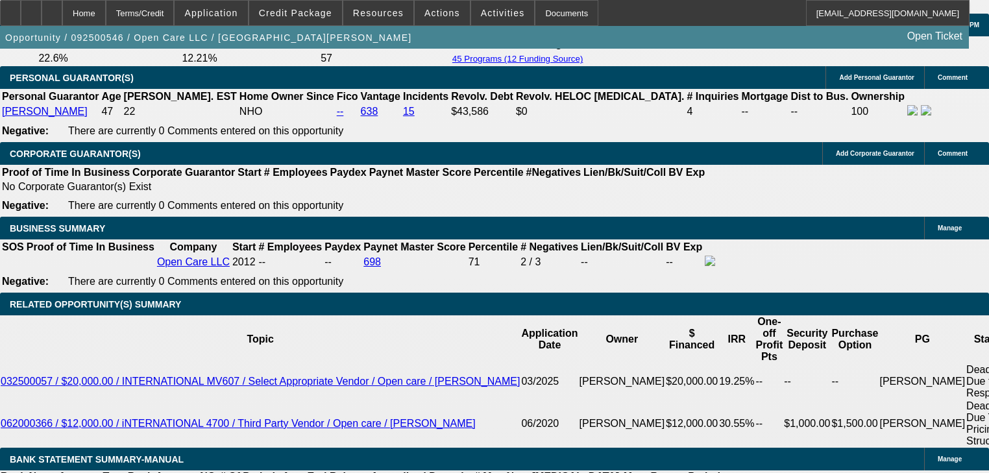
type input "$0.00"
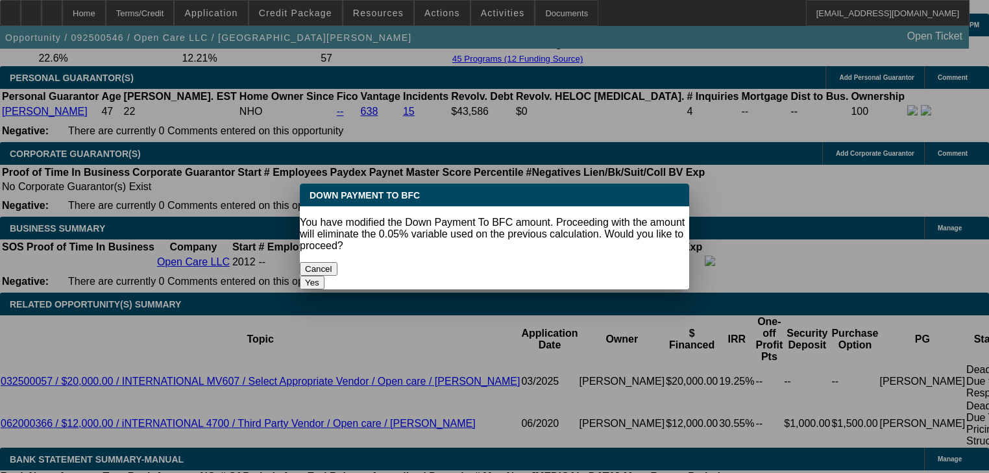
click at [325, 276] on button "Yes" at bounding box center [312, 283] width 25 height 14
select select "0"
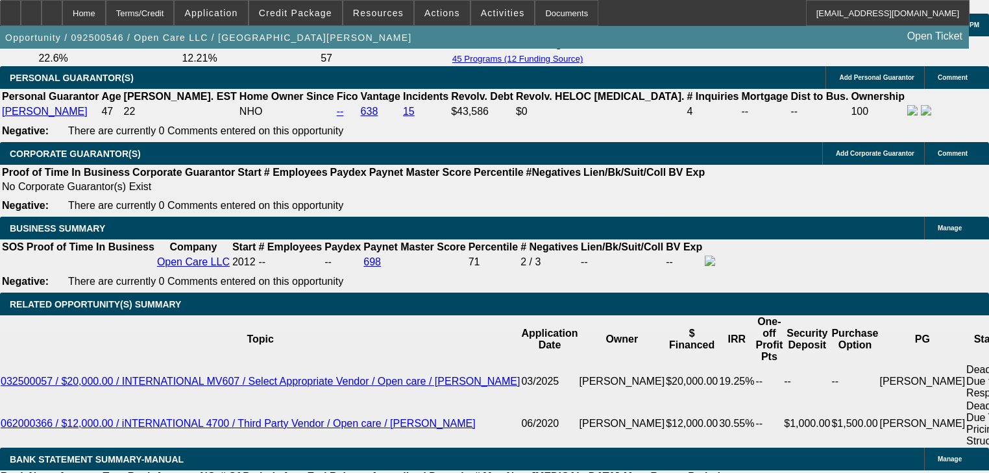
type input "$1,825.01"
type input "1"
type input "$1,177.76"
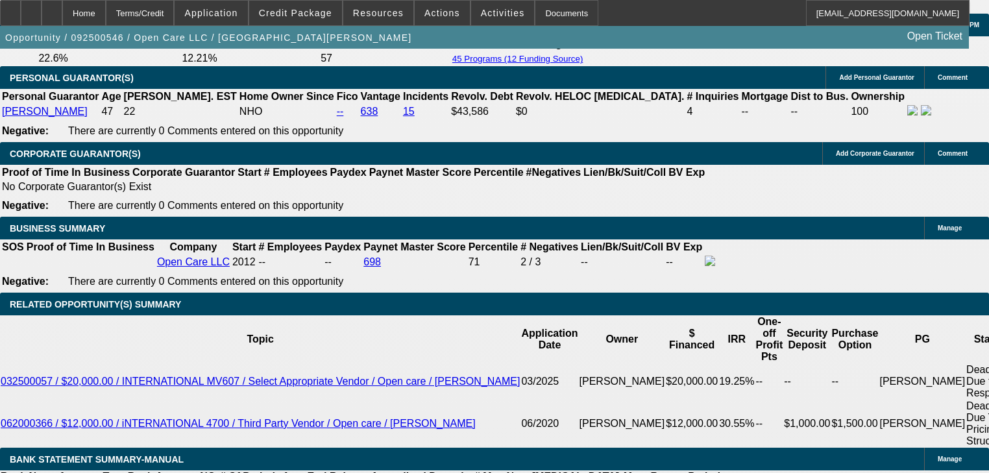
type input "16"
type input "$1,675.51"
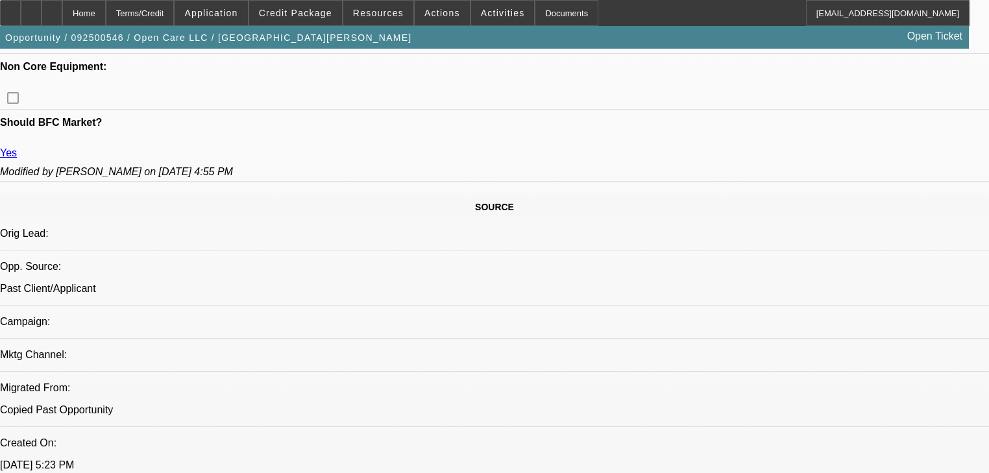
scroll to position [636, 0]
type input "16"
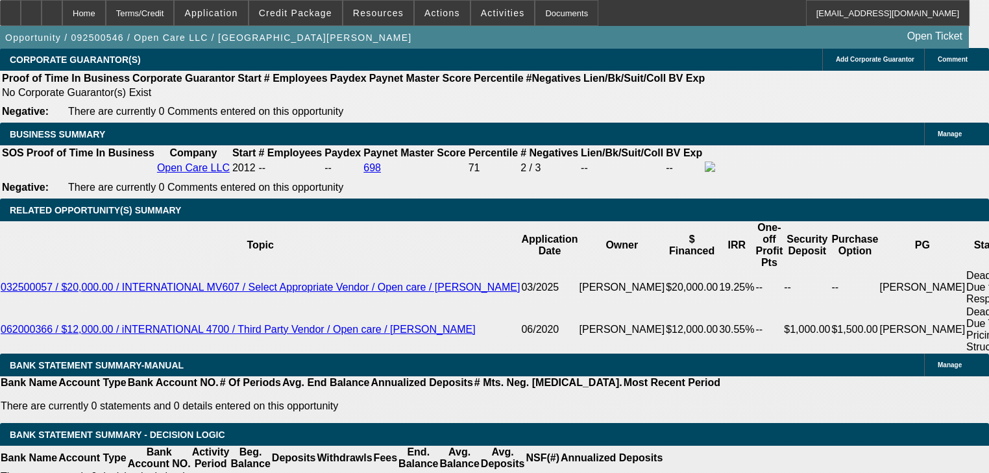
scroll to position [2090, 0]
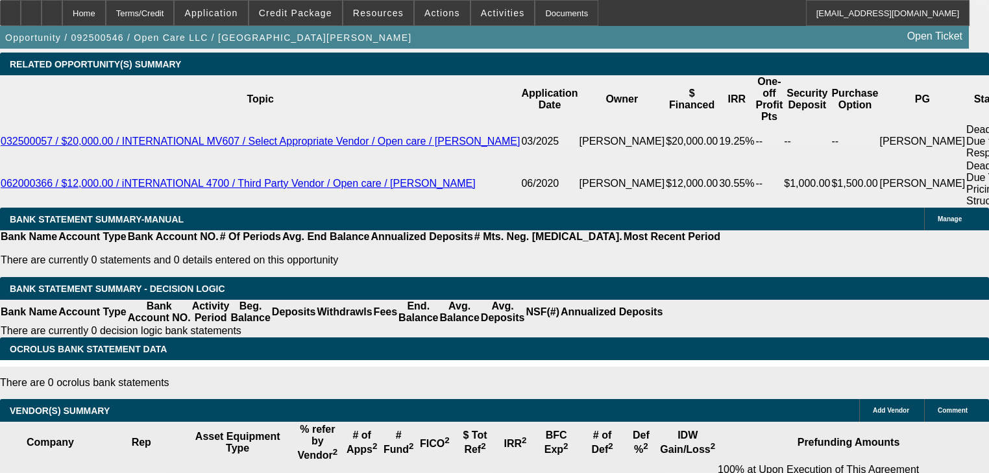
scroll to position [2152, 0]
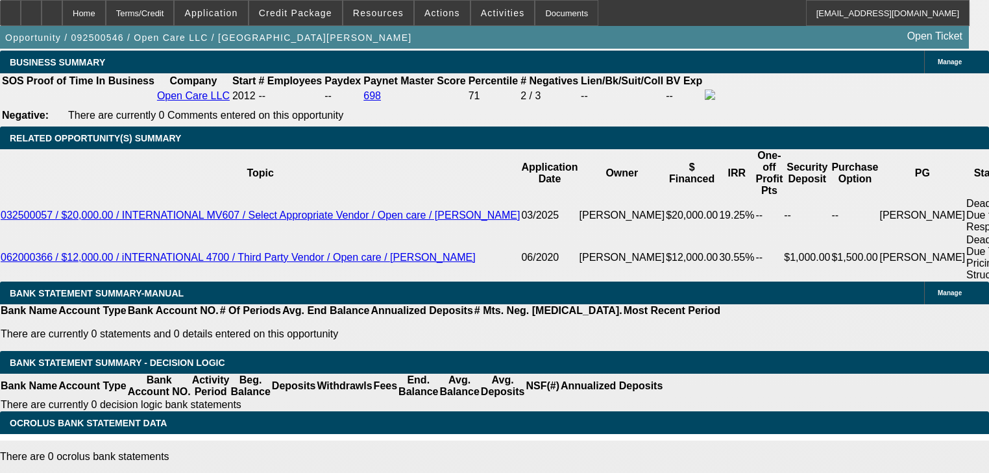
type input "$1,675.51"
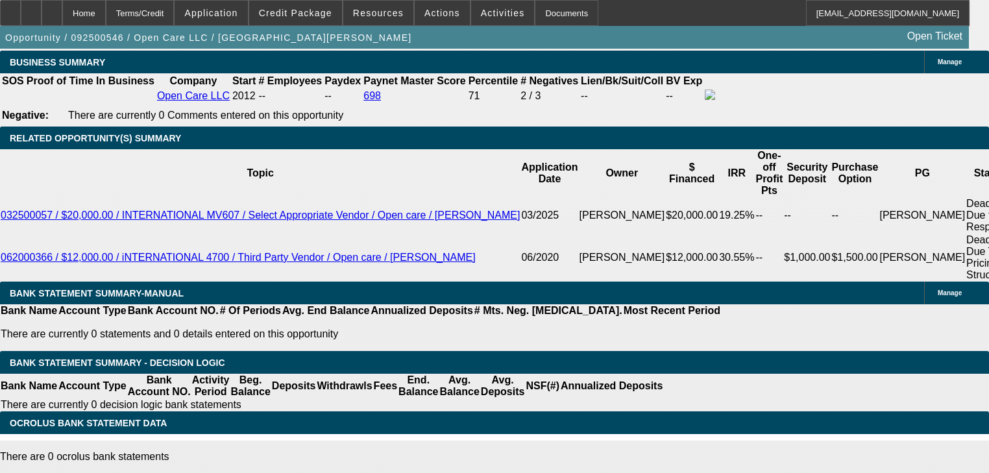
type input "57"
type input "$1,733.40"
type input "57"
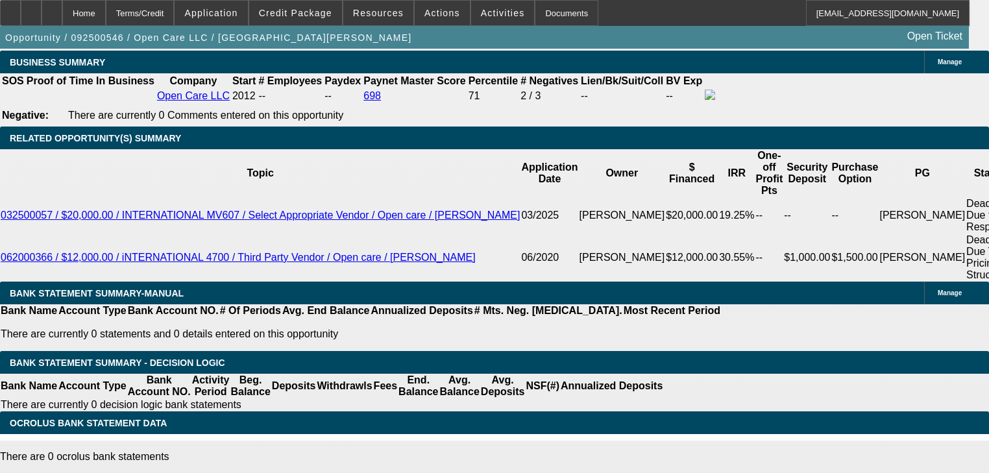
select select "0.2"
type input "$13,780.00"
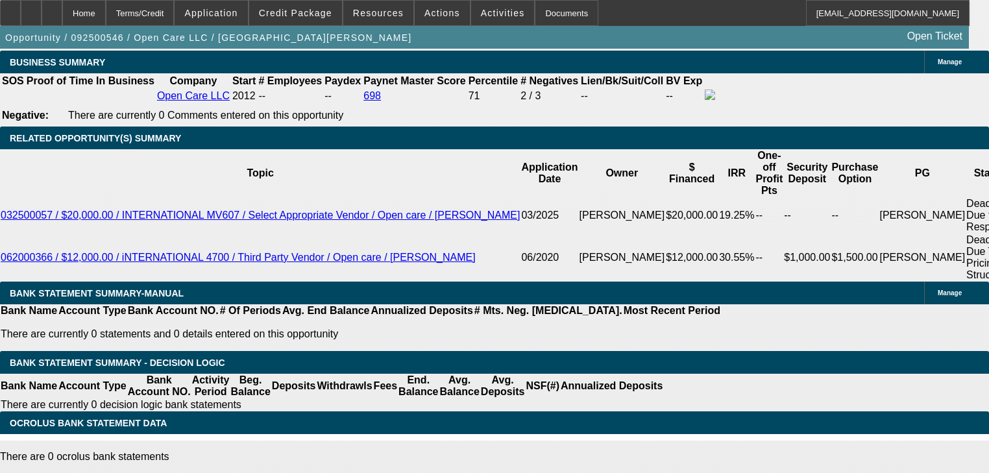
type input "$1,386.72"
select select "0.15"
type input "$10,335.00"
type input "$1,473.39"
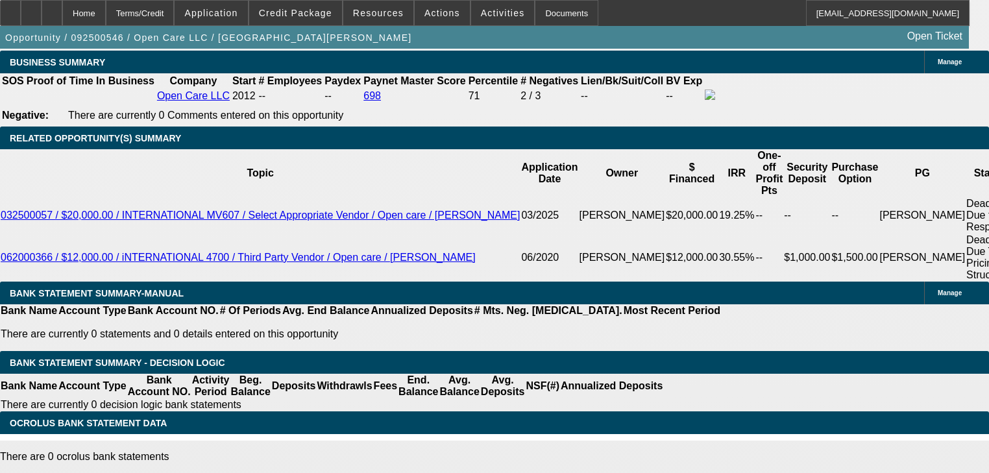
type input "18"
type input "$1,052.48"
type input "18"
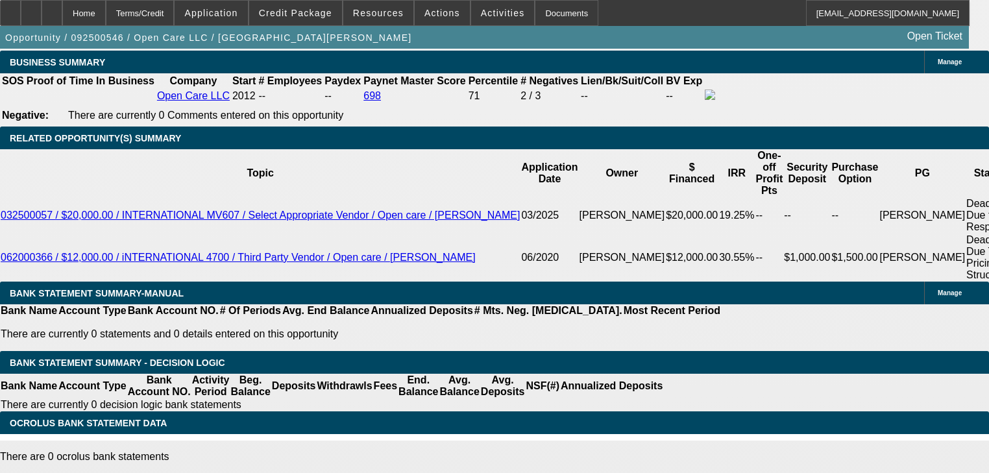
type input "$0.00"
type input "18"
type input "$1,535.77"
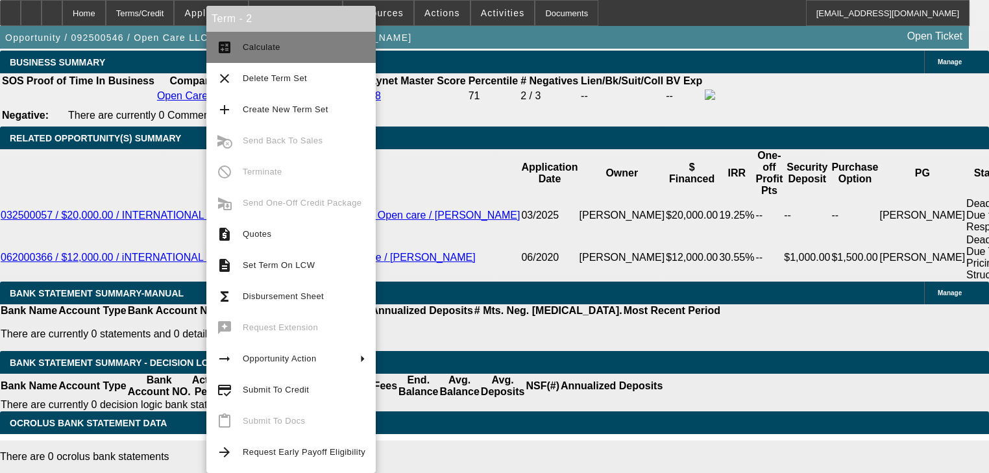
click at [244, 54] on span "Calculate" at bounding box center [304, 48] width 123 height 16
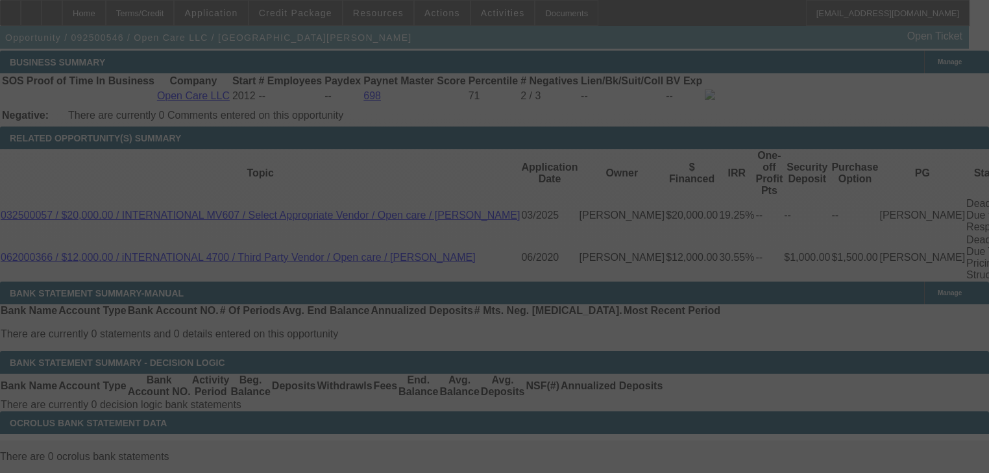
select select "0.15"
select select "0"
select select "3"
select select "0"
select select "6"
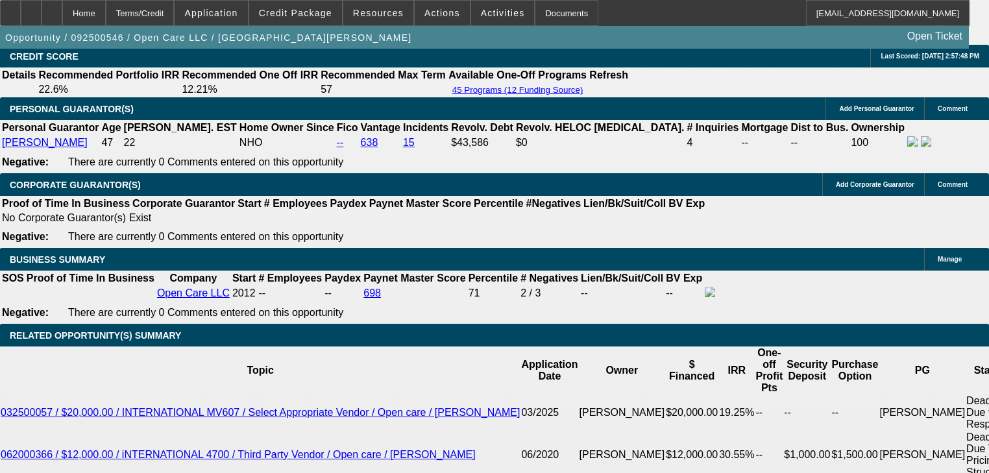
scroll to position [1973, 0]
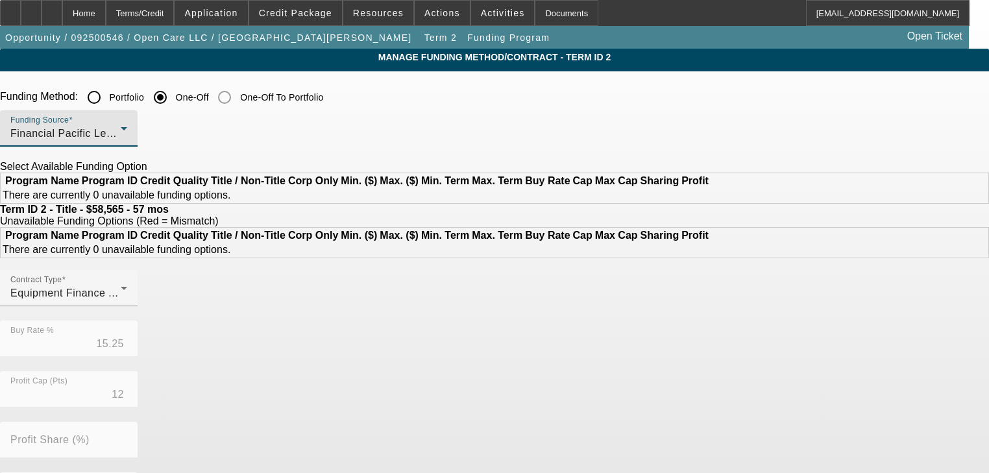
click at [121, 140] on div "Financial Pacific Leasing, Inc." at bounding box center [65, 134] width 110 height 16
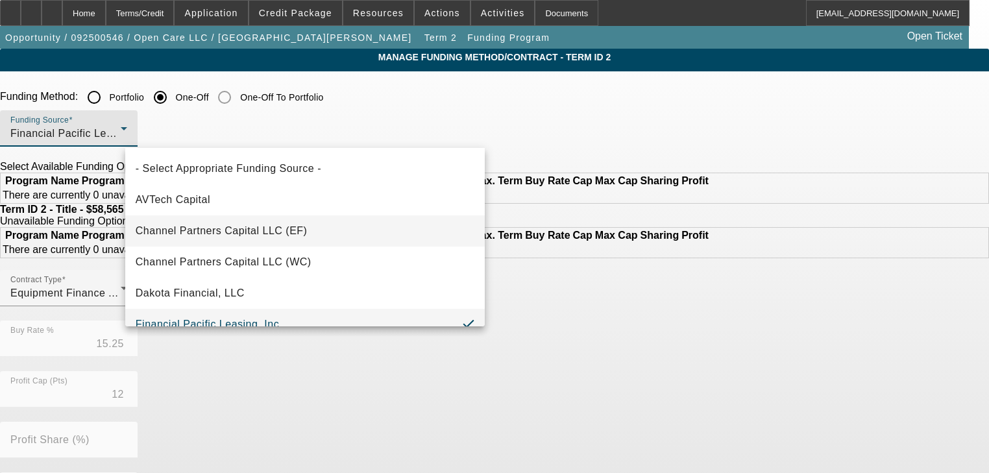
click at [275, 238] on span "Channel Partners Capital LLC (EF)" at bounding box center [222, 231] width 172 height 16
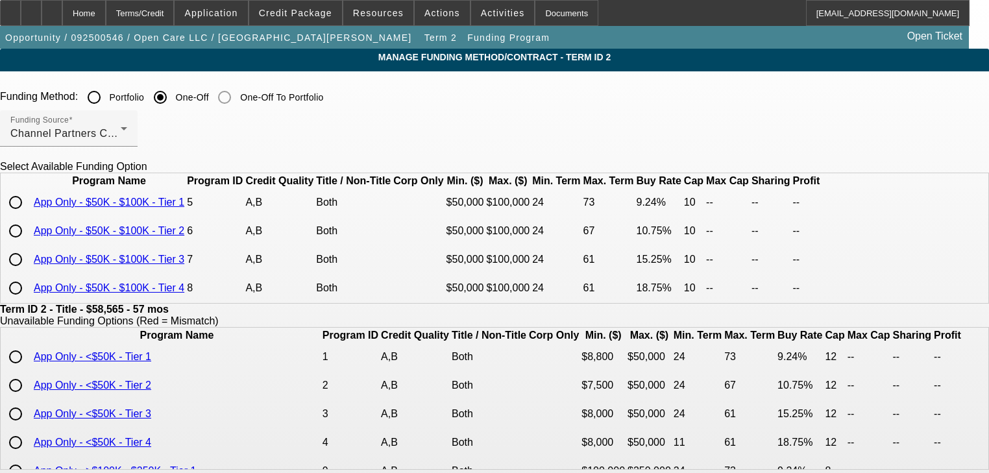
drag, startPoint x: 109, startPoint y: 13, endPoint x: 173, endPoint y: 199, distance: 196.5
click at [173, 199] on app-root "Home Terms/Credit Application Credit Package Resources Actions Activities Docum…" at bounding box center [494, 463] width 989 height 926
click at [29, 244] on input "radio" at bounding box center [16, 231] width 26 height 26
radio input "true"
type input "10.75"
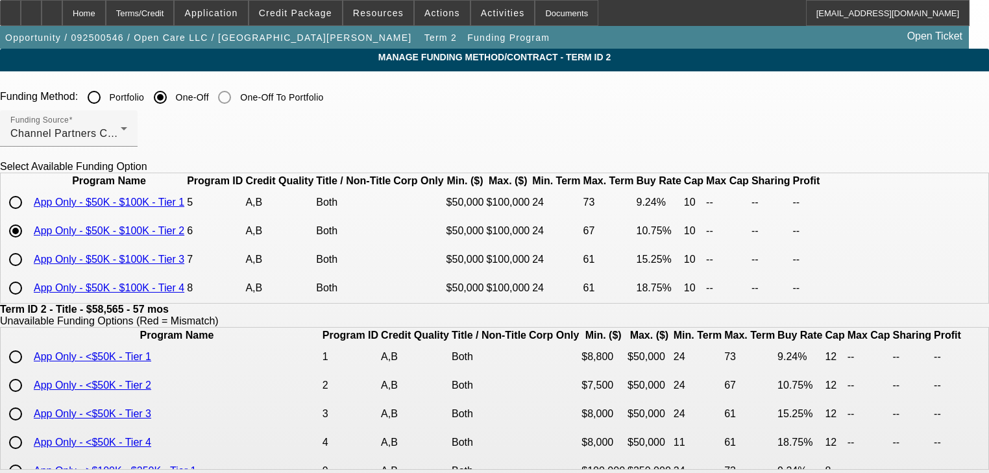
type input "10"
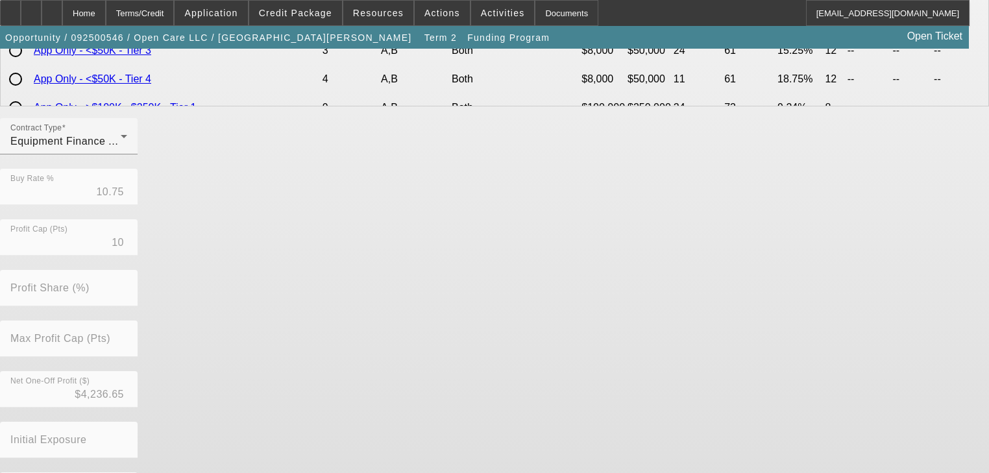
scroll to position [422, 0]
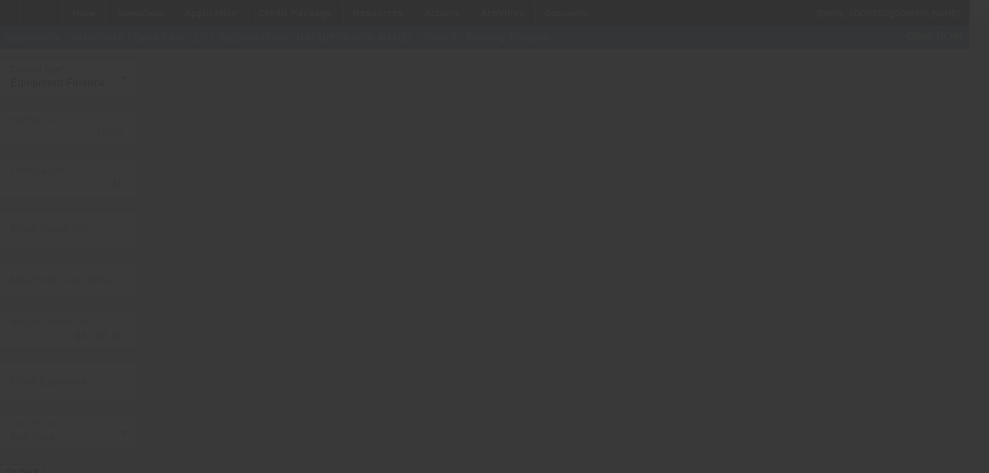
type input "15.25"
type input "12"
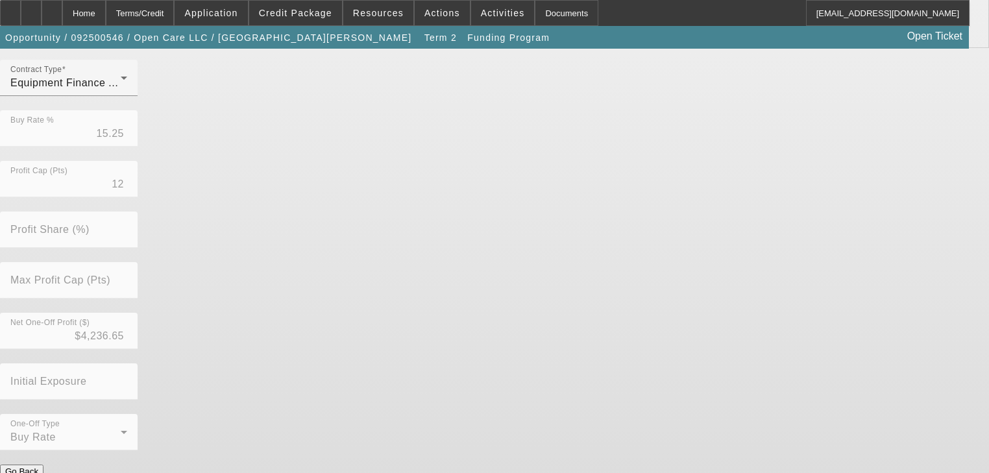
scroll to position [0, 0]
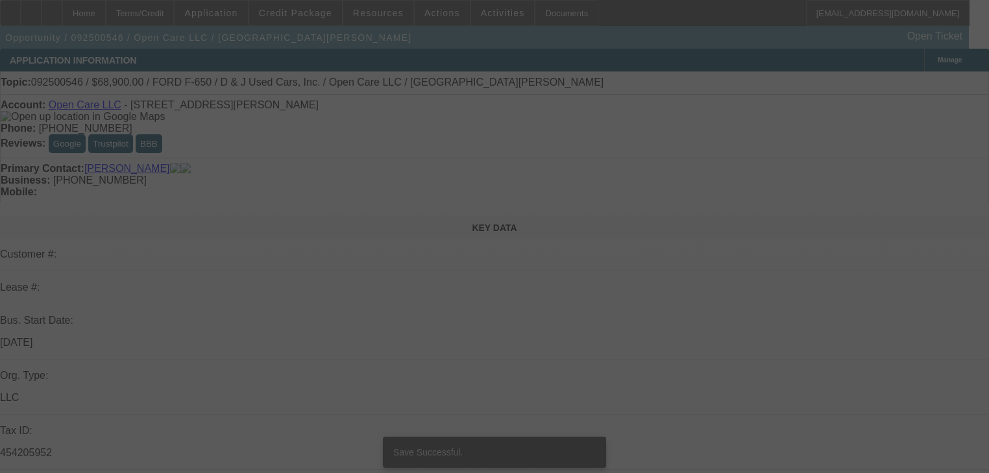
select select "0.15"
select select "0"
select select "3"
select select "0"
select select "6"
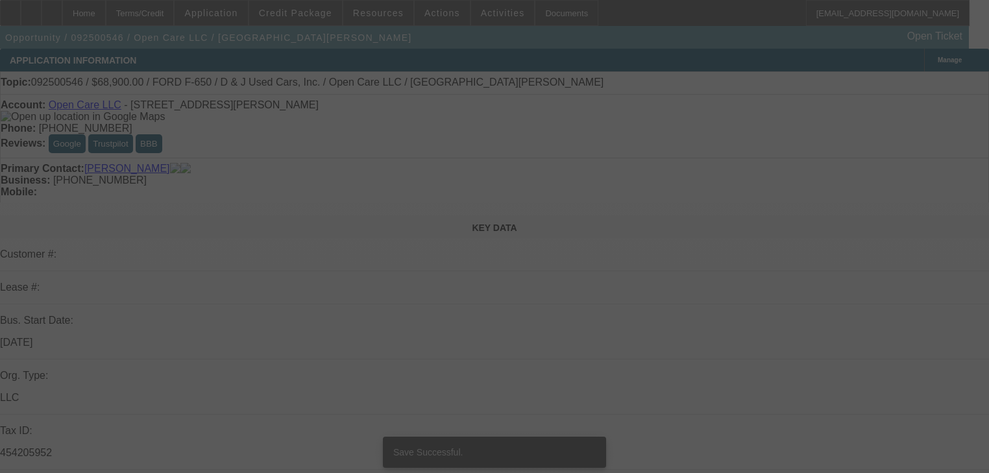
select select "0"
select select "3"
select select "0"
select select "6"
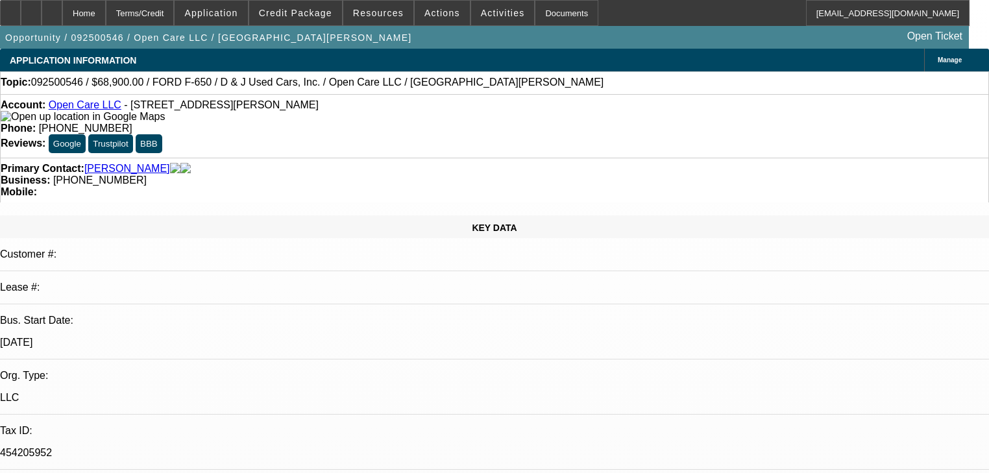
radio input "true"
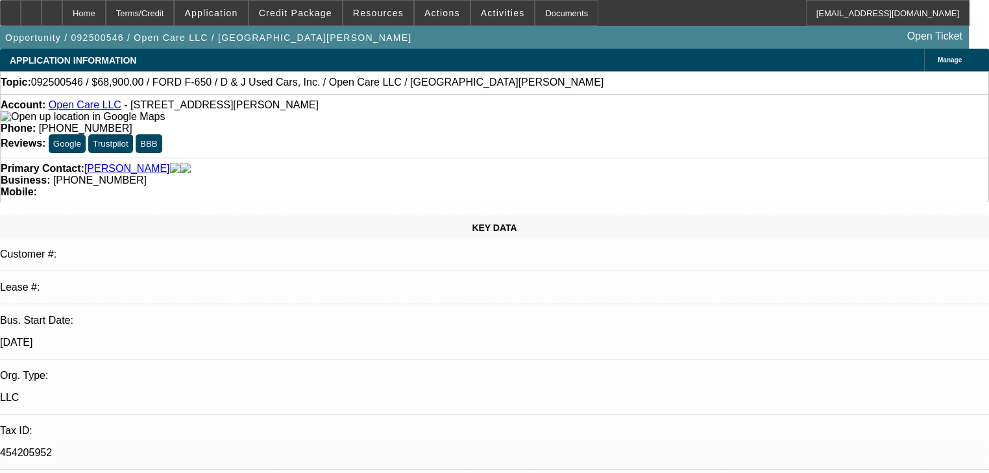
type textarea "He got a 2011 chevy approved at 60 months. Just going around getting approvals …"
radio input "true"
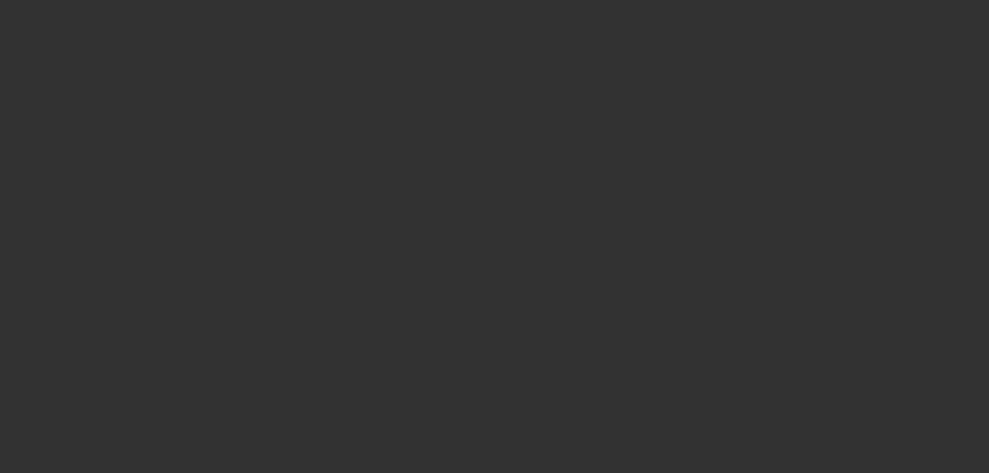
scroll to position [0, 0]
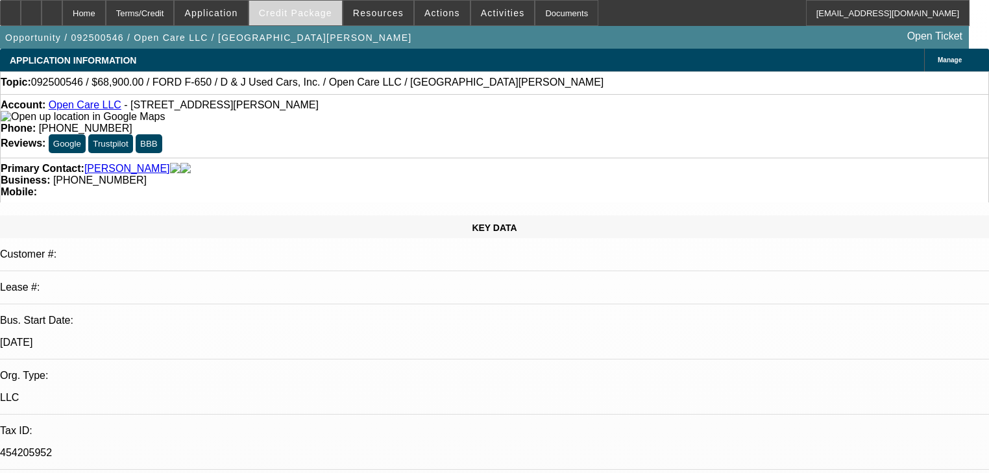
click at [293, 19] on span at bounding box center [295, 12] width 93 height 31
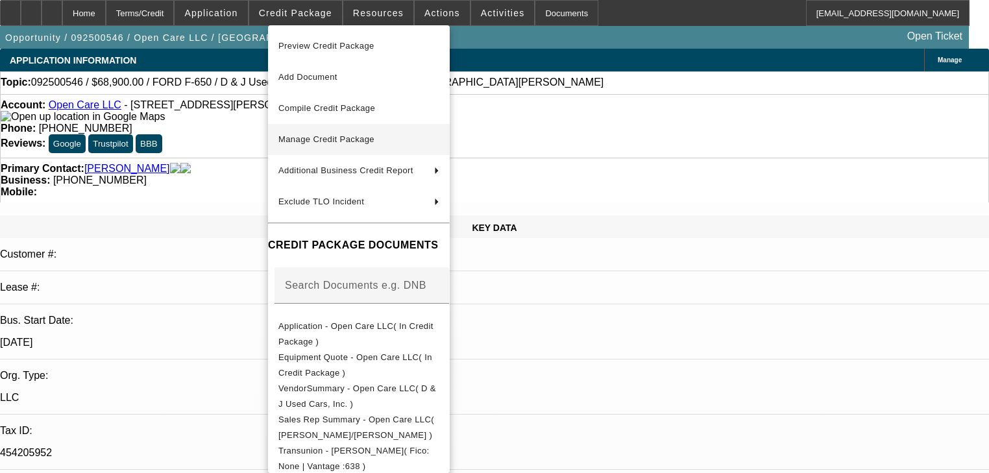
click at [318, 138] on span "Manage Credit Package" at bounding box center [326, 139] width 96 height 10
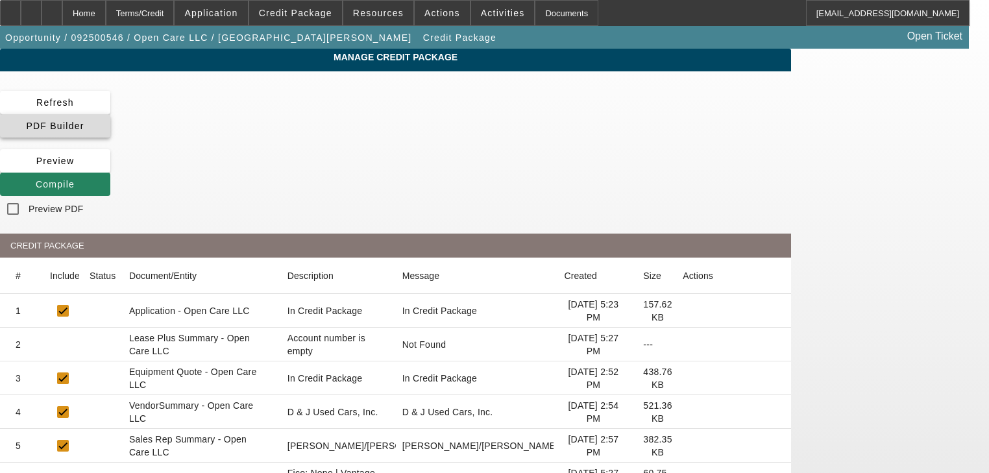
click at [110, 112] on span at bounding box center [55, 125] width 110 height 31
click at [110, 169] on span at bounding box center [55, 184] width 110 height 31
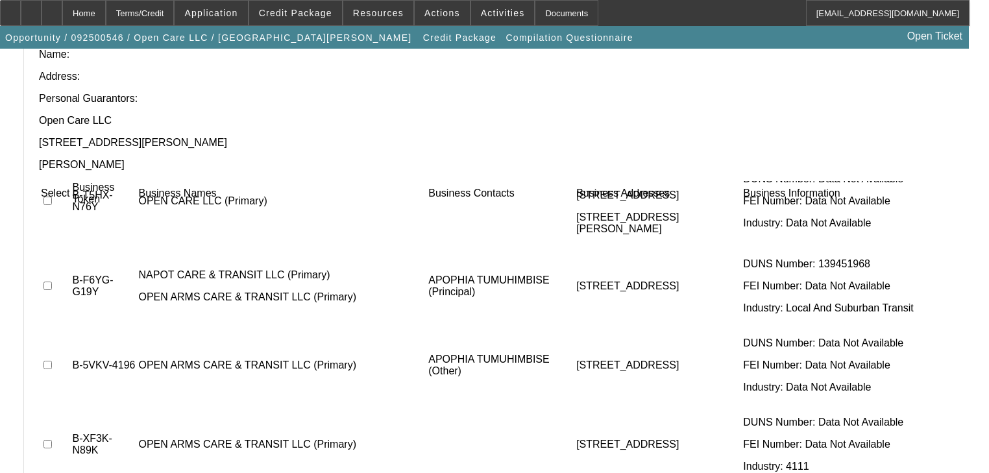
scroll to position [144, 0]
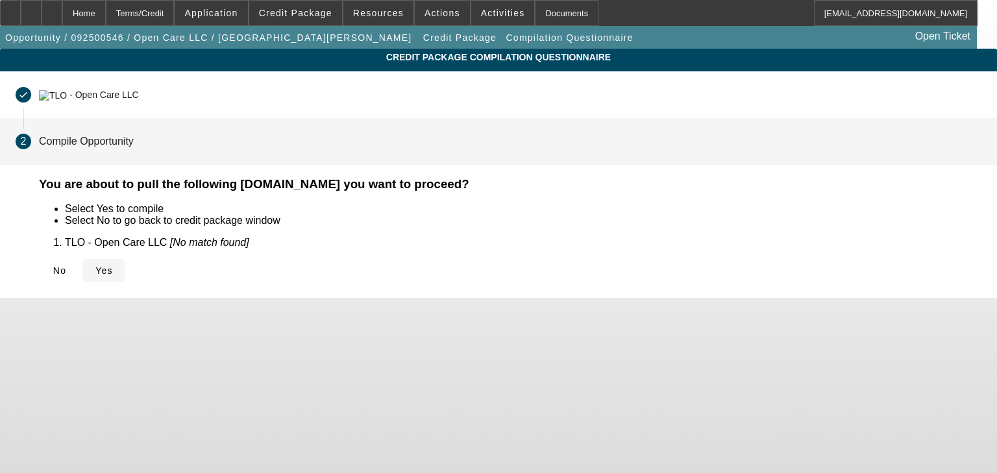
click at [95, 273] on icon at bounding box center [95, 270] width 0 height 10
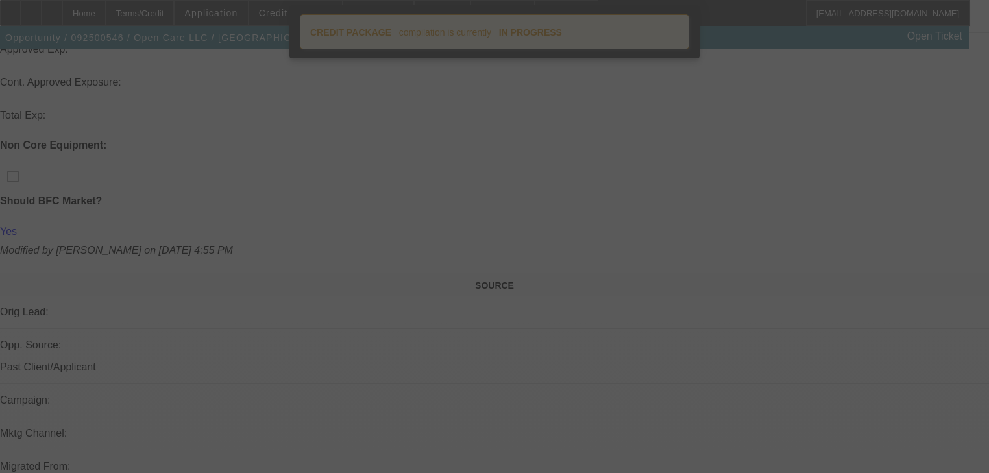
scroll to position [586, 0]
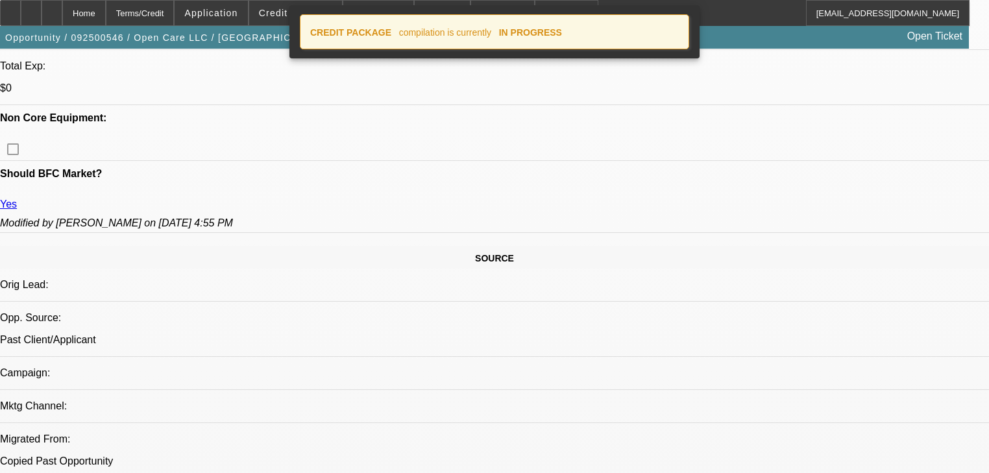
select select "0.15"
select select "0"
select select "3"
select select "0"
select select "6"
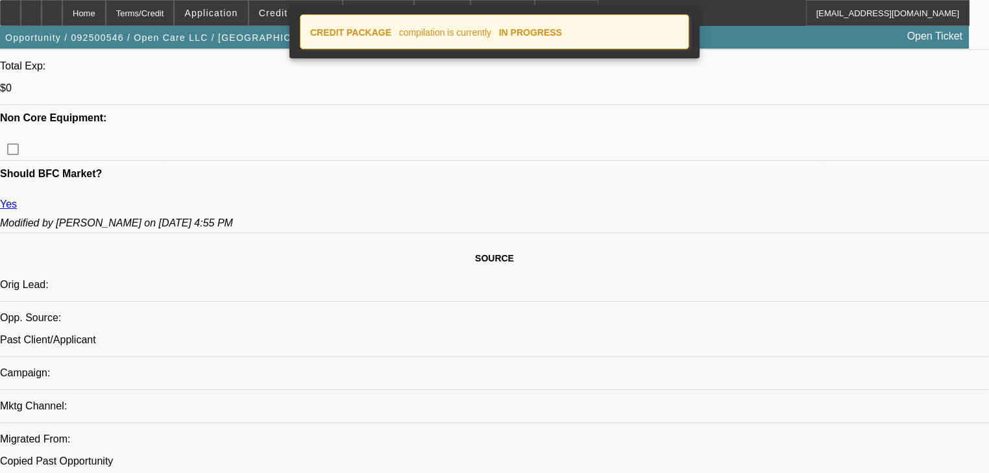
select select "0"
select select "3"
select select "0"
select select "6"
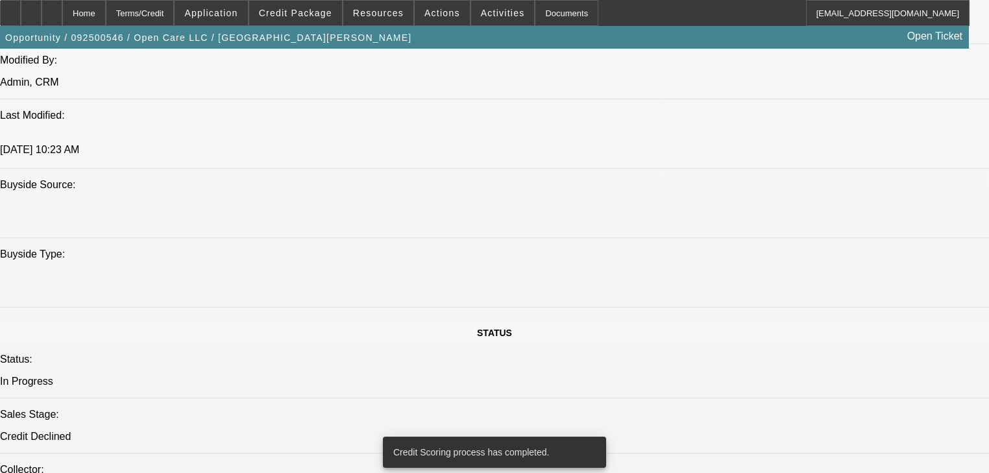
scroll to position [1125, 0]
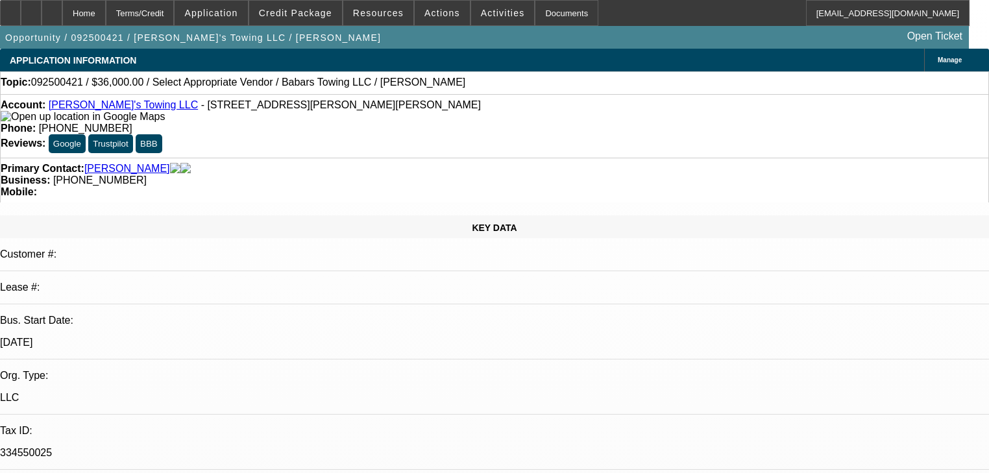
select select "0.2"
select select "2"
select select "0.1"
select select "4"
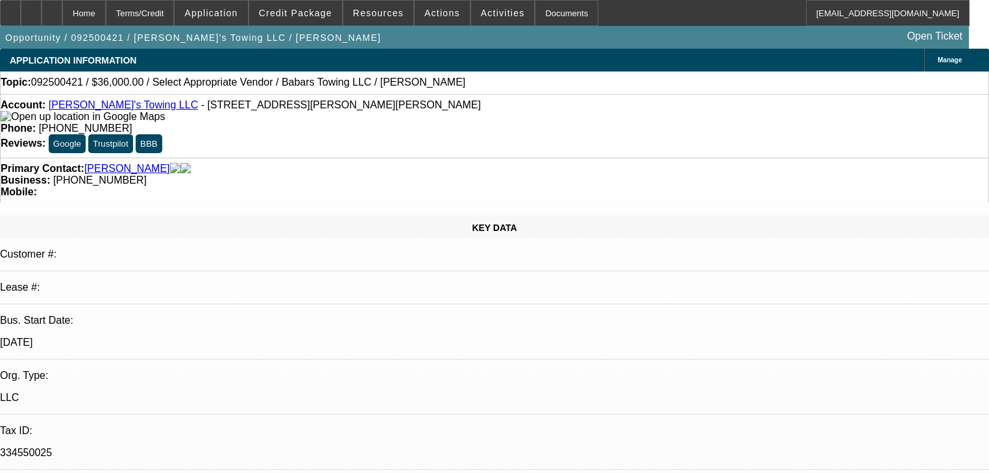
select select "0.2"
select select "2"
select select "0"
select select "6"
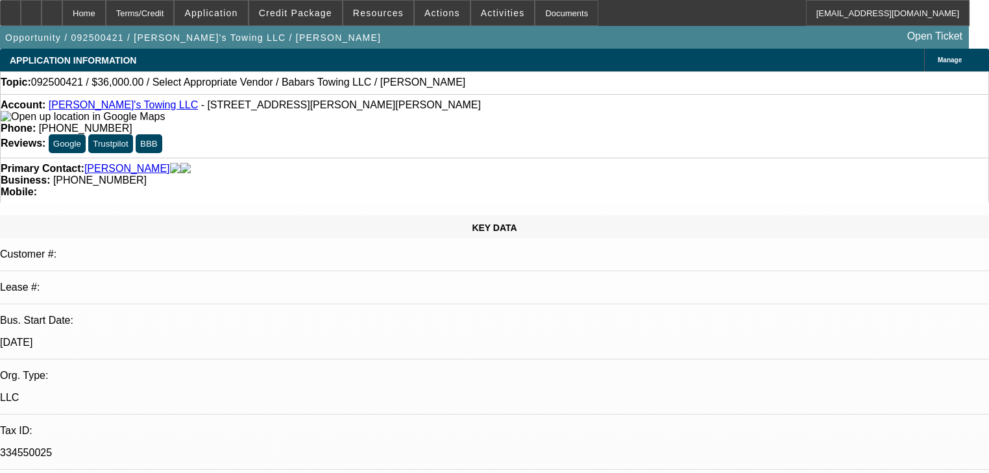
select select "0.2"
select select "2"
select select "0"
select select "6"
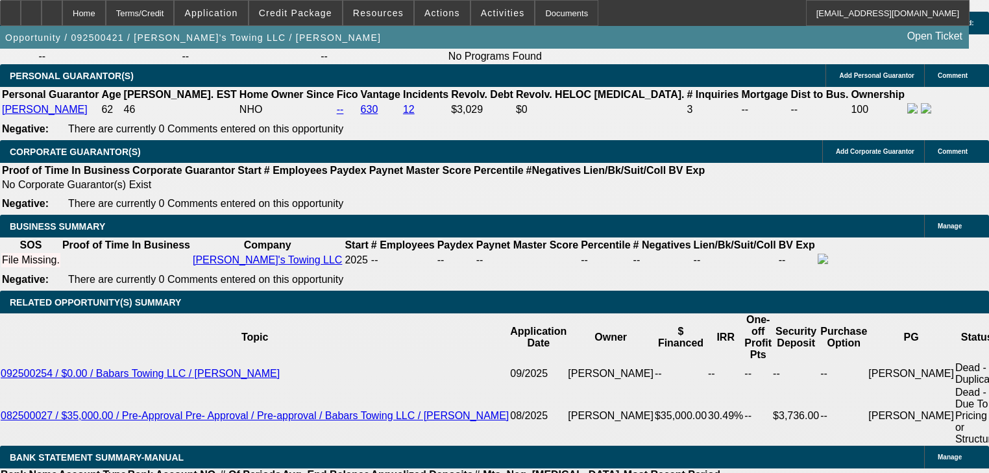
scroll to position [1787, 0]
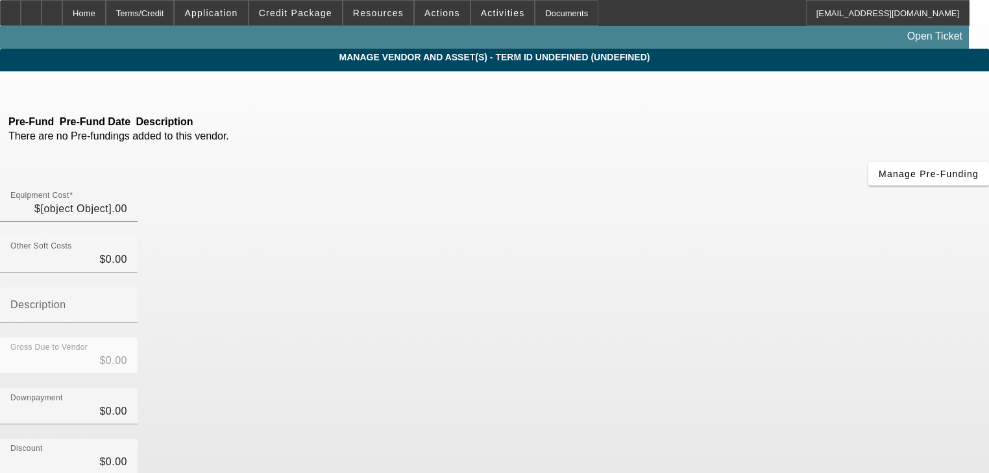
type input "$32,000.00"
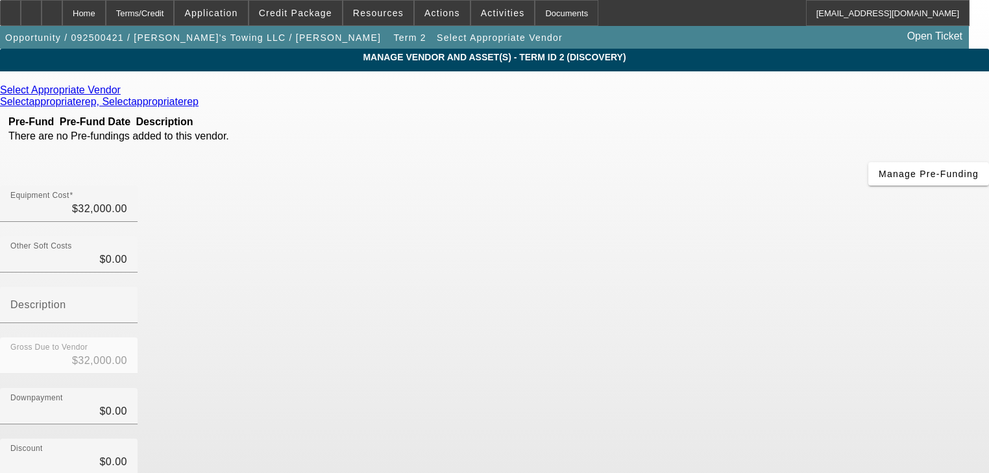
click at [124, 92] on icon at bounding box center [124, 89] width 0 height 11
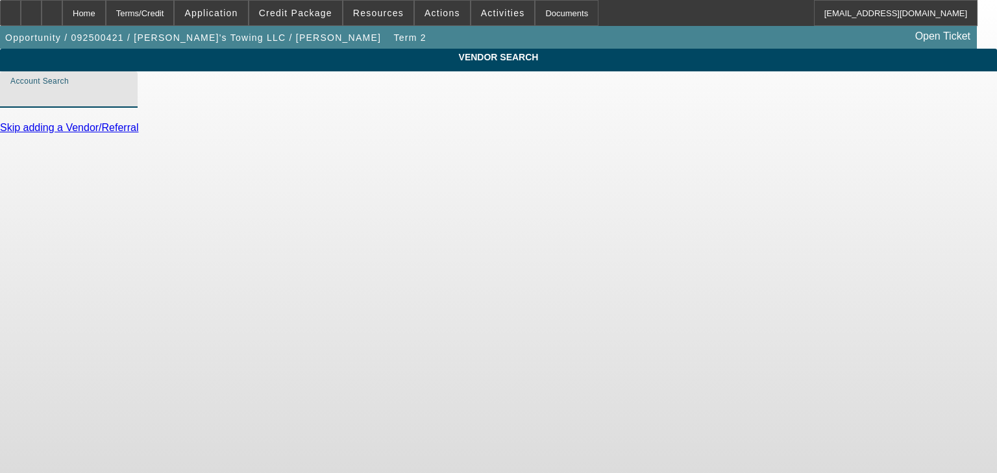
click at [127, 103] on input "Account Search" at bounding box center [68, 95] width 117 height 16
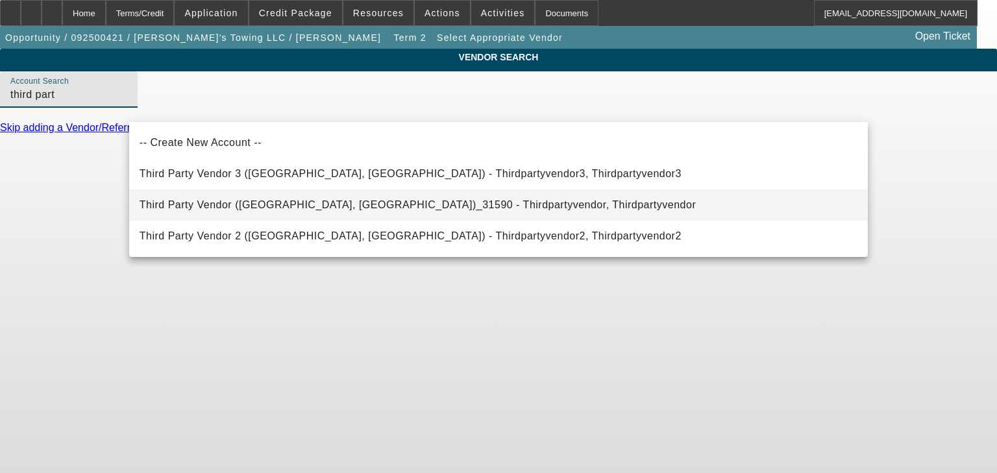
click at [246, 210] on span "Third Party Vendor (Northbrook, IL)_31590 - Thirdpartyvendor, Thirdpartyvendor" at bounding box center [418, 205] width 556 height 16
type input "Third Party Vendor (Northbrook, IL)_31590 - Thirdpartyvendor, Thirdpartyvendor"
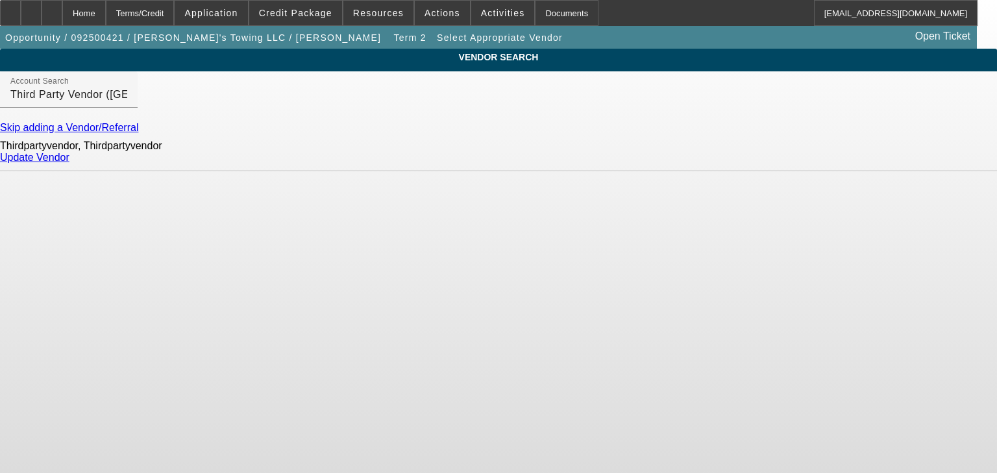
click at [69, 163] on link "Update Vendor" at bounding box center [34, 157] width 69 height 11
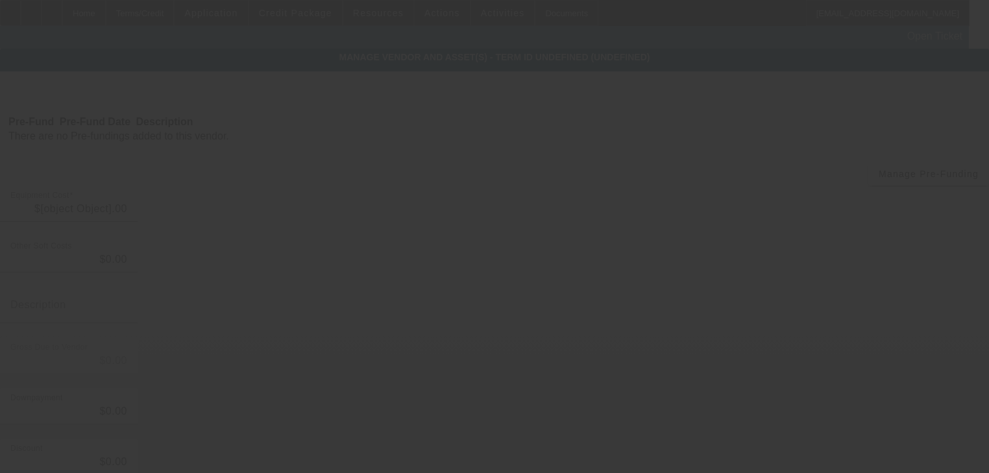
type input "$32,000.00"
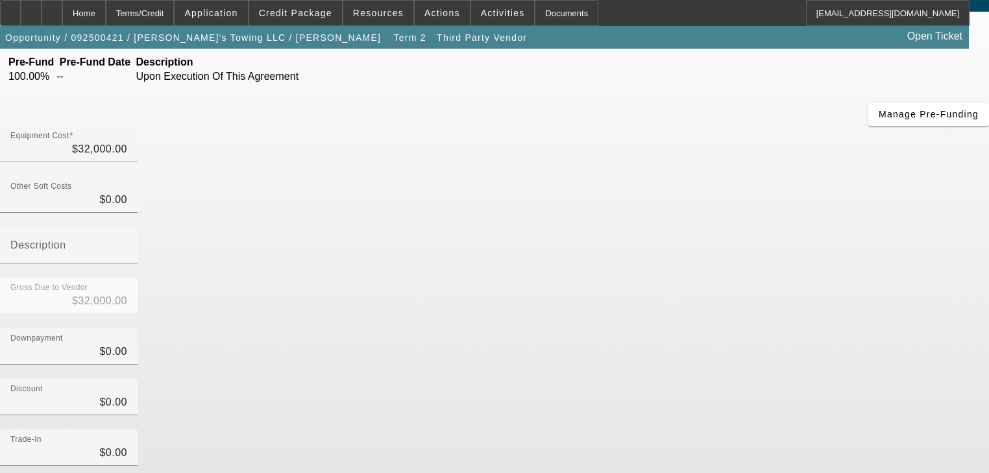
scroll to position [127, 0]
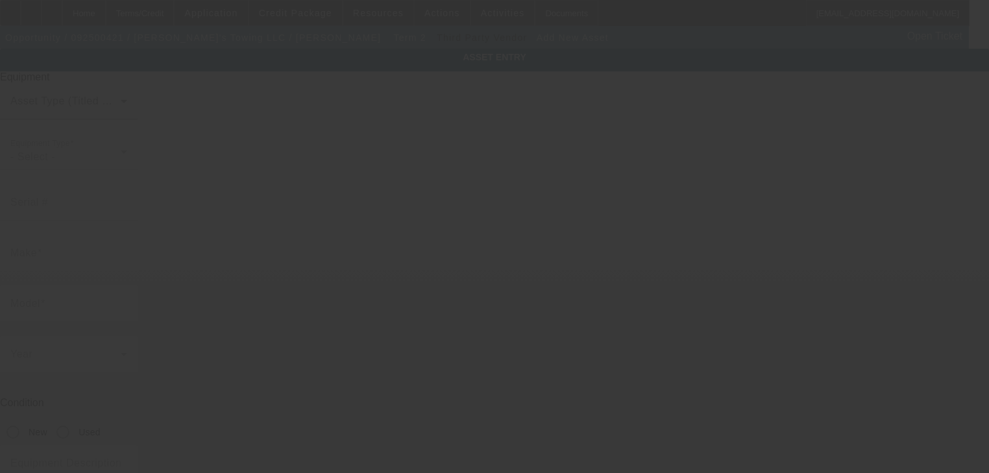
type input "705 Cooper Ct E"
type input "Aurora"
type input "60504"
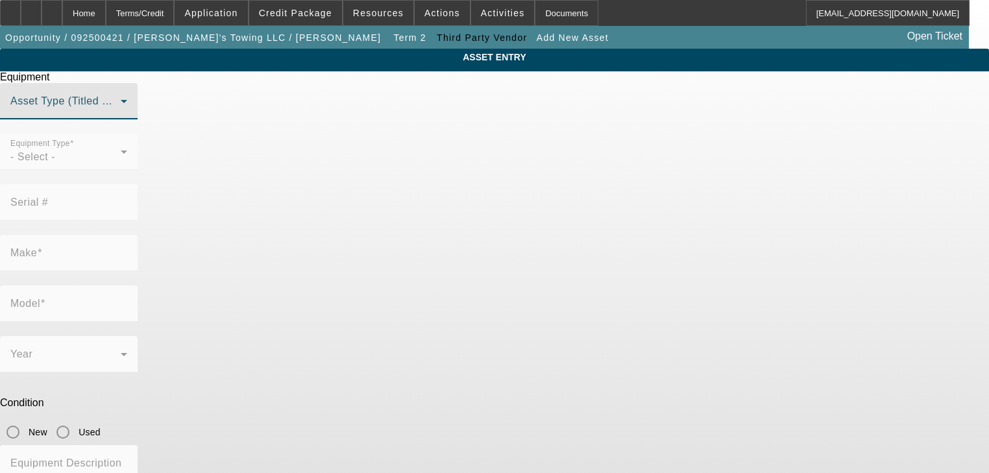
click at [121, 114] on span at bounding box center [65, 107] width 110 height 16
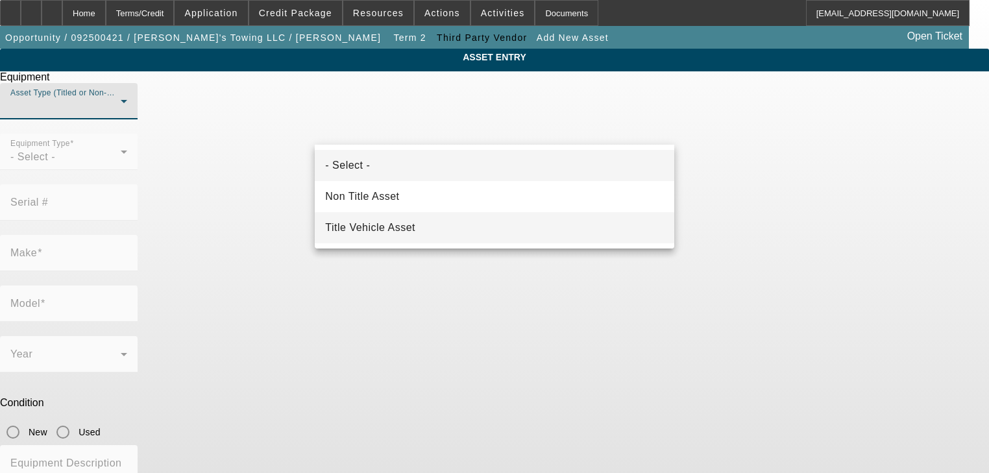
click at [462, 227] on mat-option "Title Vehicle Asset" at bounding box center [494, 227] width 359 height 31
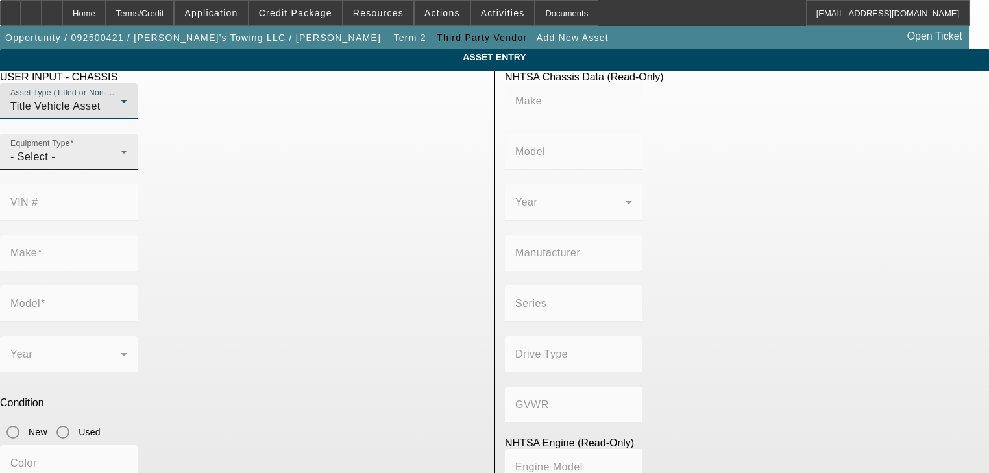
click at [138, 170] on div "Equipment Type - Select -" at bounding box center [69, 152] width 138 height 36
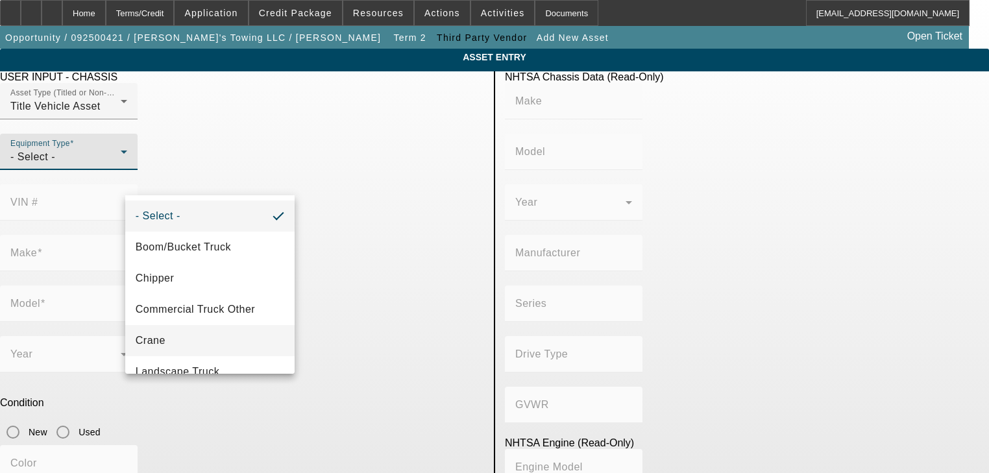
scroll to position [143, 0]
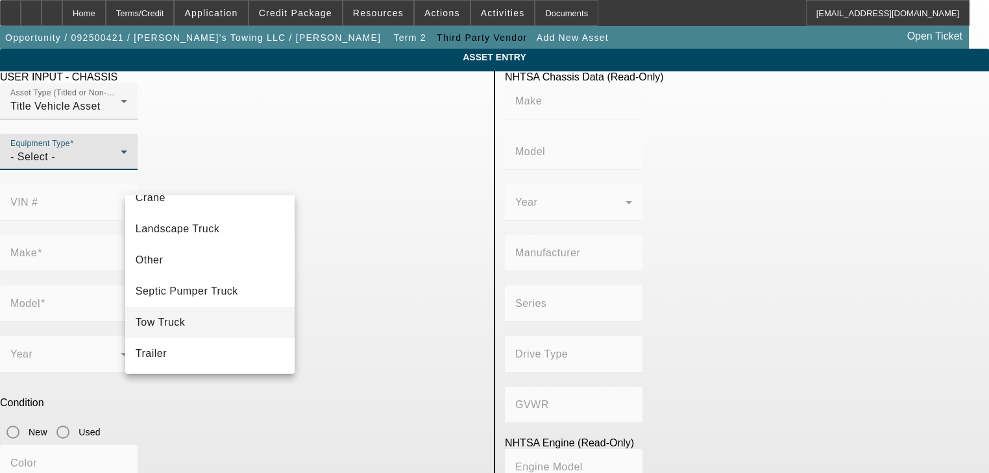
click at [225, 329] on mat-option "Tow Truck" at bounding box center [210, 322] width 170 height 31
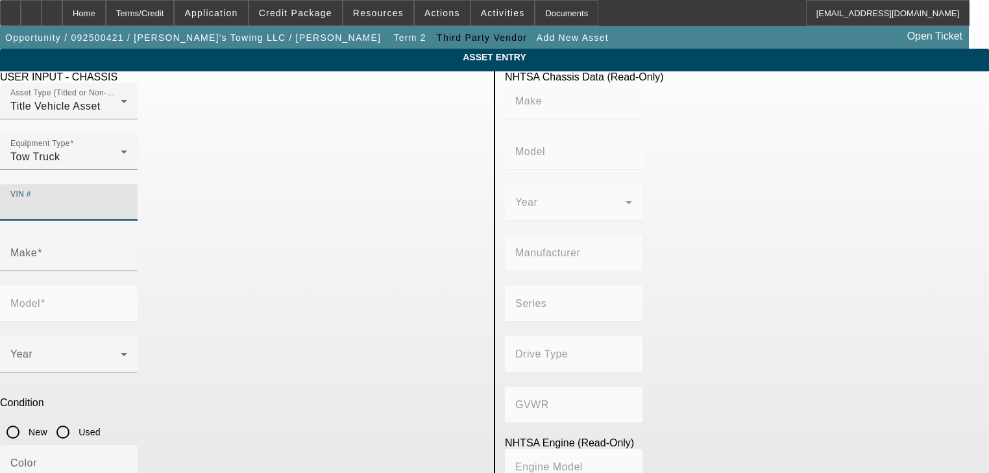
click at [127, 200] on input "VIN #" at bounding box center [68, 208] width 117 height 16
type input "3C7wrnbl5eg191473"
type input "RAM"
type input "5500"
type input "CHRYSLER DE MEXICO TOLUCA"
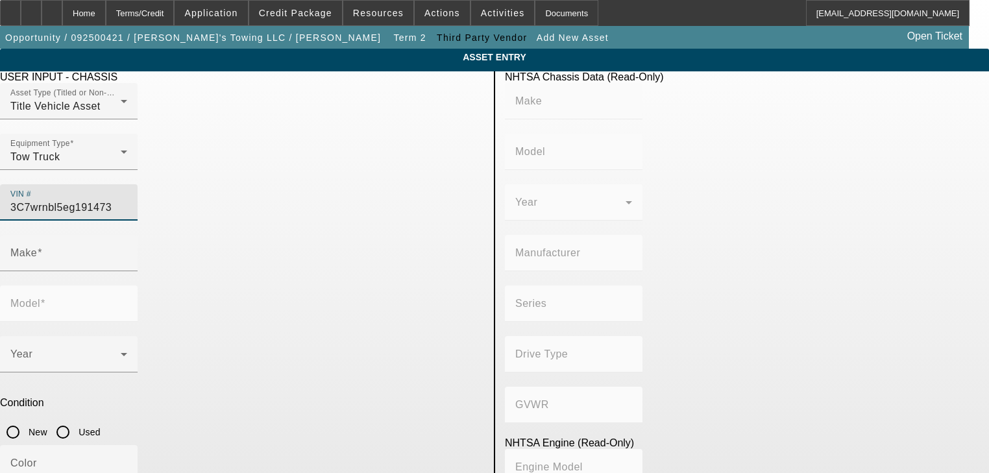
type input "4WD/4-Wheel Drive/4x4"
type input "Class 5: 16,001 - 19,500 lb (7,258 - 8,845 kg)"
type input "6"
type input "Diesel"
type input "408.85908543470"
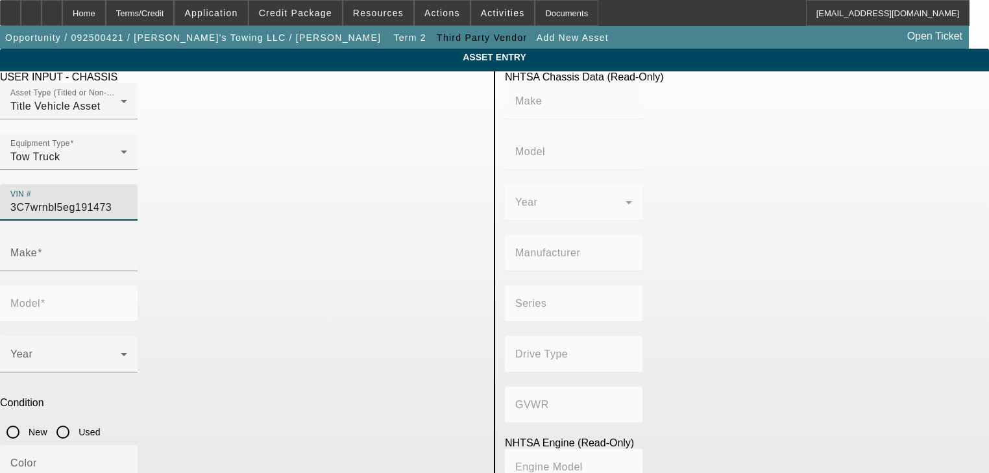
type input "6.7"
type input "RAM"
type input "5500"
type input "3C7WRNBL5EG191473"
click at [76, 419] on input "Used" at bounding box center [63, 432] width 26 height 26
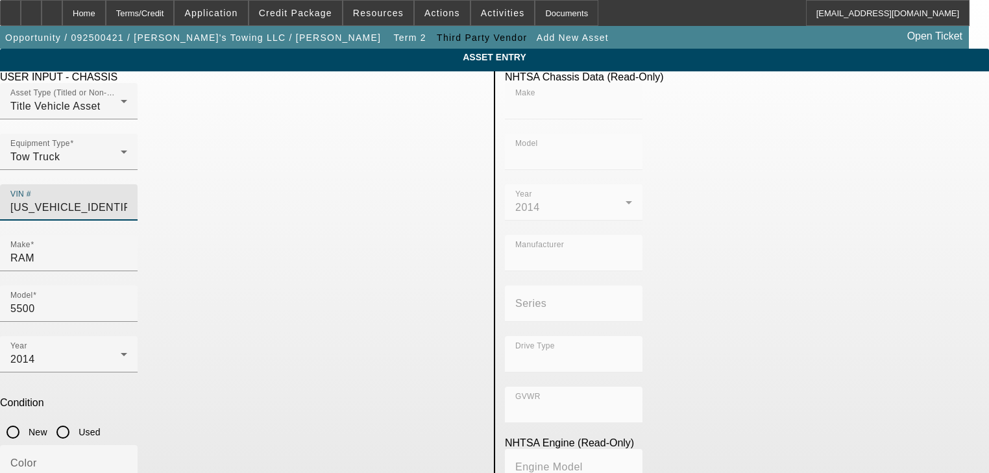
radio input "true"
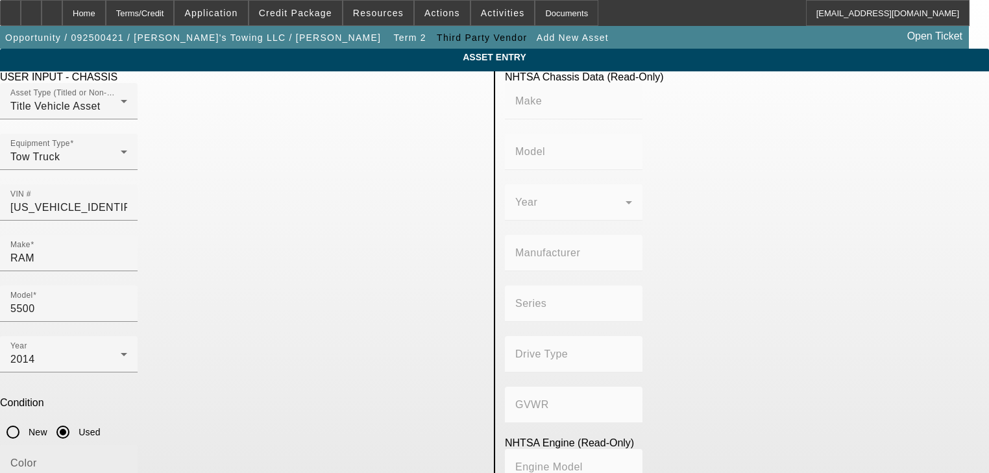
type input "RAM"
type input "5500"
type input "CHRYSLER DE MEXICO TOLUCA"
type input "4WD/4-Wheel Drive/4x4"
type input "Class 5: 16,001 - 19,500 lb (7,258 - 8,845 kg)"
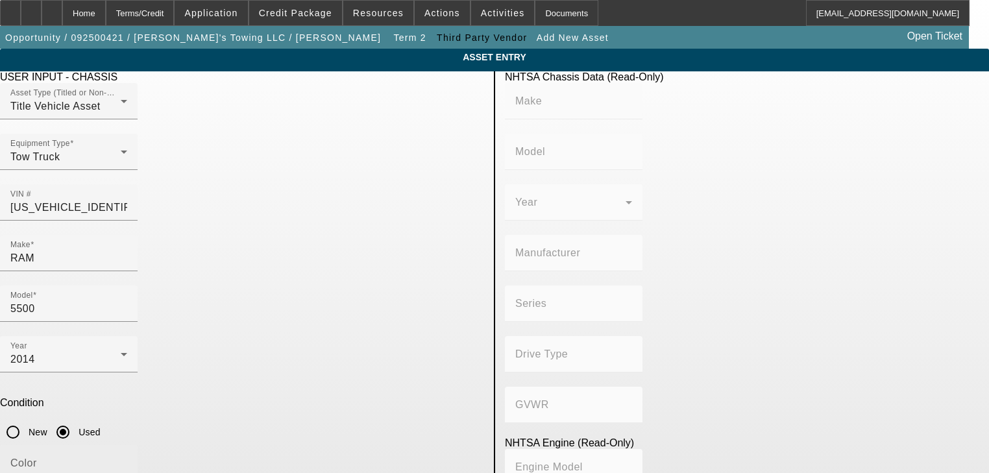
type input "6"
type input "Diesel"
type input "408.85908543470"
type input "6.7"
click at [127, 461] on input "Color" at bounding box center [68, 469] width 117 height 16
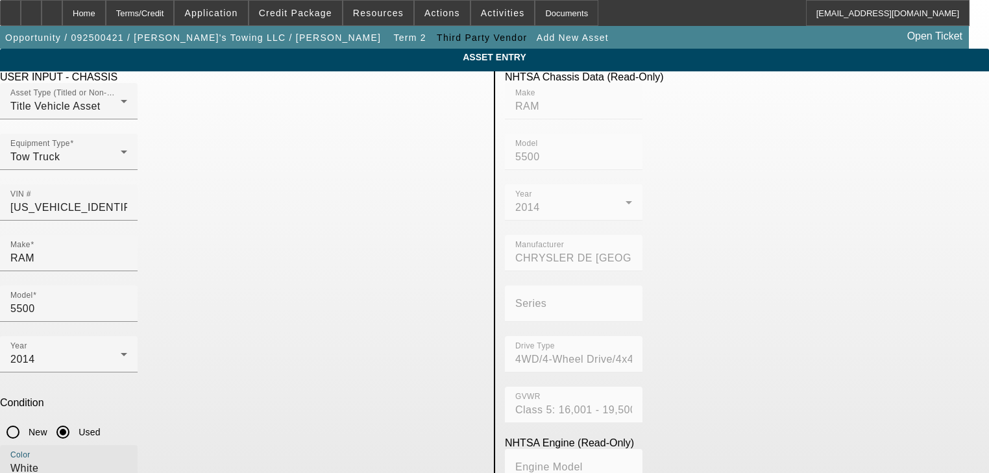
type input "White"
type input "183545"
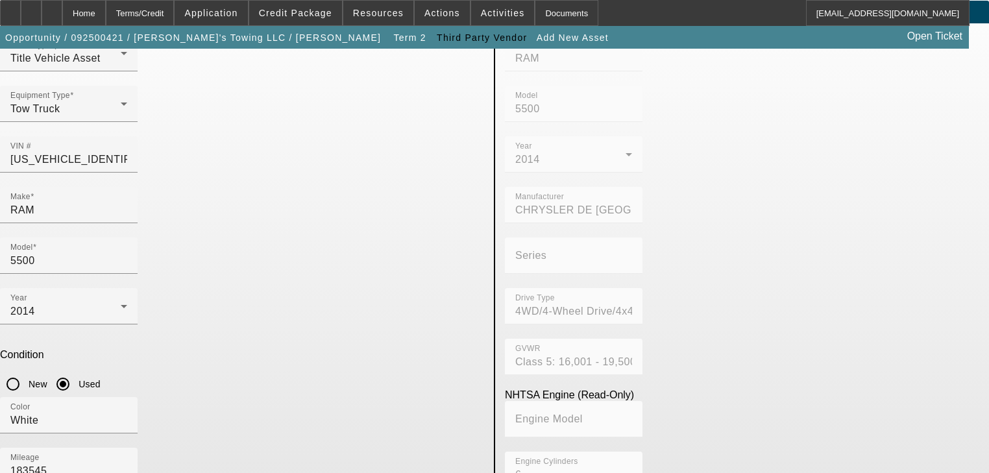
scroll to position [93, 0]
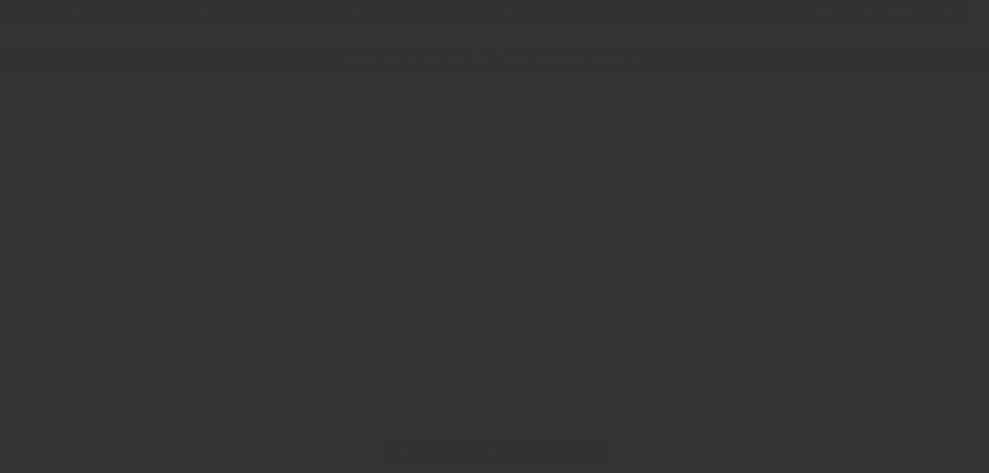
type input "$32,000.00"
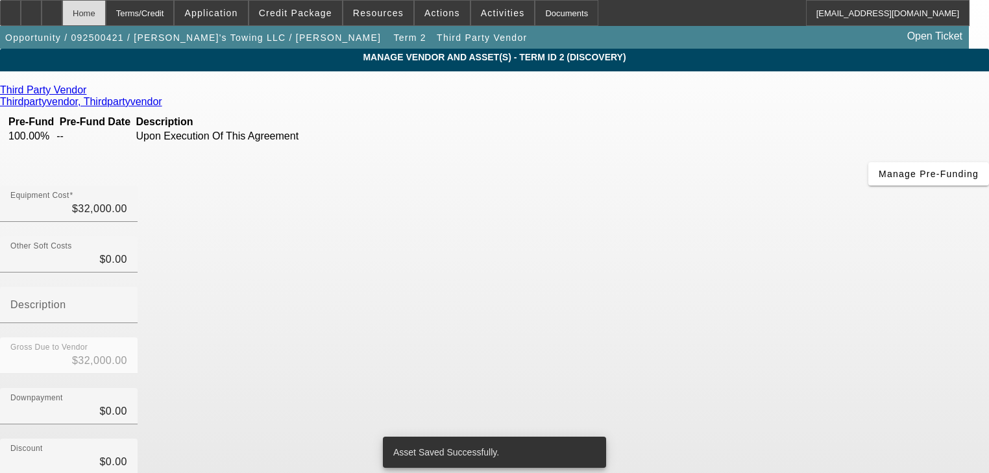
click at [106, 17] on div "Home" at bounding box center [83, 13] width 43 height 26
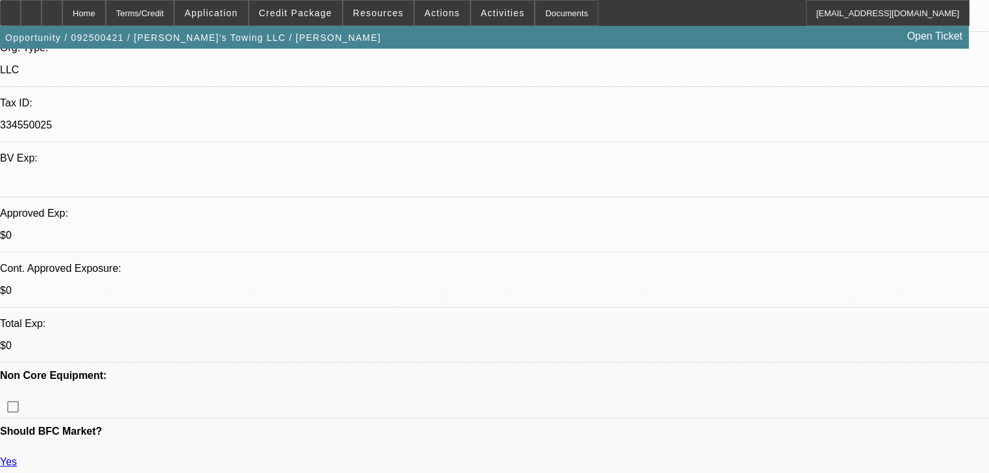
select select "0.2"
select select "2"
select select "0.1"
select select "4"
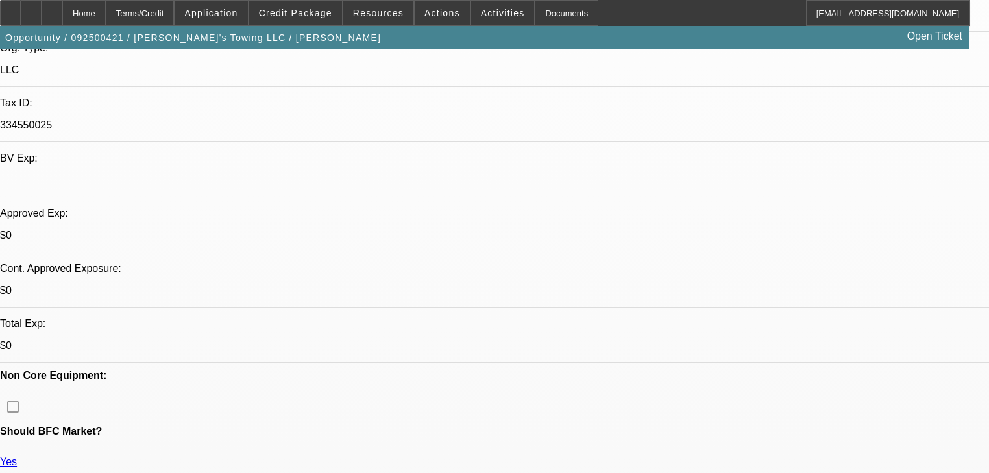
select select "0.2"
select select "2"
select select "0"
select select "6"
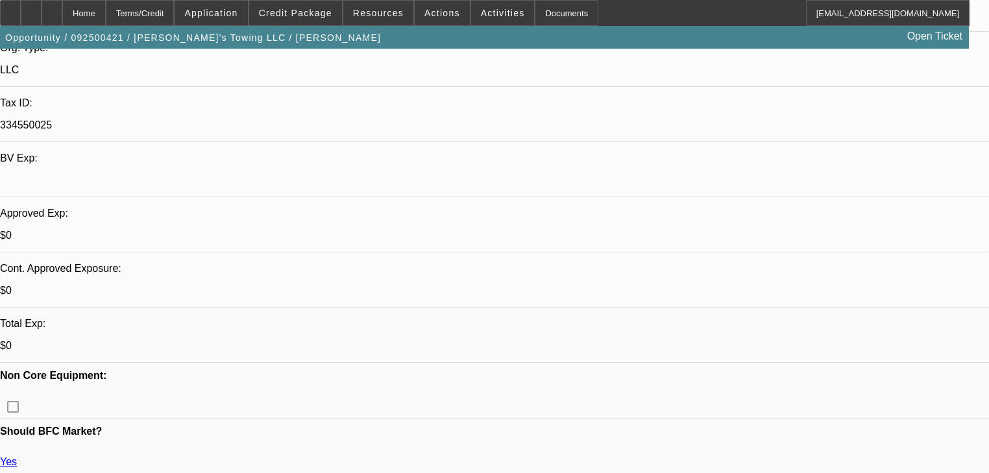
select select "0.2"
select select "2"
select select "0"
select select "6"
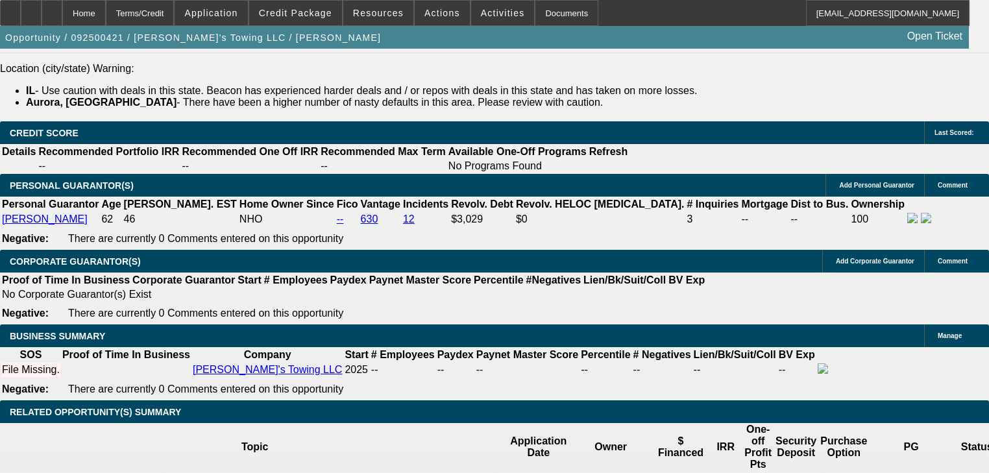
scroll to position [1836, 0]
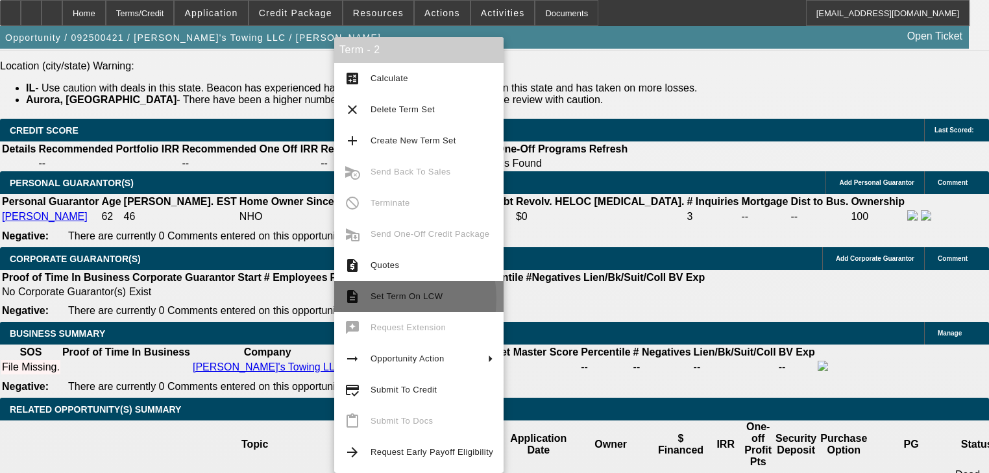
click at [380, 299] on span "Set Term On LCW" at bounding box center [407, 296] width 72 height 10
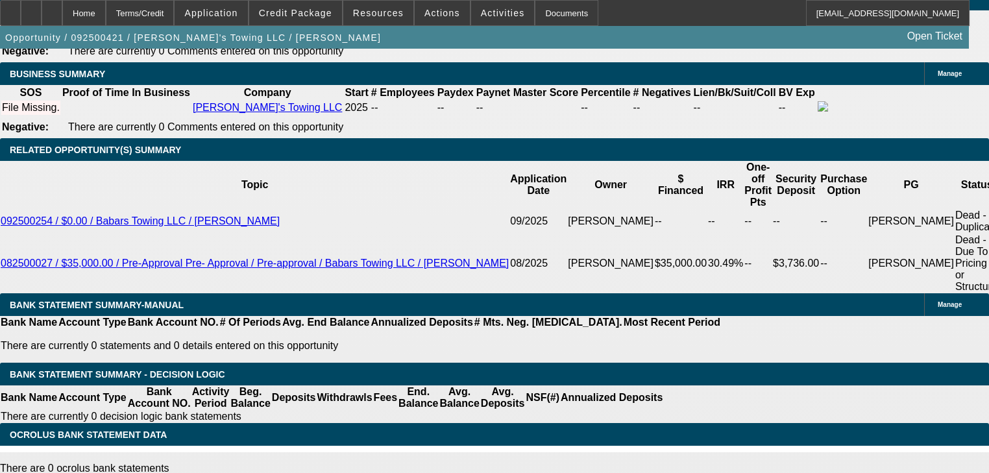
scroll to position [2147, 0]
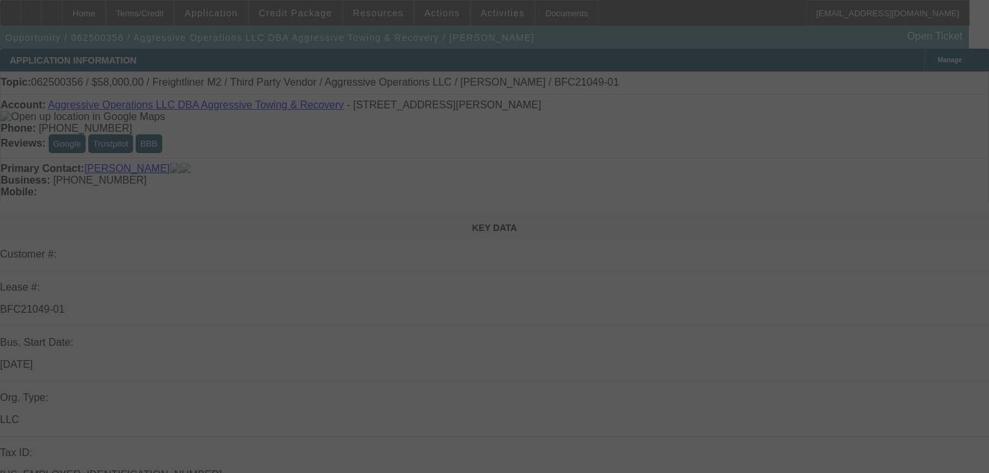
select select "0"
select select "2"
select select "0"
select select "6"
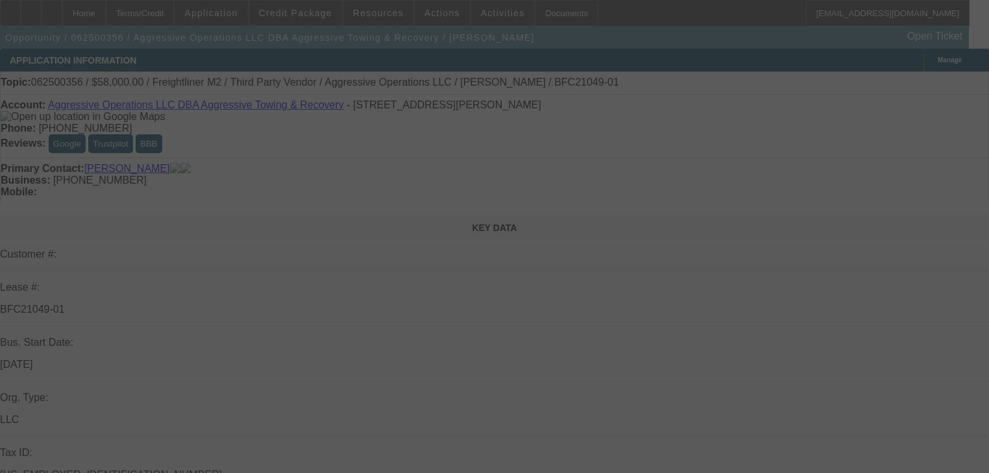
select select "0"
select select "2"
select select "0"
select select "6"
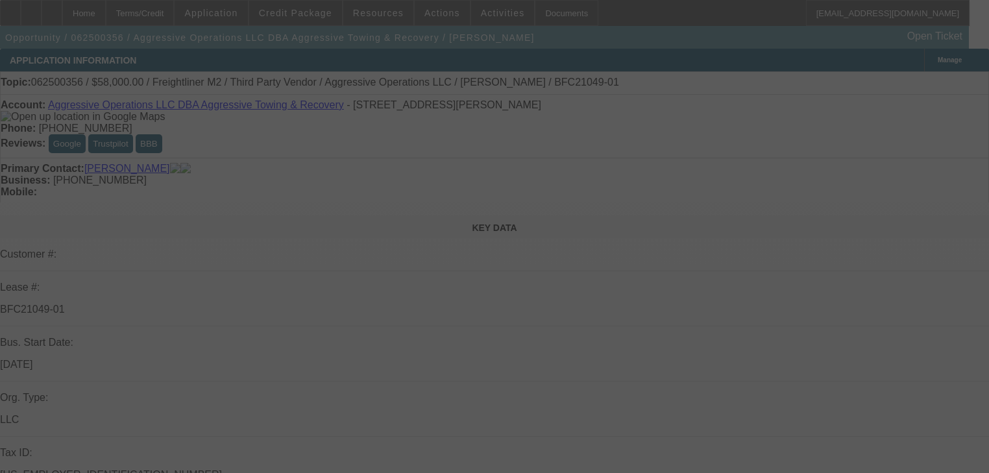
select select "0.15"
select select "2"
select select "0"
select select "6"
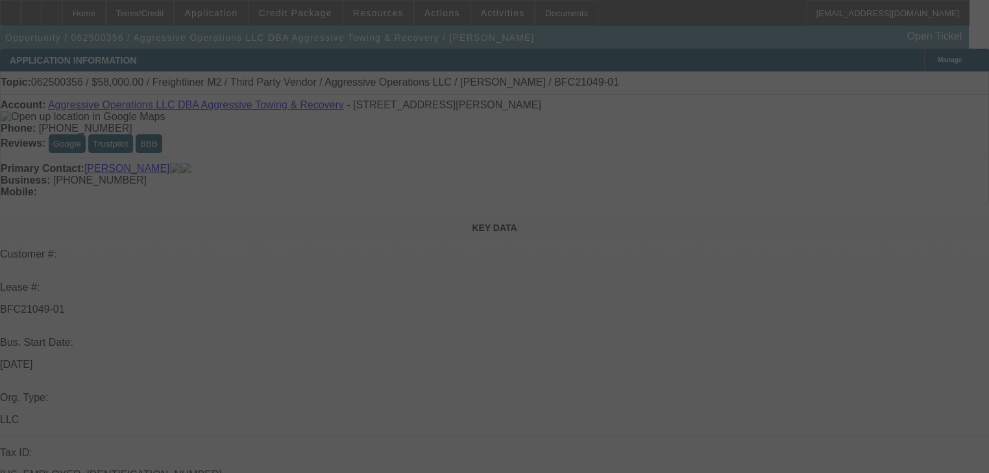
select select "0.15"
select select "2"
select select "0"
select select "6"
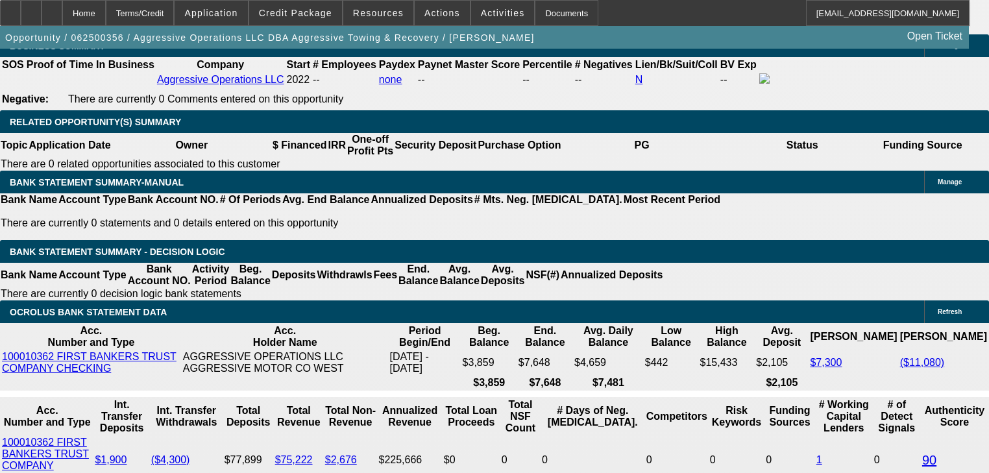
scroll to position [2129, 0]
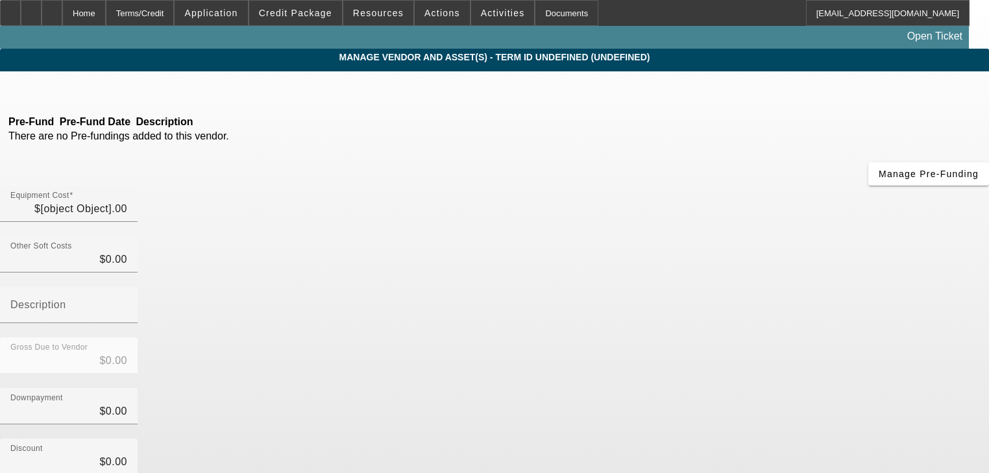
type input "$4,062.50"
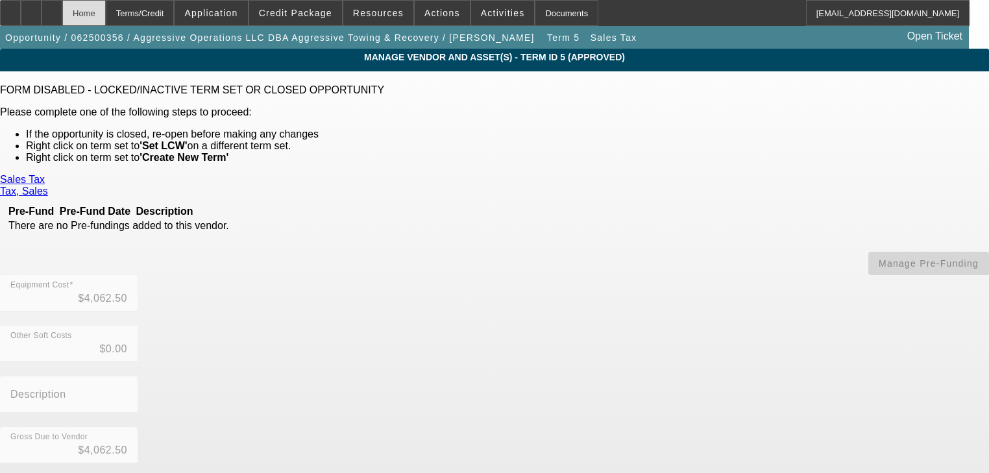
click at [106, 15] on div "Home" at bounding box center [83, 13] width 43 height 26
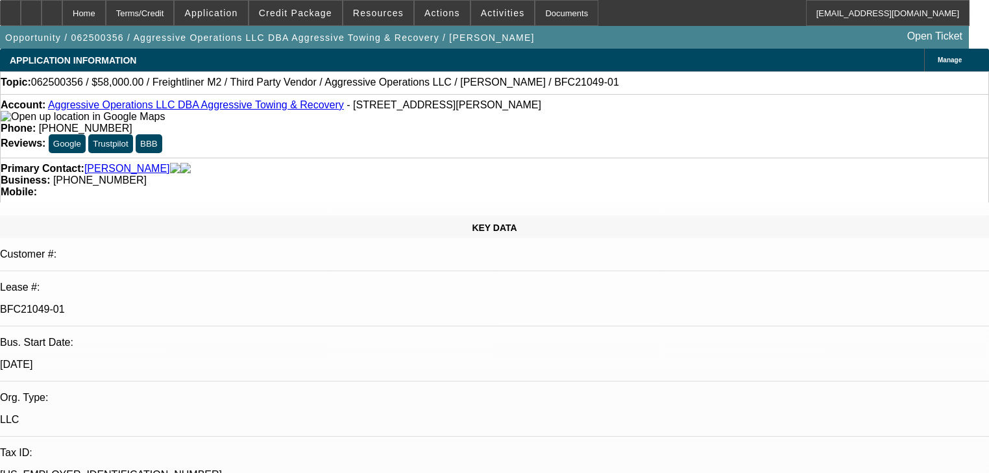
select select "0"
select select "2"
select select "0"
select select "6"
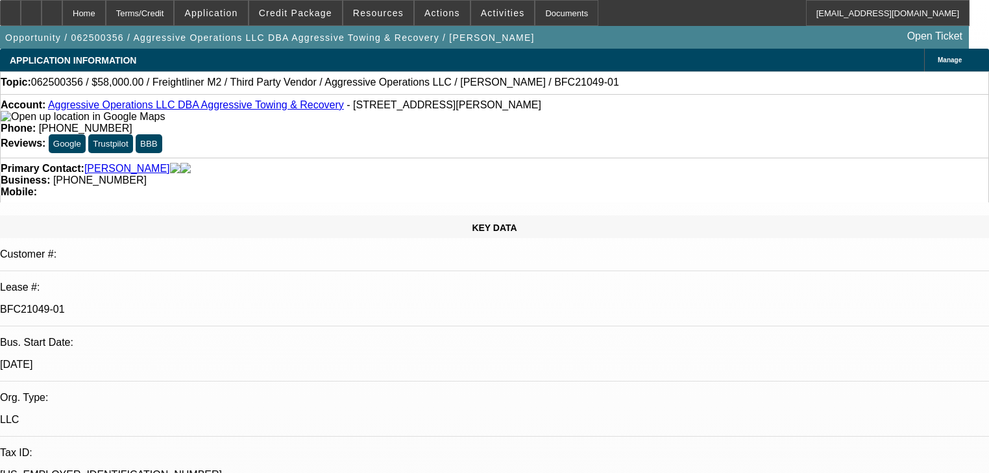
select select "0"
select select "2"
select select "0"
select select "6"
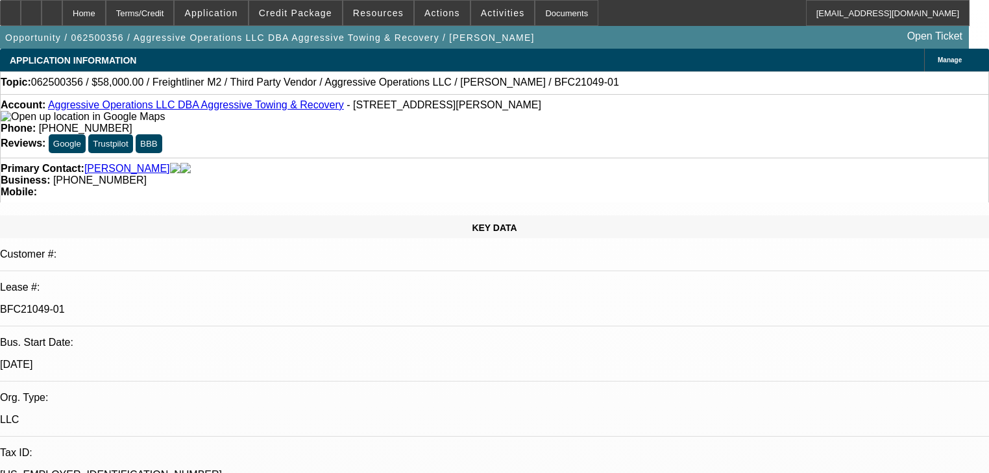
select select "0.15"
select select "2"
select select "0"
select select "6"
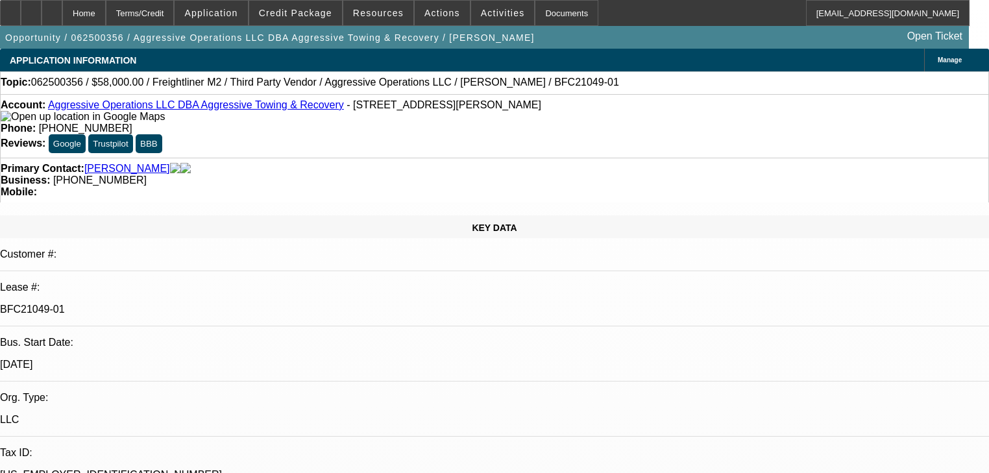
select select "0.15"
select select "2"
select select "0"
select select "6"
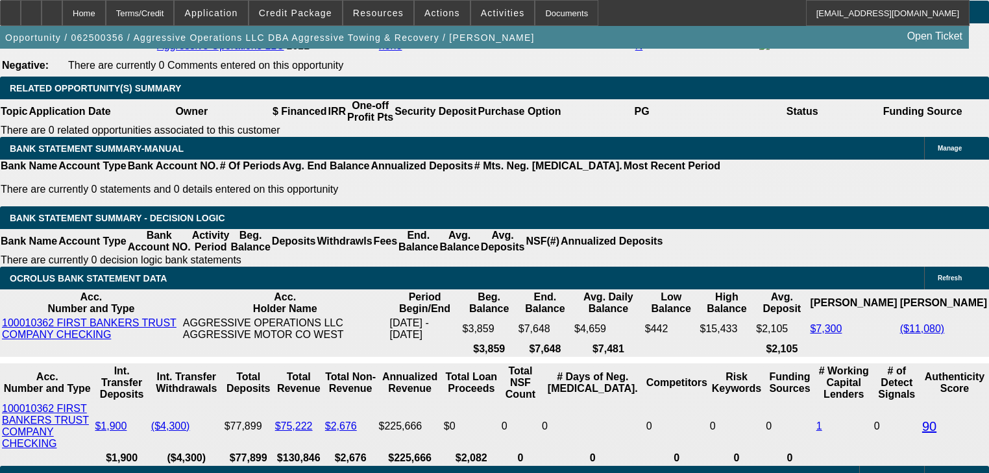
scroll to position [2077, 0]
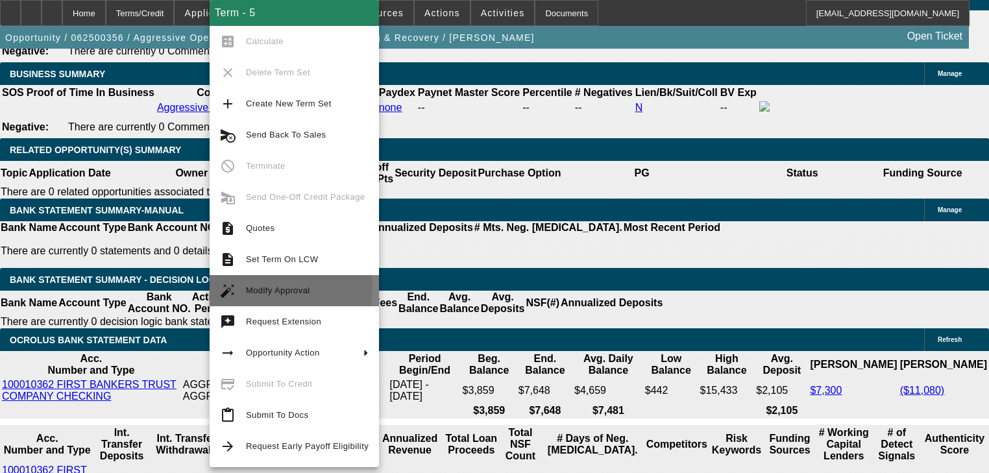
click at [269, 286] on span "Modify Approval" at bounding box center [307, 291] width 123 height 16
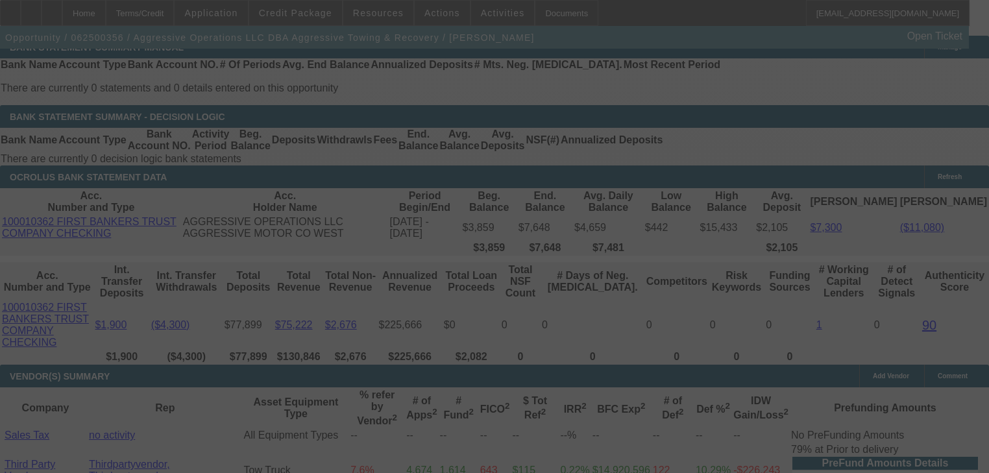
scroll to position [2258, 0]
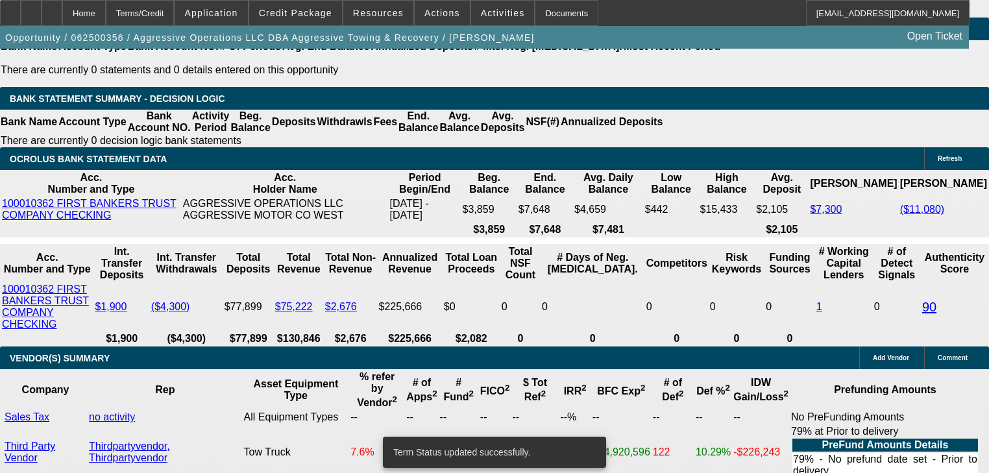
select select "0"
select select "2"
select select "0"
select select "6"
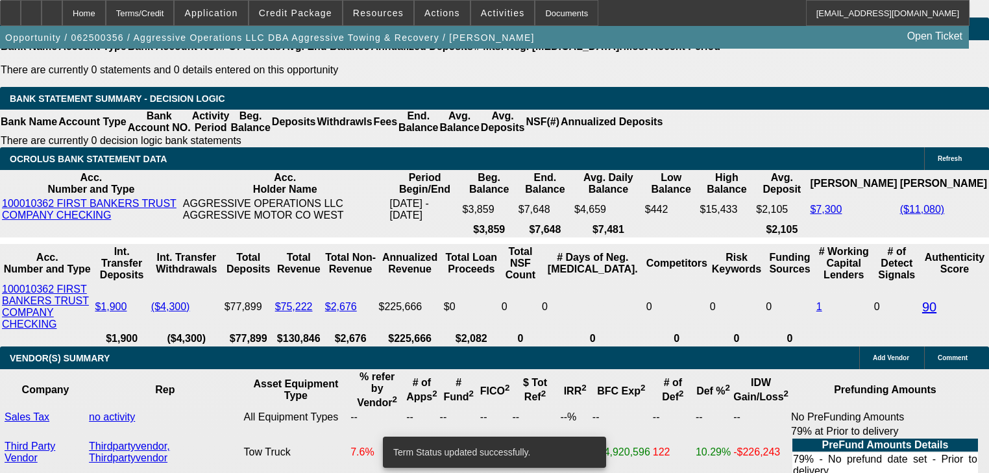
select select "0"
select select "2"
select select "0"
select select "6"
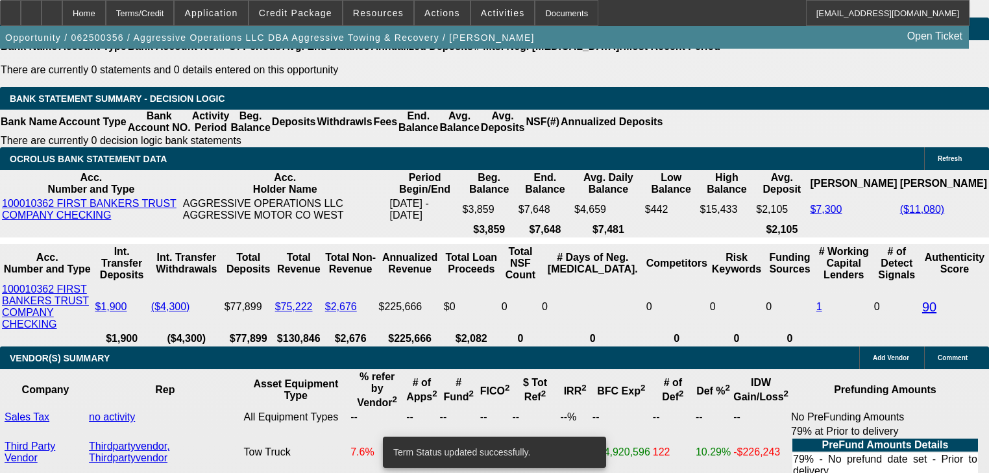
select select "0"
select select "2"
select select "0"
select select "6"
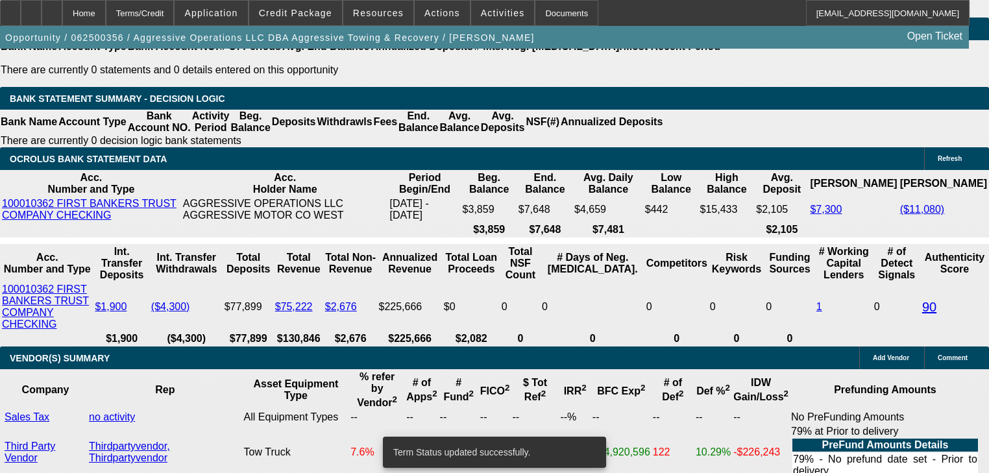
select select "0.15"
select select "2"
select select "0"
select select "6"
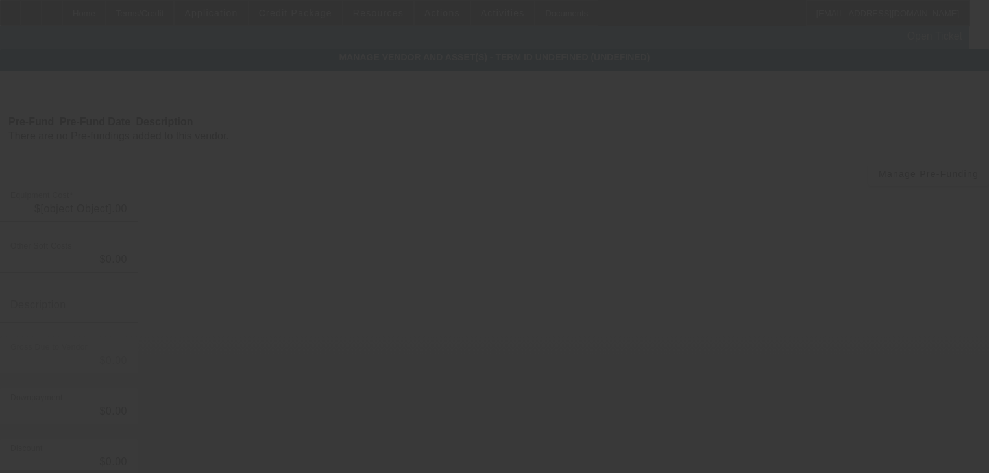
type input "$4,062.50"
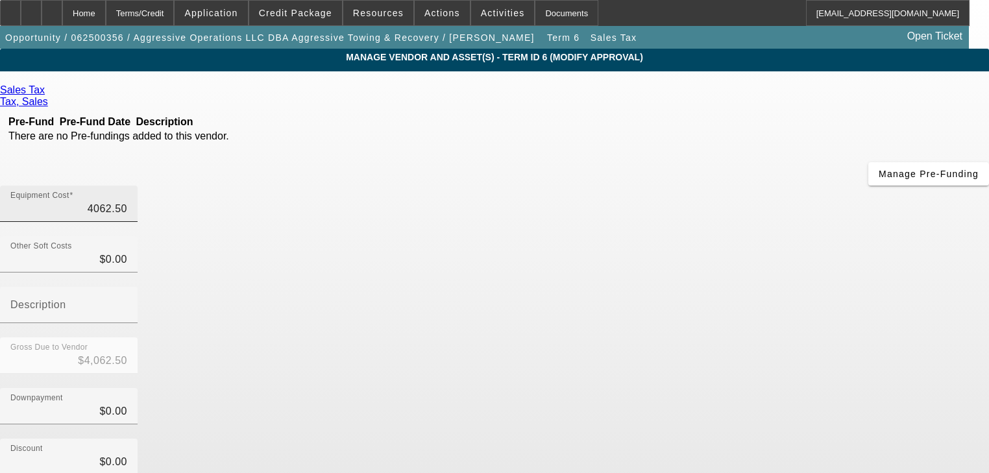
click at [127, 201] on input "4062.50" at bounding box center [68, 209] width 117 height 16
type input "2"
type input "$2.00"
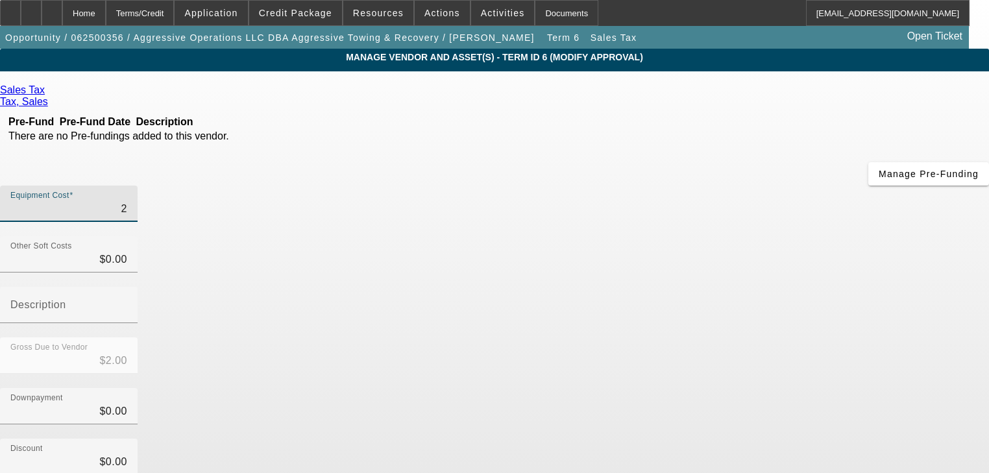
type input "26"
type input "$26.00"
type input "260"
type input "$260.00"
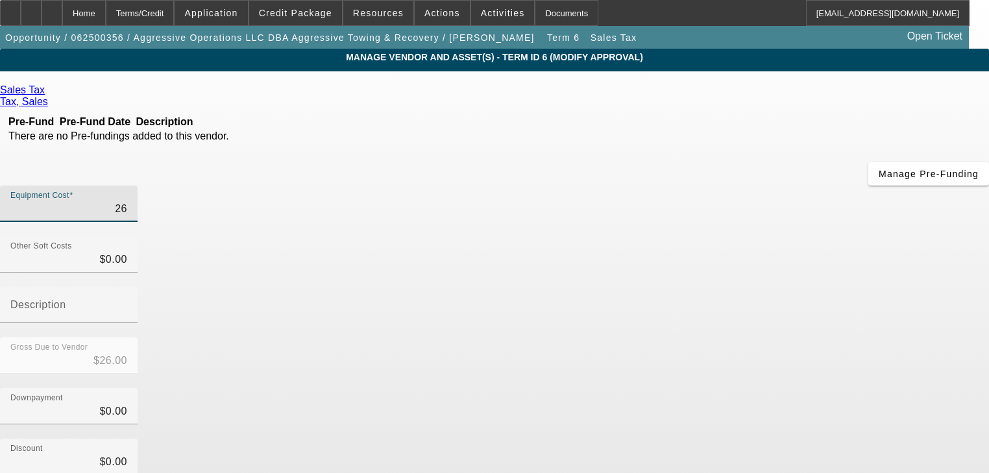
type input "$260.00"
type input "2600"
type input "$2,600.00"
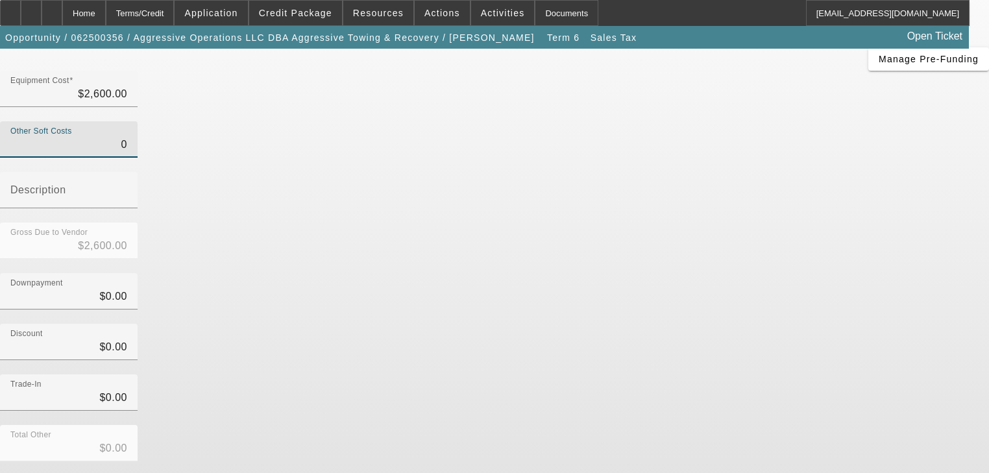
scroll to position [127, 0]
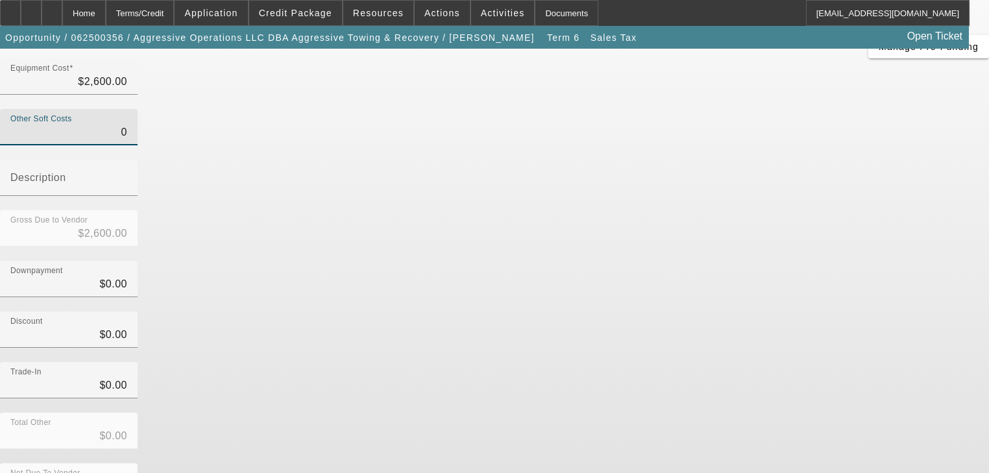
type input "$0.00"
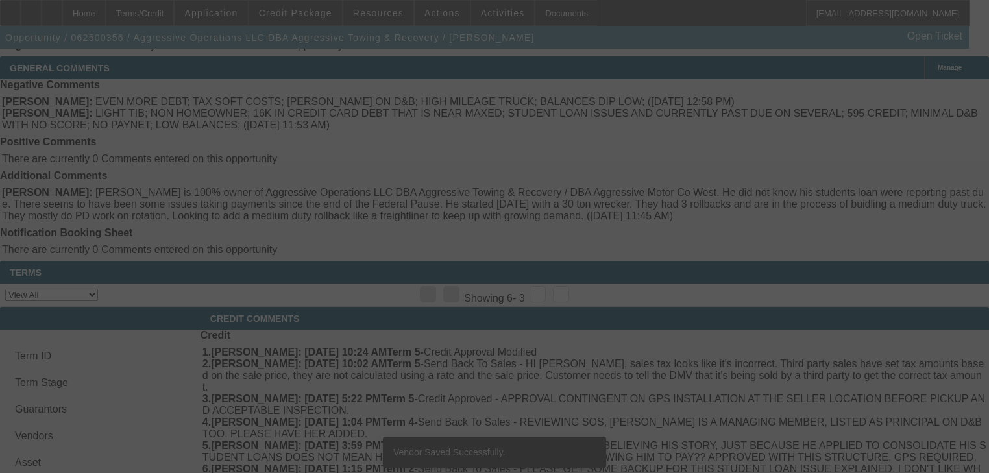
scroll to position [2782, 0]
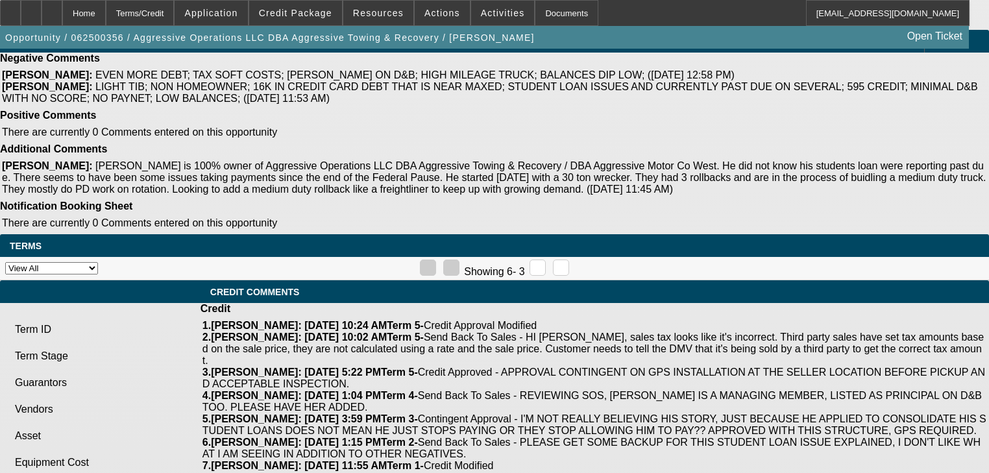
select select "0"
select select "2"
select select "0"
select select "6"
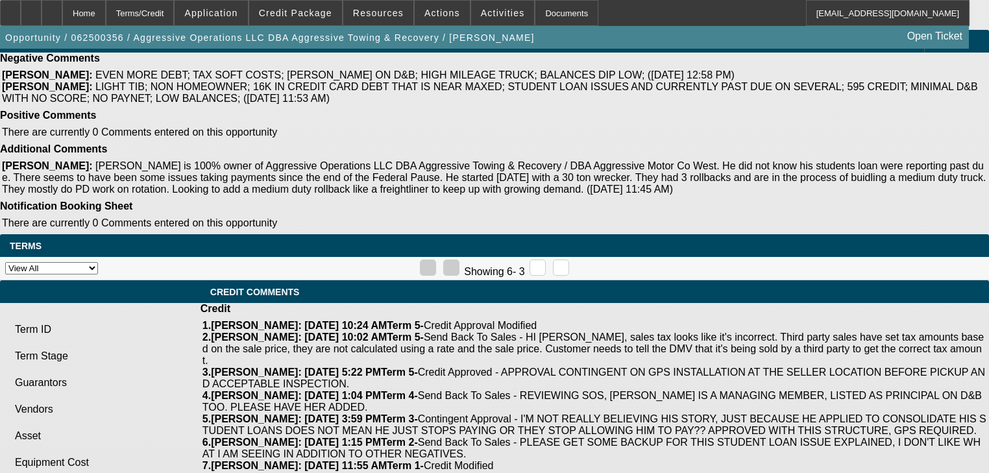
select select "0"
select select "2"
select select "0"
select select "6"
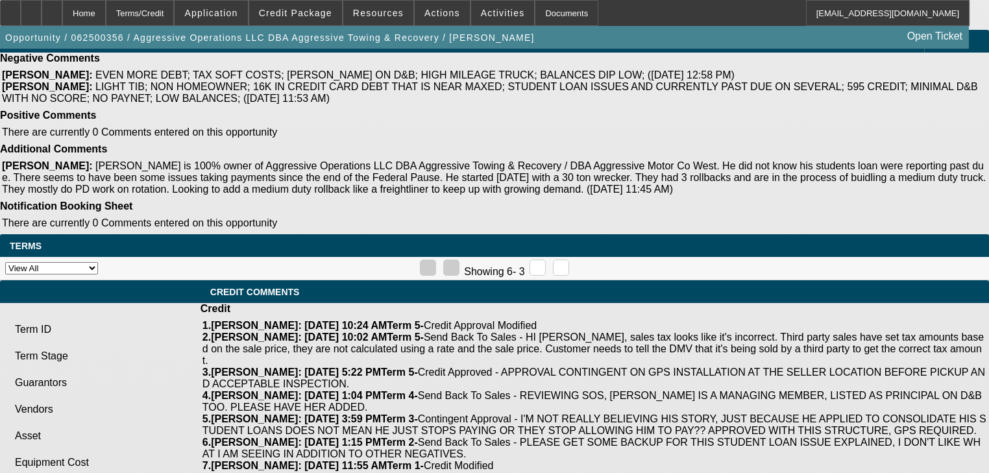
select select "0"
select select "2"
select select "0"
select select "6"
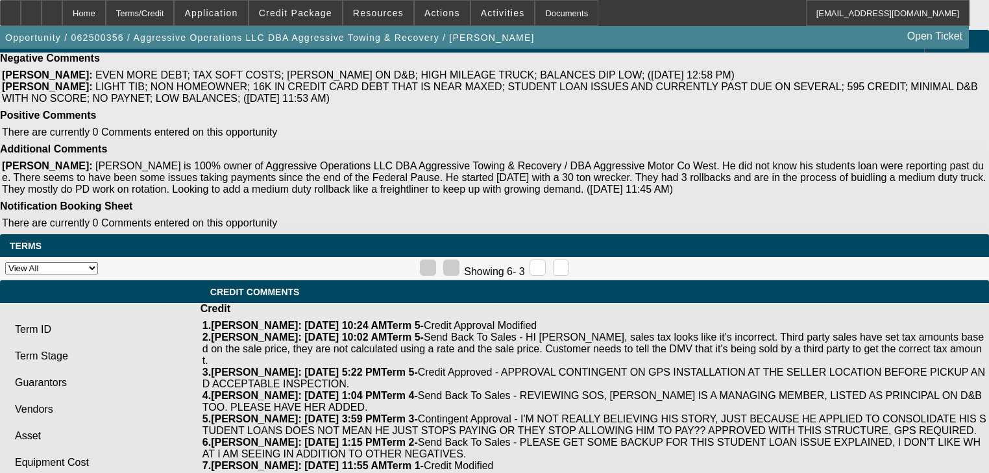
select select "0.15"
select select "2"
select select "0"
select select "6"
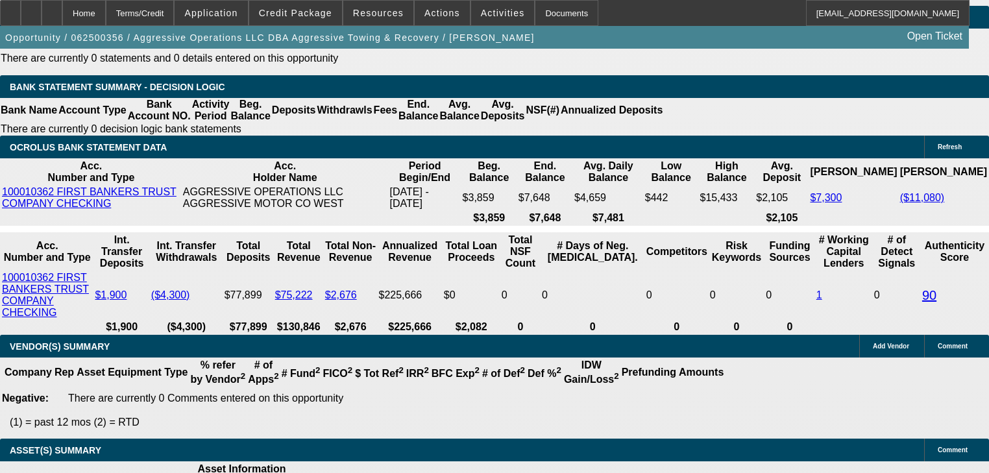
scroll to position [2400, 0]
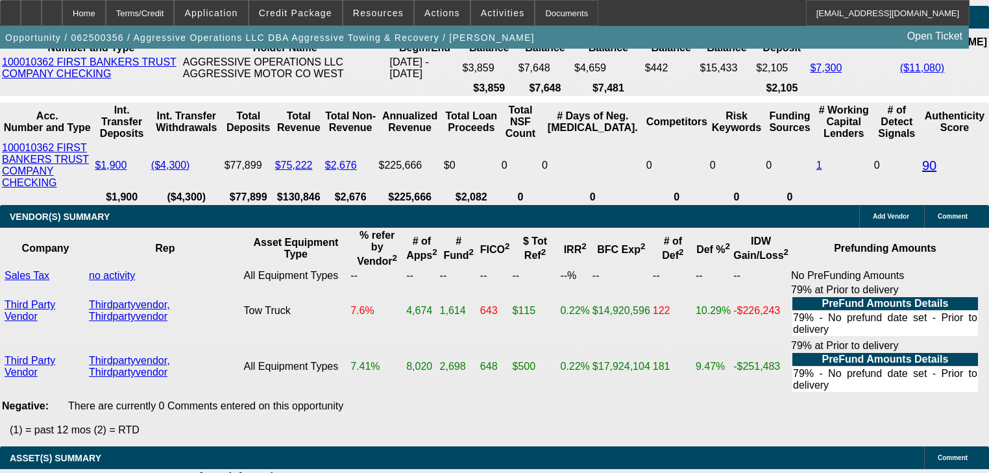
type input "$10,500.00"
type input "UNKNOWN"
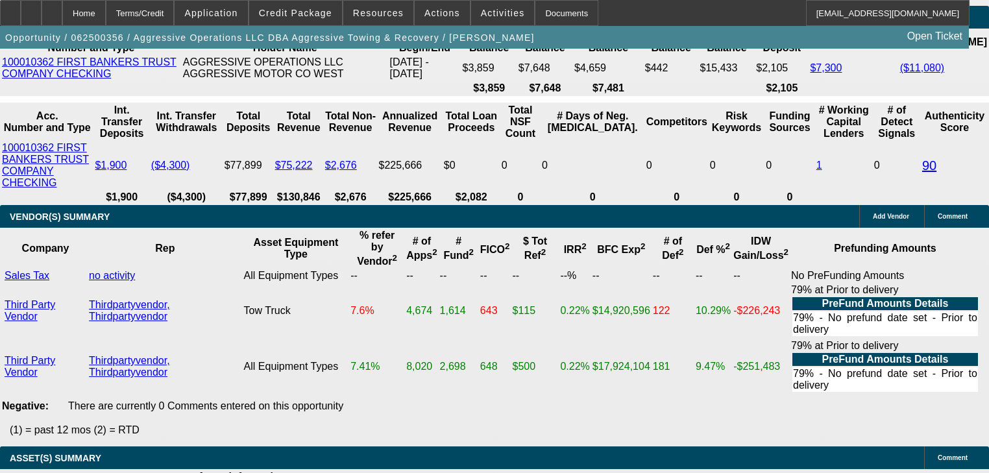
type input "$2,548.84"
type input "$5,097.68"
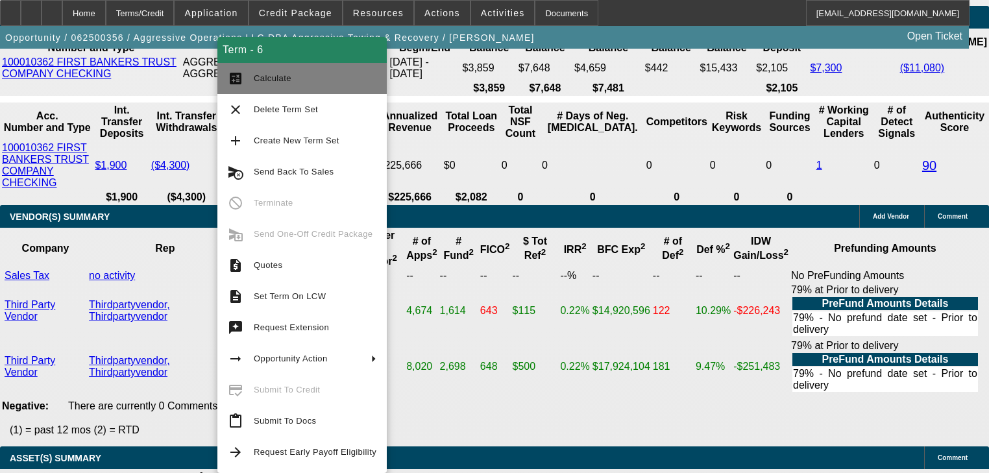
click at [249, 88] on button "calculate Calculate" at bounding box center [301, 78] width 169 height 31
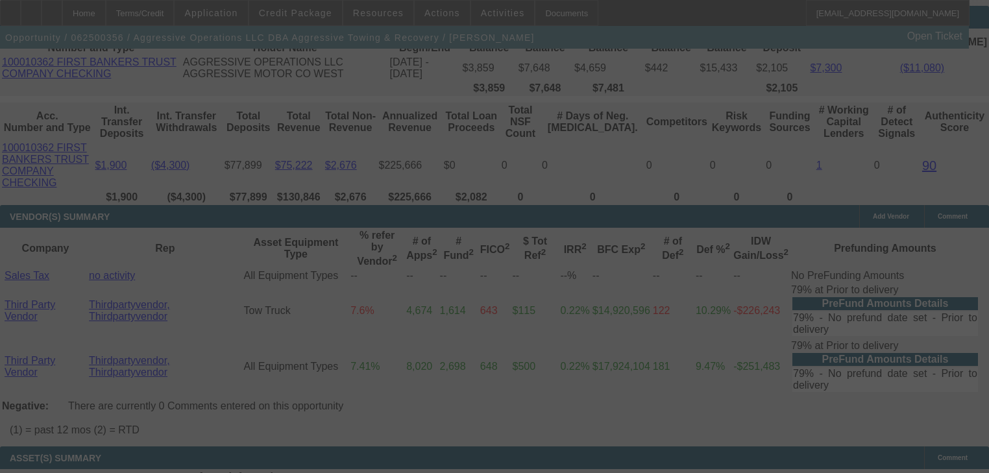
select select "0"
select select "2"
select select "0"
select select "6"
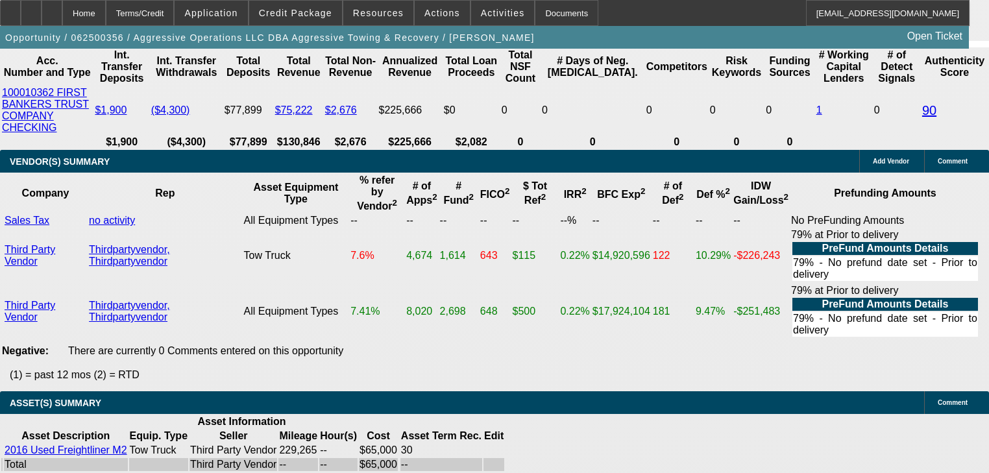
scroll to position [2432, 0]
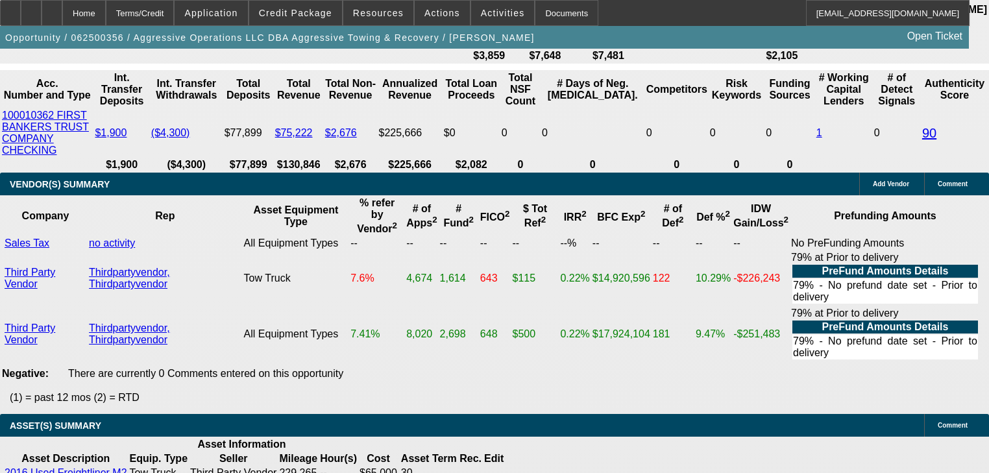
type input "$110,062.50"
type input "UNKNOWN"
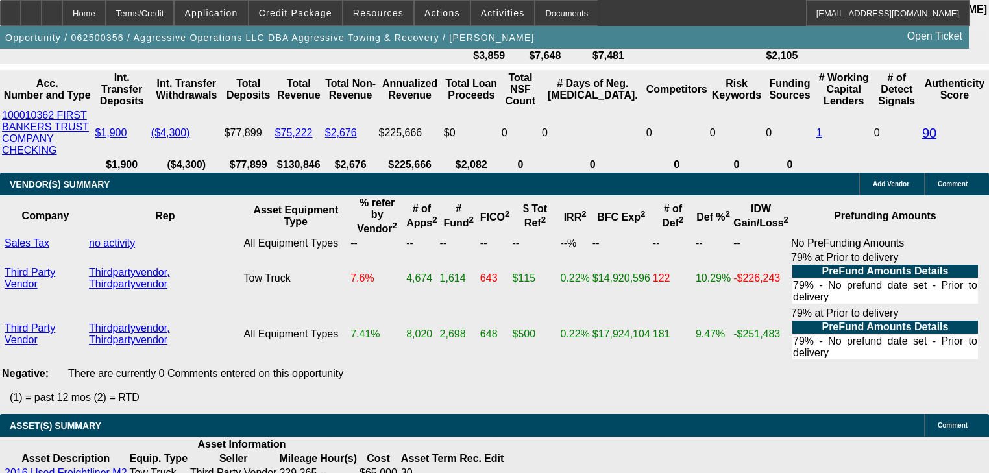
type input "$11,062.00"
type input "2"
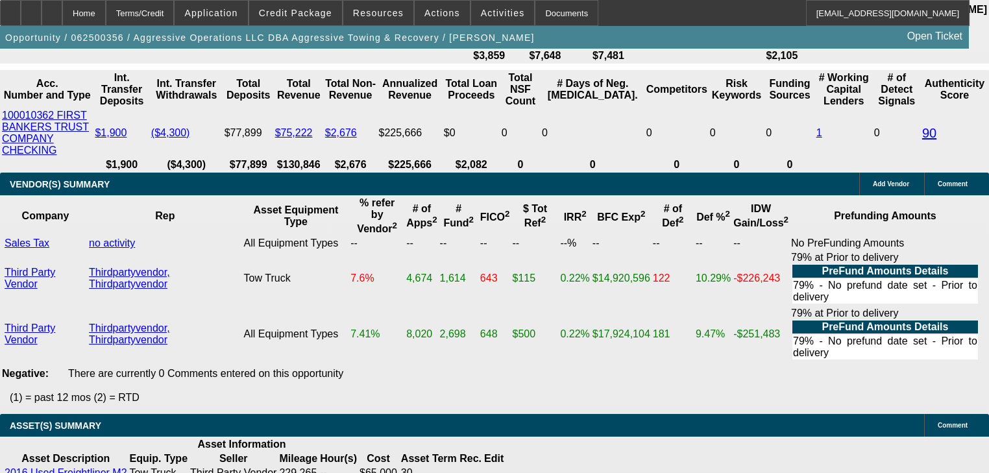
type input "$1,933.68"
type input "$3,867.36"
type input "24"
type input "$2,524.42"
type input "$5,048.84"
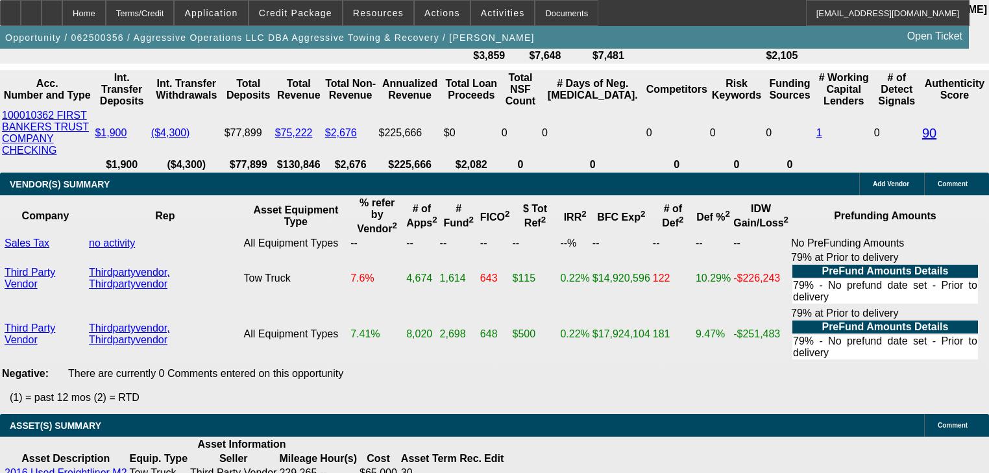
type input "24"
type input "2"
type input "$4.00"
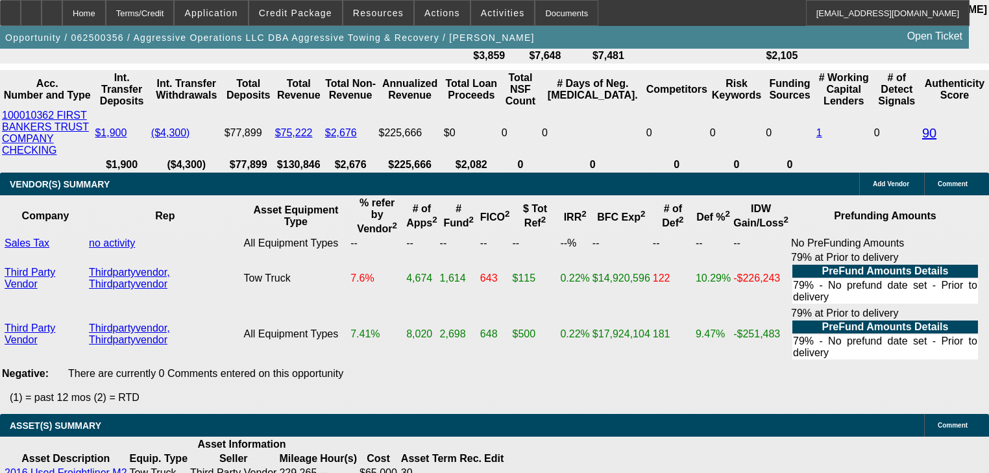
type input "2532"
type input "24.3"
type input "$5,064.00"
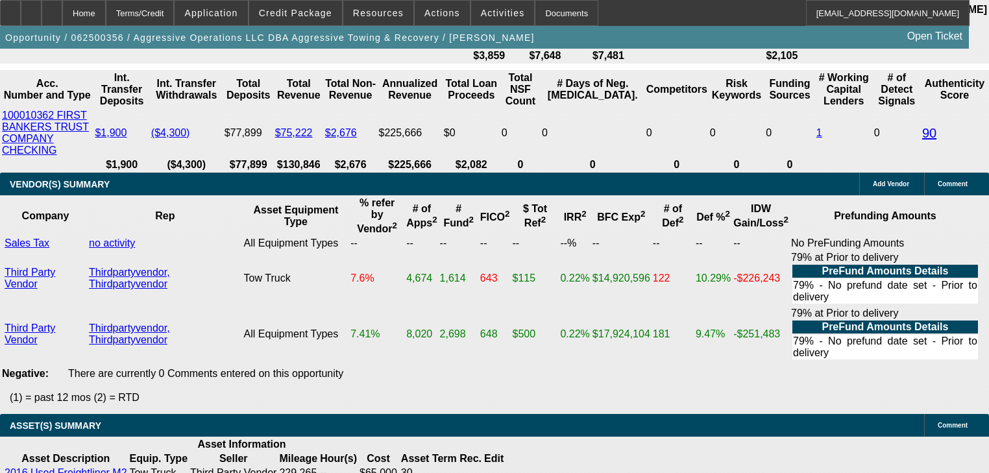
type input "2"
type input "$4.00"
type input "$2,523.00"
type input "24"
type input "$5,046.00"
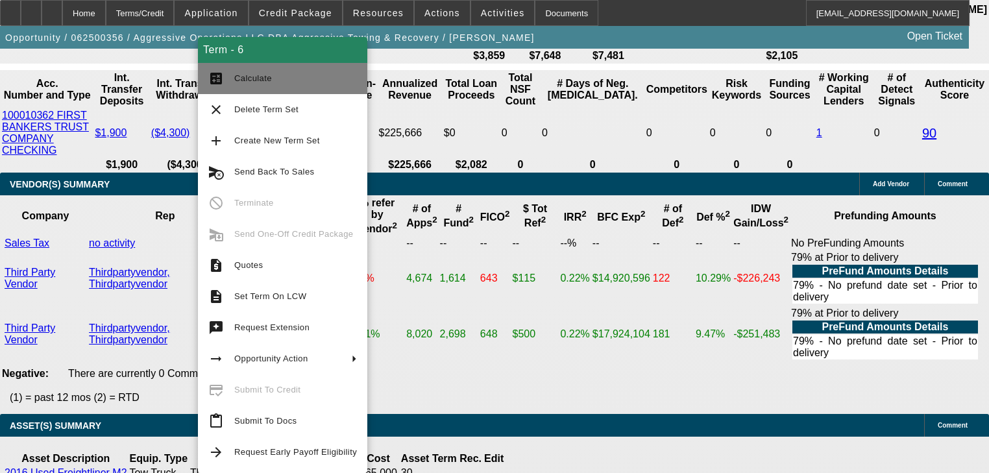
click at [228, 72] on button "calculate Calculate" at bounding box center [282, 78] width 169 height 31
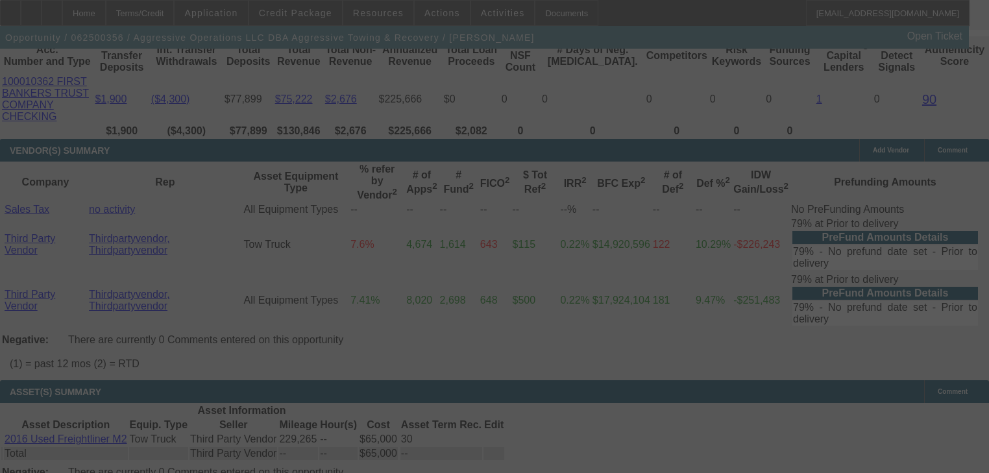
scroll to position [2484, 0]
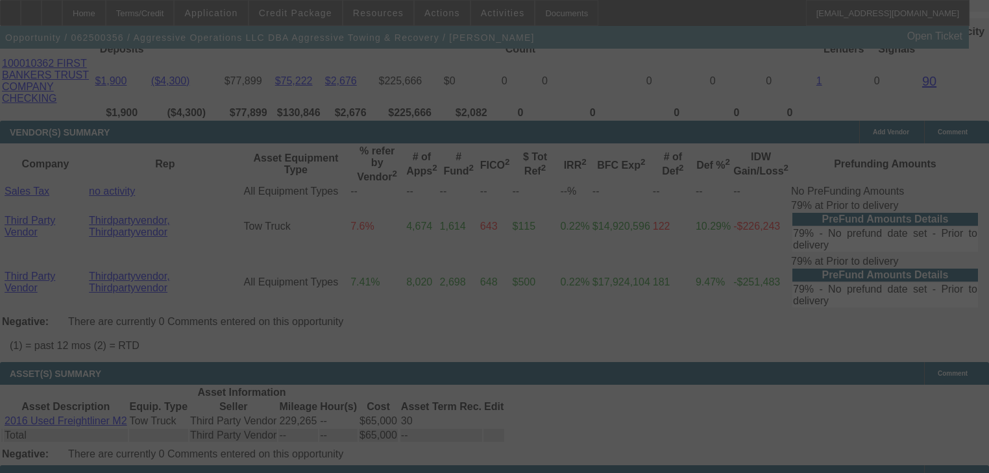
select select "0"
select select "2"
select select "0"
select select "6"
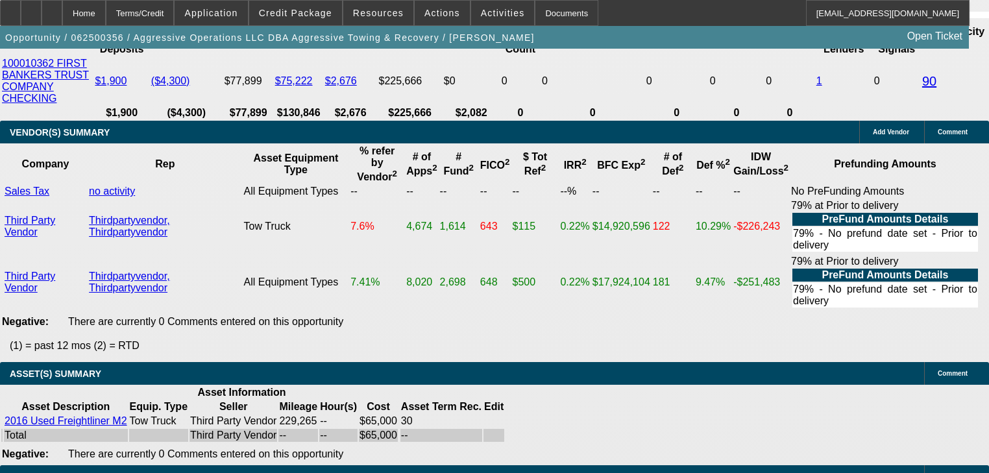
type input "$11,062.50"
type input "UNKNOWN"
type input "$5,045.96"
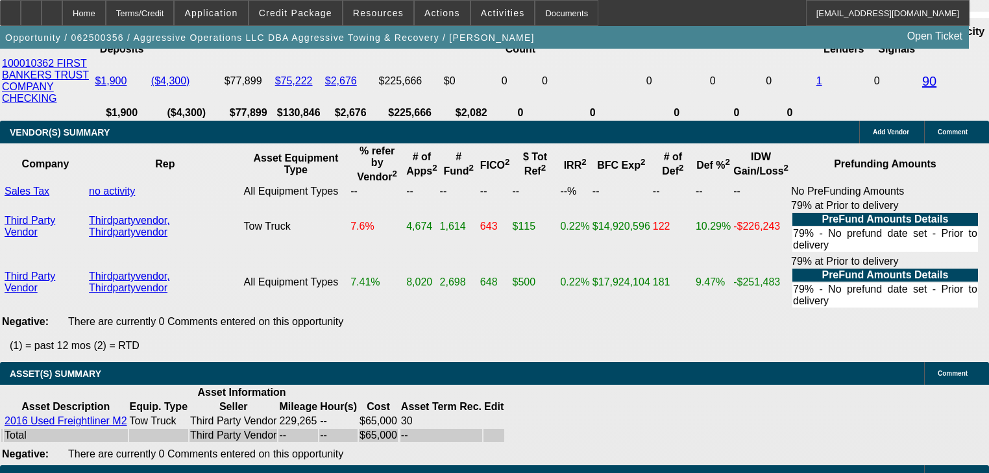
type input "2"
type input "$4.00"
type input "2523"
type input "$5,046.00"
type input "24"
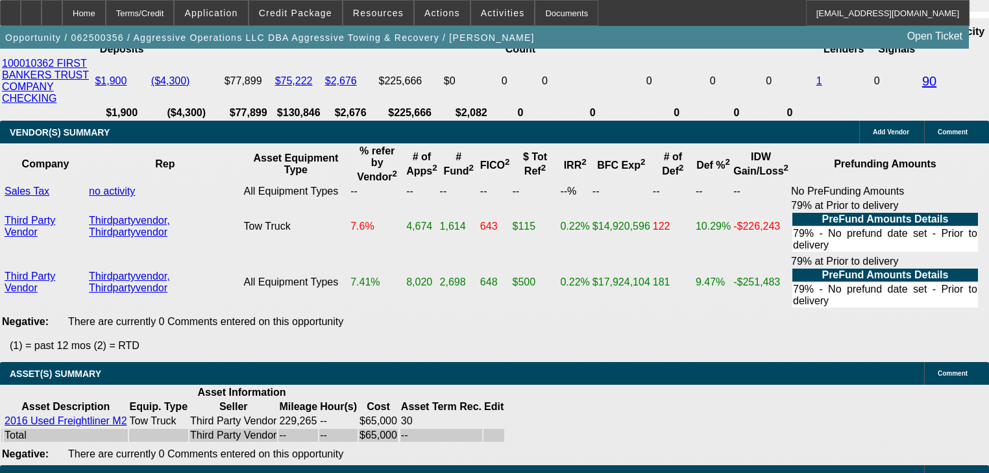
type input "$2,523.00"
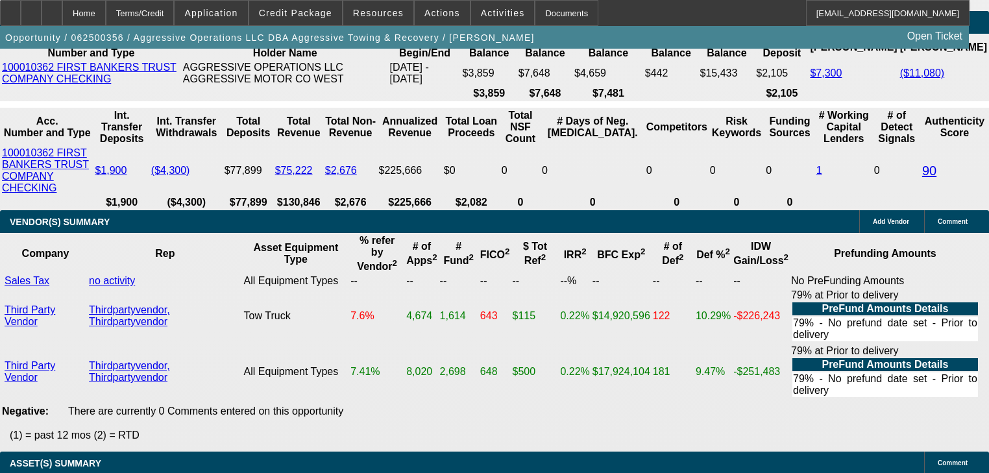
scroll to position [2380, 0]
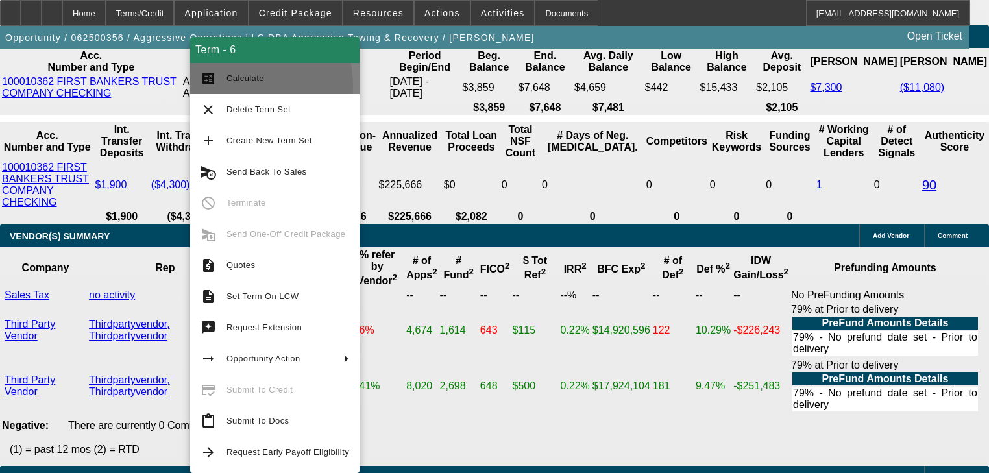
click at [216, 87] on button "calculate Calculate" at bounding box center [274, 78] width 169 height 31
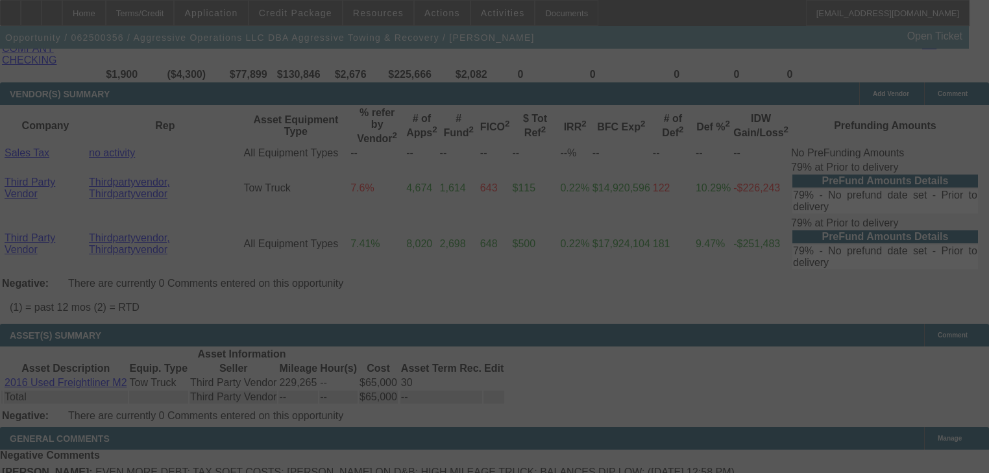
scroll to position [2536, 0]
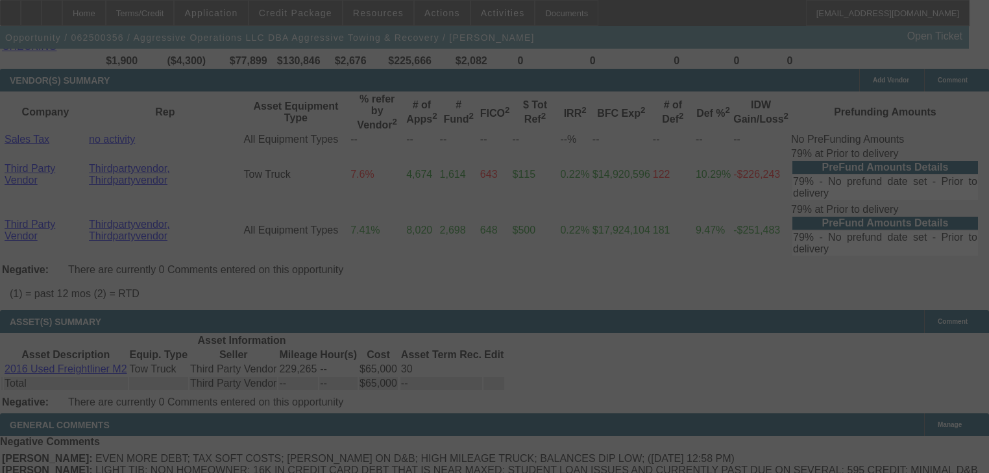
select select "0"
select select "2"
select select "0"
select select "6"
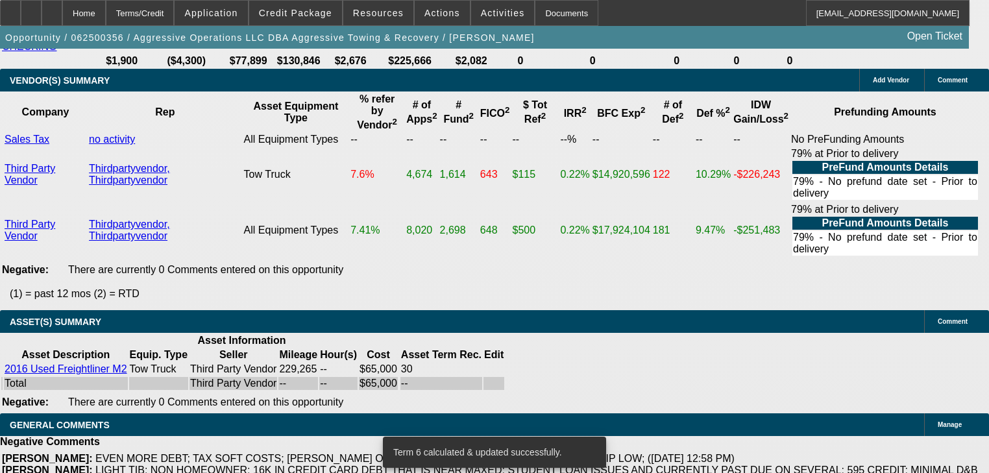
type input "2"
type input "$4.00"
type input "UNKNOWN"
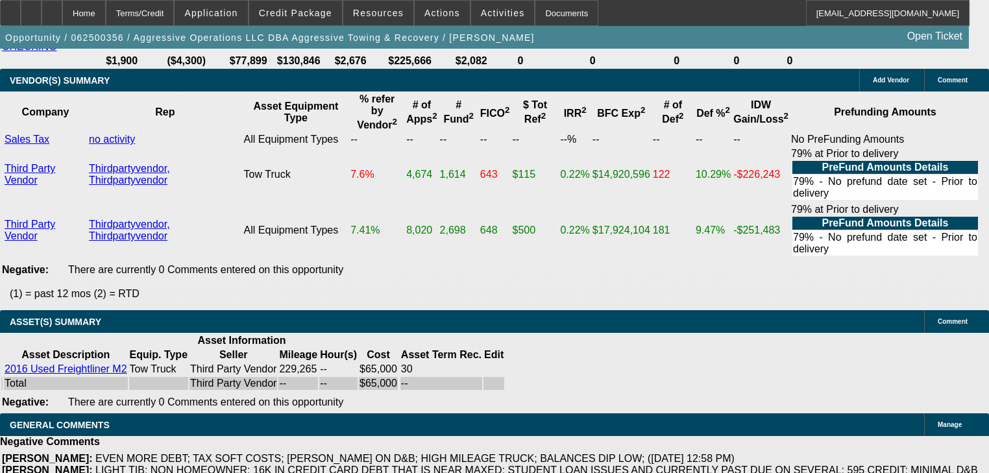
type input "$2,525.00"
type input "$5,050.00"
type input "24"
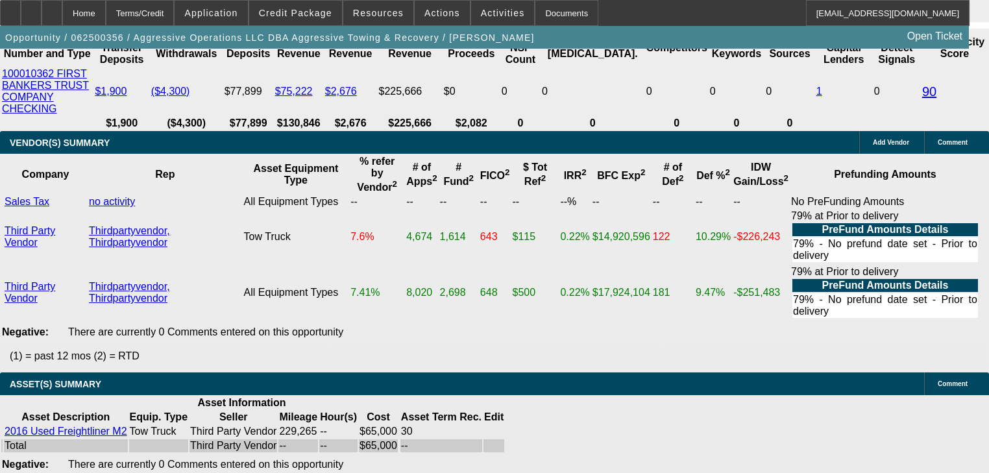
scroll to position [2432, 0]
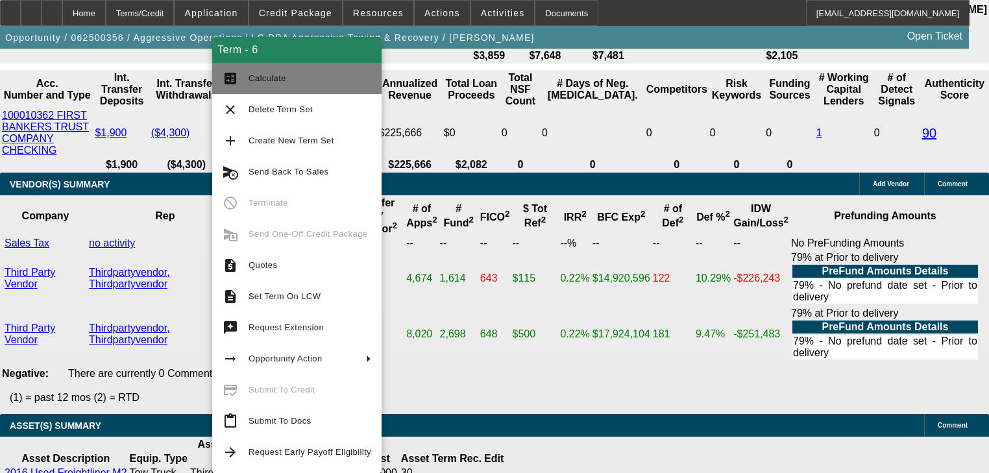
click at [218, 79] on button "calculate Calculate" at bounding box center [296, 78] width 169 height 31
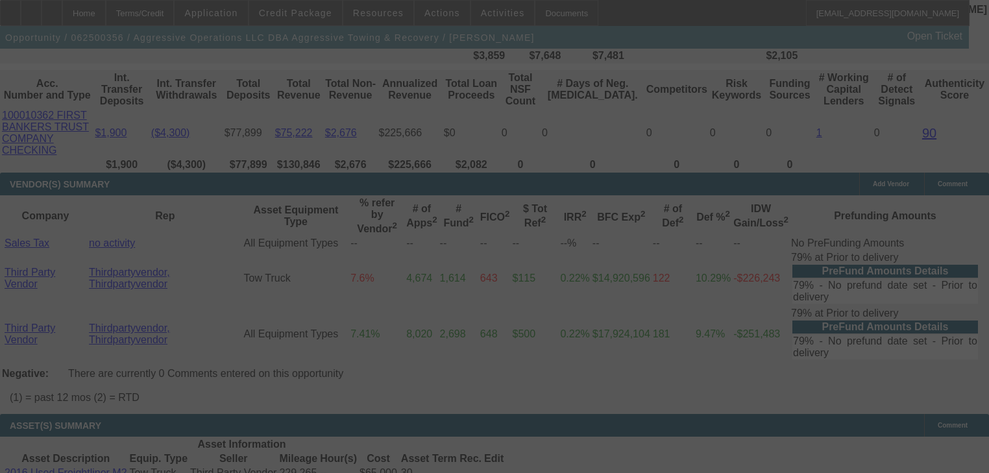
scroll to position [2484, 0]
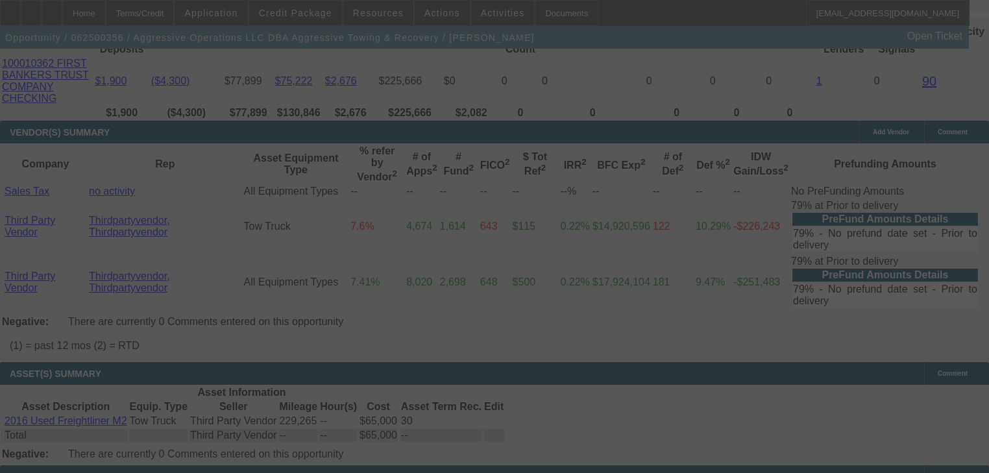
select select "0"
select select "2"
select select "0"
select select "6"
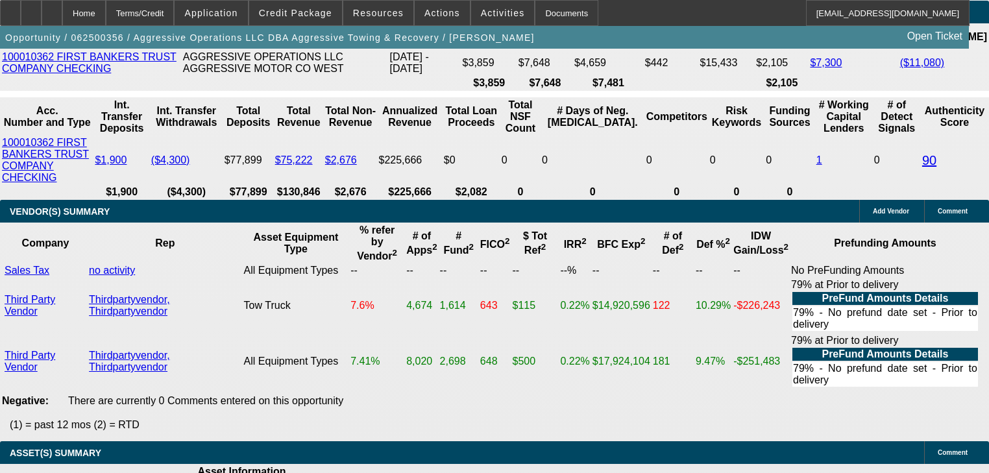
scroll to position [2380, 0]
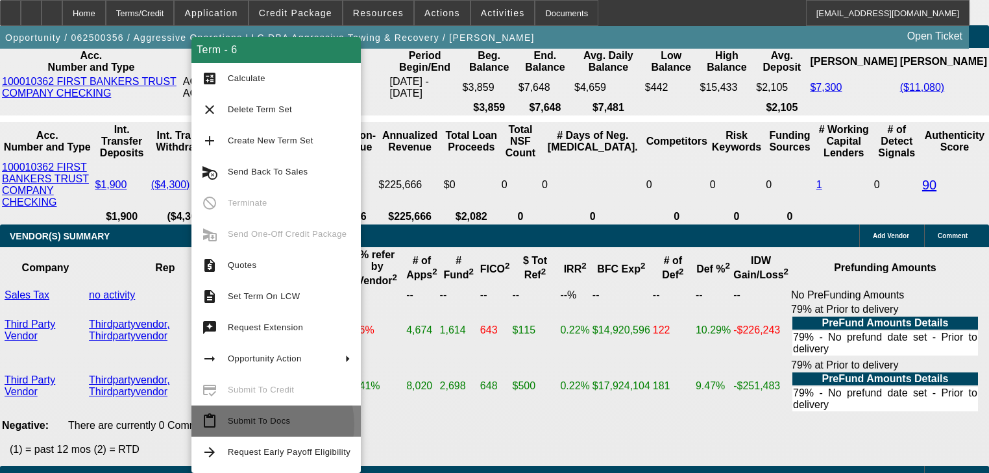
click at [267, 425] on span "Submit To Docs" at bounding box center [259, 421] width 62 height 10
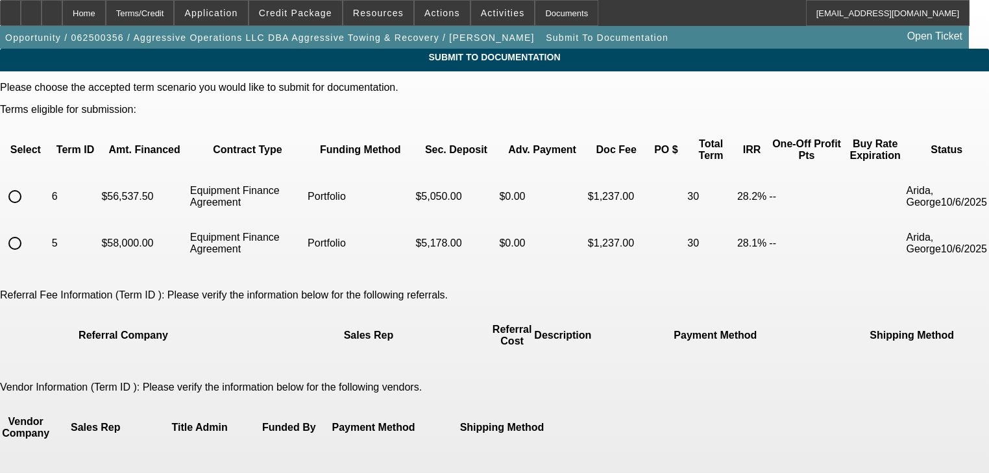
click at [28, 187] on input "radio" at bounding box center [15, 197] width 26 height 26
radio input "true"
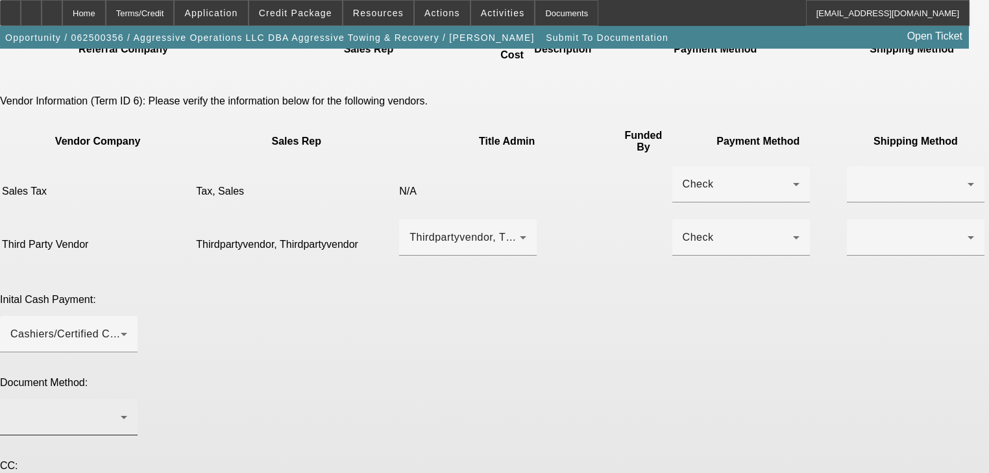
scroll to position [312, 0]
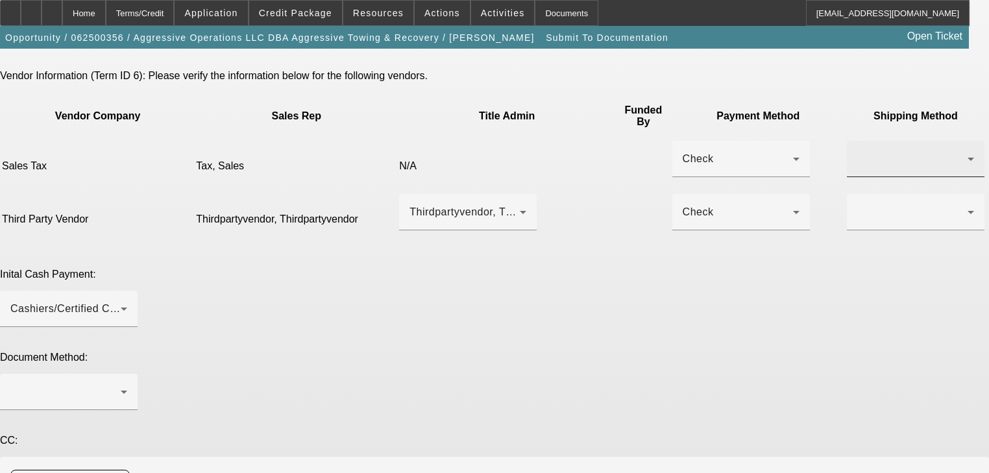
click at [857, 151] on div at bounding box center [912, 159] width 110 height 16
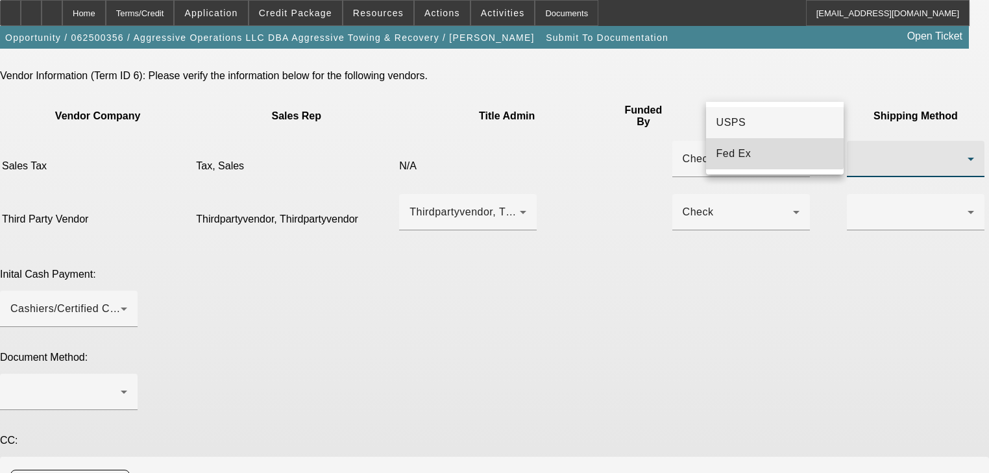
click at [771, 143] on mat-option "Fed Ex" at bounding box center [775, 153] width 138 height 31
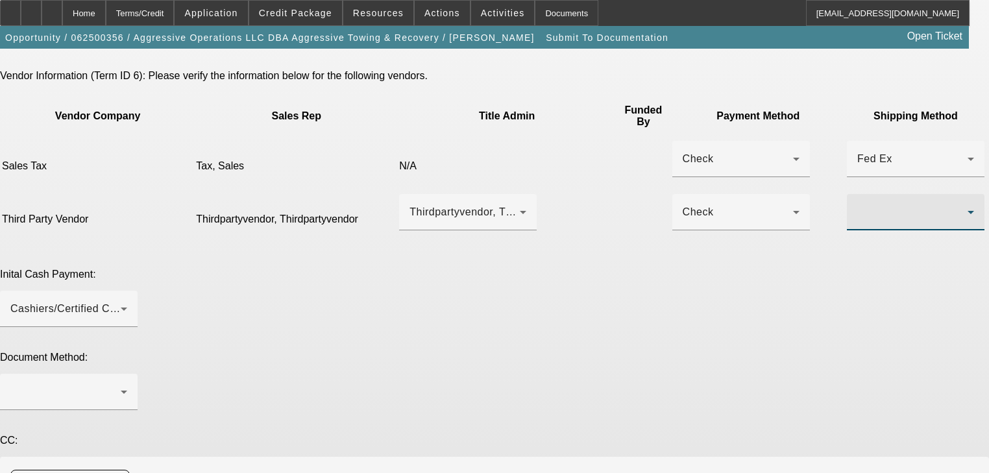
click at [857, 204] on div at bounding box center [912, 212] width 110 height 16
click at [769, 219] on mat-option "Fed Ex" at bounding box center [775, 211] width 138 height 31
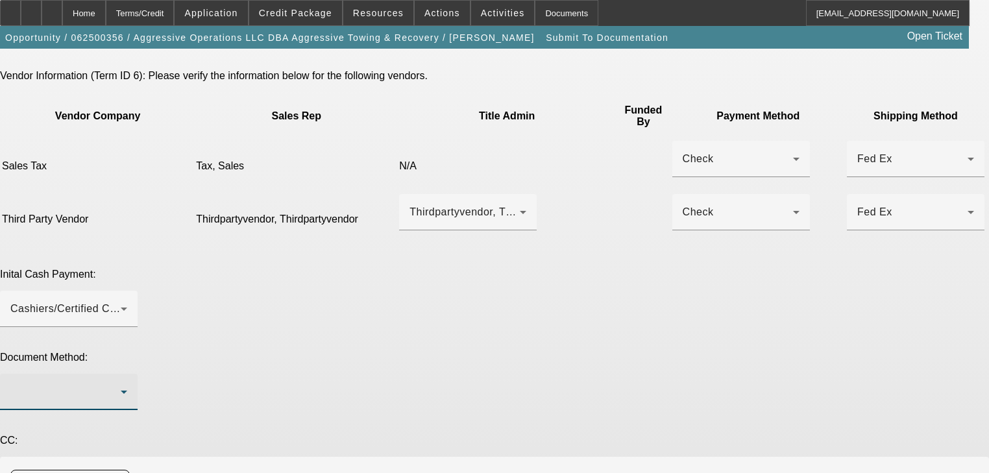
click at [121, 384] on div at bounding box center [65, 392] width 110 height 16
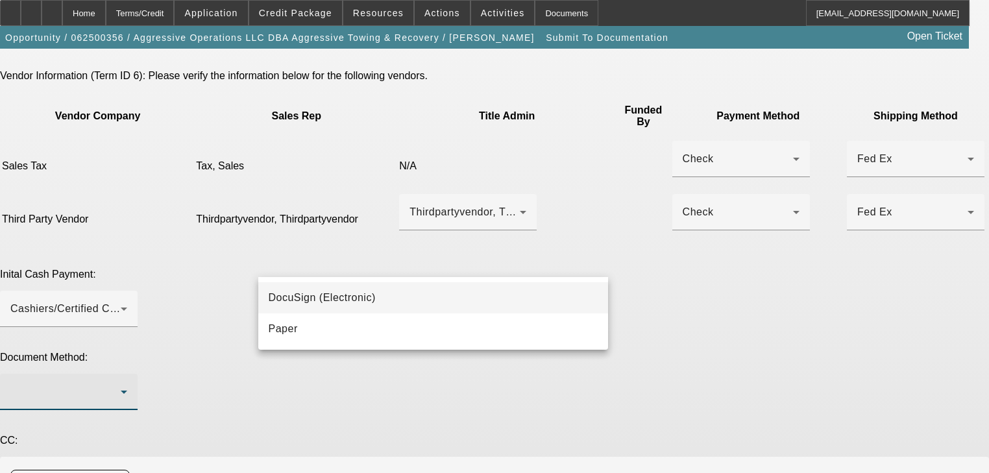
click at [508, 304] on mat-option "DocuSign (Electronic)" at bounding box center [433, 297] width 350 height 31
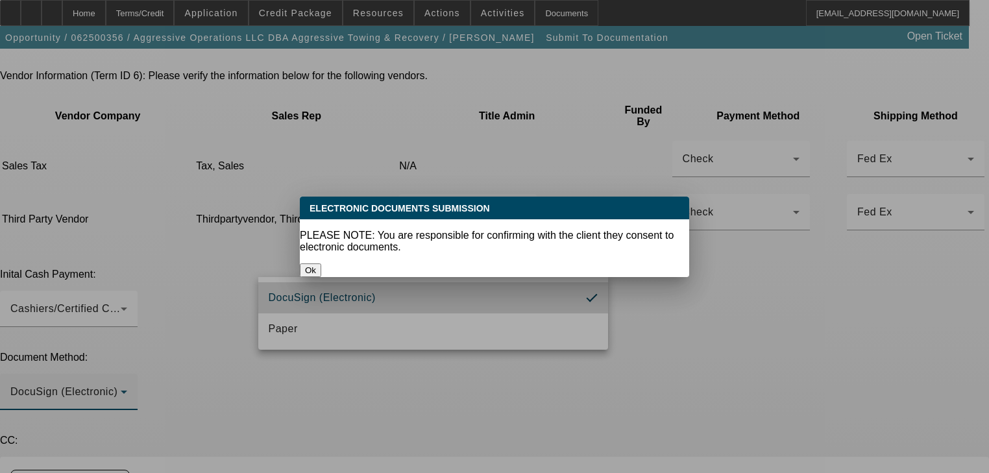
scroll to position [0, 0]
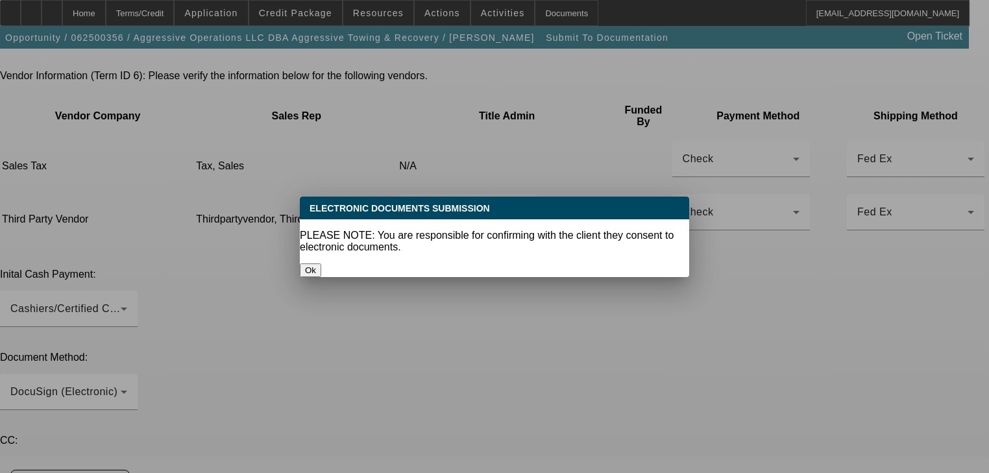
drag, startPoint x: 488, startPoint y: 257, endPoint x: 470, endPoint y: 297, distance: 43.6
click at [321, 264] on button "Ok" at bounding box center [310, 271] width 21 height 14
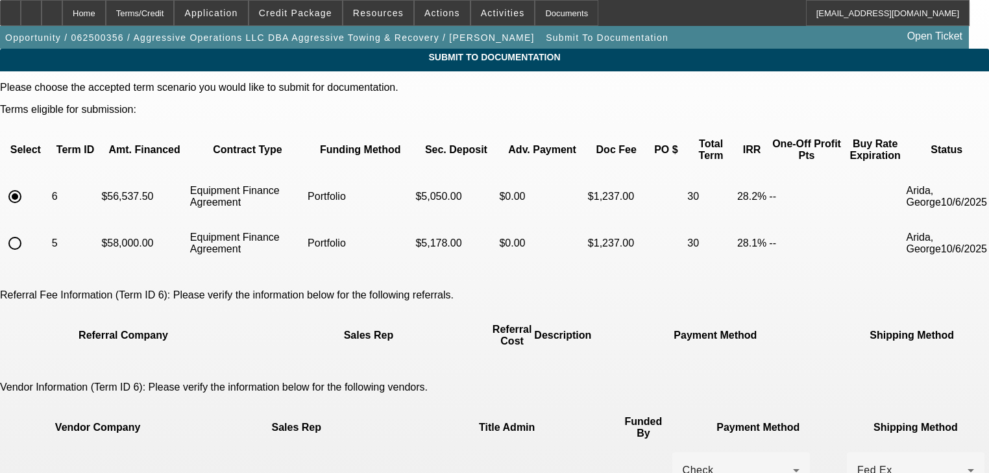
scroll to position [312, 0]
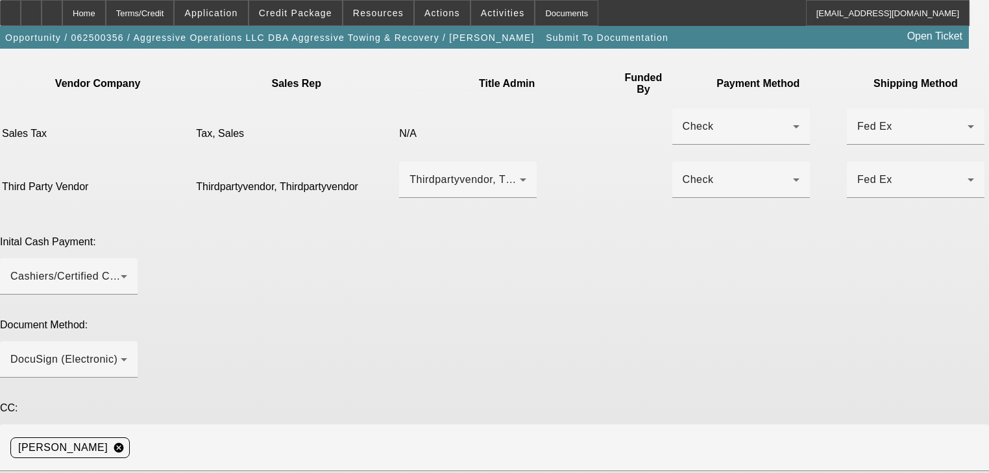
type textarea "Adjusted Sales Tax"
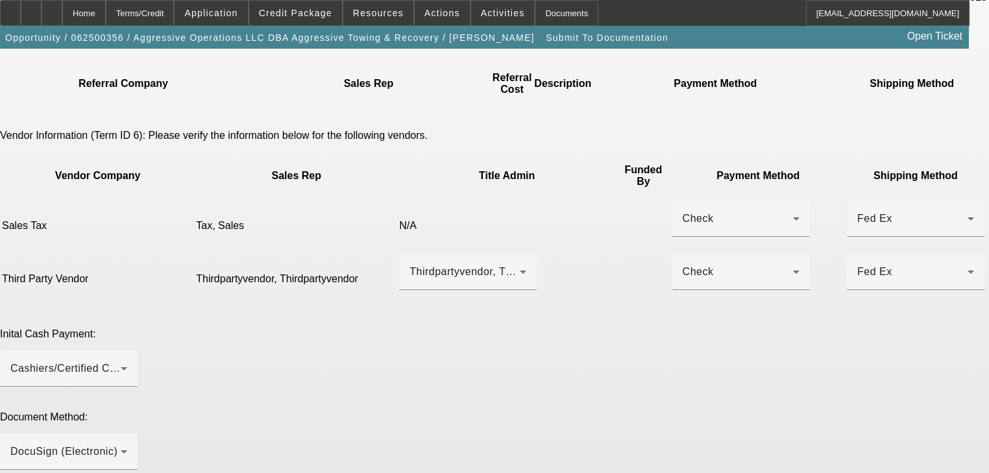
click at [421, 389] on div "Please choose the accepted term scenario you would like to submit for documenta…" at bounding box center [494, 344] width 989 height 1028
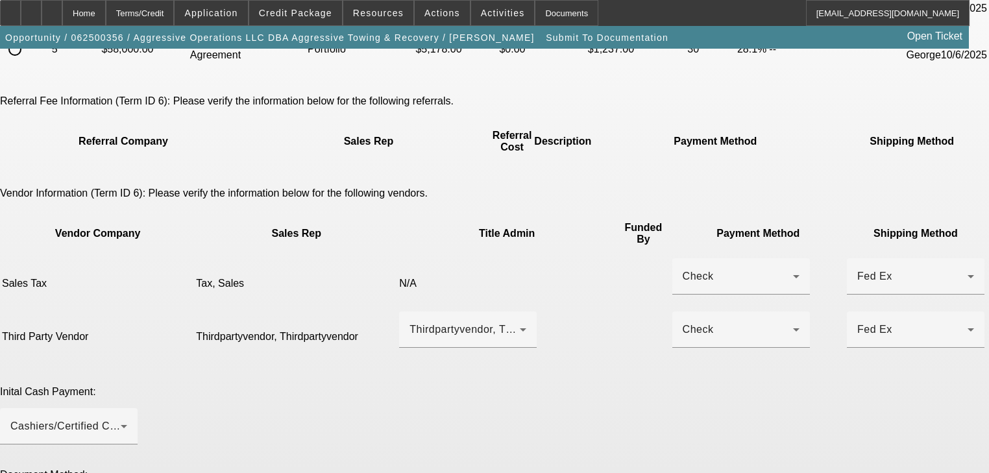
scroll to position [402, 0]
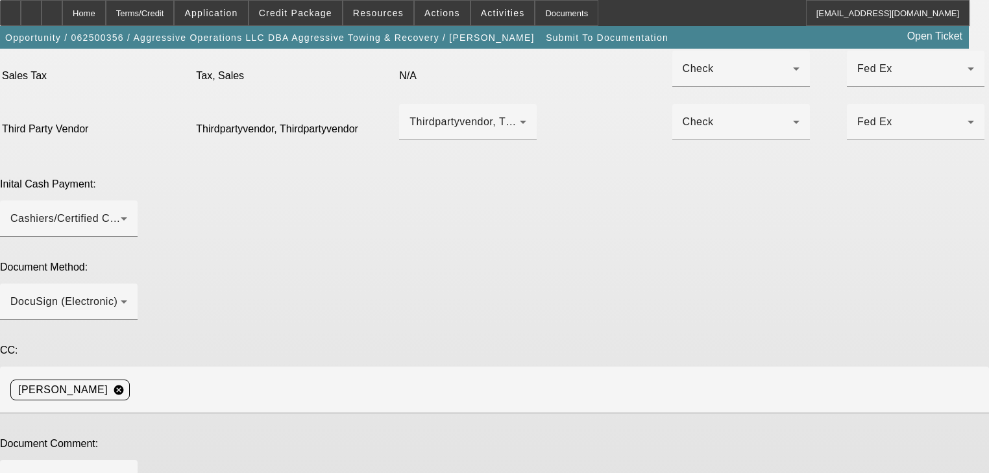
type textarea "Adjusted Sales Tax"
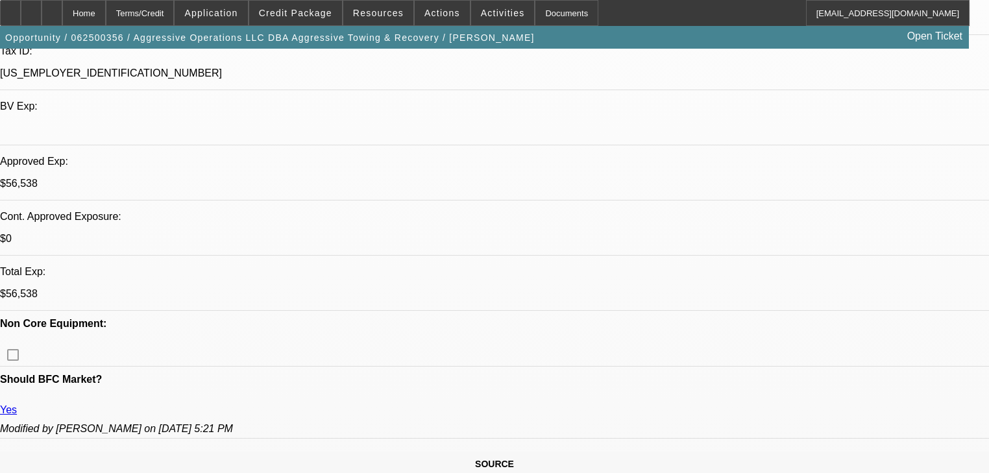
select select "0"
select select "2"
select select "0"
select select "6"
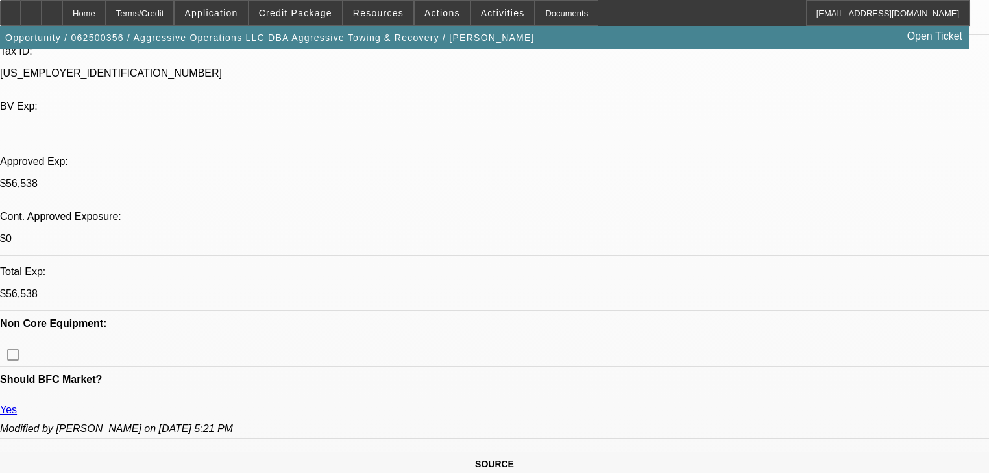
select select "0"
select select "2"
select select "0"
select select "6"
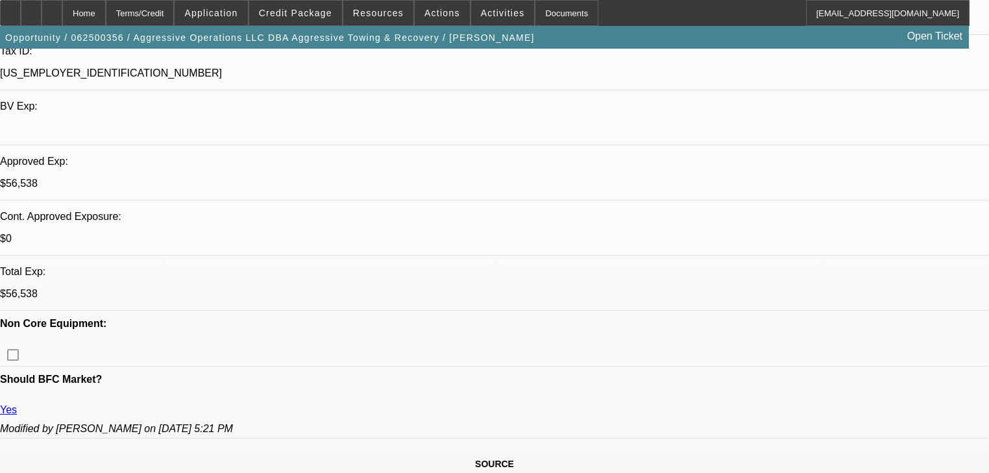
select select "0"
select select "2"
select select "0"
select select "6"
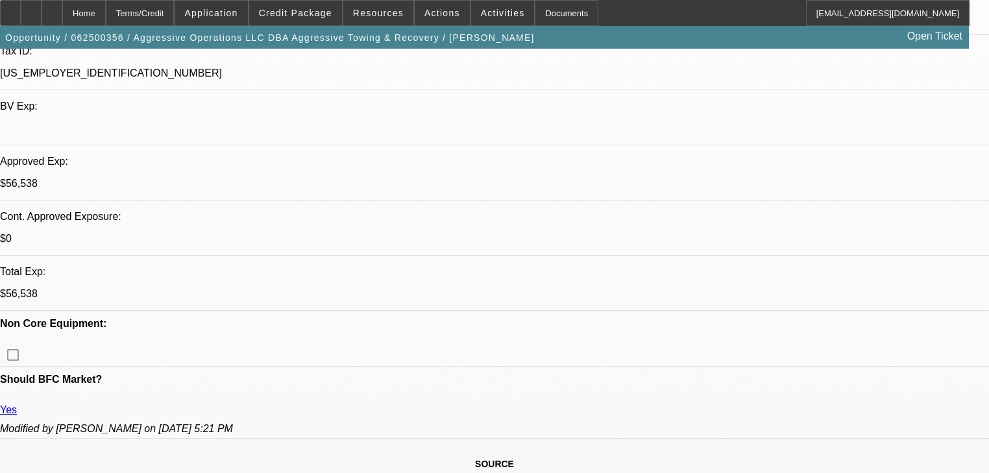
select select "0.15"
select select "2"
select select "0"
select select "6"
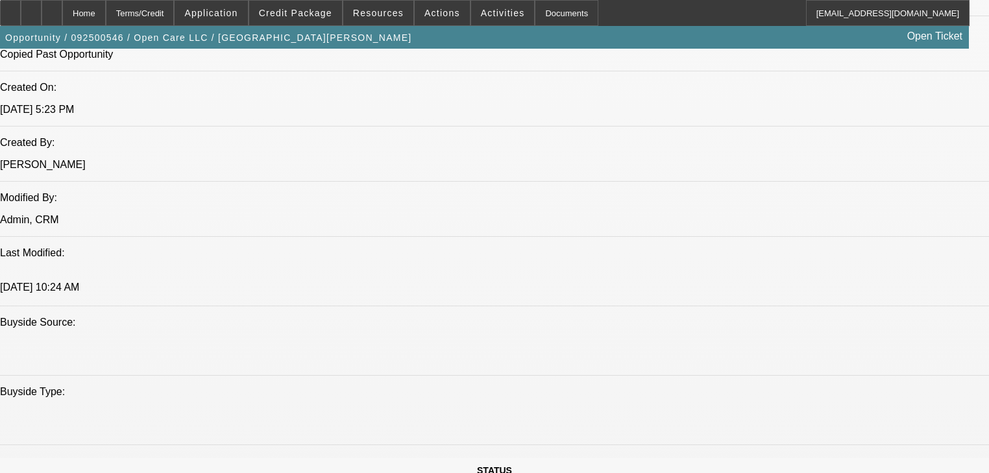
select select "0.15"
select select "0"
select select "3"
select select "0"
select select "6"
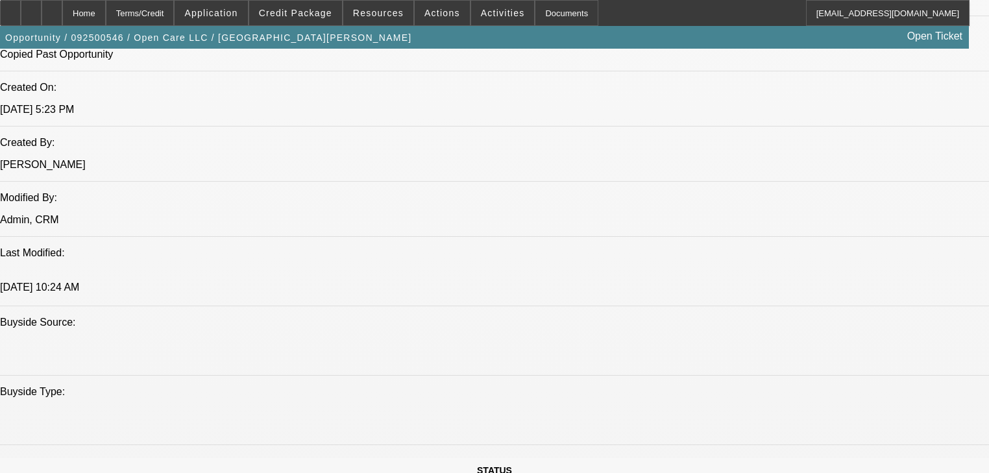
select select "0"
select select "3"
select select "0"
select select "6"
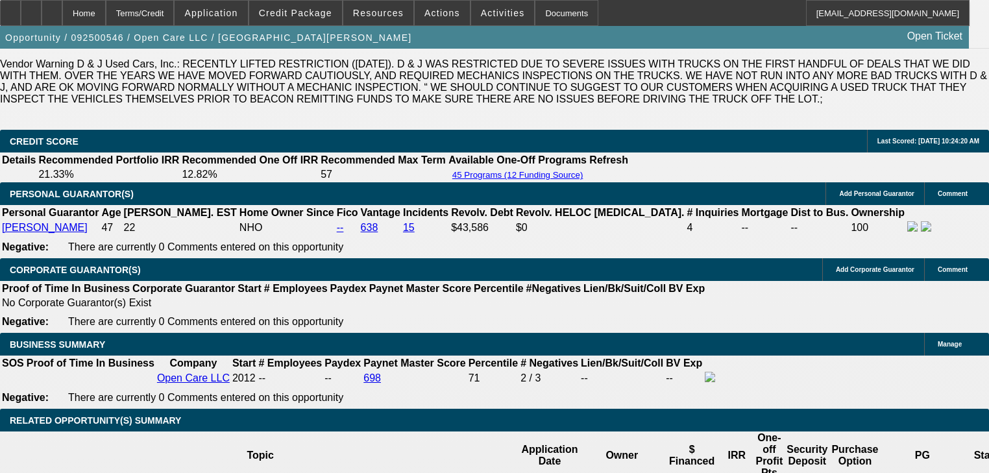
scroll to position [2234, 0]
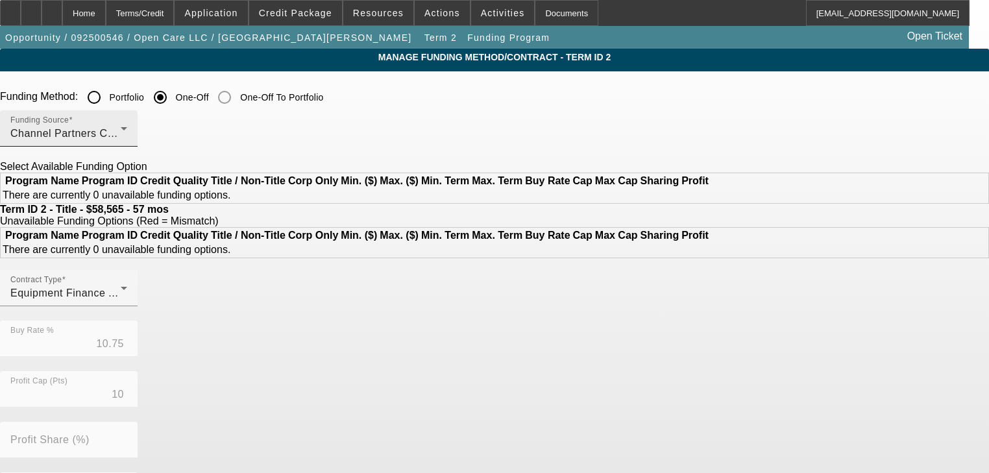
click at [127, 125] on div "Funding Source Channel Partners Capital LLC (EF)" at bounding box center [68, 128] width 117 height 36
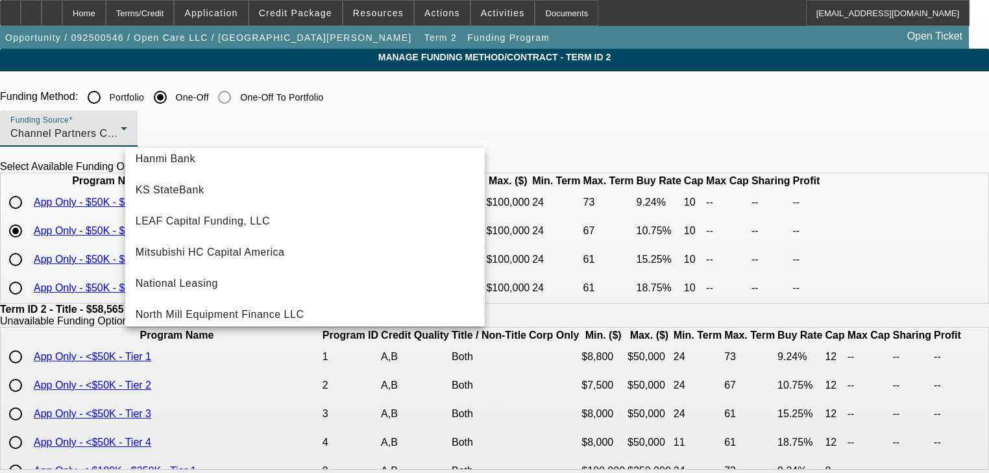
scroll to position [260, 0]
click at [588, 96] on div at bounding box center [494, 236] width 989 height 473
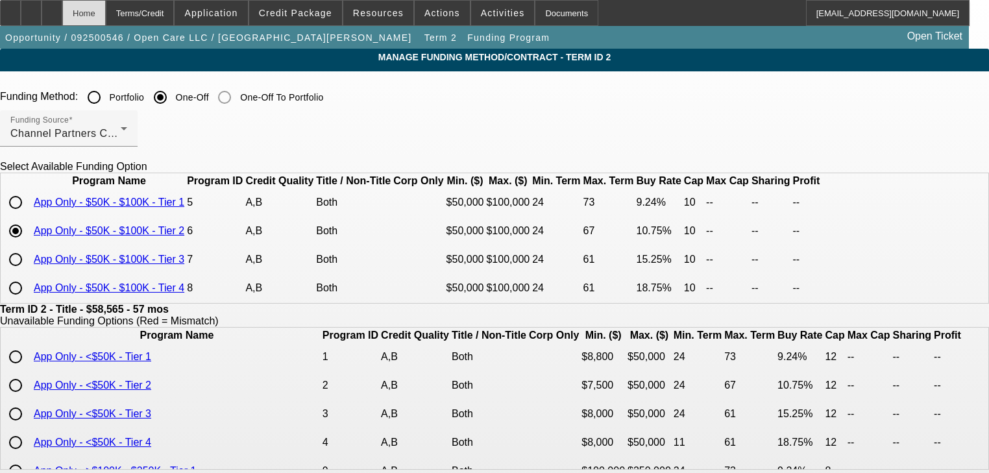
click at [106, 17] on div "Home" at bounding box center [83, 13] width 43 height 26
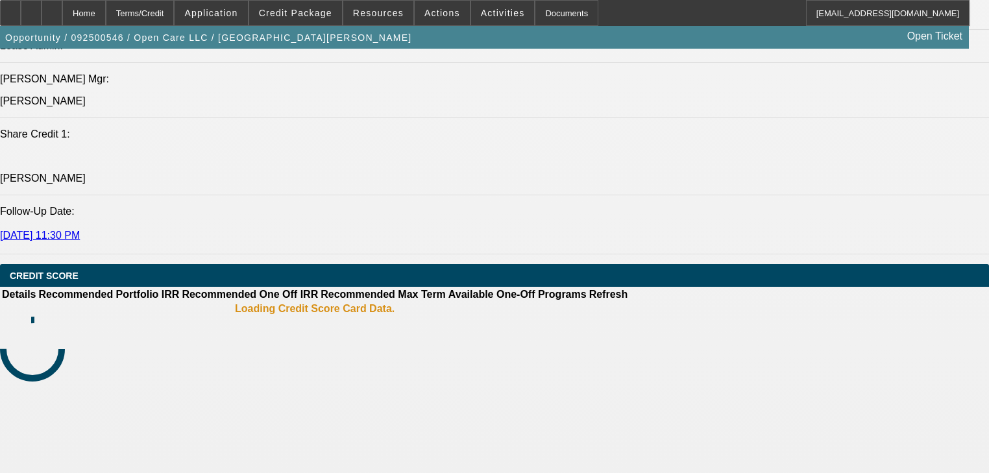
select select "0.15"
select select "0"
select select "3"
select select "0"
select select "6"
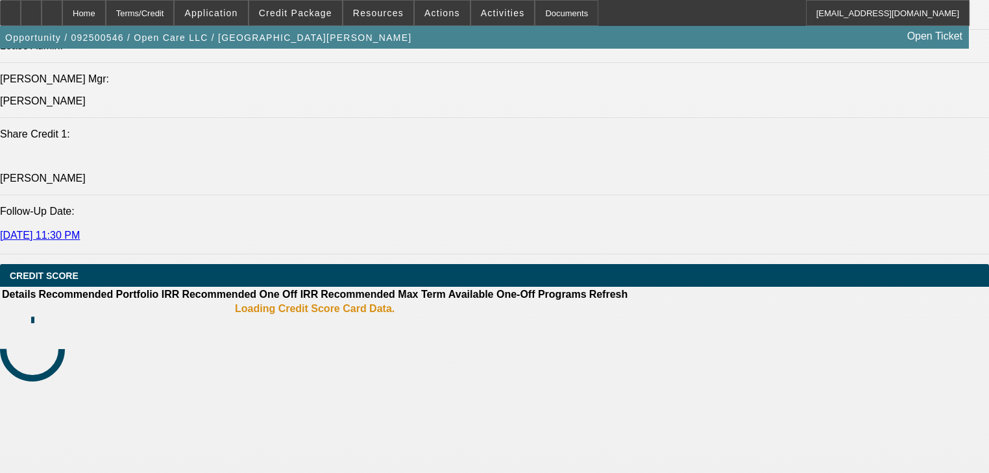
select select "0"
select select "3"
select select "0"
select select "6"
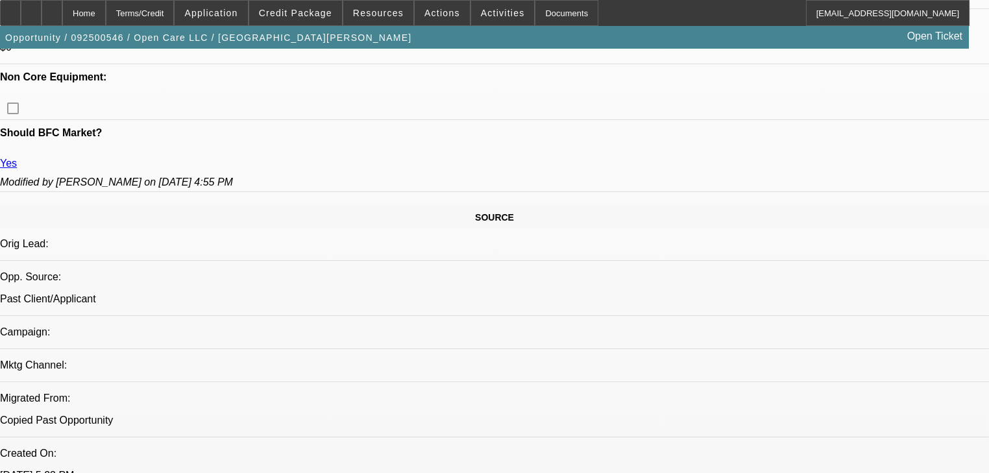
scroll to position [571, 0]
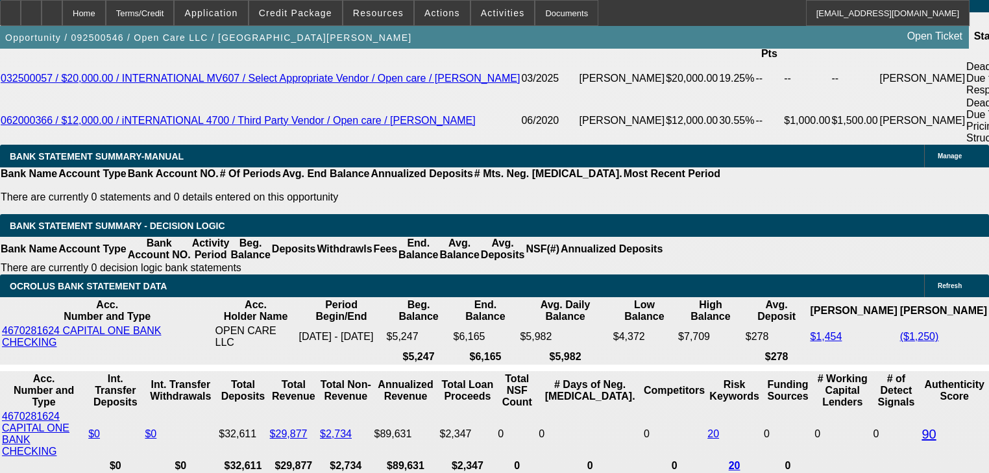
scroll to position [2285, 0]
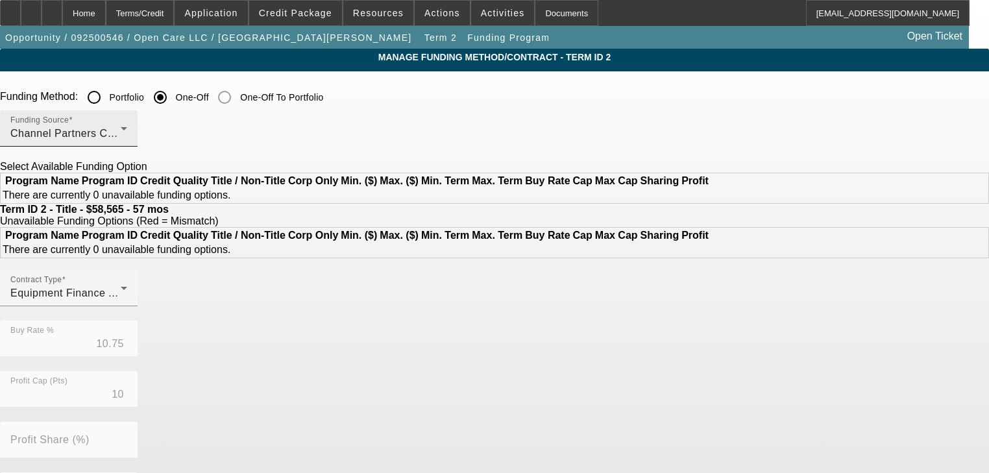
click at [121, 140] on div "Channel Partners Capital LLC (EF)" at bounding box center [65, 134] width 110 height 16
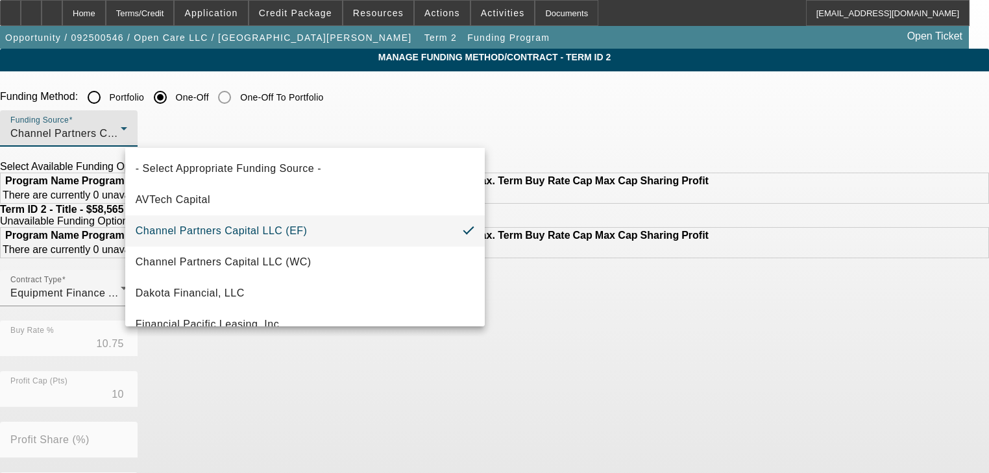
click at [554, 194] on div at bounding box center [494, 236] width 989 height 473
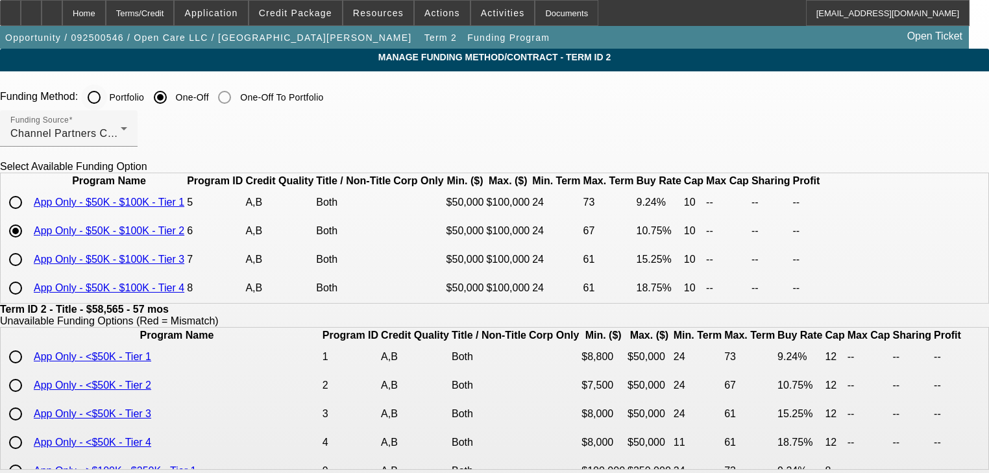
click at [107, 107] on input "Portfolio" at bounding box center [94, 97] width 26 height 26
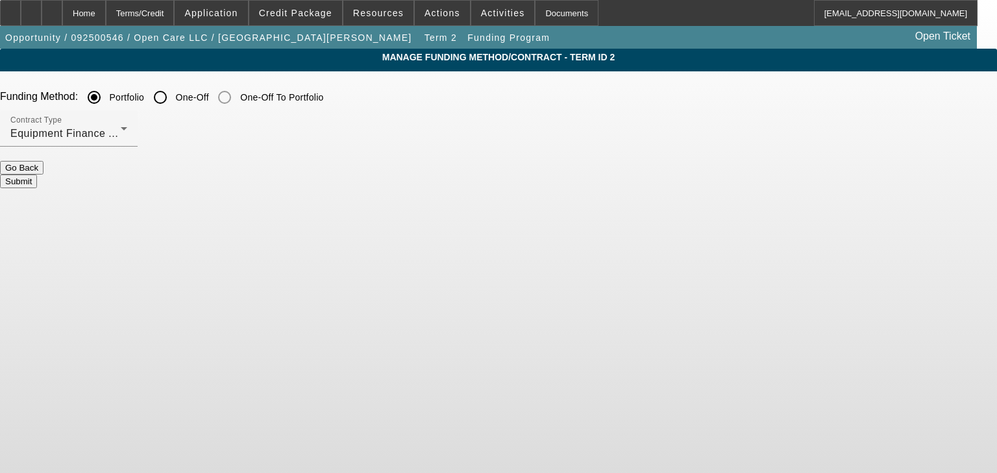
click at [37, 175] on button "Submit" at bounding box center [18, 182] width 37 height 14
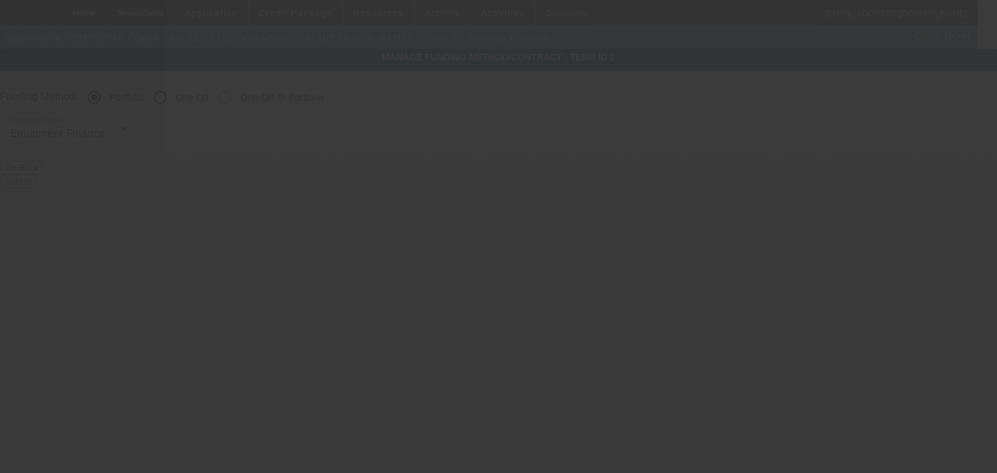
radio input "false"
radio input "true"
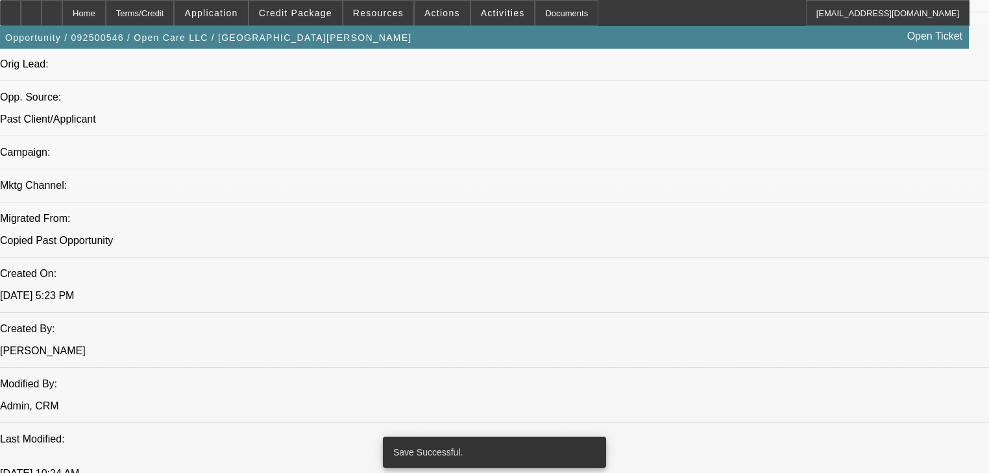
select select "0.15"
select select "0"
select select "3"
select select "0"
select select "6"
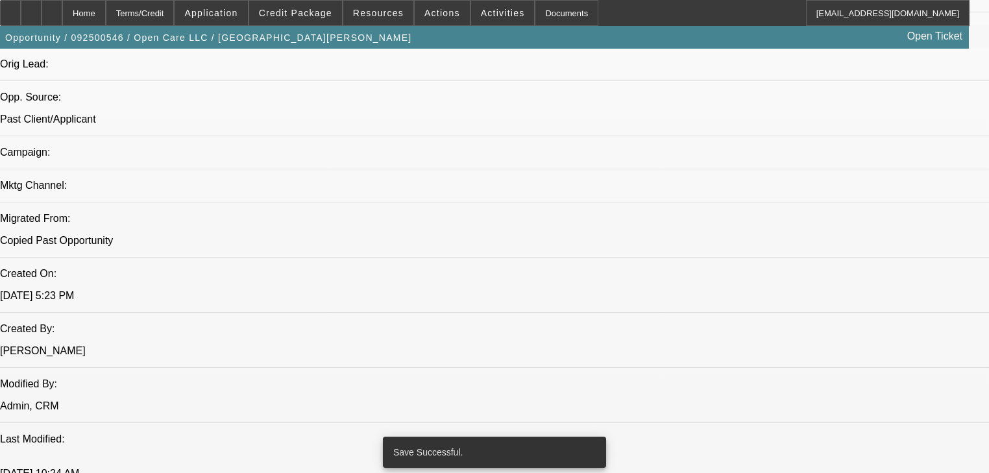
select select "0"
select select "3"
select select "0"
select select "6"
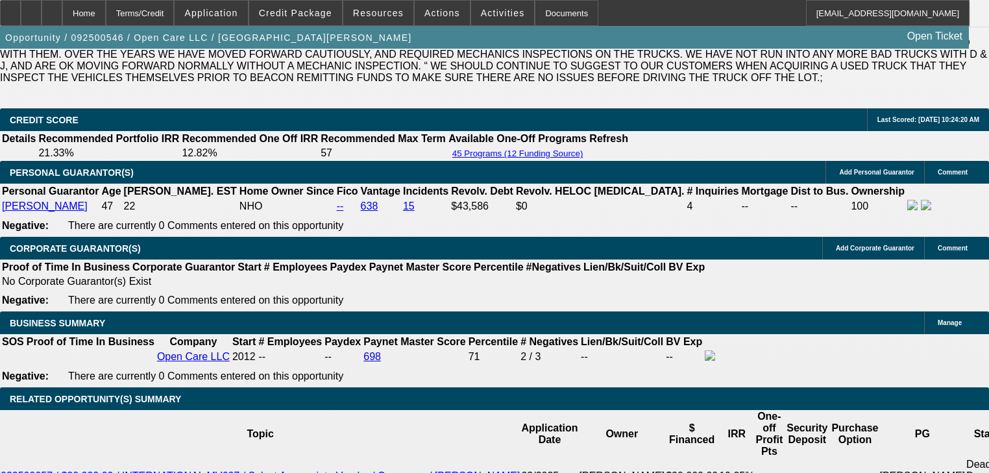
scroll to position [260, 0]
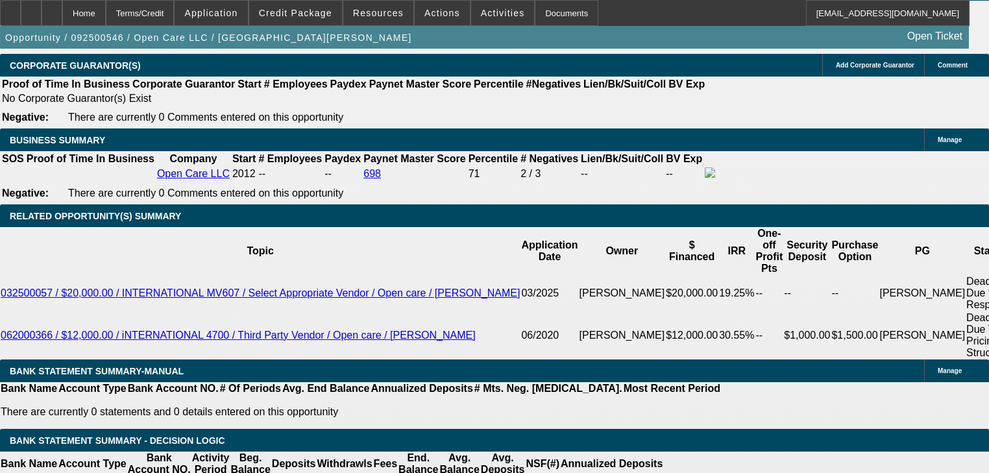
scroll to position [2099, 0]
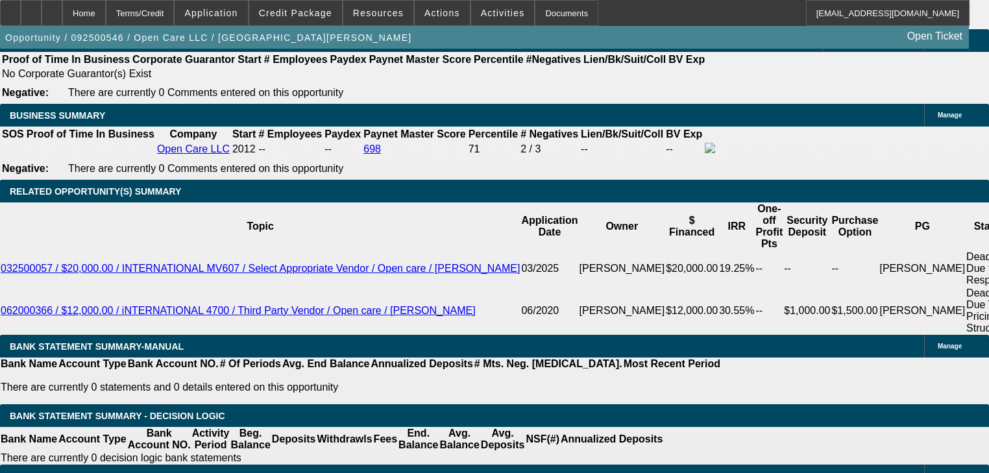
select select "0.1"
type input "$6,890.00"
type input "UNKNOWN"
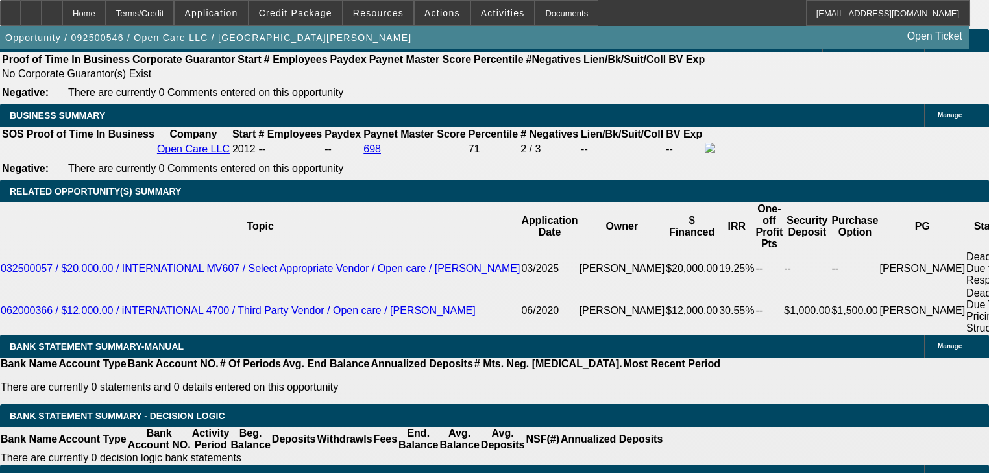
type input "$1,626.11"
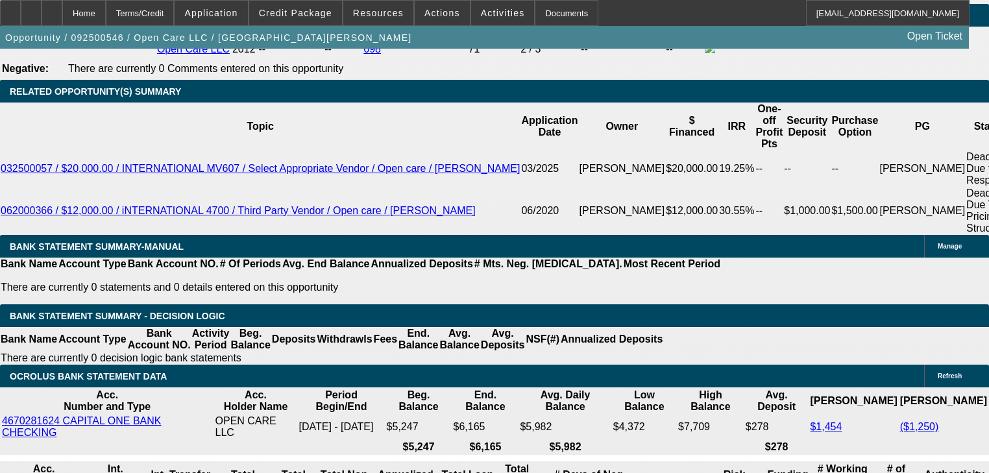
scroll to position [2203, 0]
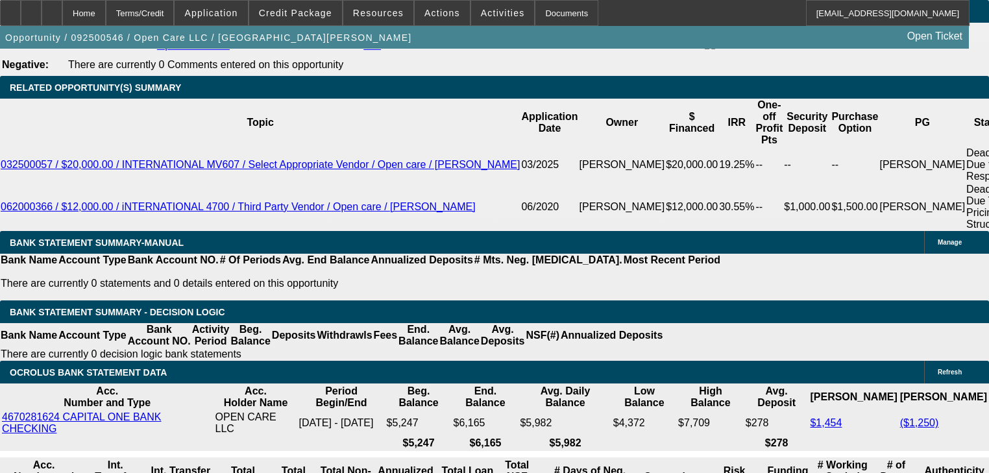
select select "0.05"
type input "$3,445.00"
type input "$1,716.45"
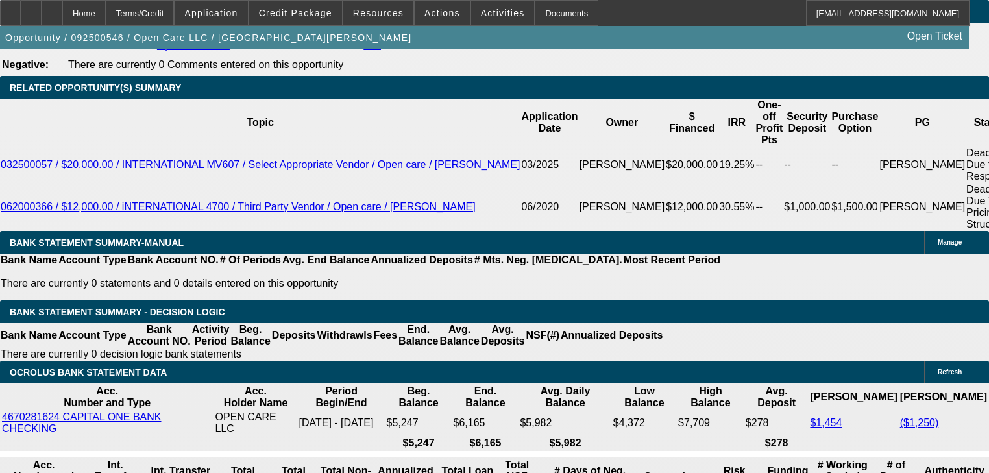
type input "60"
type input "$1,662.13"
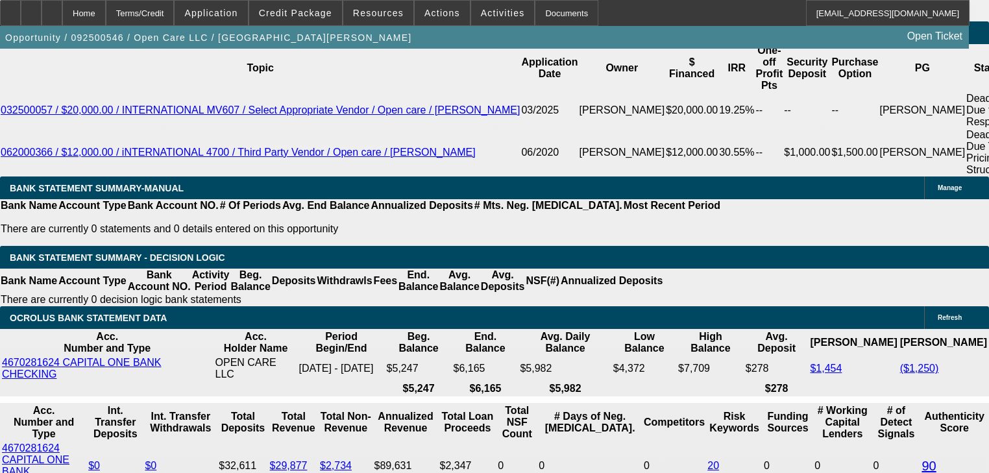
scroll to position [2285, 0]
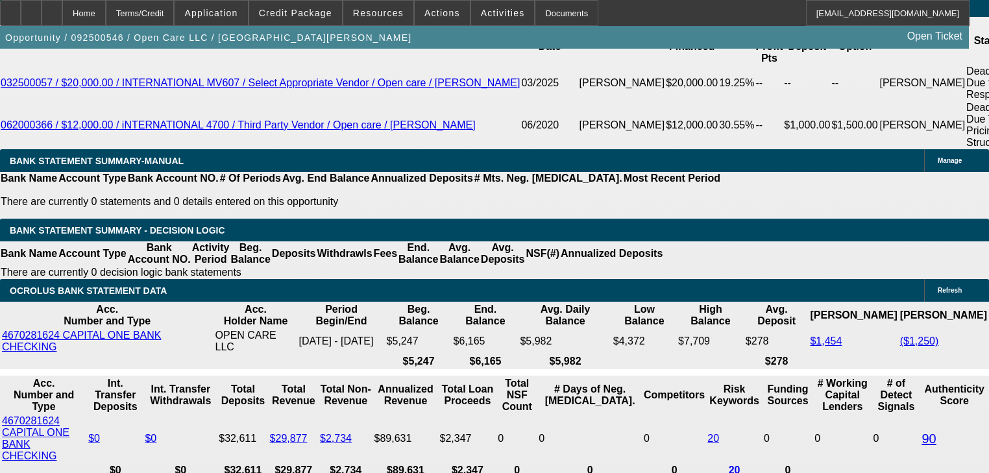
type input "60"
type input "1"
type input "1665"
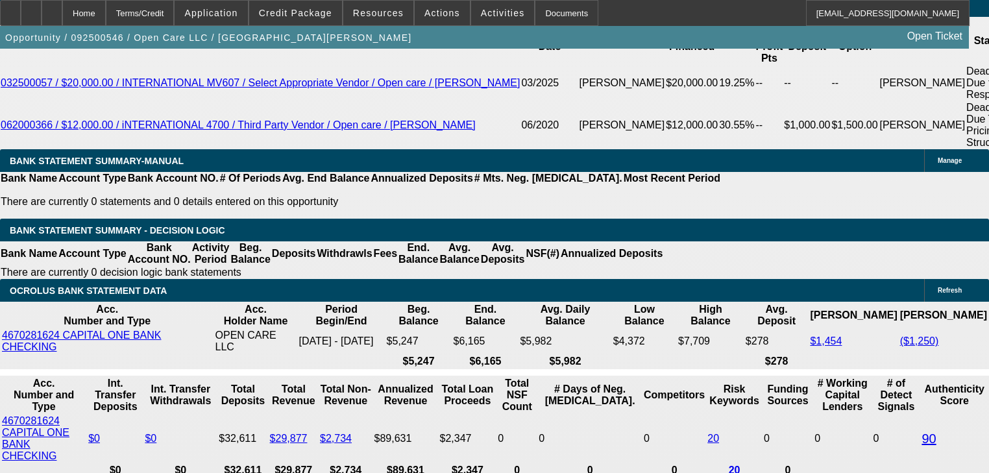
type input "18.1"
type input "$1,665.00"
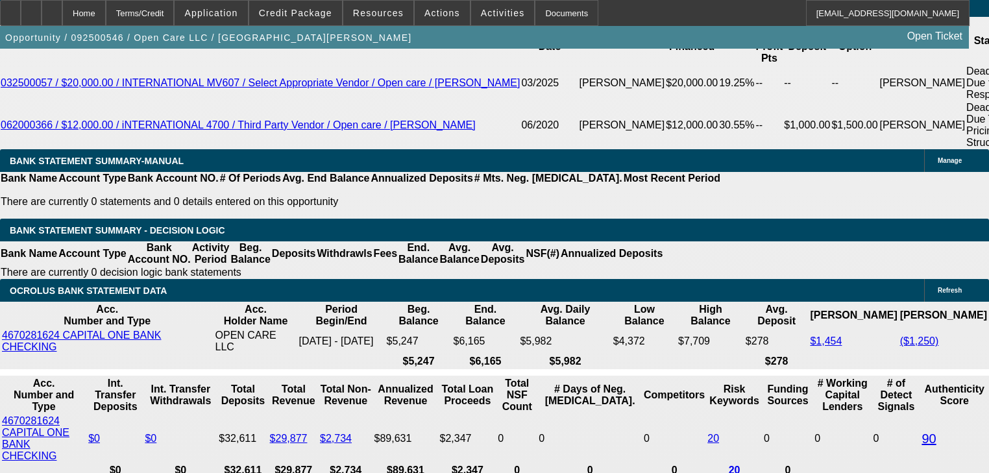
type input "18.1"
select select "2"
type input "$3,330.00"
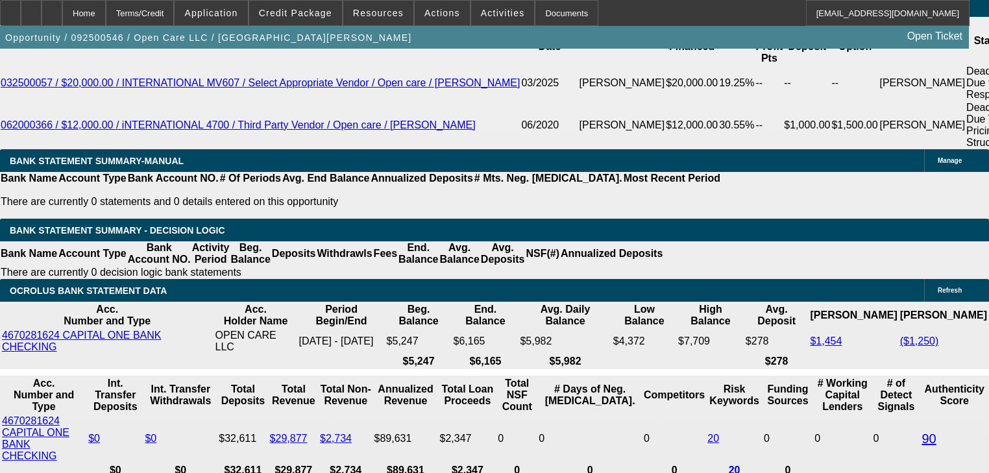
select select "2"
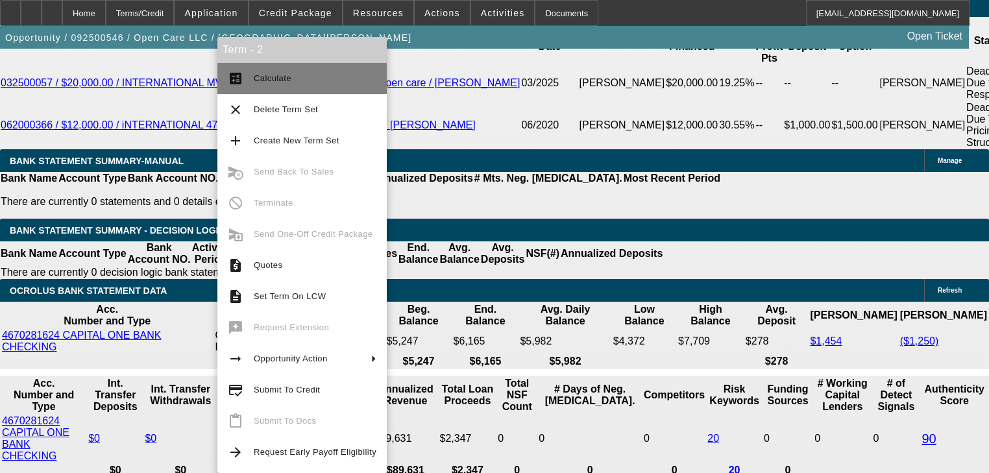
click at [248, 89] on button "calculate Calculate" at bounding box center [301, 78] width 169 height 31
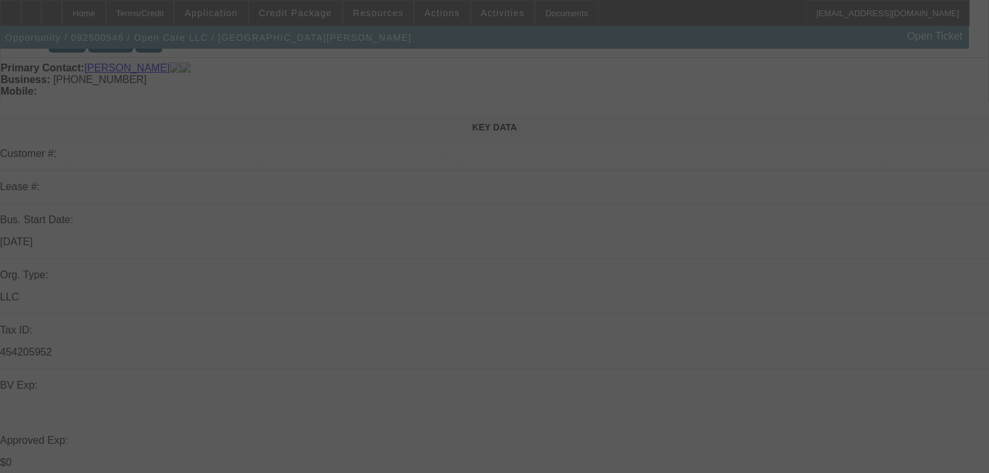
scroll to position [0, 0]
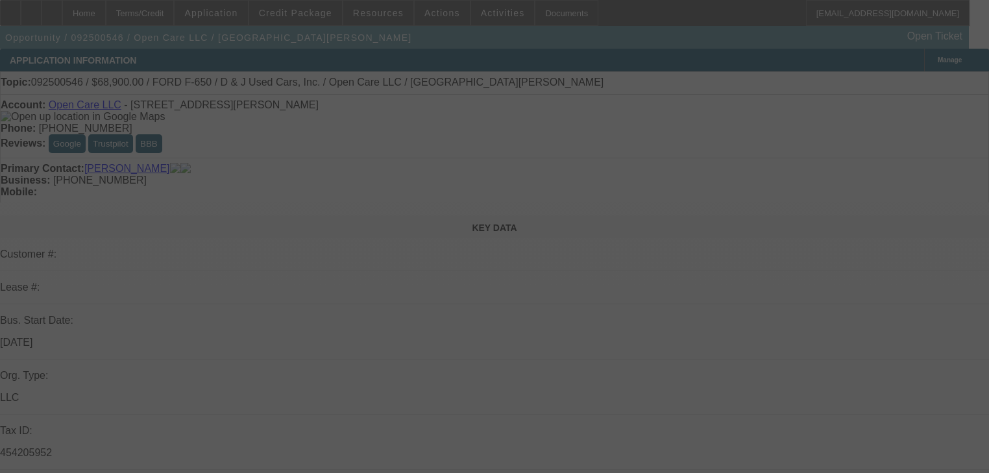
select select "2"
select select "0"
select select "6"
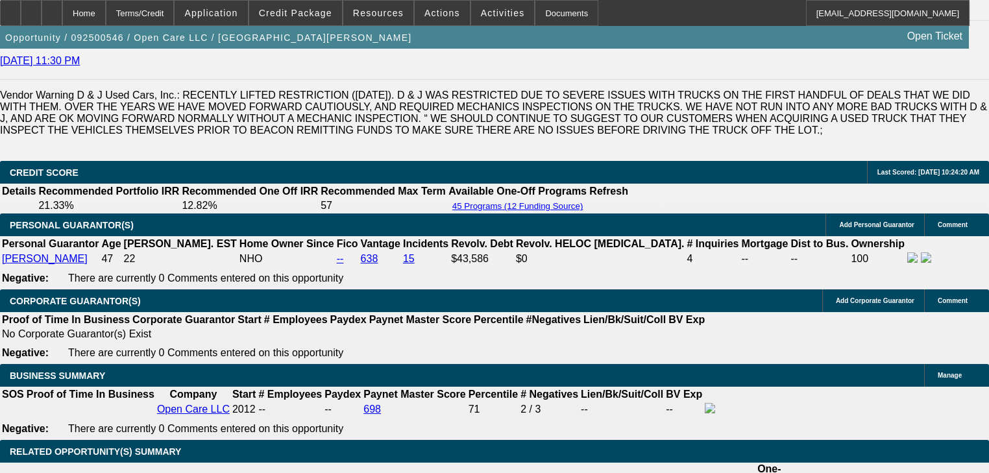
scroll to position [1646, 0]
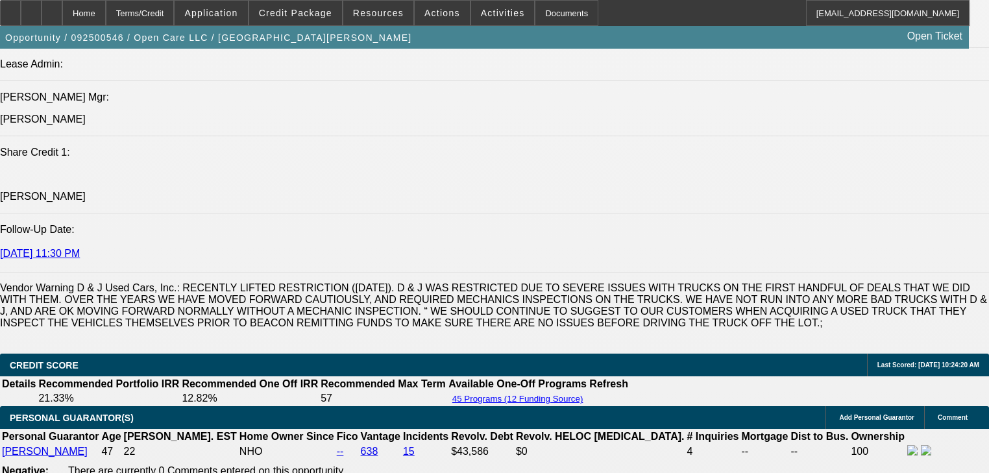
click at [291, 18] on span "Credit Package" at bounding box center [295, 13] width 73 height 10
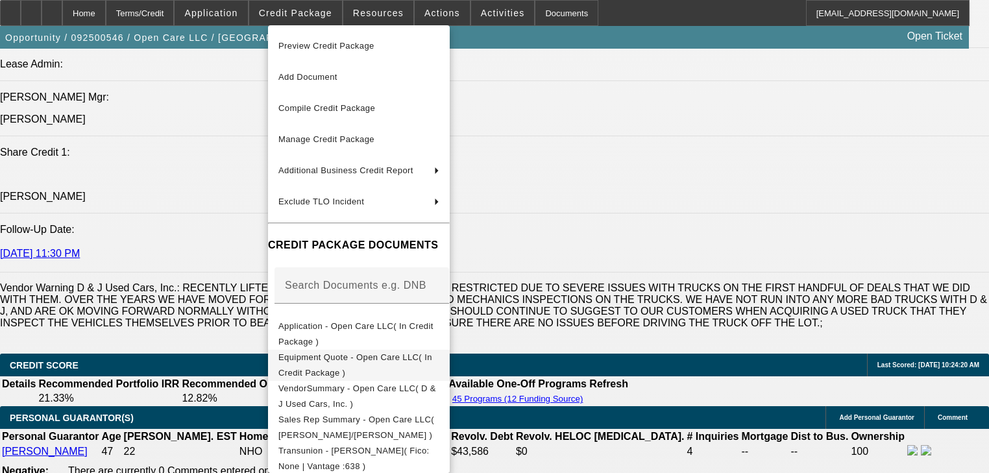
click at [386, 368] on button "Equipment Quote - Open Care LLC( In Credit Package )" at bounding box center [359, 365] width 182 height 31
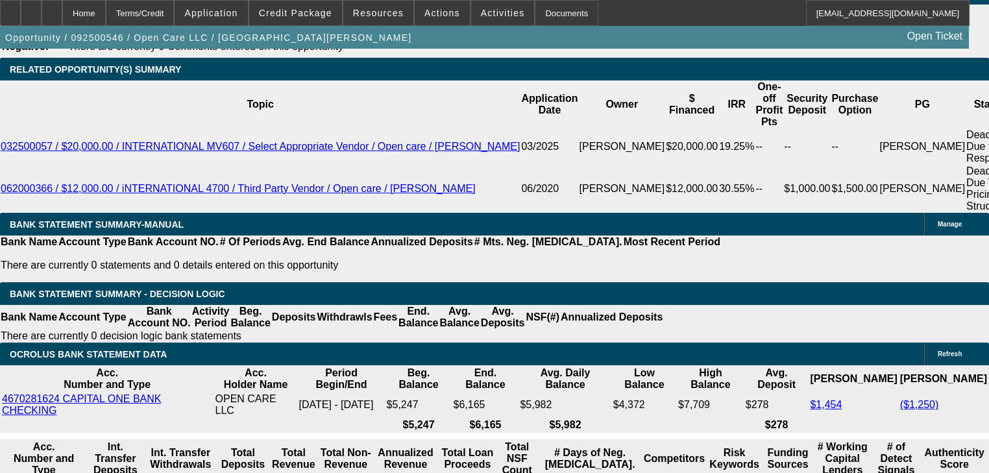
scroll to position [2217, 0]
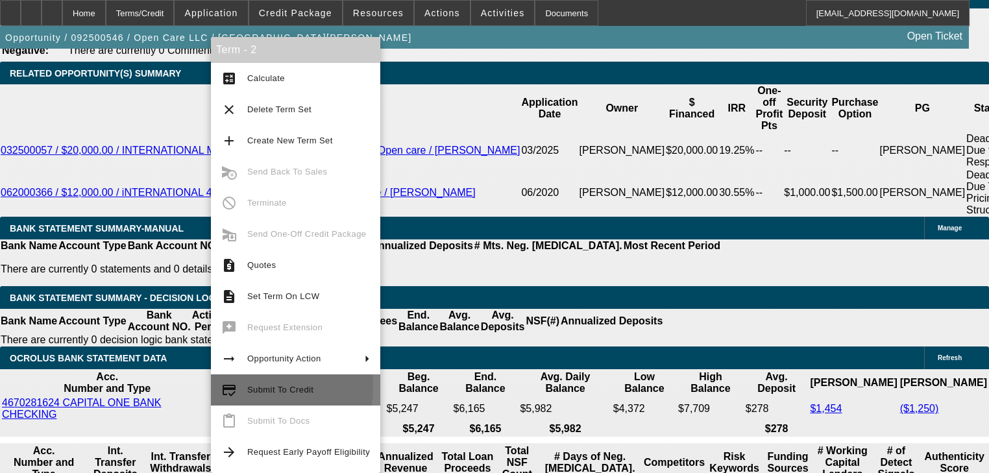
click at [241, 387] on button "credit_score Submit To Credit" at bounding box center [295, 390] width 169 height 31
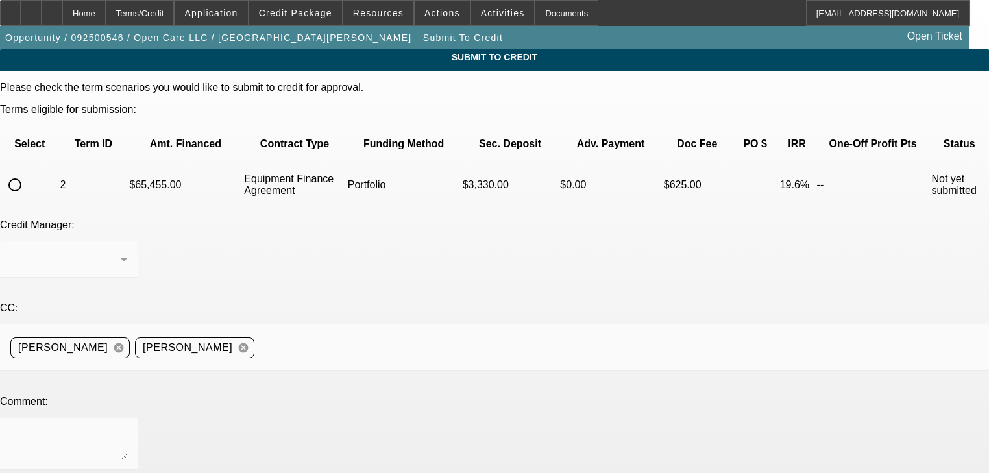
click at [28, 172] on input "radio" at bounding box center [15, 185] width 26 height 26
radio input "true"
click at [121, 252] on div "[PERSON_NAME]" at bounding box center [65, 260] width 110 height 16
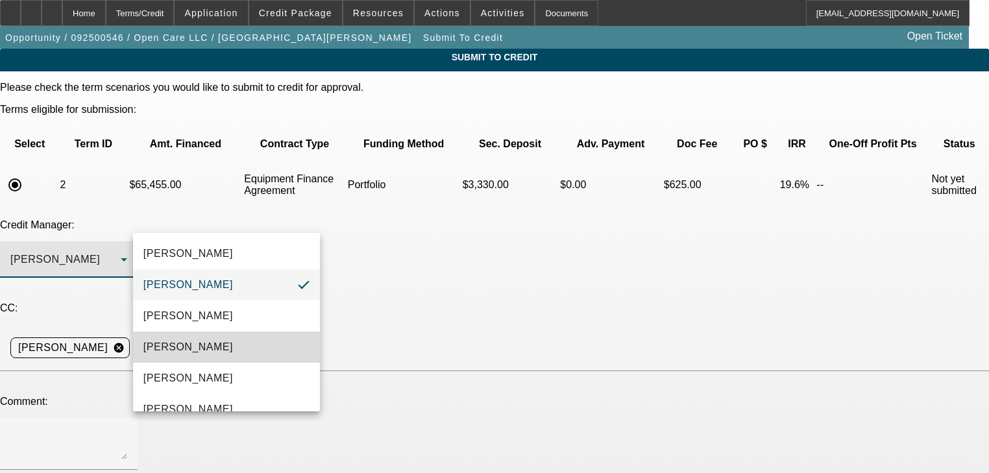
click at [236, 351] on mat-option "[PERSON_NAME]" at bounding box center [226, 347] width 187 height 31
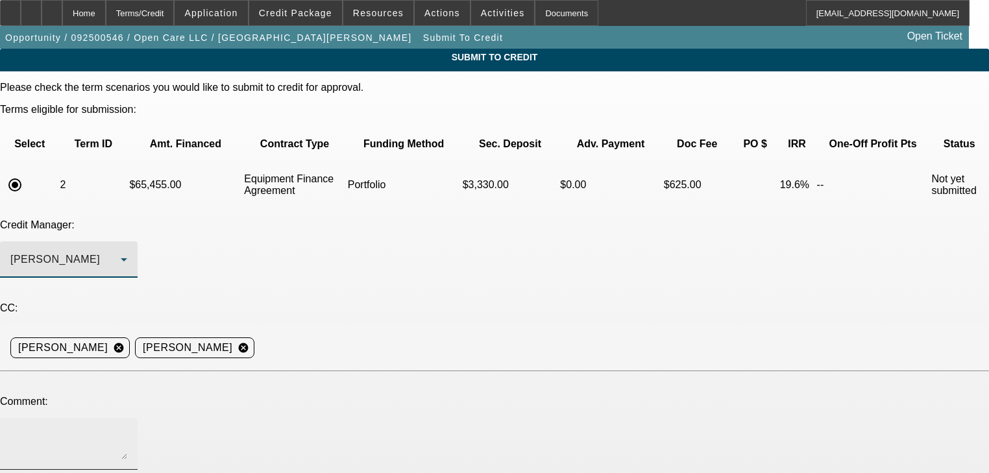
click at [127, 428] on textarea at bounding box center [68, 443] width 117 height 31
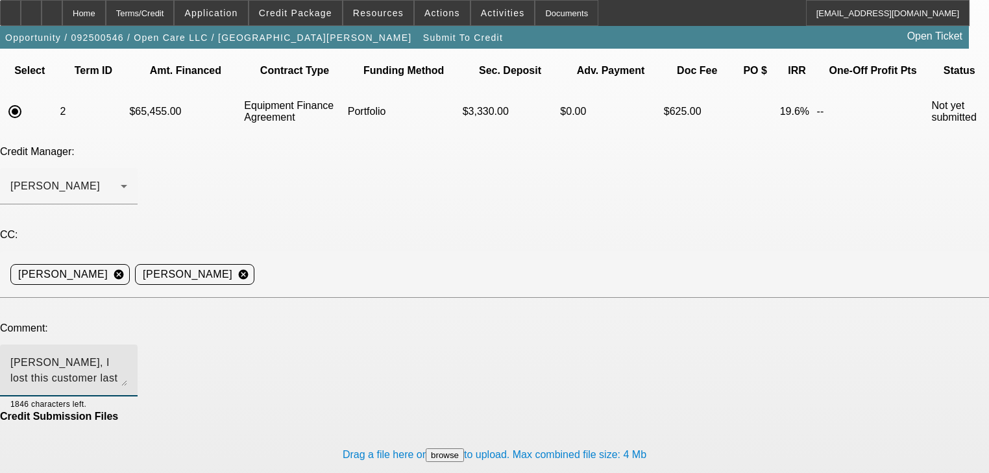
scroll to position [78, 0]
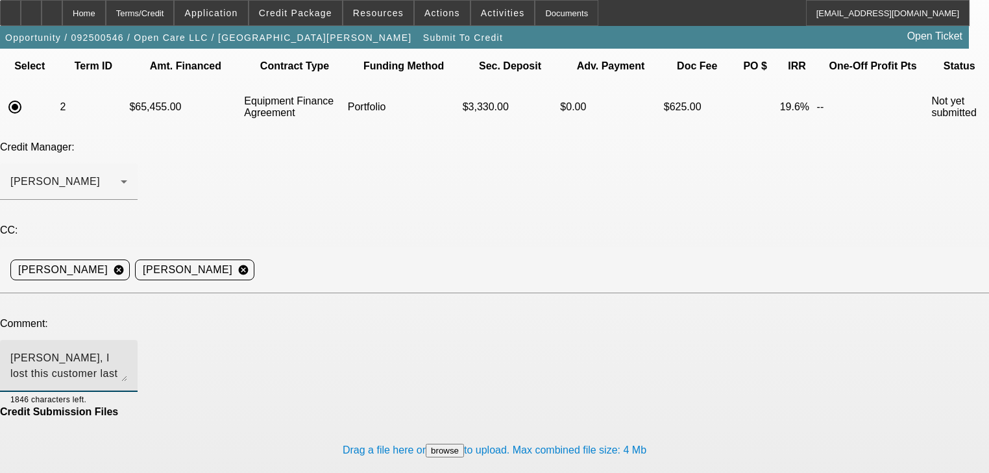
type textarea "[PERSON_NAME], I lost this customer last time around due to term length Restric…"
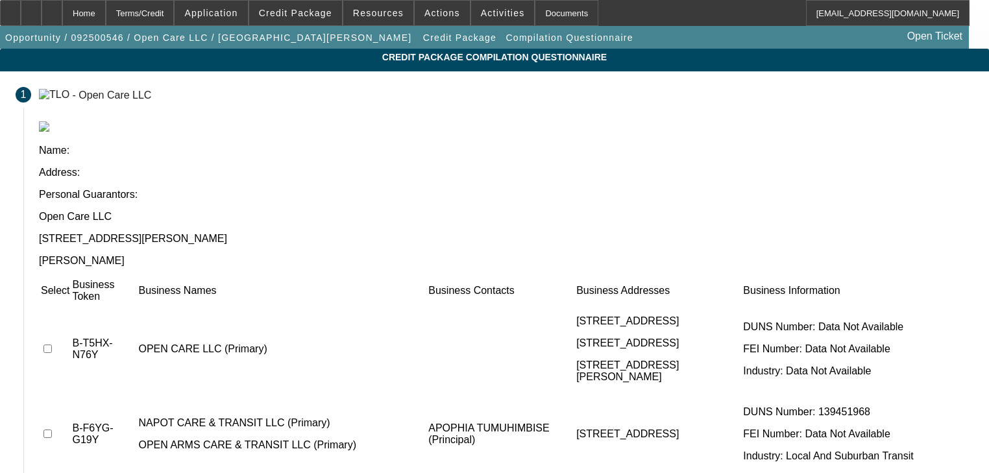
click at [52, 345] on input "checkbox" at bounding box center [47, 349] width 8 height 8
checkbox input "true"
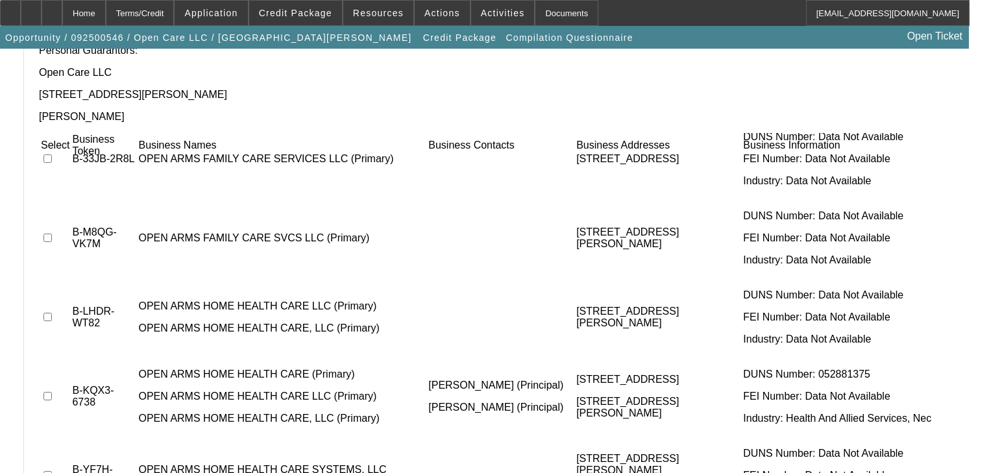
scroll to position [623, 0]
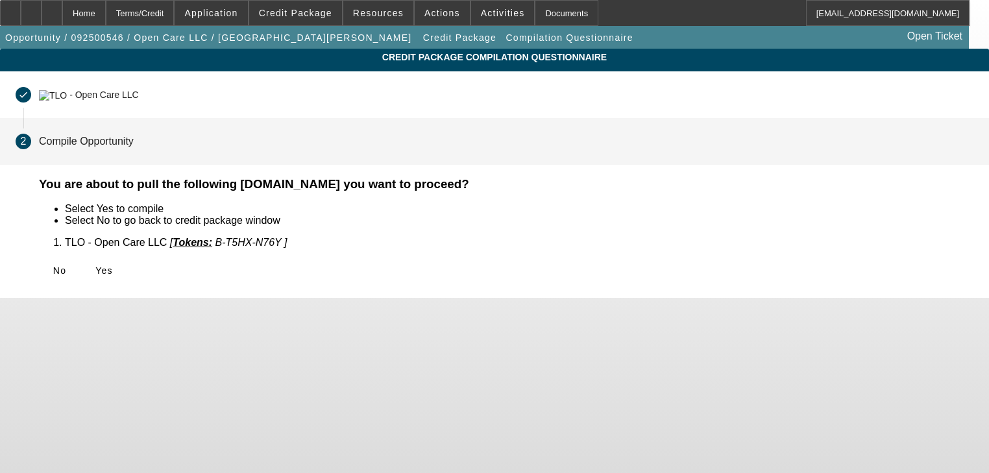
scroll to position [0, 0]
click at [125, 279] on span at bounding box center [104, 270] width 42 height 31
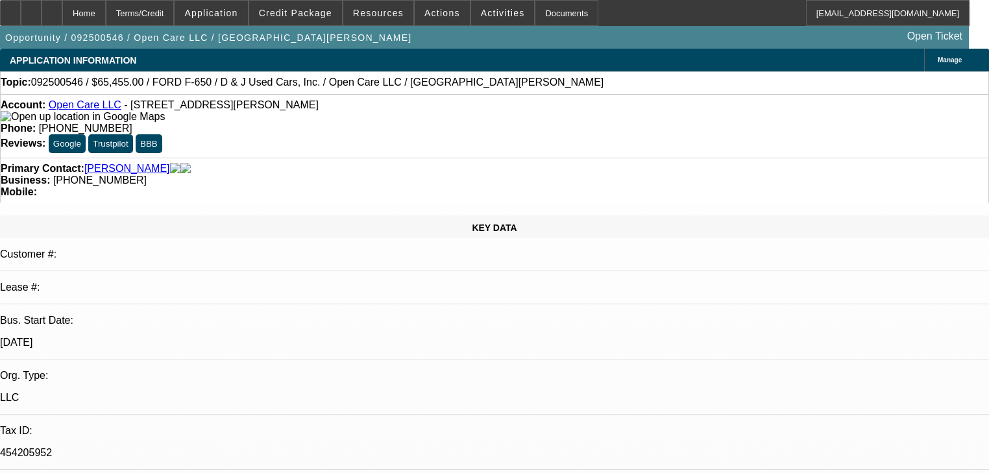
select select "2"
select select "0"
select select "6"
select select "0"
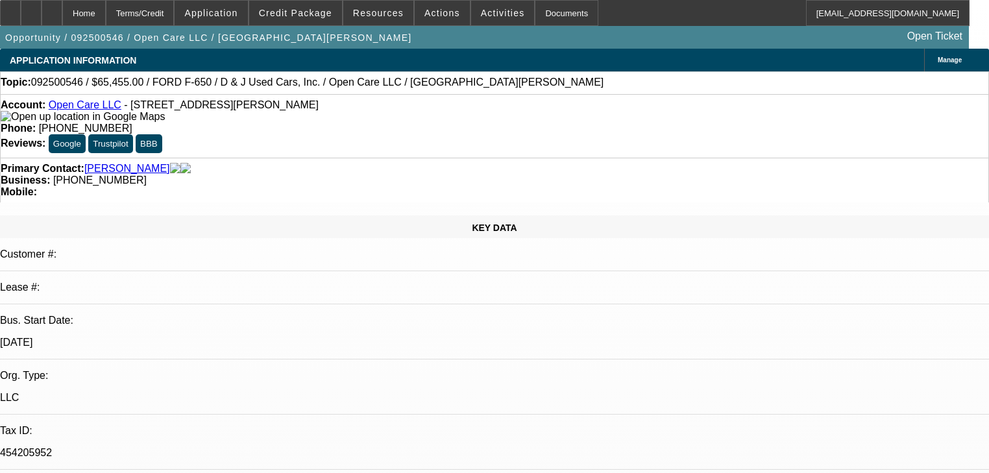
select select "0"
select select "3"
select select "0"
select select "6"
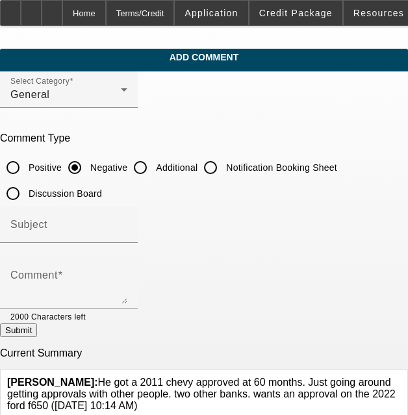
click at [146, 158] on input "Additional" at bounding box center [140, 167] width 26 height 26
radio input "true"
click at [127, 244] on div at bounding box center [69, 250] width 138 height 14
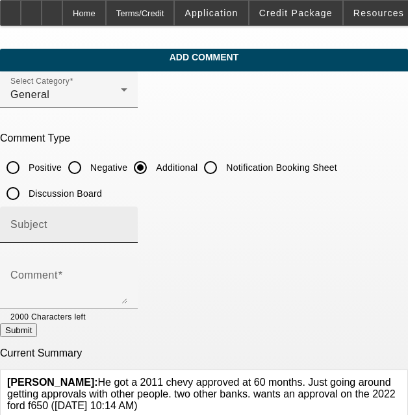
click at [120, 238] on div "Subject" at bounding box center [68, 224] width 117 height 36
type input "Write Up"
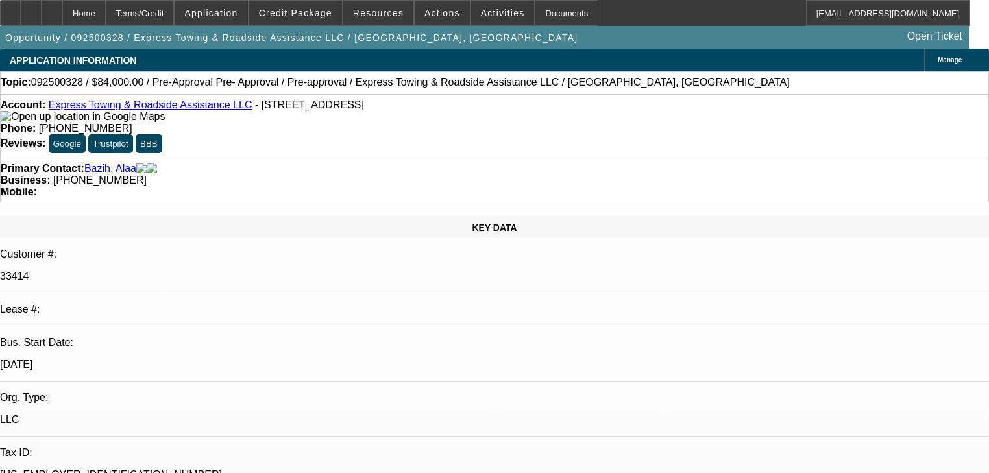
select select "0.2"
select select "2"
select select "0"
select select "6"
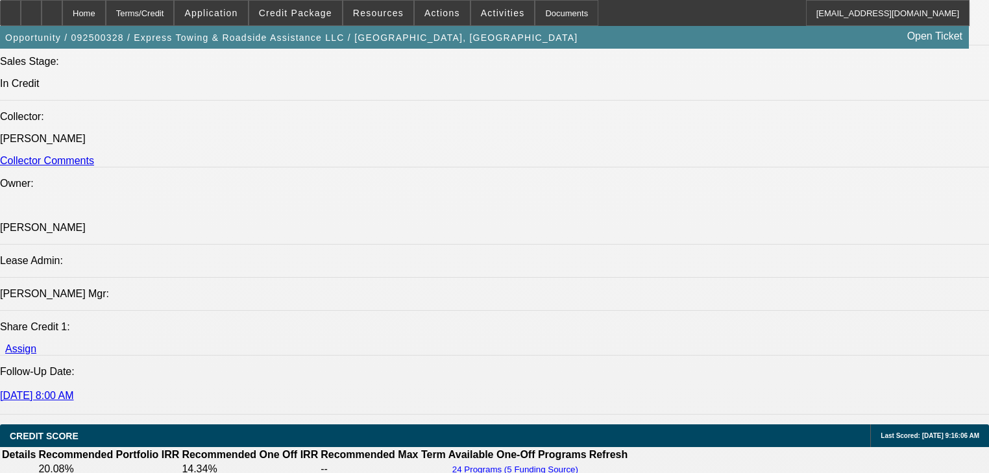
scroll to position [1558, 0]
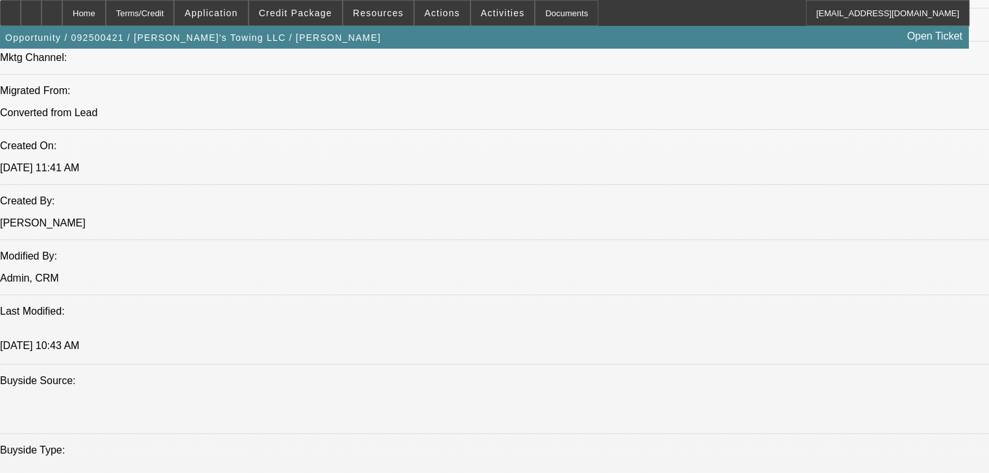
select select "0.2"
select select "2"
select select "0.1"
select select "4"
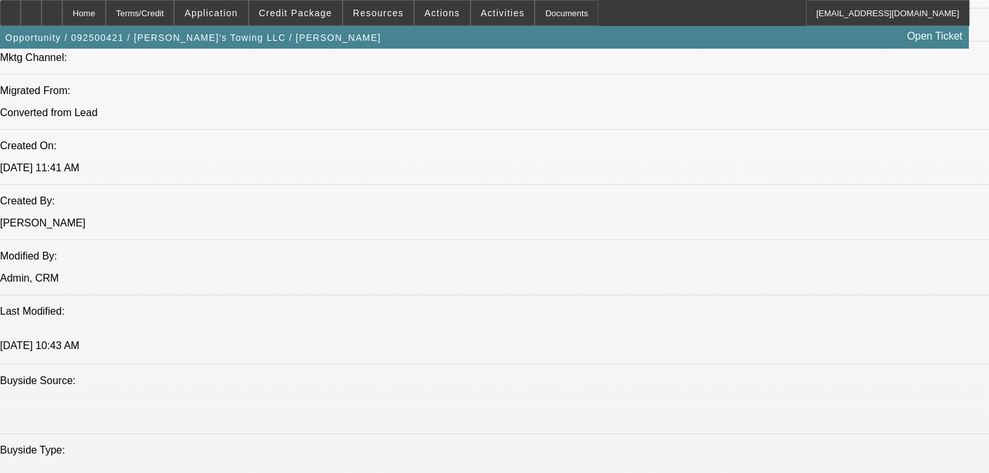
select select "0.2"
select select "2"
select select "0"
select select "6"
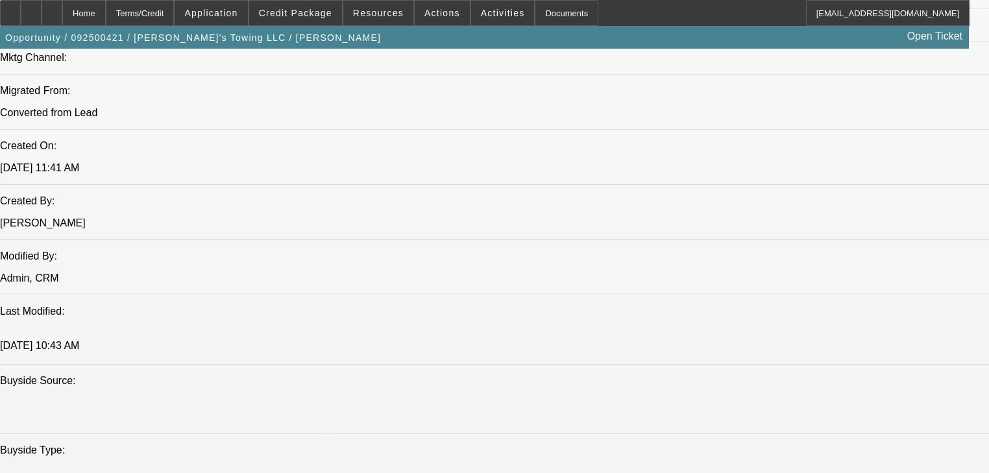
select select "0.2"
select select "2"
select select "0"
select select "6"
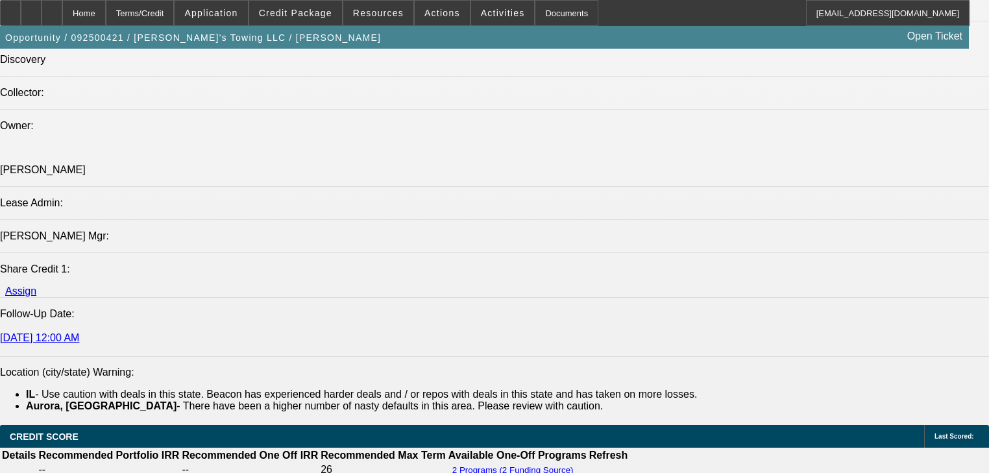
scroll to position [1683, 0]
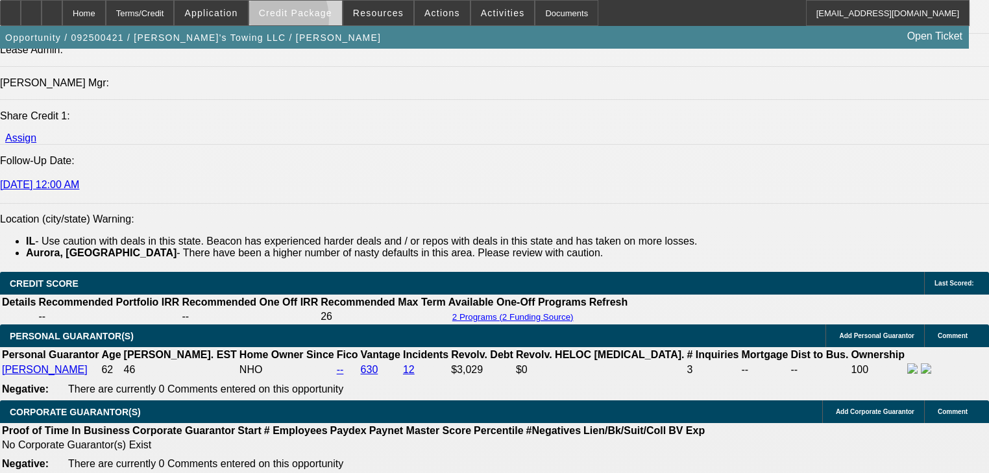
click at [286, 22] on span at bounding box center [295, 12] width 93 height 31
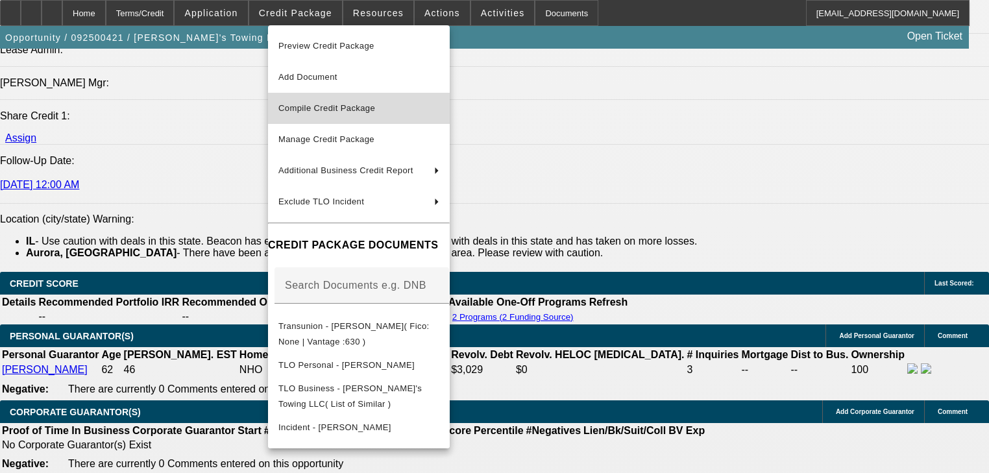
click at [328, 115] on span "Compile Credit Package" at bounding box center [358, 109] width 161 height 16
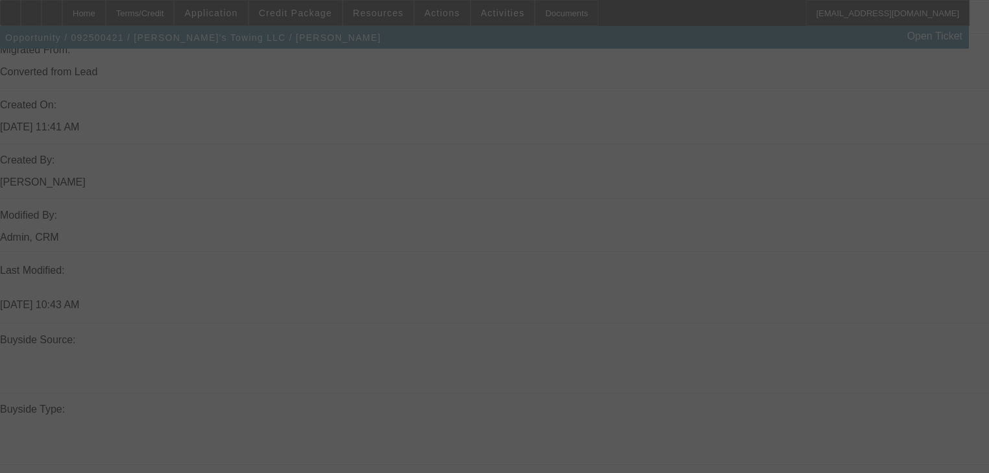
scroll to position [997, 0]
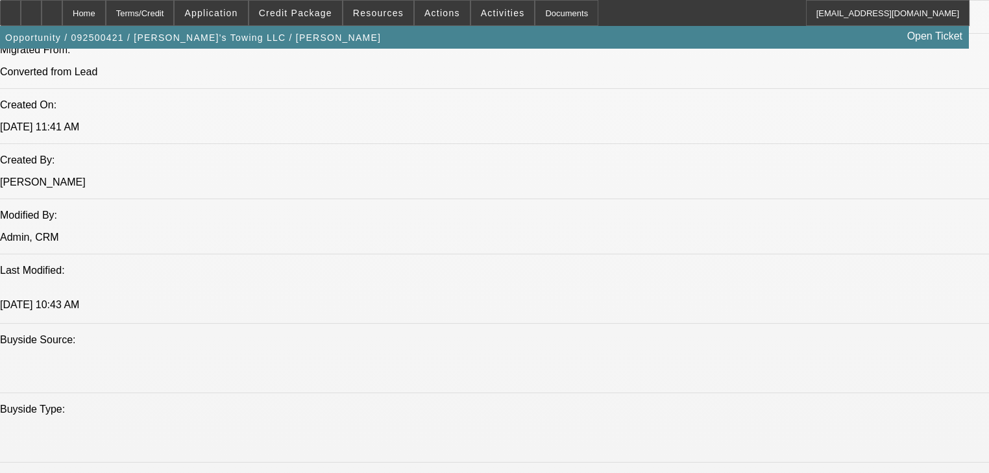
select select "0.2"
select select "2"
select select "0.1"
select select "4"
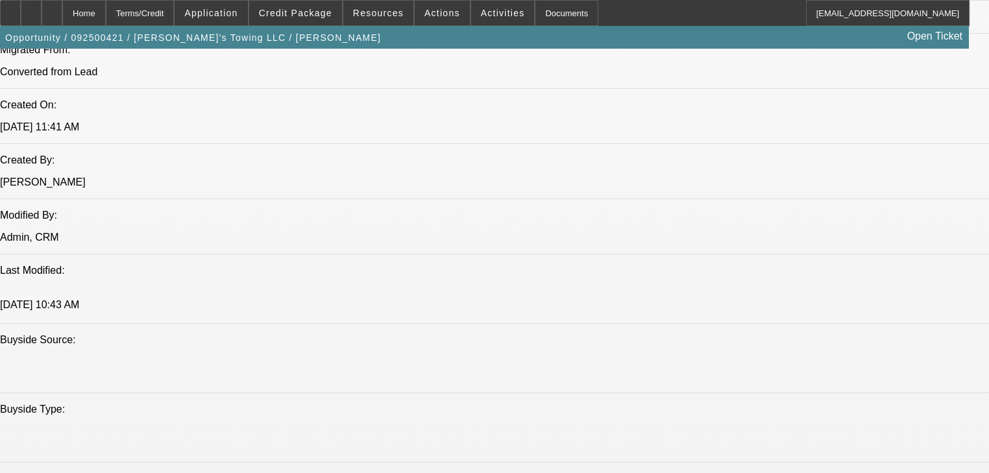
select select "0.2"
select select "2"
select select "0"
select select "6"
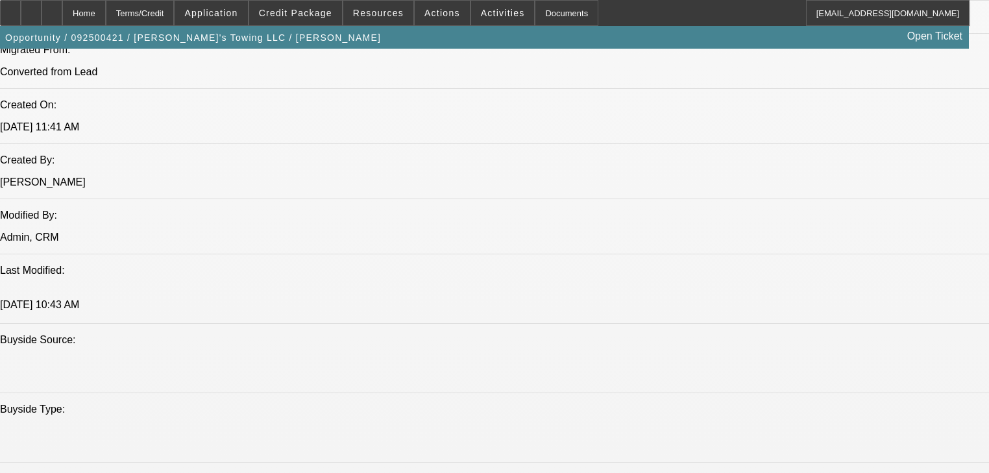
select select "0.2"
select select "2"
select select "0"
select select "6"
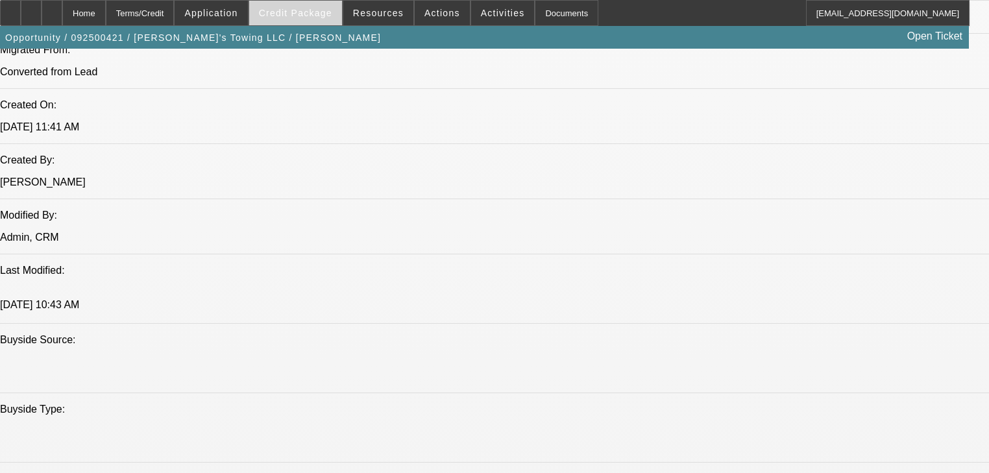
click at [299, 18] on span at bounding box center [295, 12] width 93 height 31
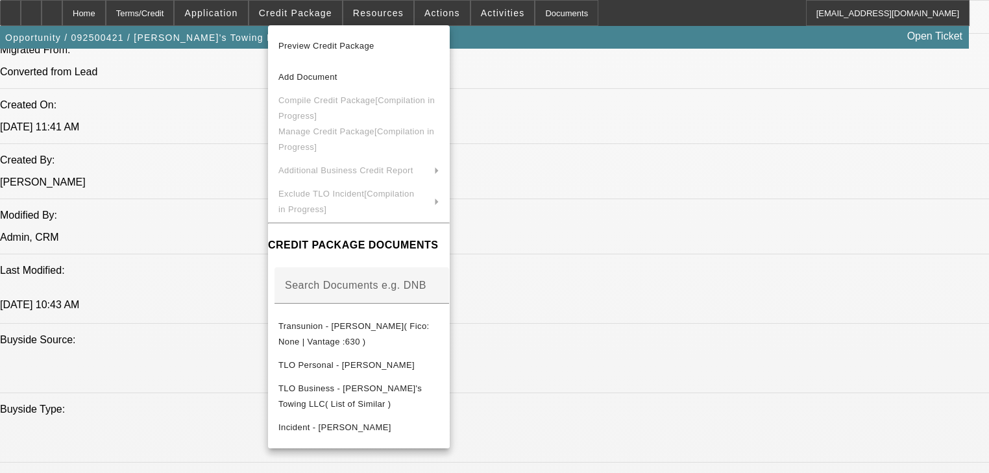
drag, startPoint x: 200, startPoint y: 297, endPoint x: 262, endPoint y: 120, distance: 187.6
click at [199, 297] on div at bounding box center [494, 236] width 989 height 473
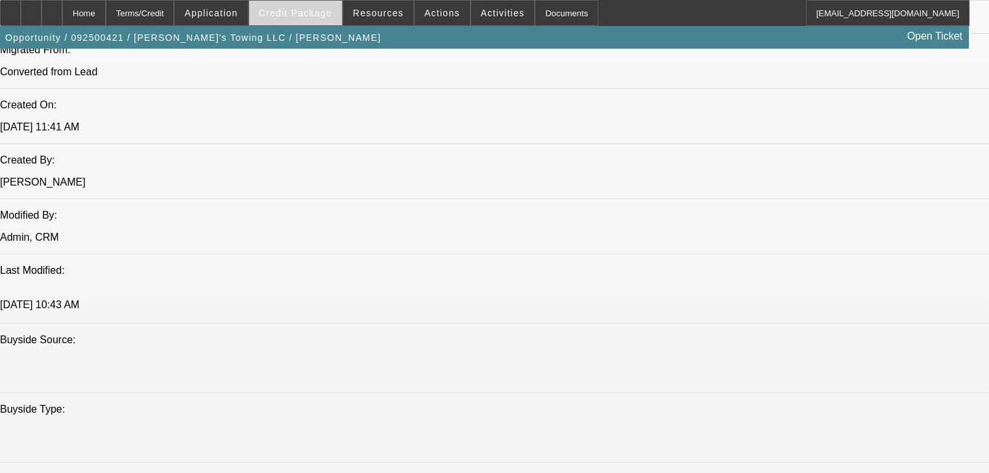
click at [319, 20] on span at bounding box center [295, 12] width 93 height 31
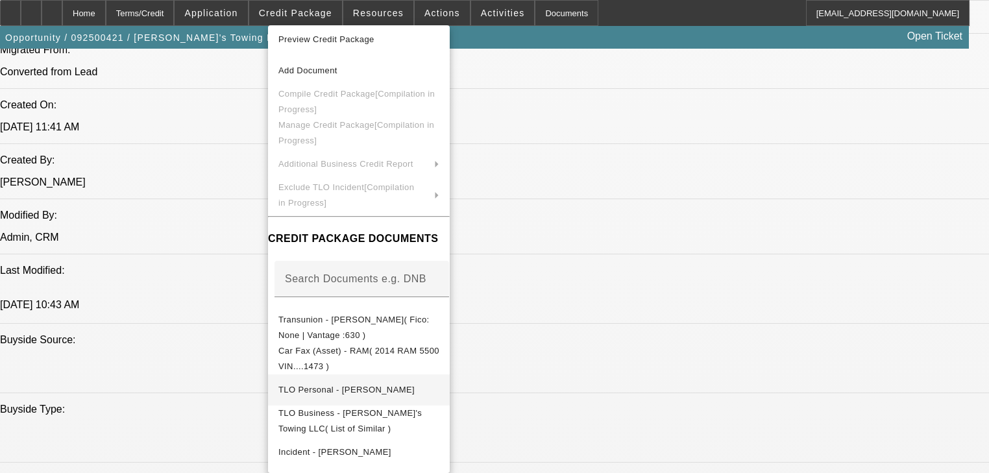
scroll to position [8, 0]
click at [232, 325] on div at bounding box center [494, 236] width 989 height 473
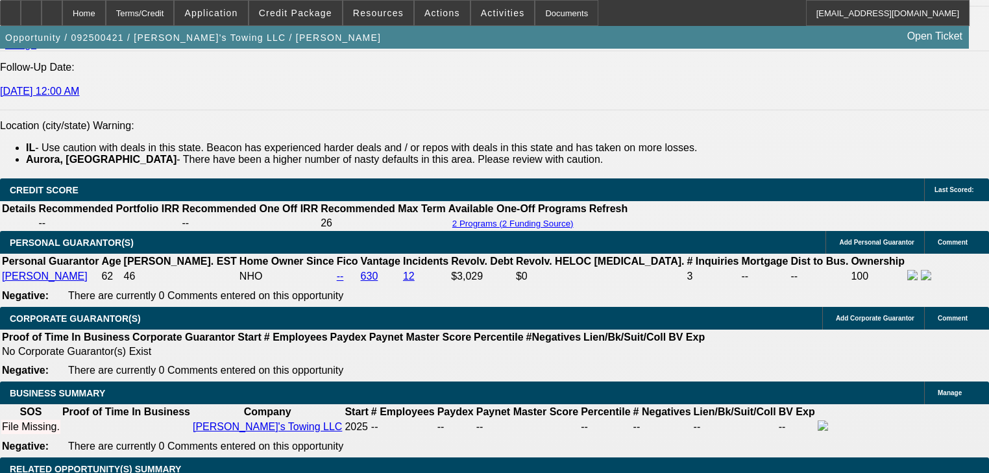
scroll to position [1932, 0]
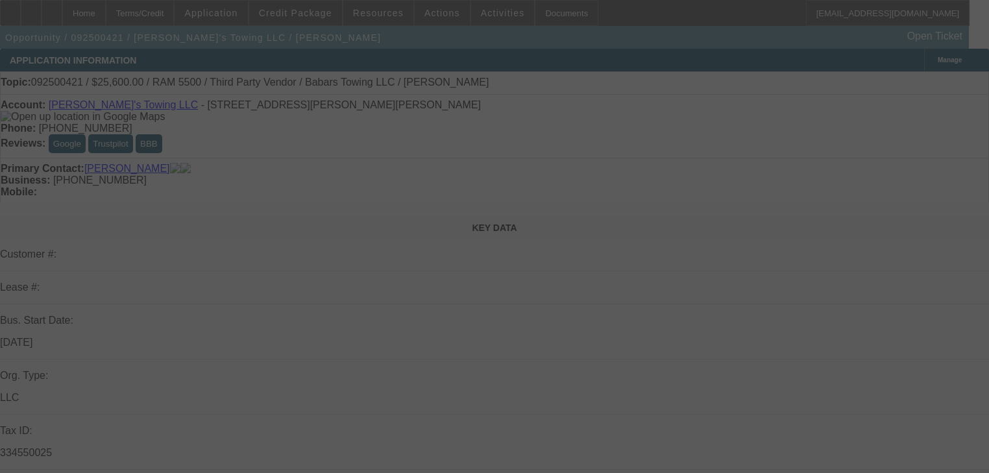
select select "0.2"
select select "2"
select select "0.1"
select select "4"
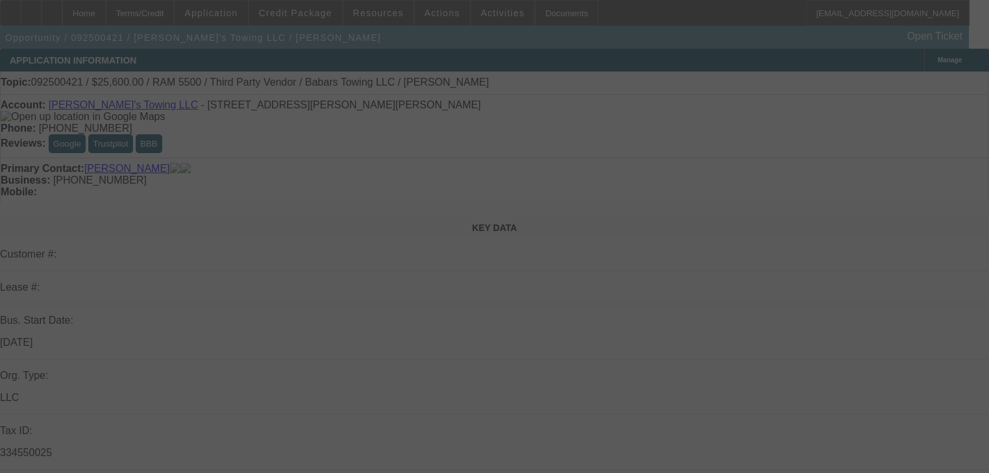
select select "0.2"
select select "2"
select select "0"
select select "6"
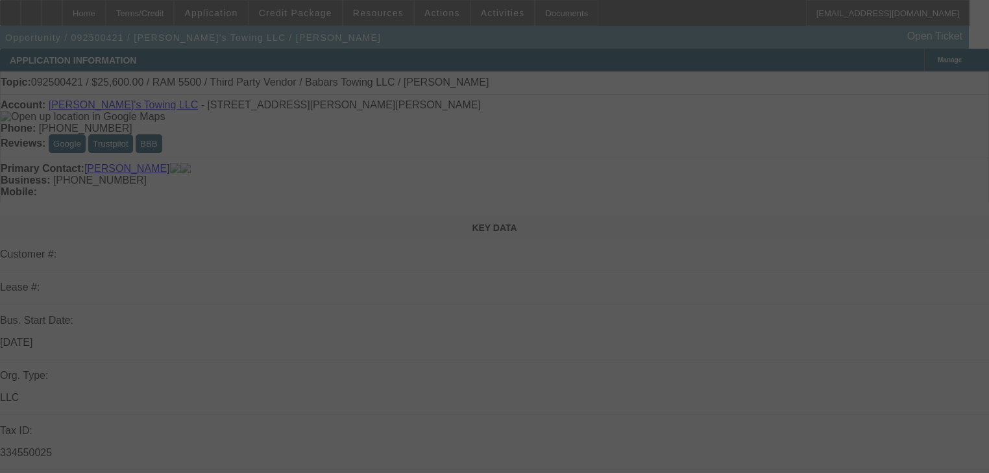
select select "0.2"
select select "2"
select select "0"
select select "6"
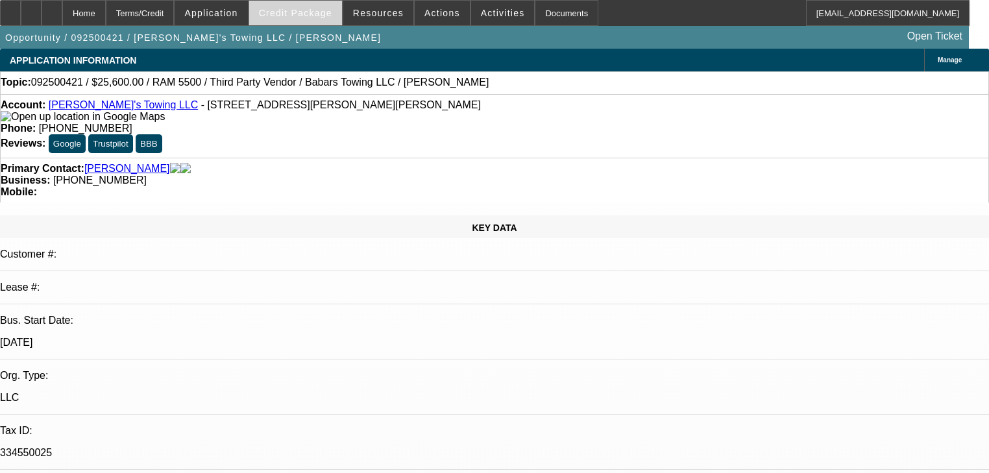
click at [299, 16] on span "Credit Package" at bounding box center [295, 13] width 73 height 10
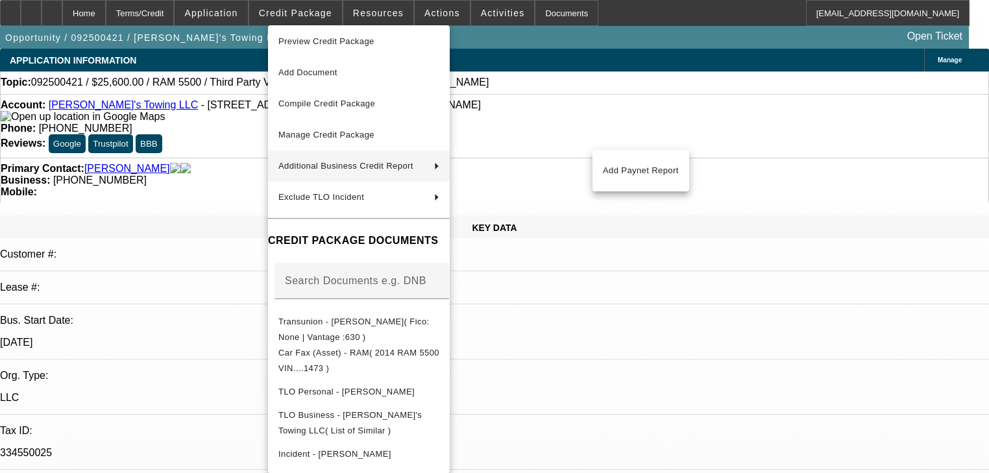
scroll to position [8, 0]
click at [392, 343] on button "Car Fax (Asset) - RAM( 2014 RAM 5500 VIN....1473 )" at bounding box center [359, 358] width 182 height 31
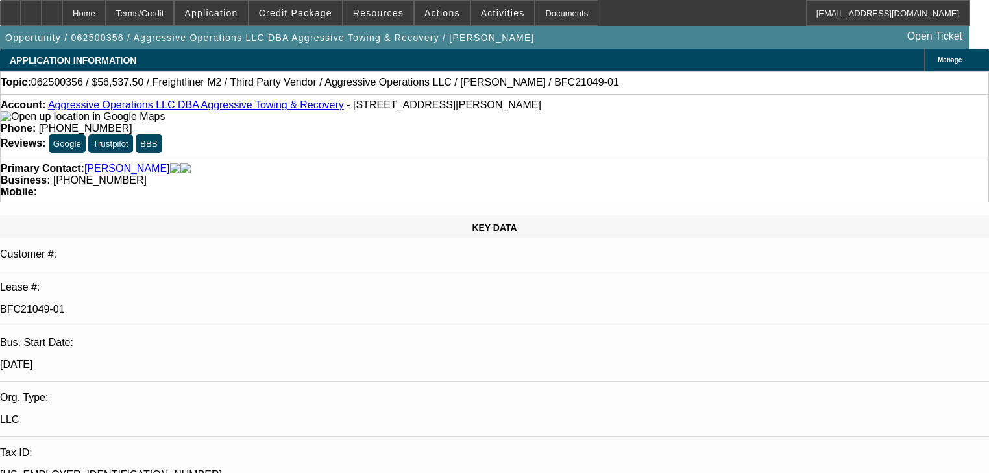
select select "0"
select select "2"
select select "0"
select select "6"
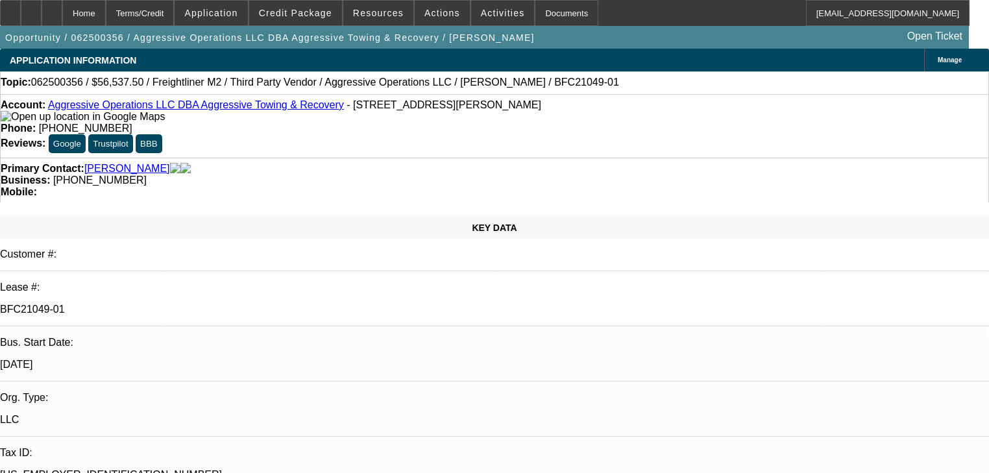
select select "0"
select select "2"
select select "0"
select select "6"
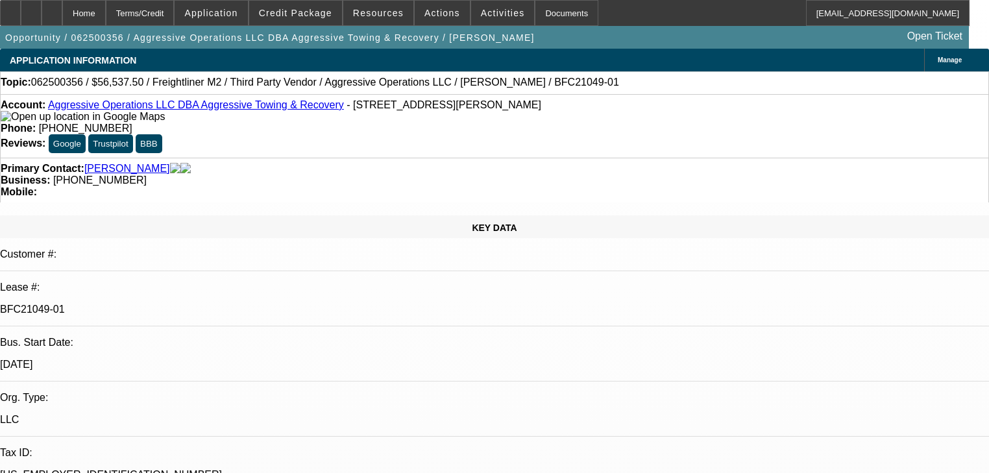
select select "0"
select select "2"
select select "0"
select select "6"
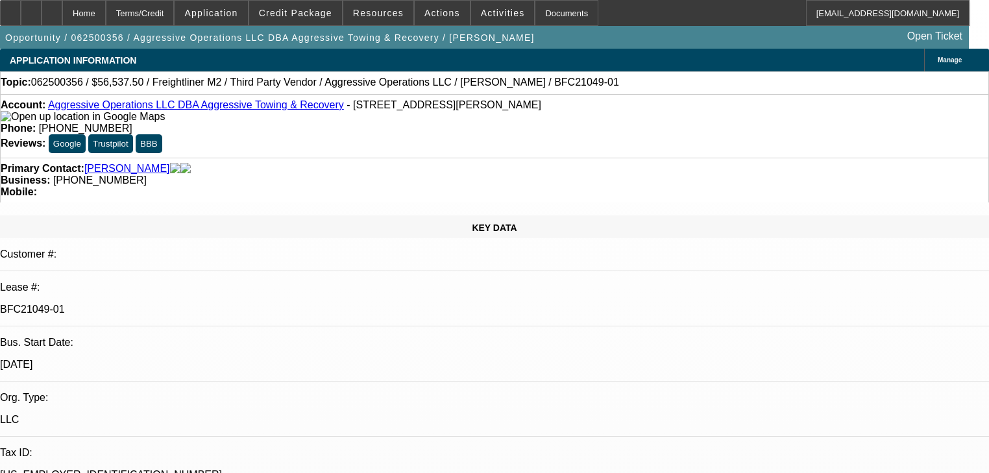
select select "0.15"
select select "2"
select select "0"
select select "6"
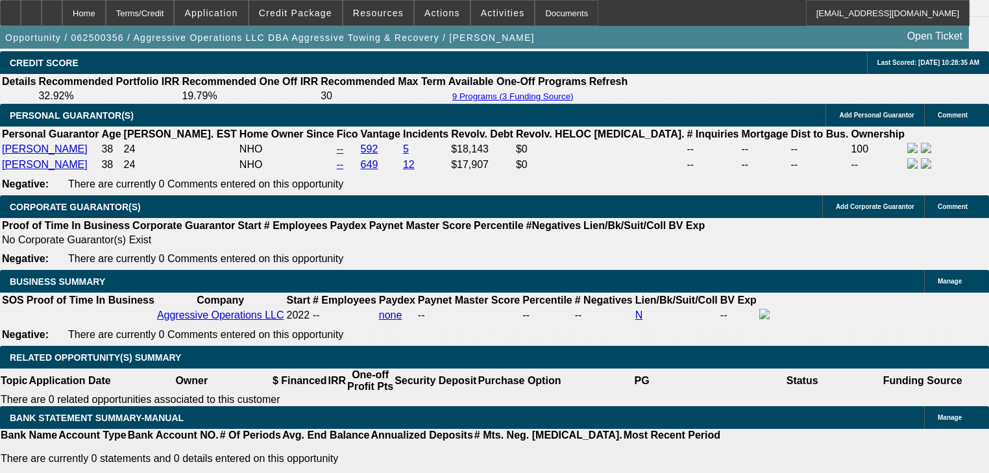
scroll to position [1869, 0]
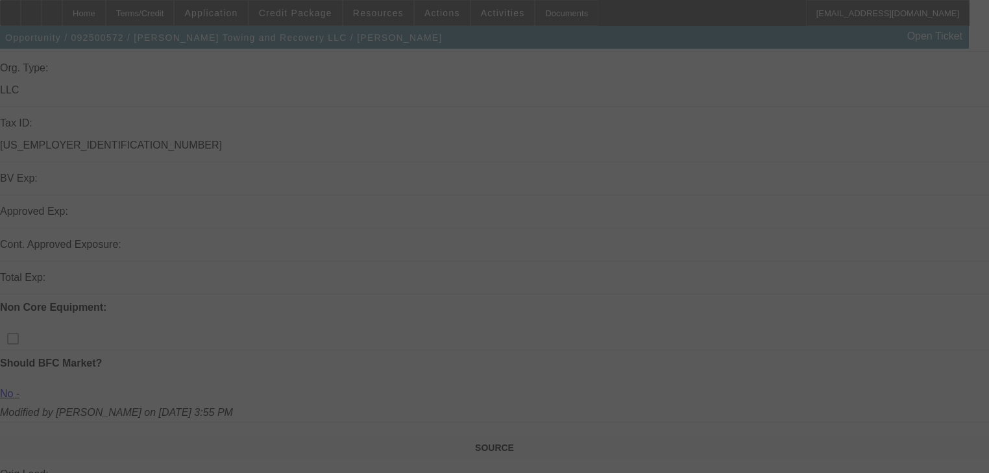
scroll to position [312, 0]
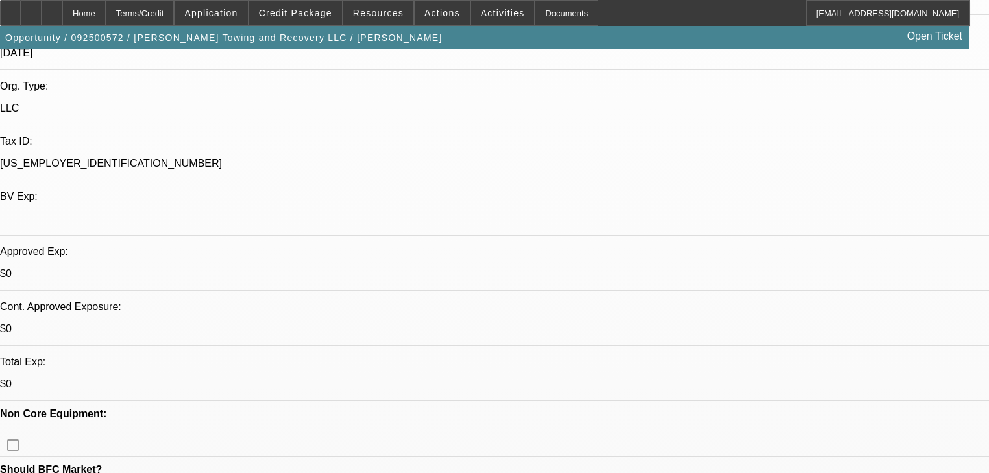
select select "0"
select select "2"
select select "0"
select select "1"
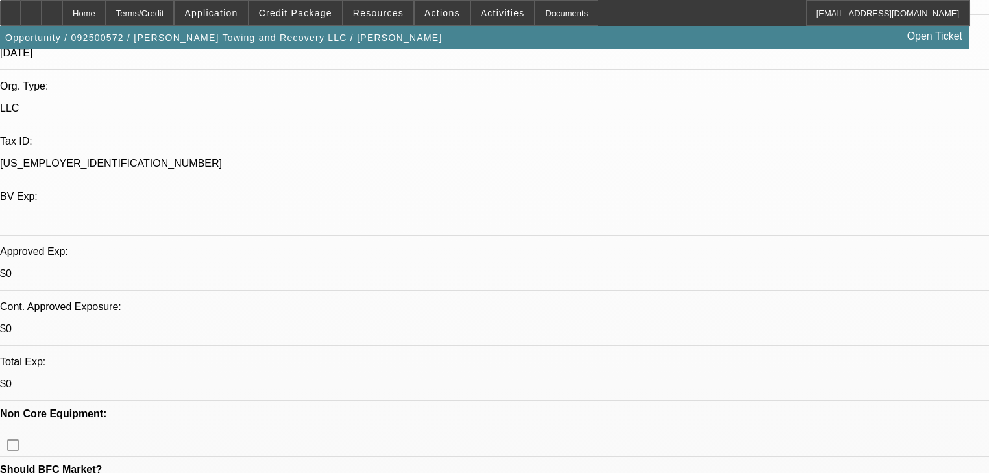
select select "0"
select select "2"
select select "0"
select select "1"
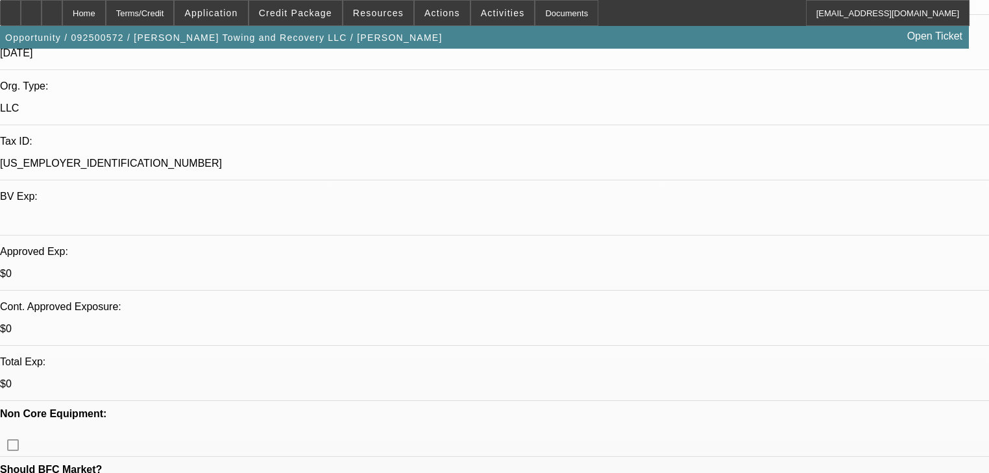
select select "0"
select select "2"
select select "0"
select select "1"
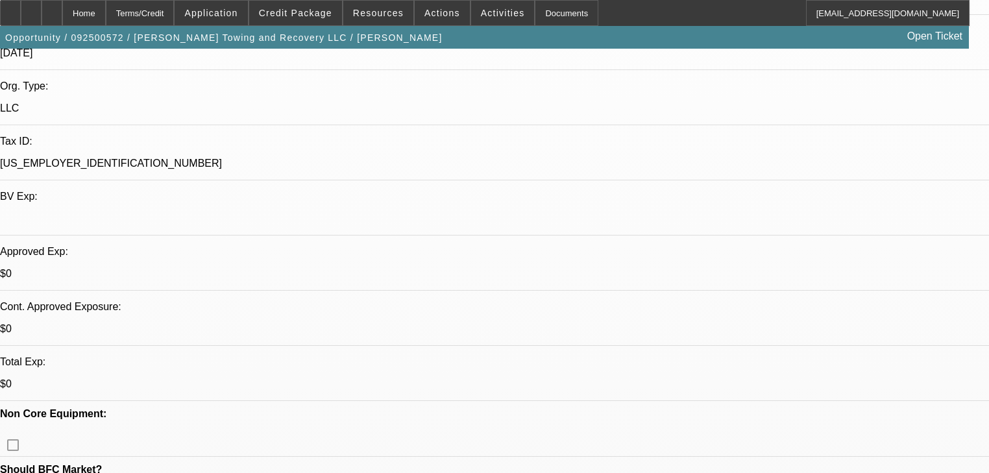
select select "0"
select select "2"
select select "0"
select select "21"
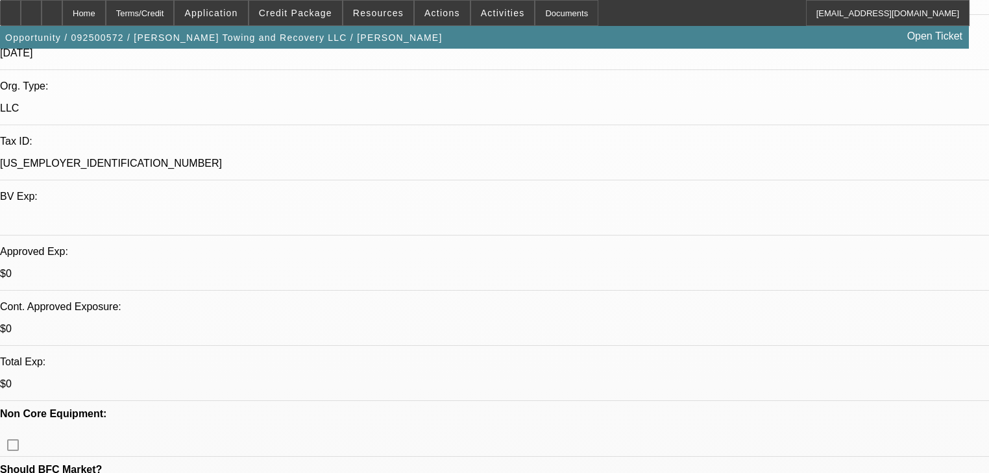
drag, startPoint x: 973, startPoint y: 87, endPoint x: 962, endPoint y: 87, distance: 11.0
drag, startPoint x: 756, startPoint y: 380, endPoint x: 891, endPoint y: 384, distance: 135.1
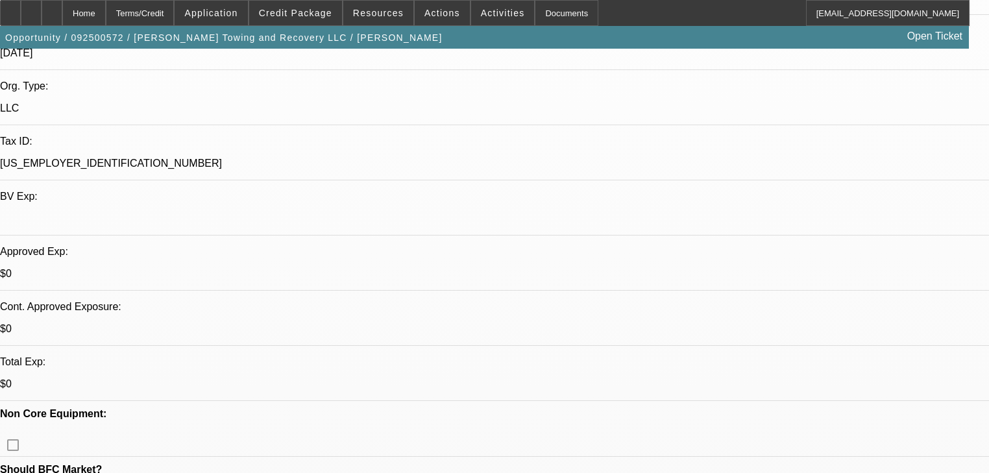
click at [14, 5] on div at bounding box center [10, 13] width 21 height 26
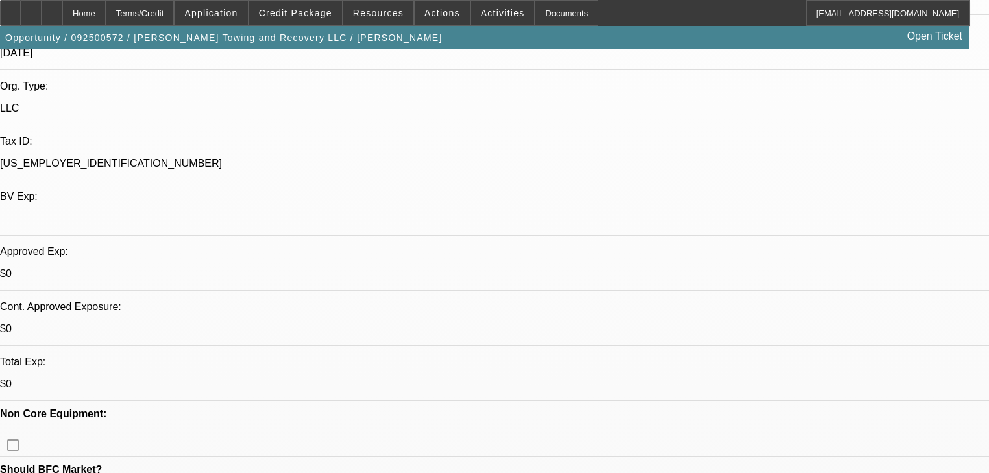
drag, startPoint x: 674, startPoint y: 382, endPoint x: 839, endPoint y: 379, distance: 164.9
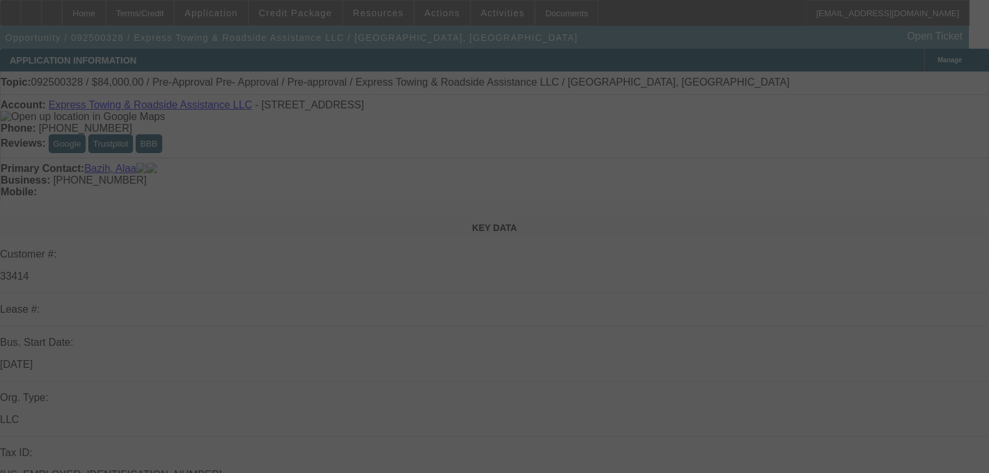
select select "0.2"
select select "2"
select select "0"
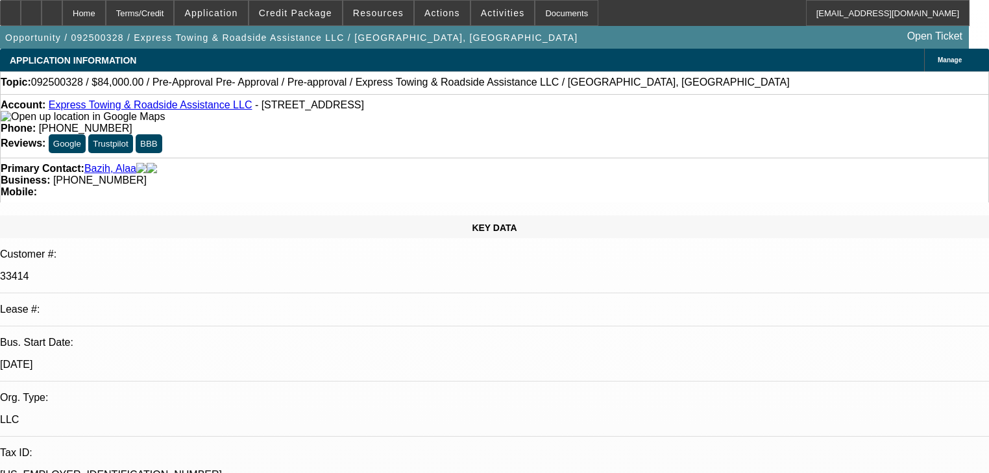
select select "2"
select select "6"
